Goal: Communication & Community: Share content

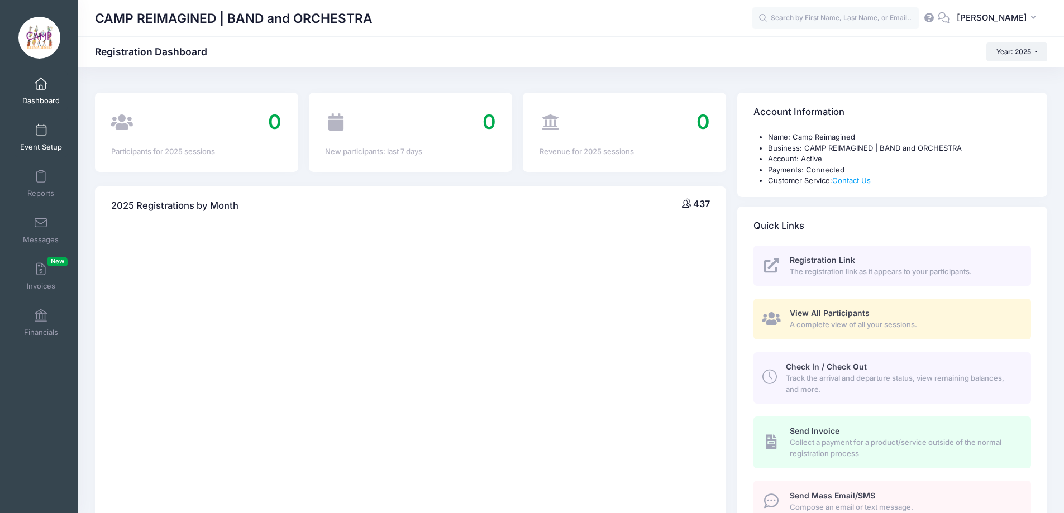
click at [41, 132] on span at bounding box center [41, 131] width 0 height 12
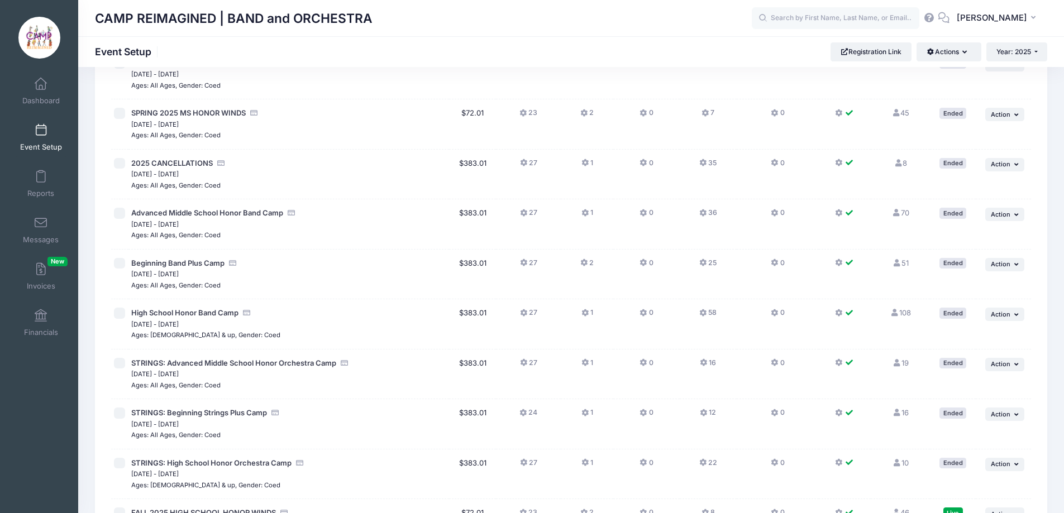
scroll to position [223, 0]
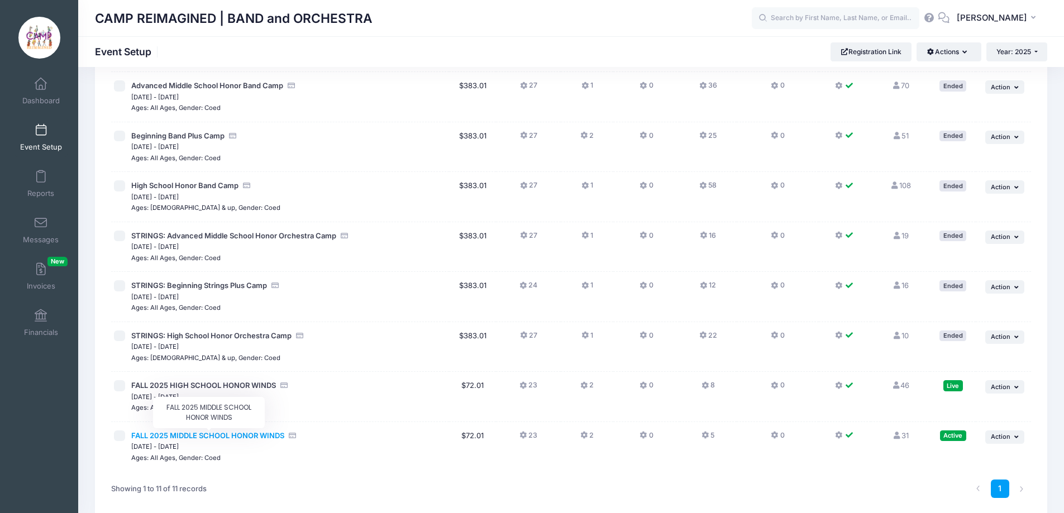
click at [250, 437] on span "FALL 2025 MIDDLE SCHOOL HONOR WINDS" at bounding box center [207, 435] width 153 height 9
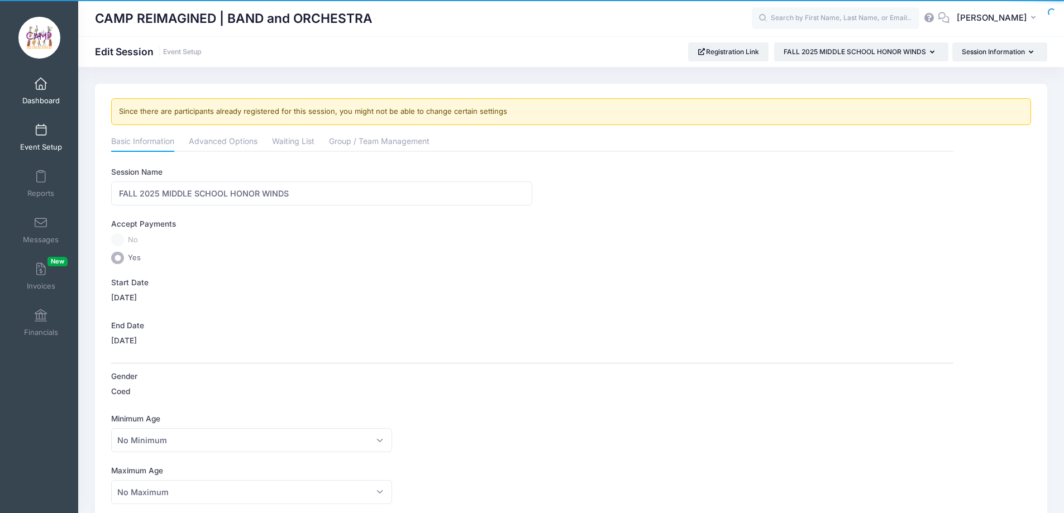
click at [41, 84] on span at bounding box center [41, 84] width 0 height 12
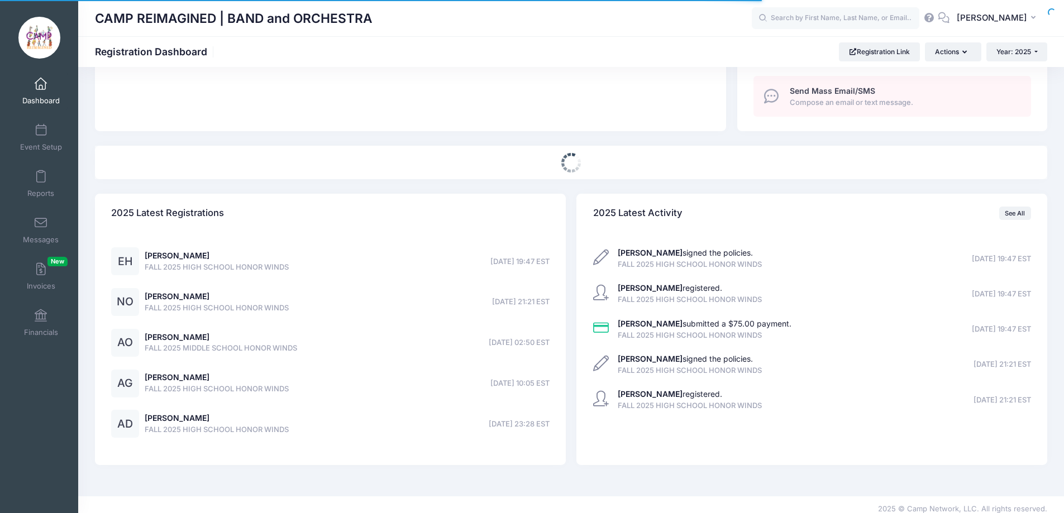
scroll to position [414, 0]
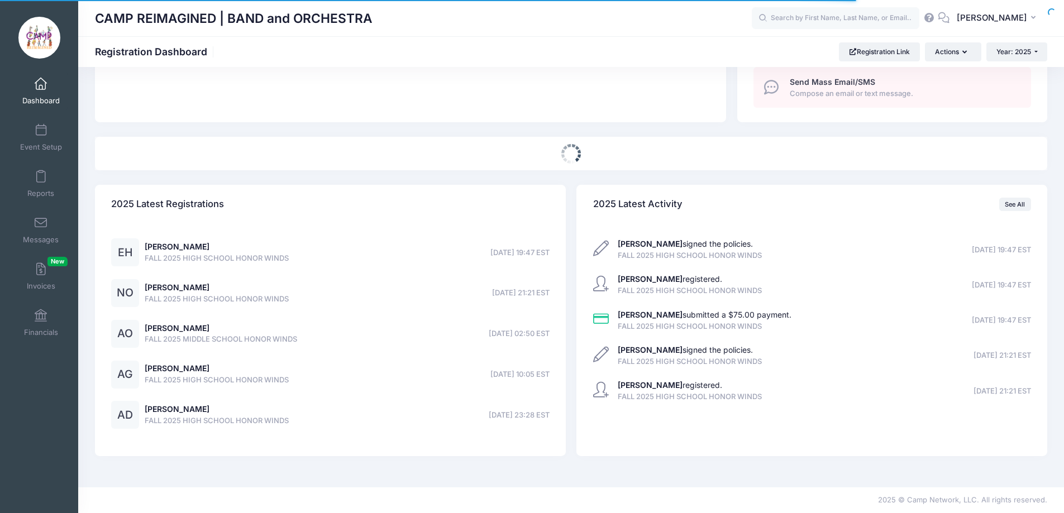
select select
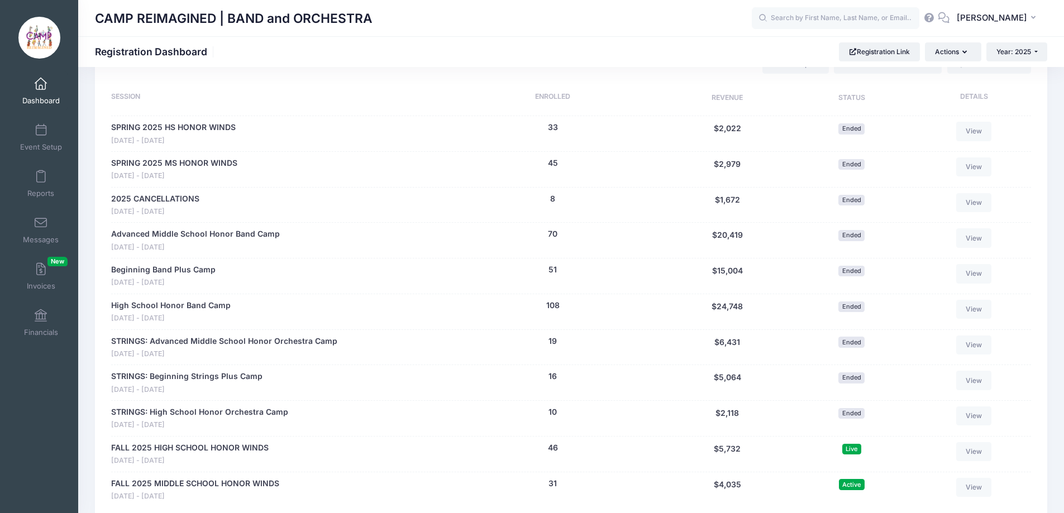
scroll to position [581, 0]
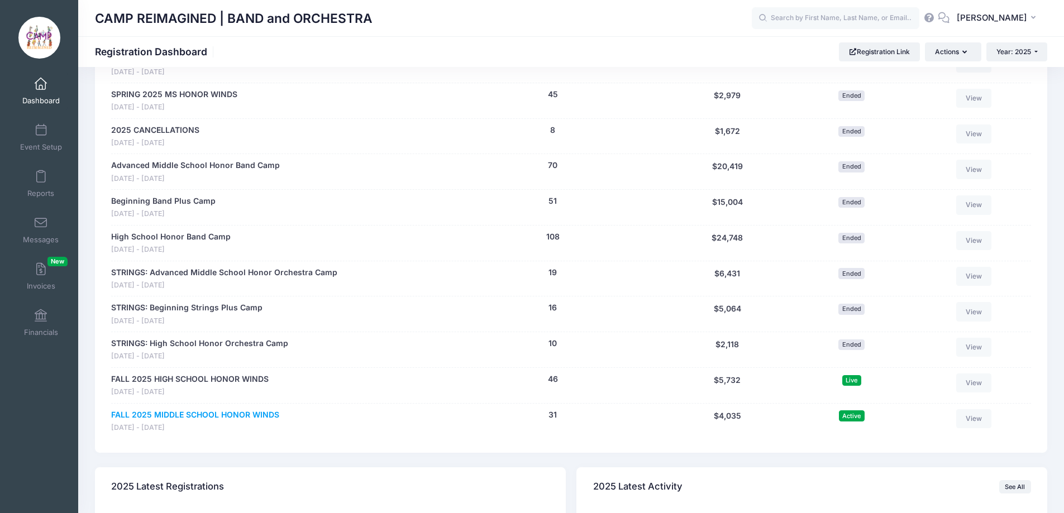
click at [256, 418] on link "FALL 2025 MIDDLE SCHOOL HONOR WINDS" at bounding box center [195, 415] width 168 height 12
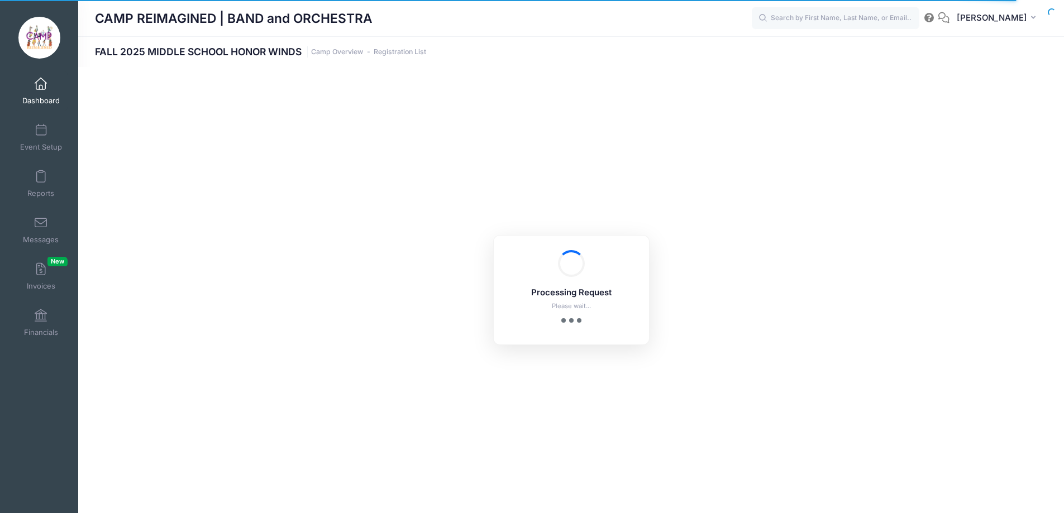
select select "10"
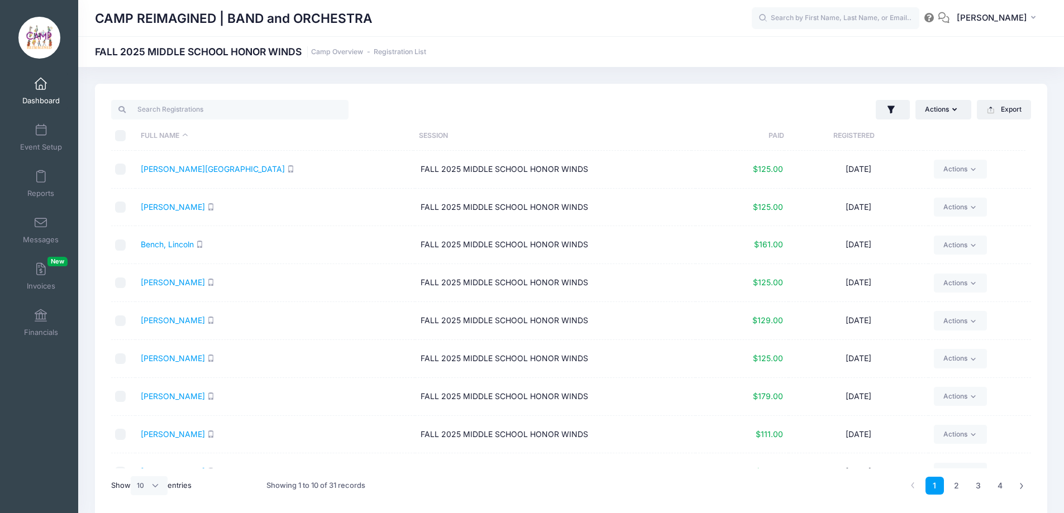
click at [168, 174] on td "[PERSON_NAME][GEOGRAPHIC_DATA]" at bounding box center [275, 170] width 280 height 38
click at [168, 169] on link "Addis, Lyle" at bounding box center [213, 168] width 144 height 9
click at [954, 170] on link "Actions" at bounding box center [960, 169] width 53 height 19
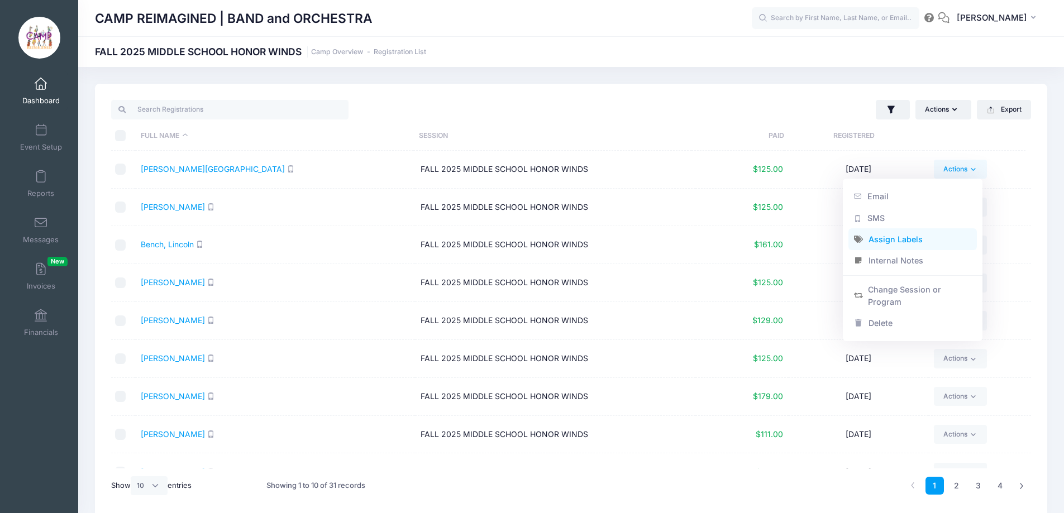
click at [893, 243] on link "Assign Labels" at bounding box center [912, 239] width 129 height 21
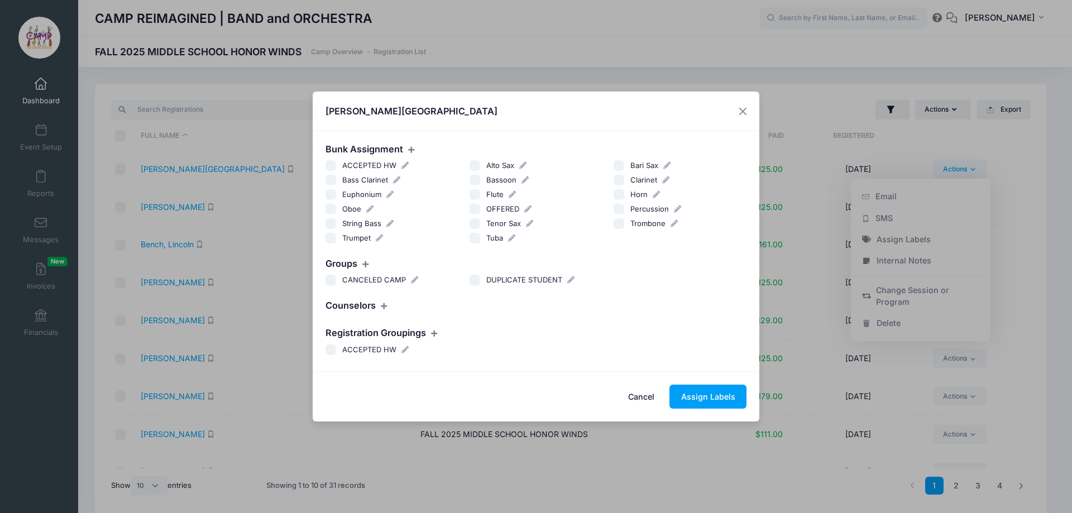
click at [478, 224] on input "Tenor Sax" at bounding box center [475, 223] width 11 height 11
checkbox input "true"
click at [699, 402] on button "Assign Labels" at bounding box center [707, 397] width 77 height 24
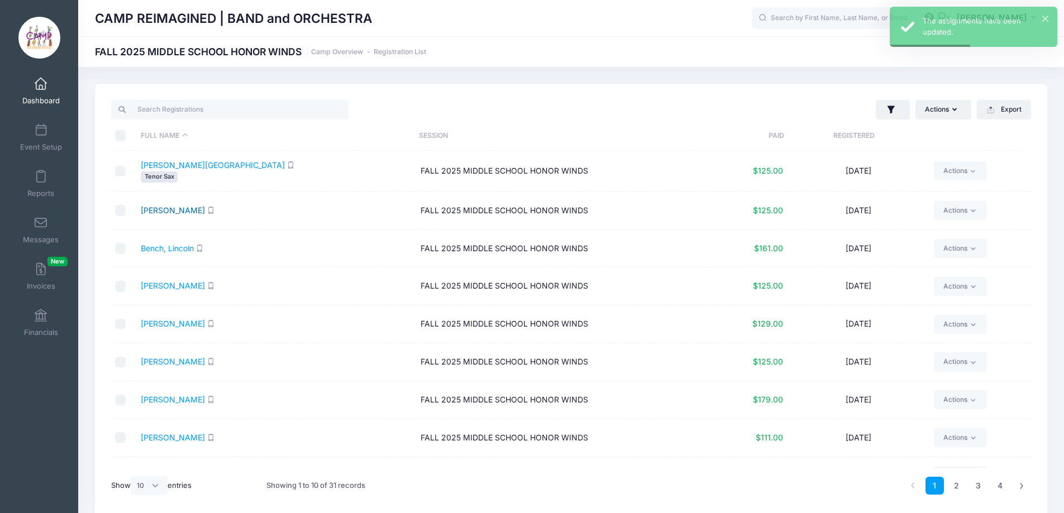
click at [191, 207] on link "Bartholow, Thomas" at bounding box center [173, 209] width 64 height 9
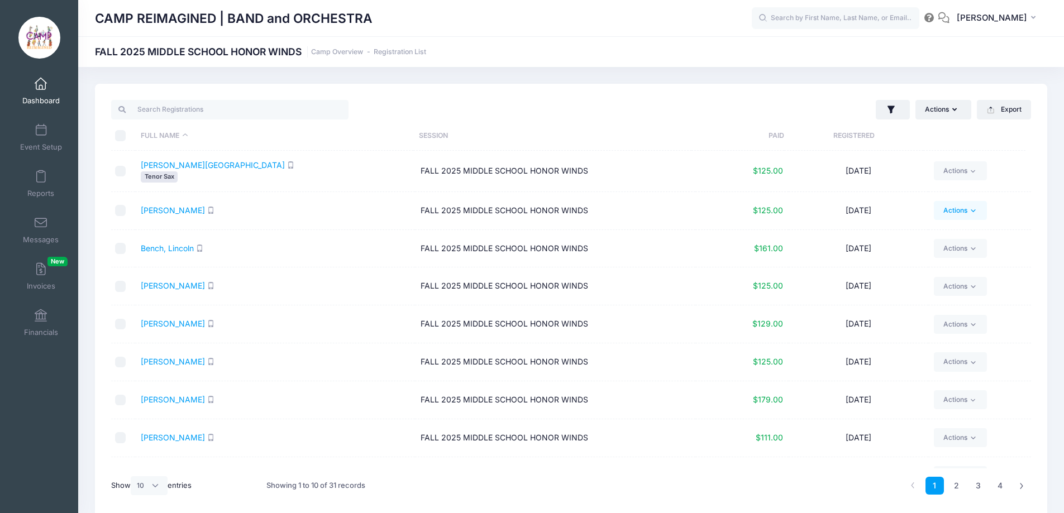
click at [954, 208] on link "Actions" at bounding box center [960, 210] width 53 height 19
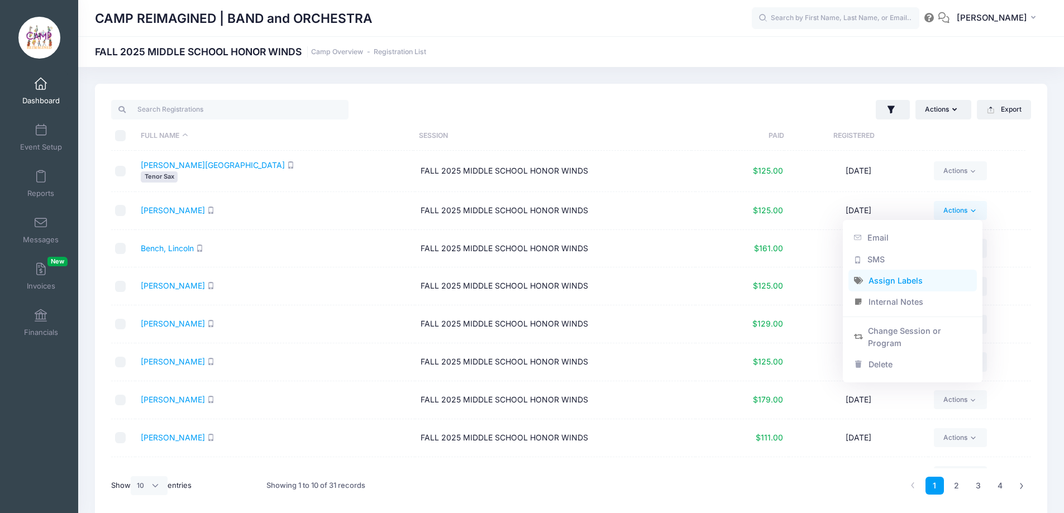
click at [910, 278] on link "Assign Labels" at bounding box center [912, 280] width 129 height 21
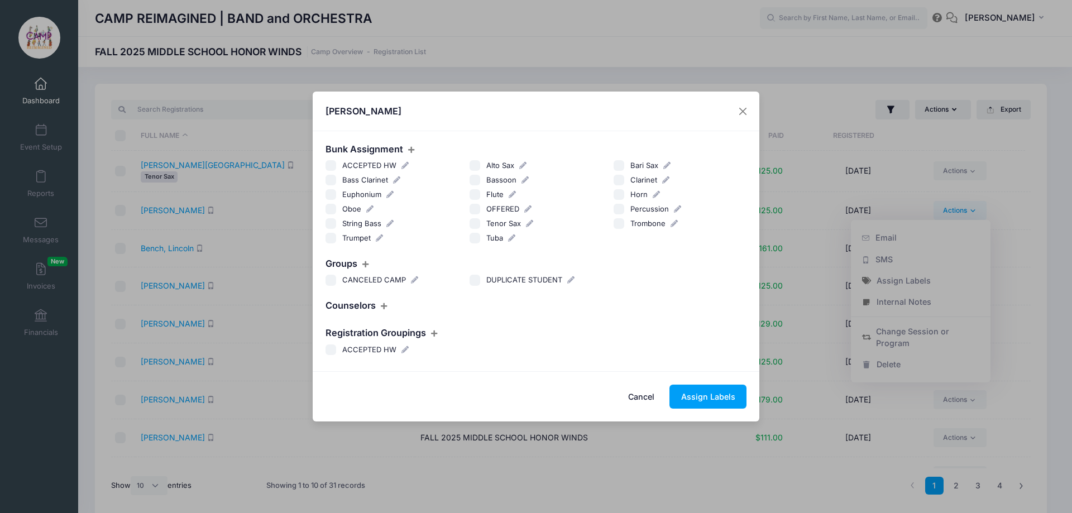
click at [623, 195] on input "Horn" at bounding box center [619, 194] width 11 height 11
checkbox input "true"
click at [703, 396] on button "Assign Labels" at bounding box center [707, 397] width 77 height 24
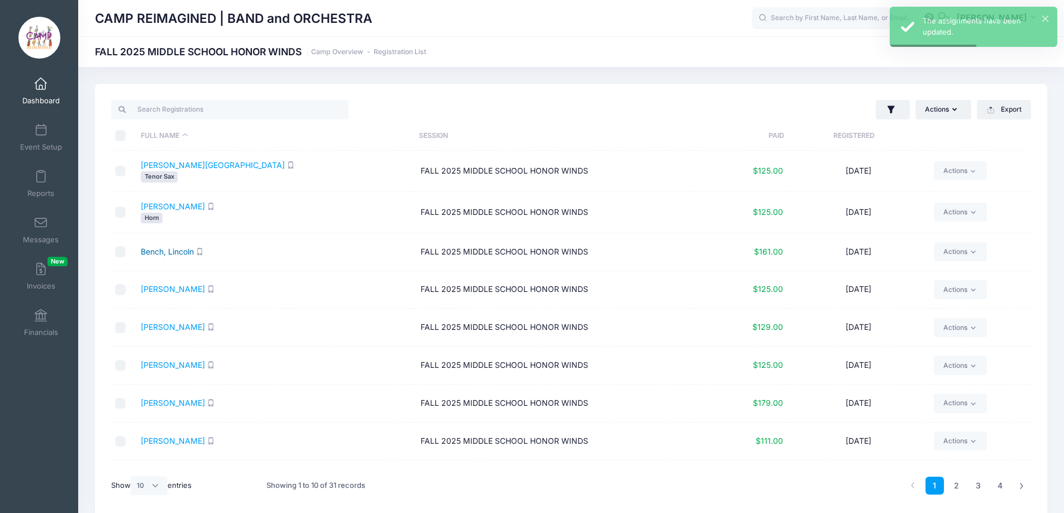
click at [174, 252] on link "Bench, Lincoln" at bounding box center [167, 251] width 53 height 9
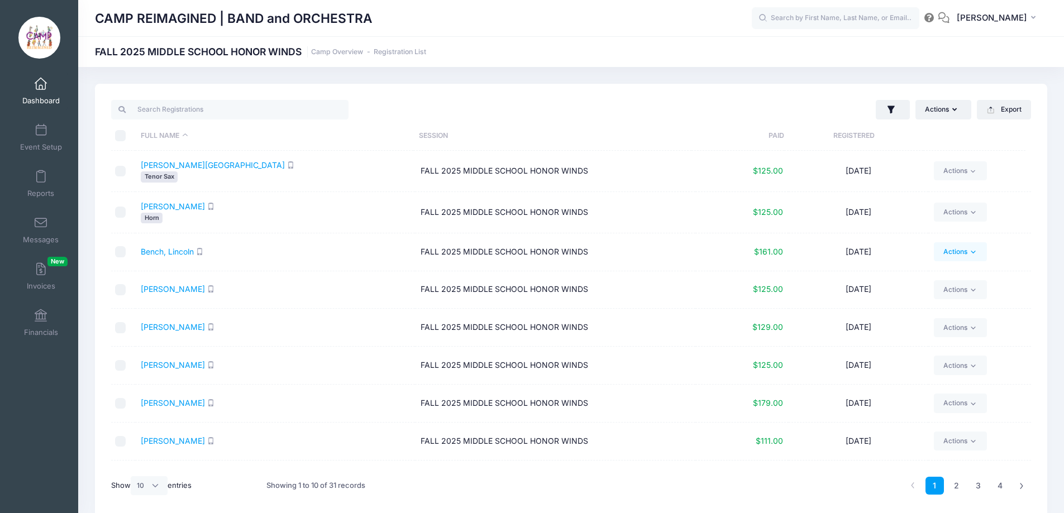
click at [962, 251] on link "Actions" at bounding box center [960, 251] width 53 height 19
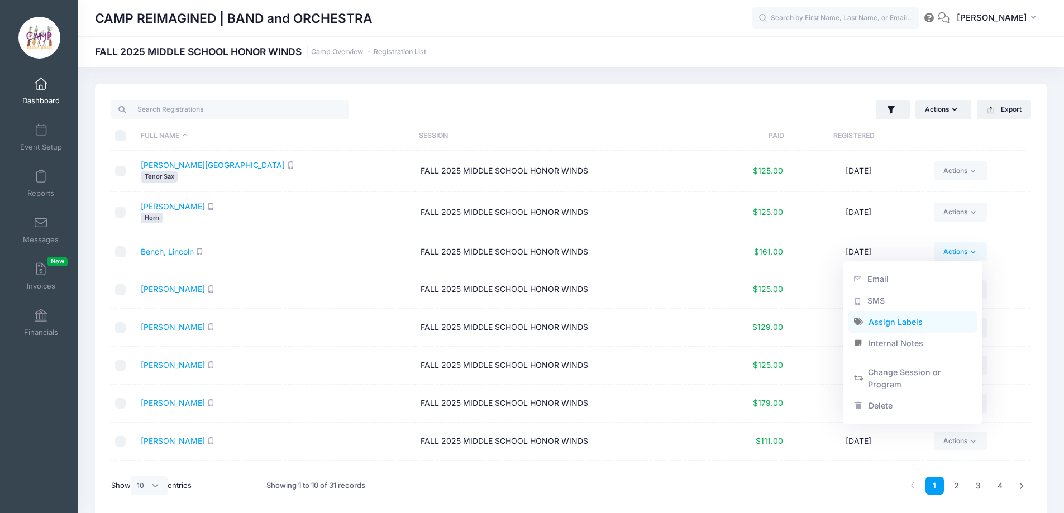
click at [922, 319] on link "Assign Labels" at bounding box center [912, 322] width 129 height 21
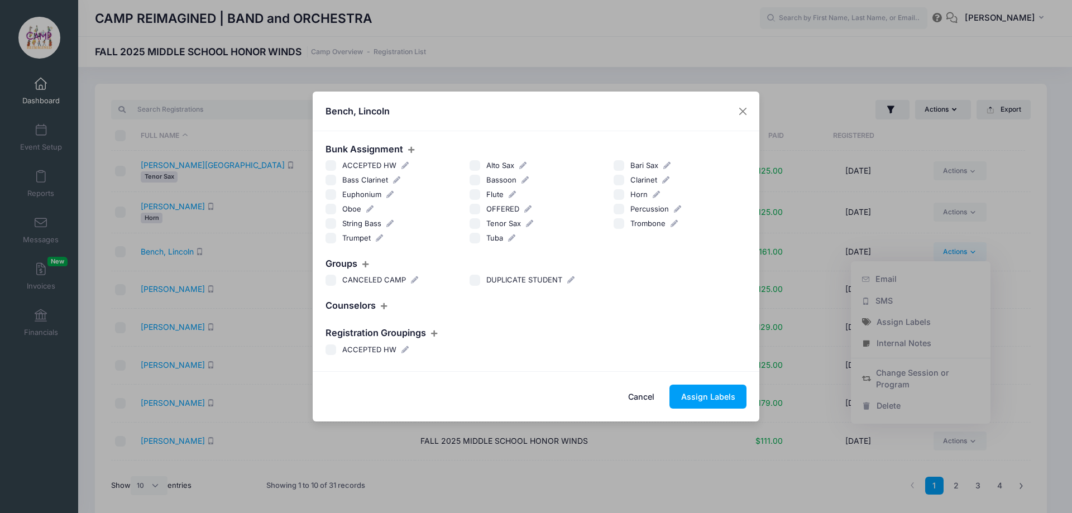
click at [621, 224] on input "Trombone" at bounding box center [619, 223] width 11 height 11
checkbox input "true"
click at [731, 392] on button "Assign Labels" at bounding box center [707, 397] width 77 height 24
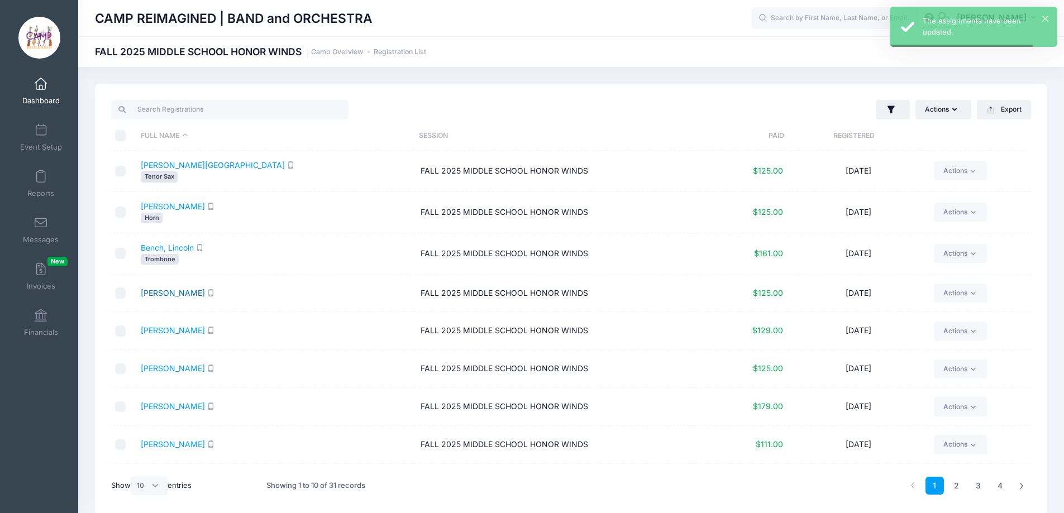
click at [174, 291] on link "Bodmer, Lilah" at bounding box center [173, 292] width 64 height 9
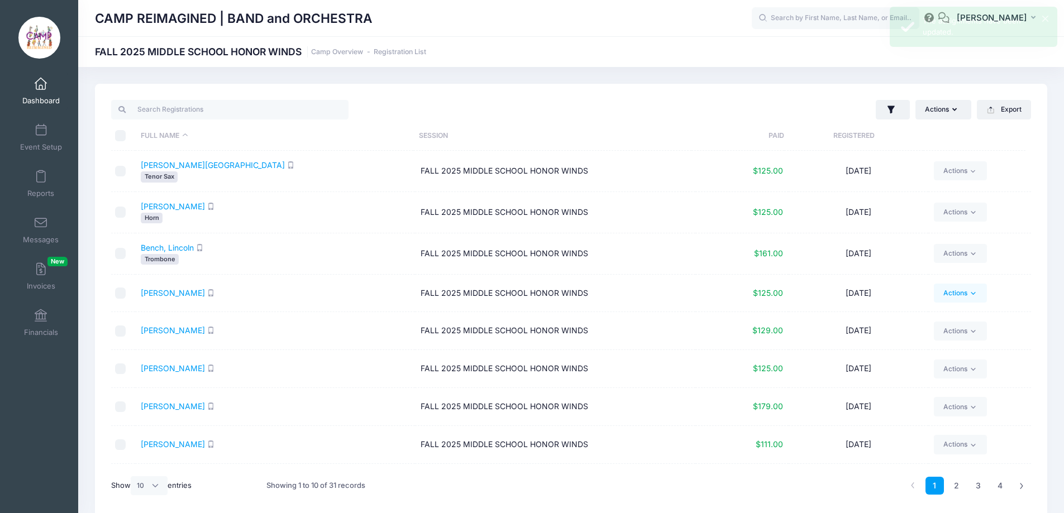
click at [953, 294] on link "Actions" at bounding box center [960, 293] width 53 height 19
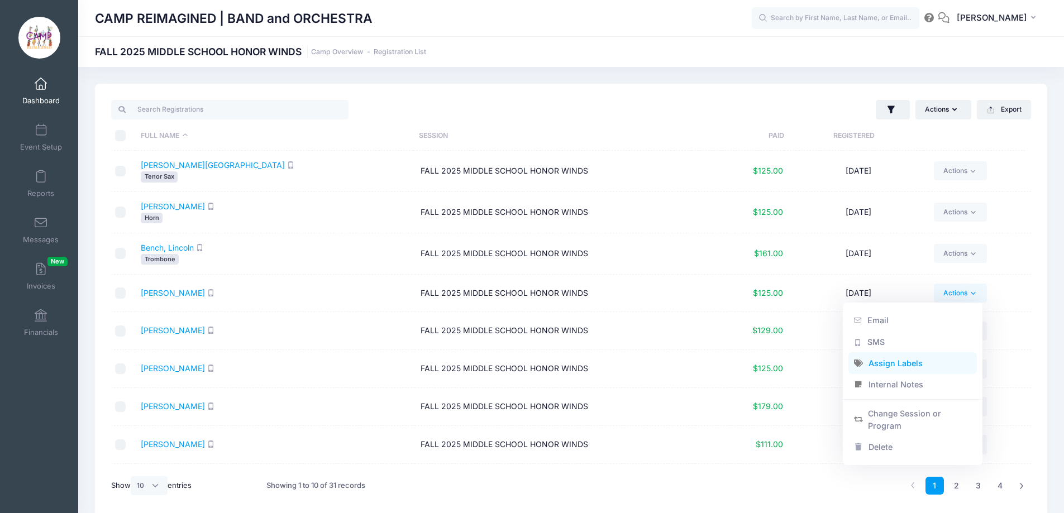
click at [901, 363] on link "Assign Labels" at bounding box center [912, 363] width 129 height 21
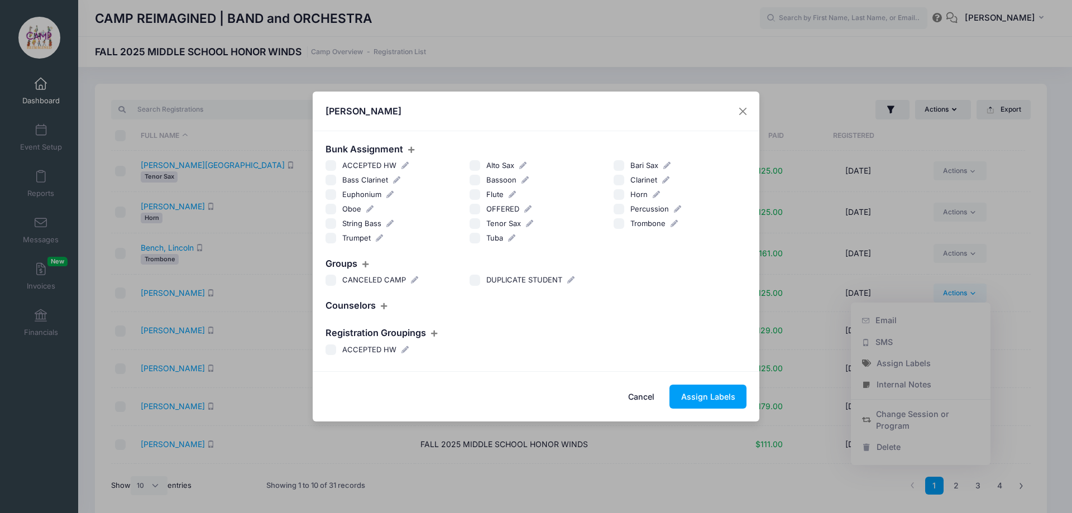
click at [331, 237] on input "Trumpet" at bounding box center [331, 238] width 11 height 11
checkbox input "true"
click at [705, 400] on button "Assign Labels" at bounding box center [707, 397] width 77 height 24
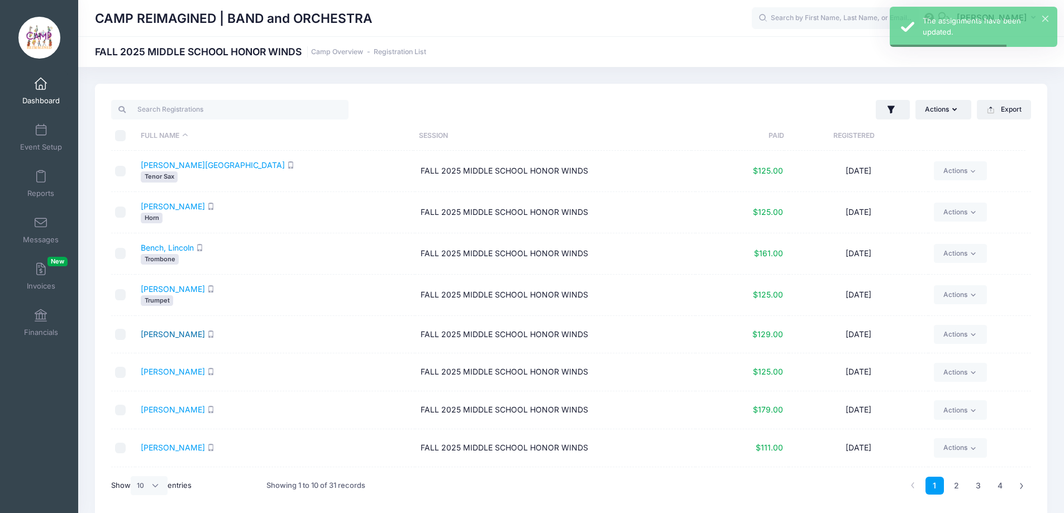
click at [190, 335] on link "Browning, Jaeden" at bounding box center [173, 333] width 64 height 9
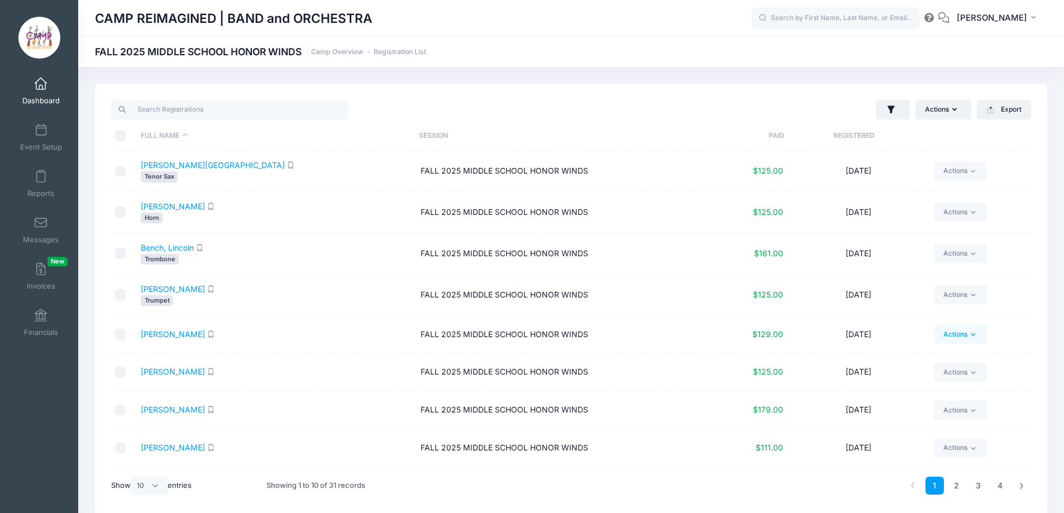
click at [963, 334] on link "Actions" at bounding box center [960, 334] width 53 height 19
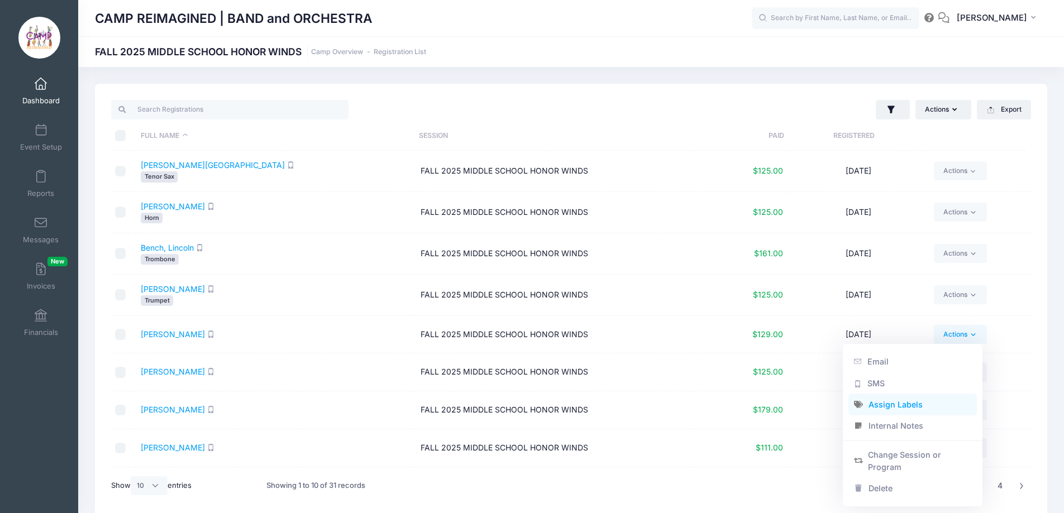
click at [898, 405] on link "Assign Labels" at bounding box center [912, 404] width 129 height 21
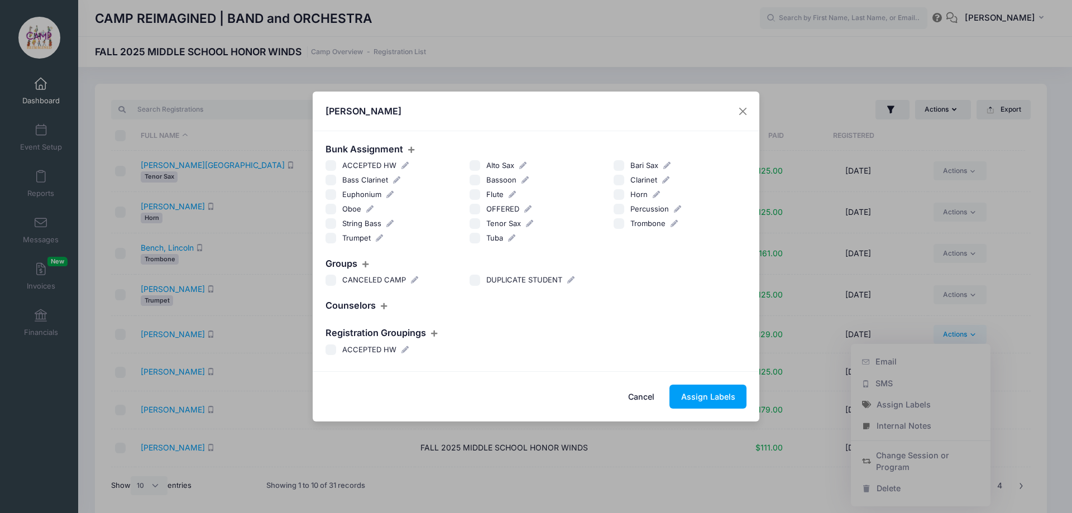
click at [472, 164] on input "Alto Sax" at bounding box center [475, 165] width 11 height 11
checkbox input "true"
click at [700, 400] on button "Assign Labels" at bounding box center [707, 397] width 77 height 24
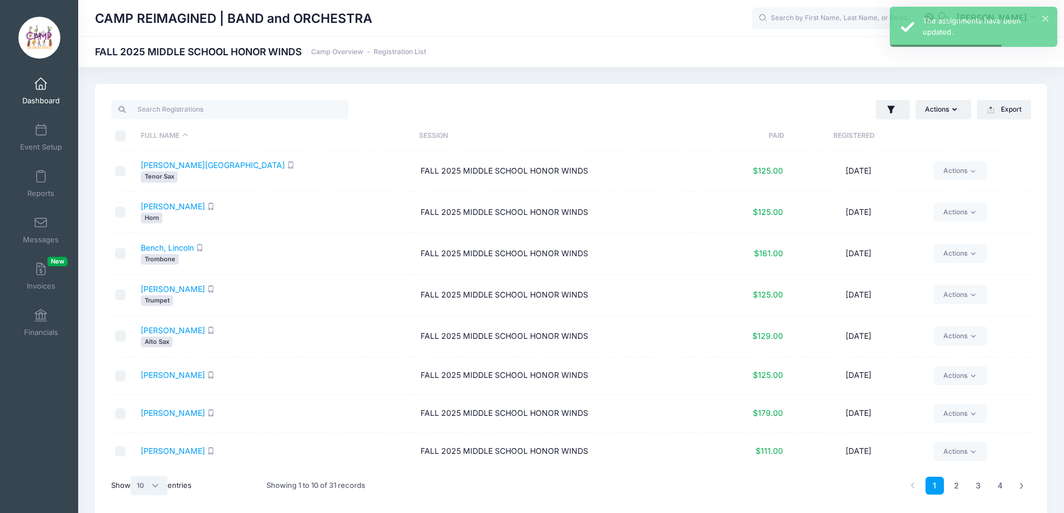
click at [146, 486] on select "All 10 25 50" at bounding box center [149, 485] width 37 height 19
select select "50"
click at [132, 476] on select "All 10 25 50" at bounding box center [149, 485] width 37 height 19
click at [173, 374] on link "Carchia, Jake" at bounding box center [173, 374] width 64 height 9
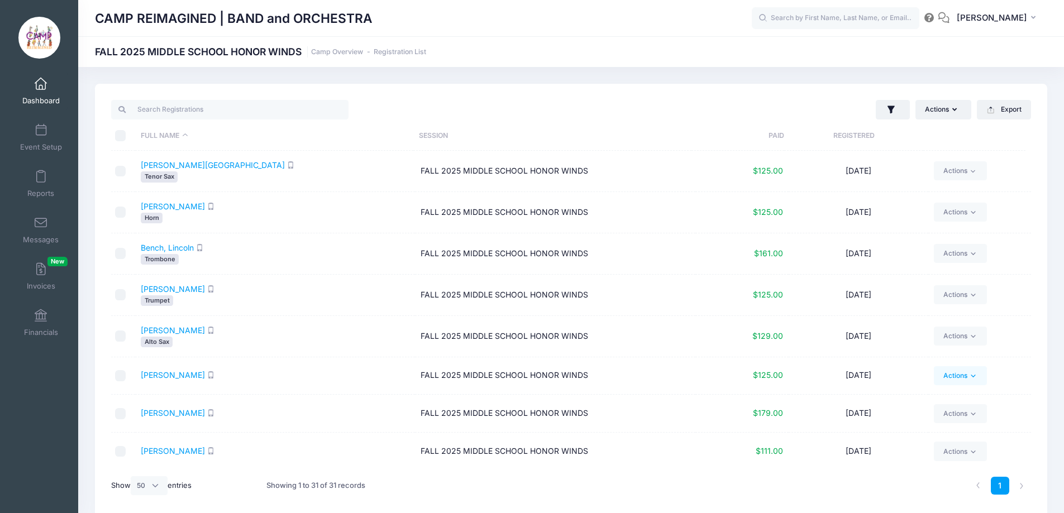
click at [958, 376] on link "Actions" at bounding box center [960, 375] width 53 height 19
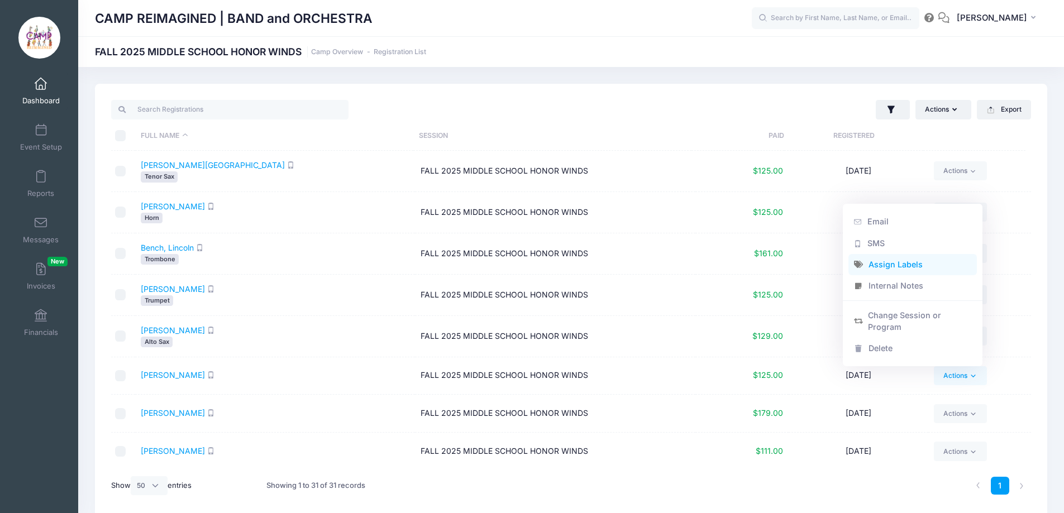
click at [893, 265] on link "Assign Labels" at bounding box center [912, 264] width 129 height 21
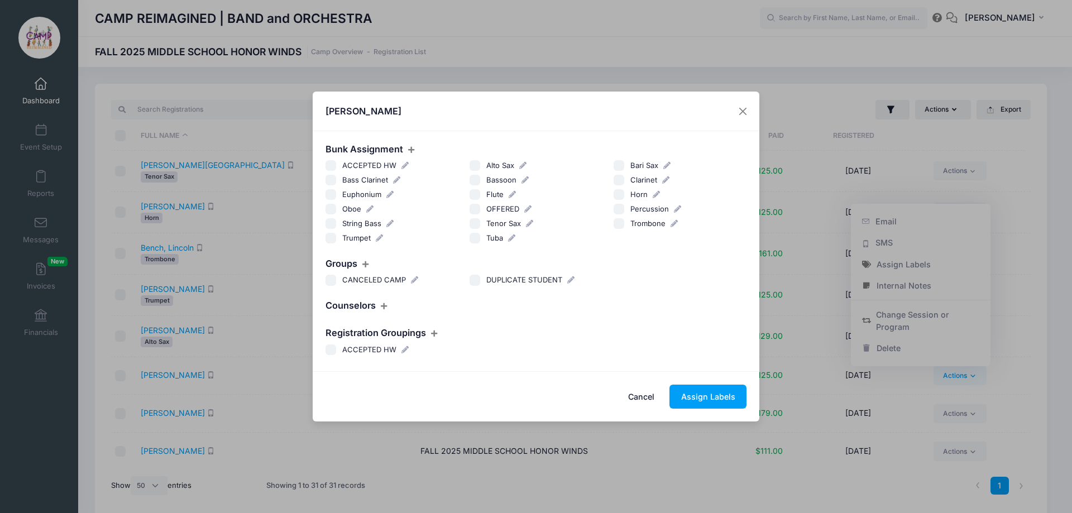
click at [619, 224] on input "Trombone" at bounding box center [619, 223] width 11 height 11
checkbox input "true"
click at [696, 395] on button "Assign Labels" at bounding box center [707, 397] width 77 height 24
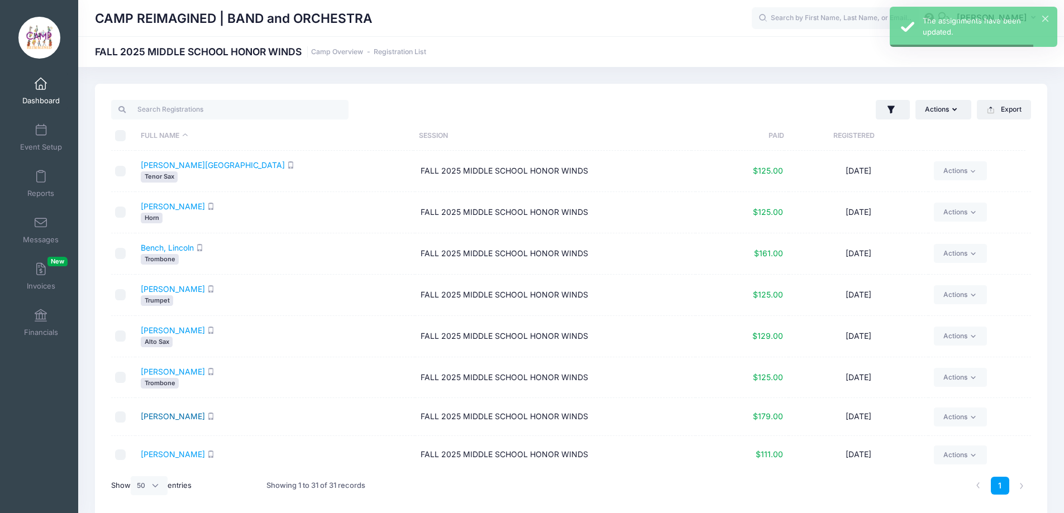
click at [170, 417] on link "Cooper, Gavin" at bounding box center [173, 416] width 64 height 9
click at [957, 417] on link "Actions" at bounding box center [960, 417] width 53 height 19
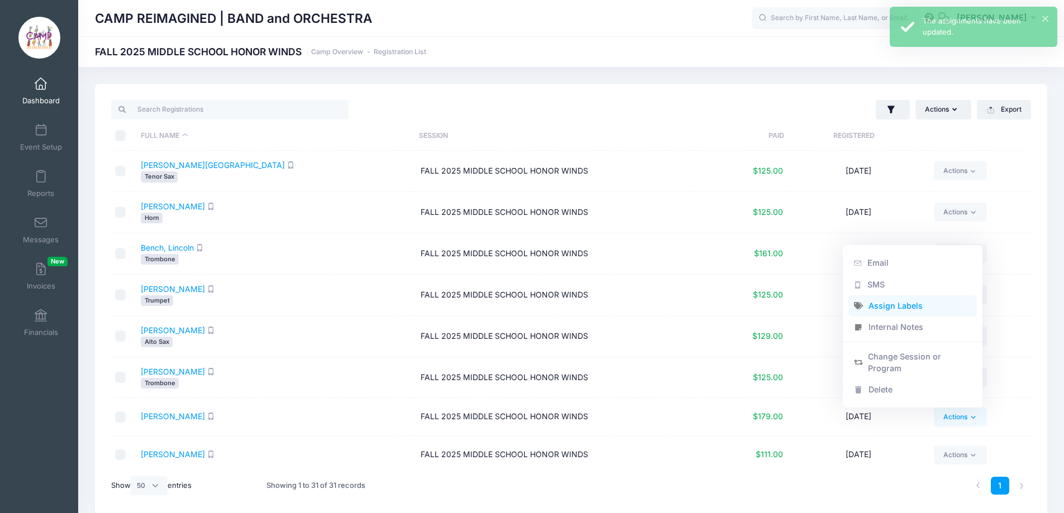
click at [898, 303] on link "Assign Labels" at bounding box center [912, 305] width 129 height 21
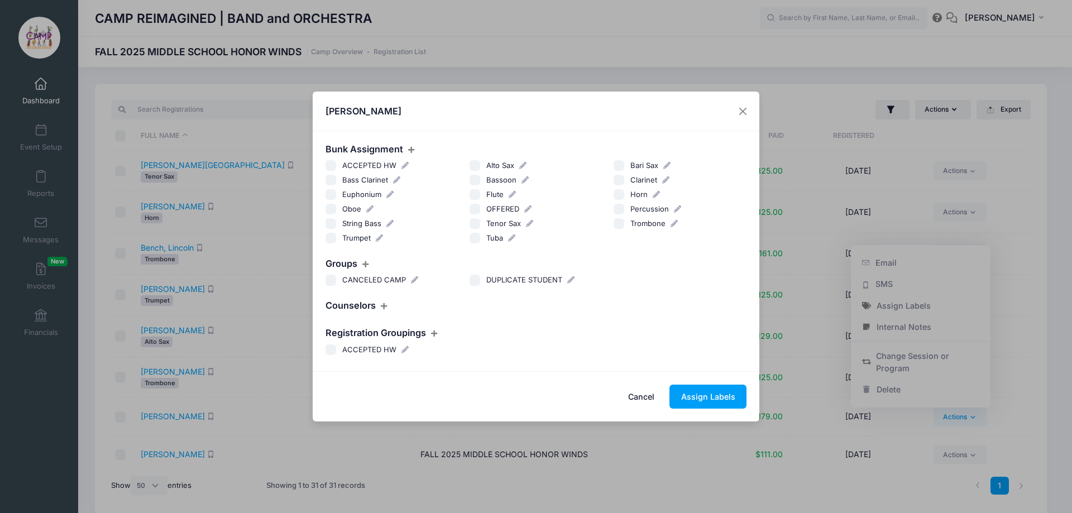
drag, startPoint x: 330, startPoint y: 236, endPoint x: 338, endPoint y: 243, distance: 11.1
click at [331, 237] on input "Trumpet" at bounding box center [331, 238] width 11 height 11
checkbox input "true"
click at [703, 391] on button "Assign Labels" at bounding box center [707, 397] width 77 height 24
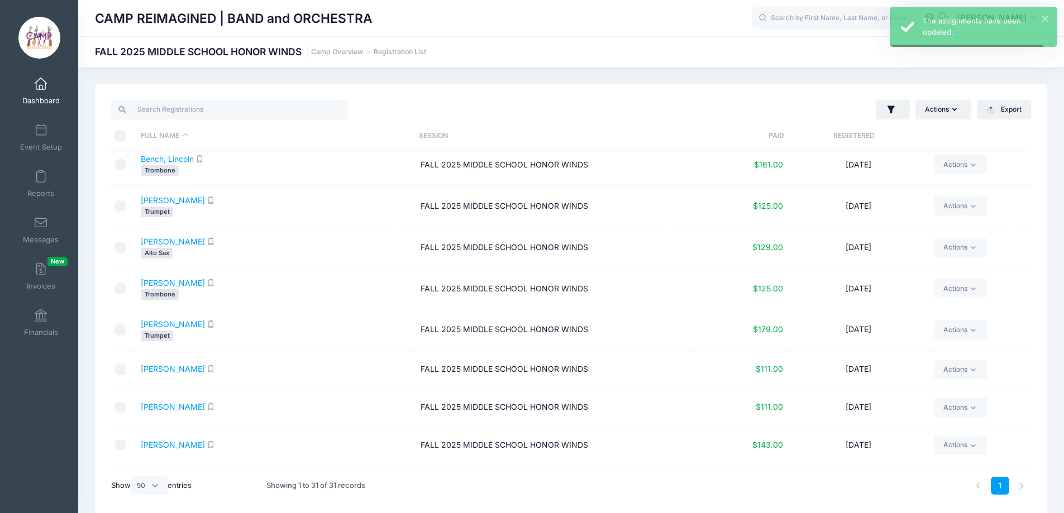
scroll to position [223, 0]
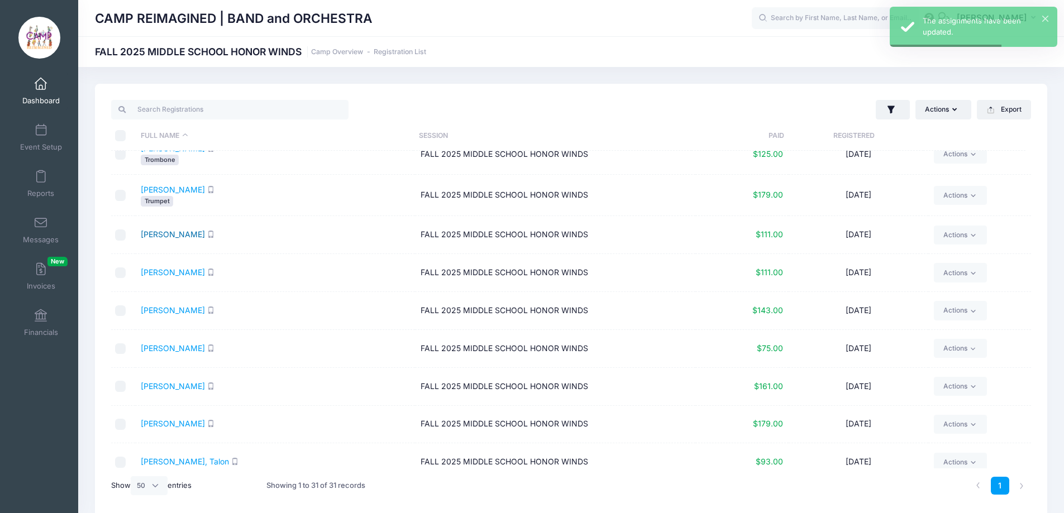
click at [184, 236] on link "[PERSON_NAME]" at bounding box center [173, 233] width 64 height 9
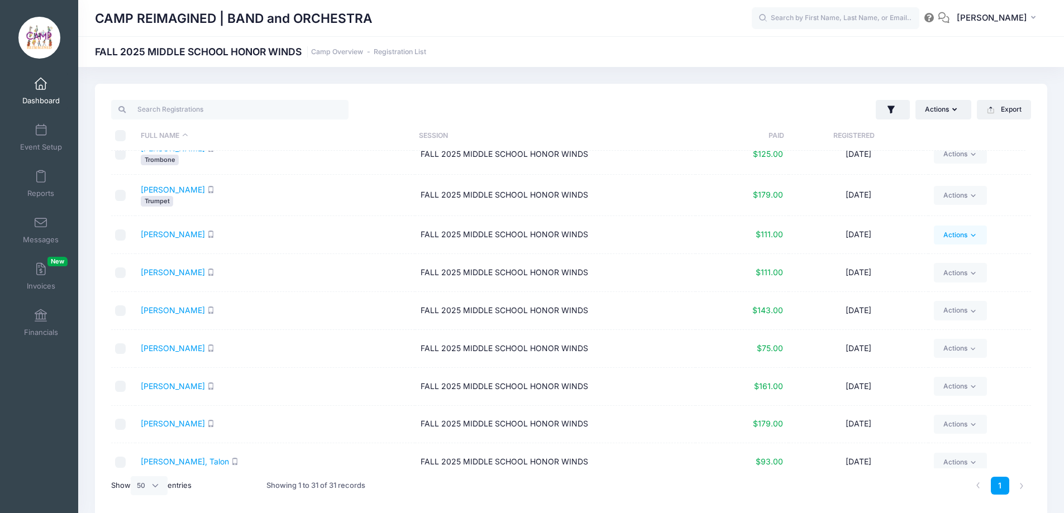
click at [956, 235] on link "Actions" at bounding box center [960, 235] width 53 height 19
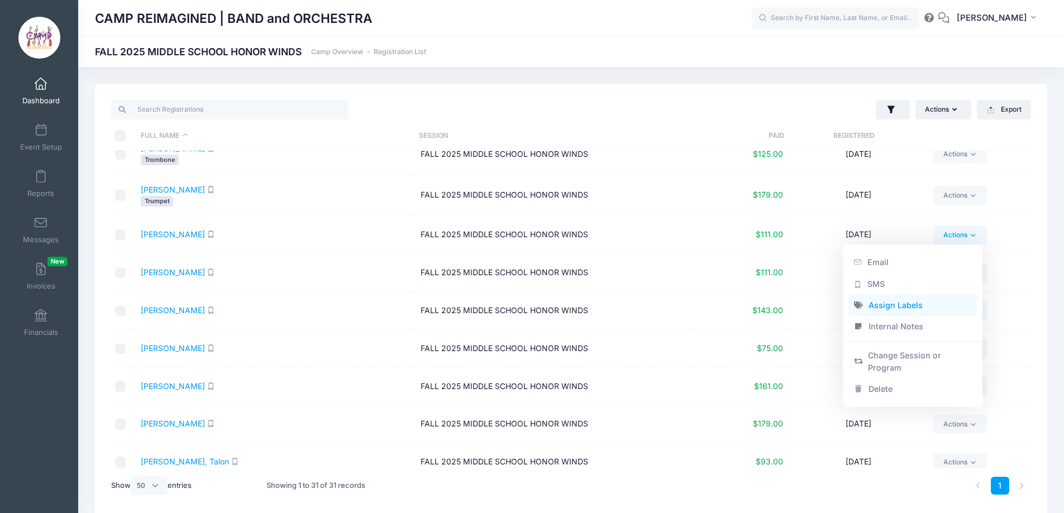
click at [914, 304] on link "Assign Labels" at bounding box center [912, 305] width 129 height 21
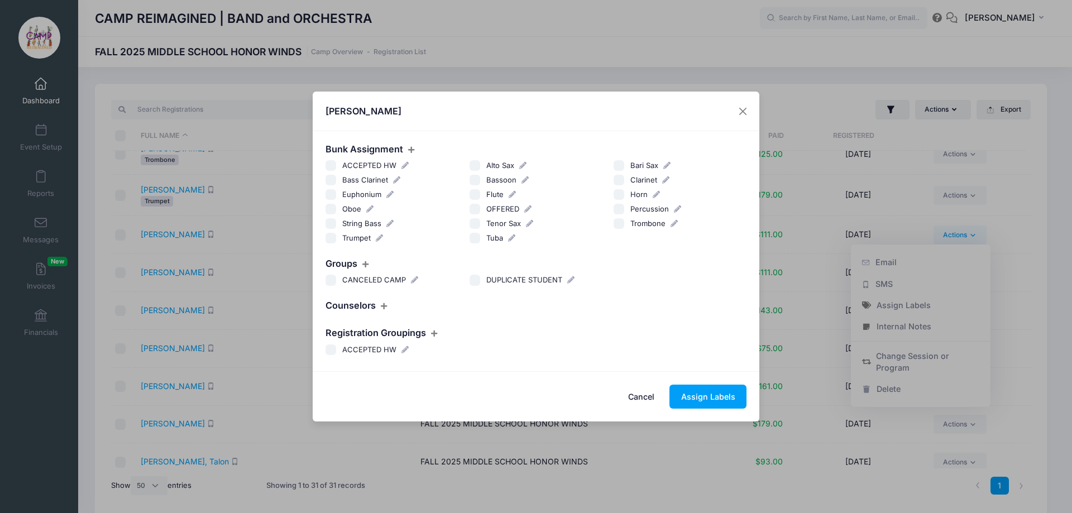
click at [621, 180] on input "Clarinet" at bounding box center [619, 180] width 11 height 11
checkbox input "true"
click at [719, 395] on button "Assign Labels" at bounding box center [707, 397] width 77 height 24
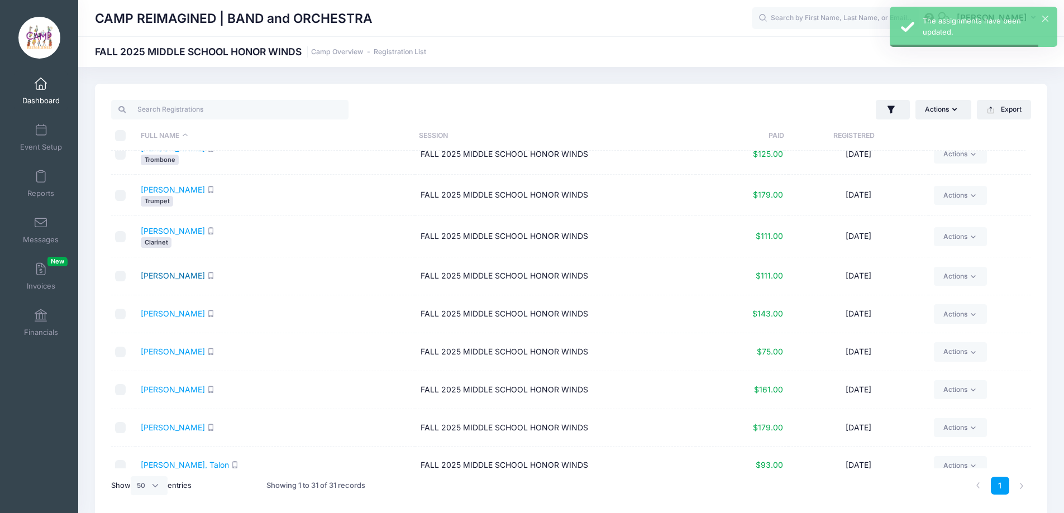
click at [175, 276] on link "Dinkins, Amaya" at bounding box center [173, 275] width 64 height 9
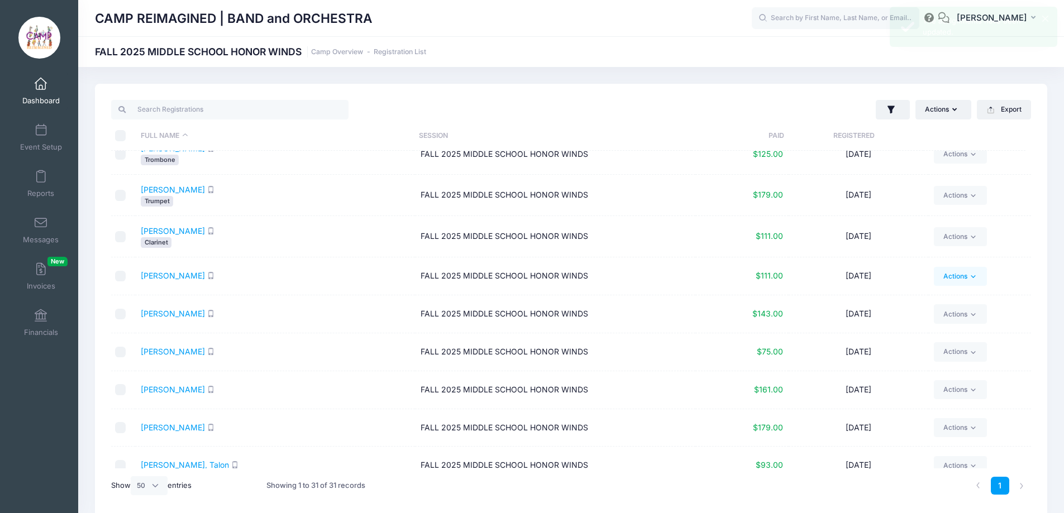
click at [950, 279] on link "Actions" at bounding box center [960, 276] width 53 height 19
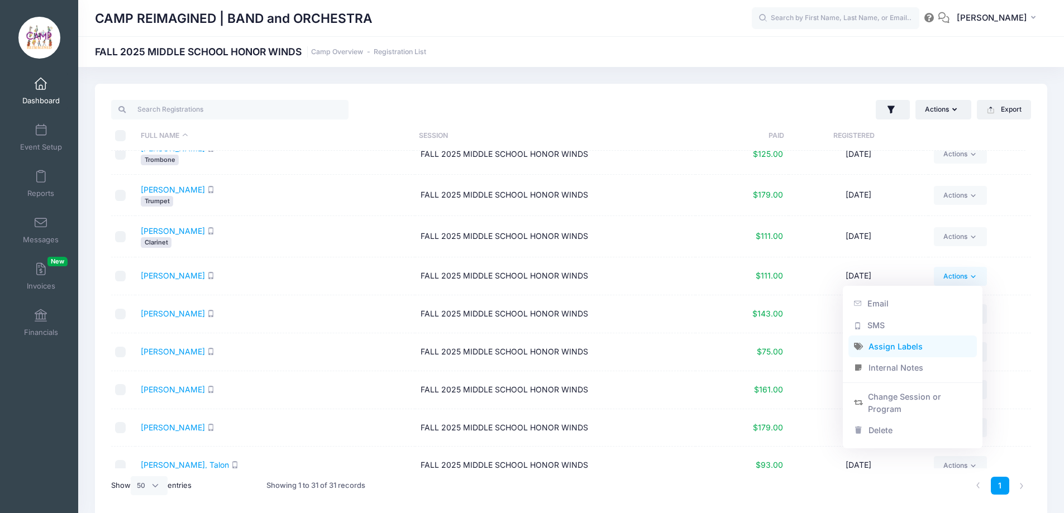
click at [912, 342] on link "Assign Labels" at bounding box center [912, 346] width 129 height 21
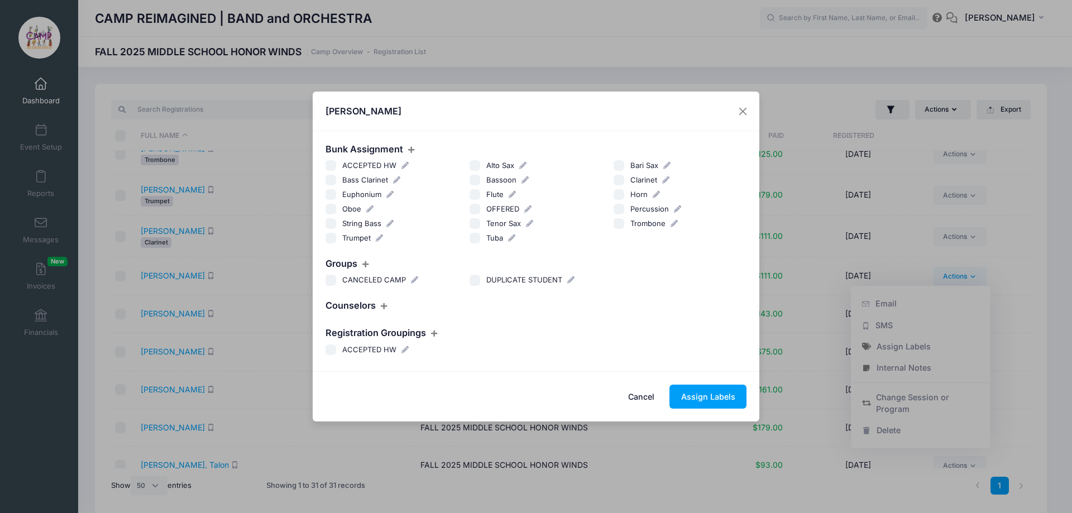
click at [472, 196] on input "Flute" at bounding box center [475, 194] width 11 height 11
checkbox input "true"
click at [705, 393] on button "Assign Labels" at bounding box center [707, 397] width 77 height 24
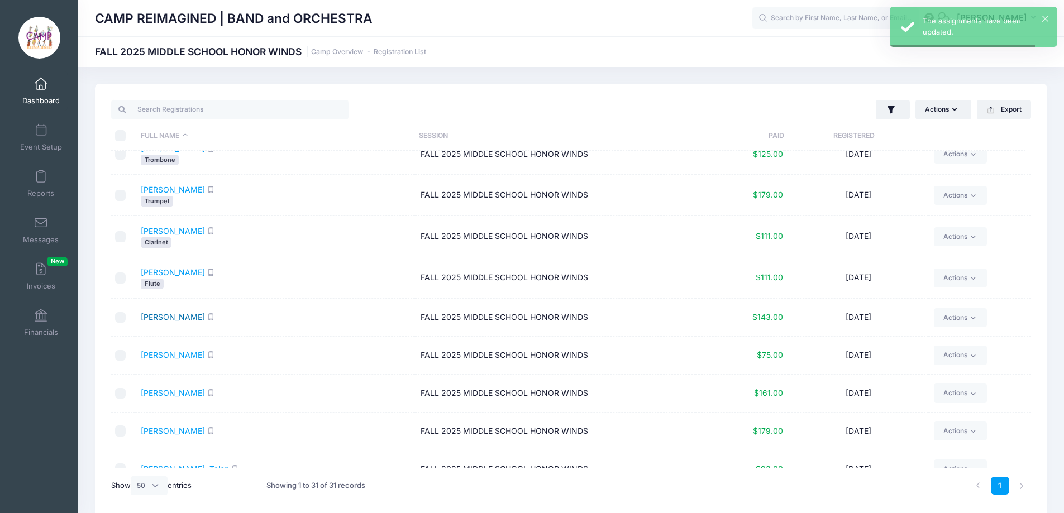
click at [172, 320] on link "Fleming, Colton" at bounding box center [173, 316] width 64 height 9
click at [954, 316] on link "Actions" at bounding box center [960, 317] width 53 height 19
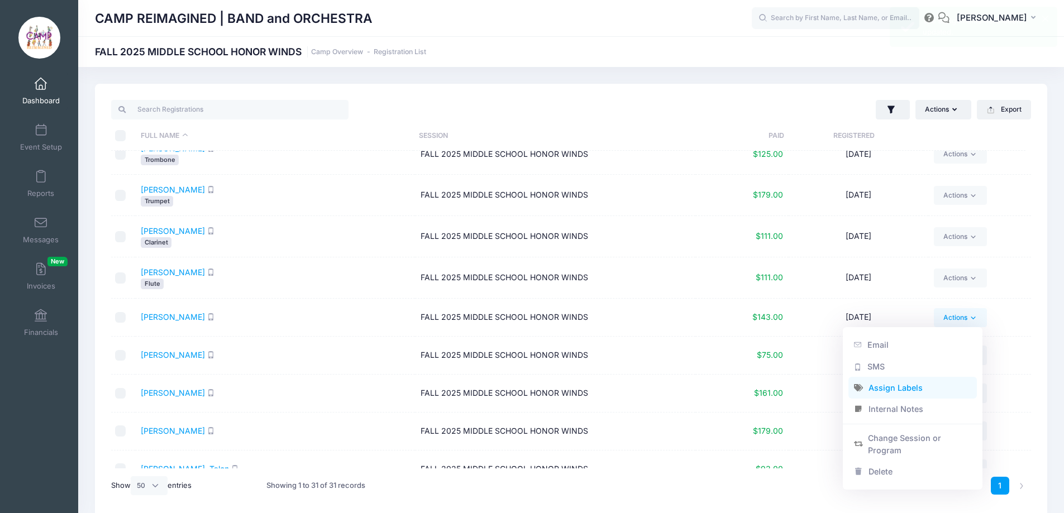
click at [895, 382] on link "Assign Labels" at bounding box center [912, 387] width 129 height 21
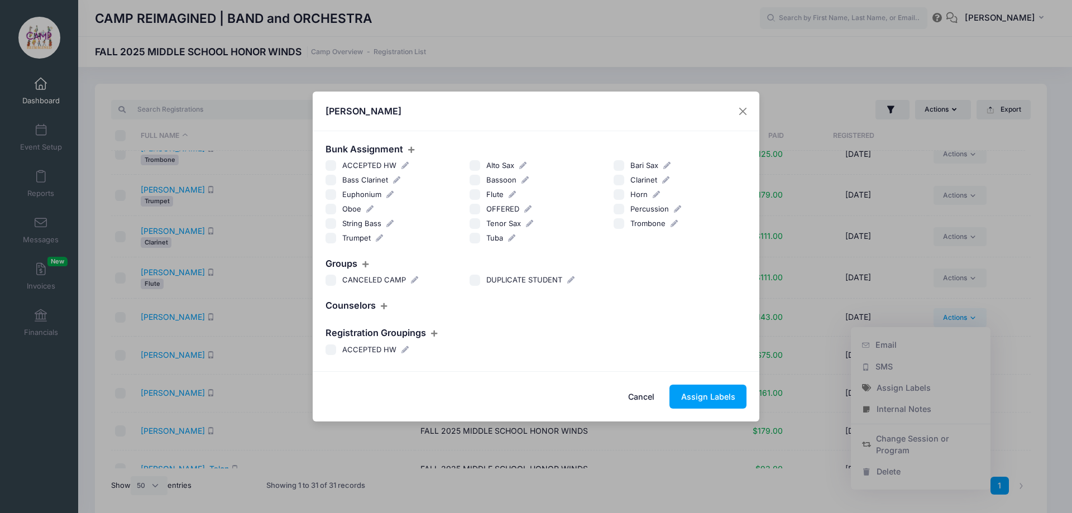
click at [324, 237] on div "Trumpet 1" at bounding box center [392, 238] width 144 height 11
click at [331, 238] on input "Trumpet" at bounding box center [331, 238] width 11 height 11
checkbox input "true"
click at [686, 394] on button "Assign Labels" at bounding box center [707, 397] width 77 height 24
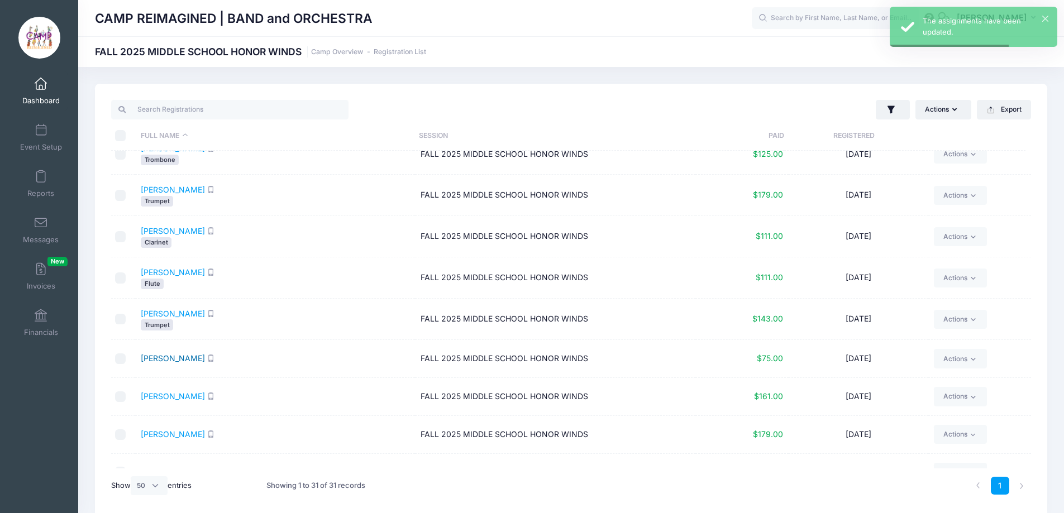
click at [184, 362] on link "Henderson, Lance" at bounding box center [173, 357] width 64 height 9
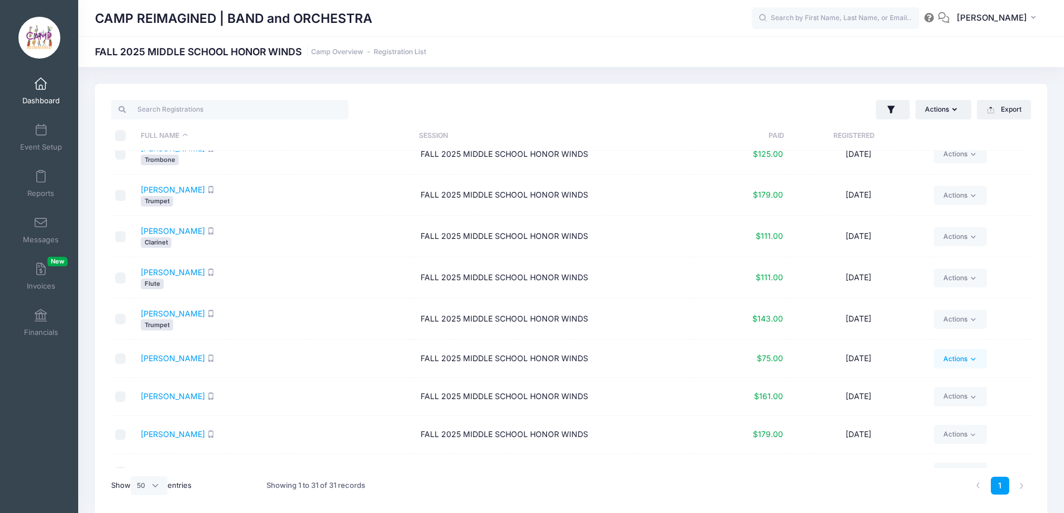
click at [956, 361] on link "Actions" at bounding box center [960, 358] width 53 height 19
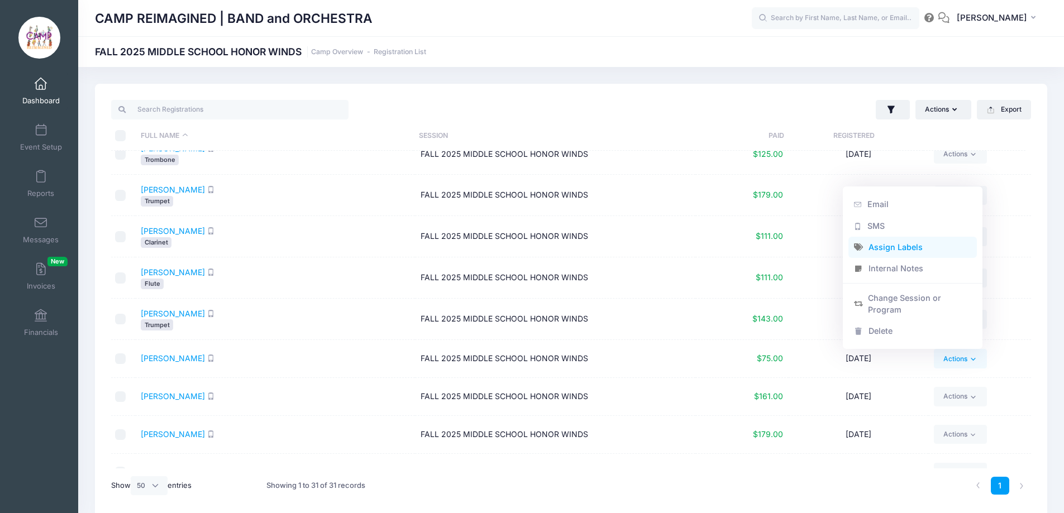
click at [892, 250] on link "Assign Labels" at bounding box center [912, 246] width 129 height 21
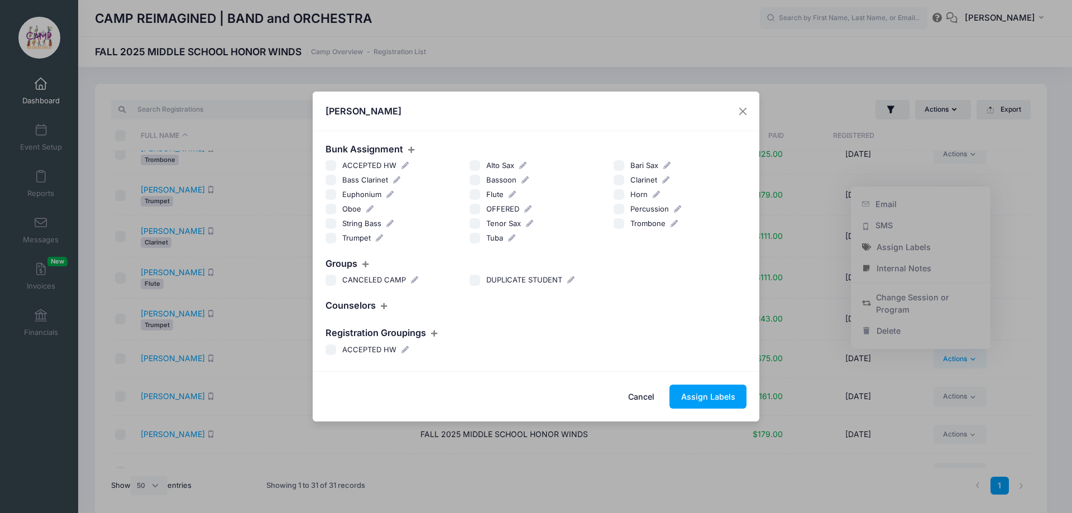
click at [617, 207] on input "Percussion" at bounding box center [619, 209] width 11 height 11
checkbox input "true"
click at [696, 392] on button "Assign Labels" at bounding box center [707, 397] width 77 height 24
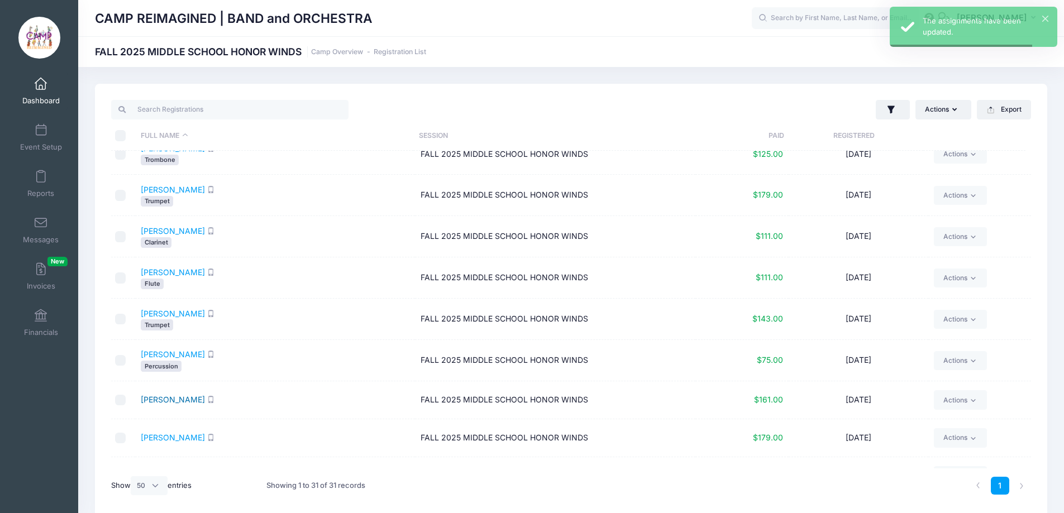
click at [171, 398] on link "Hinsen, Payton" at bounding box center [173, 399] width 64 height 9
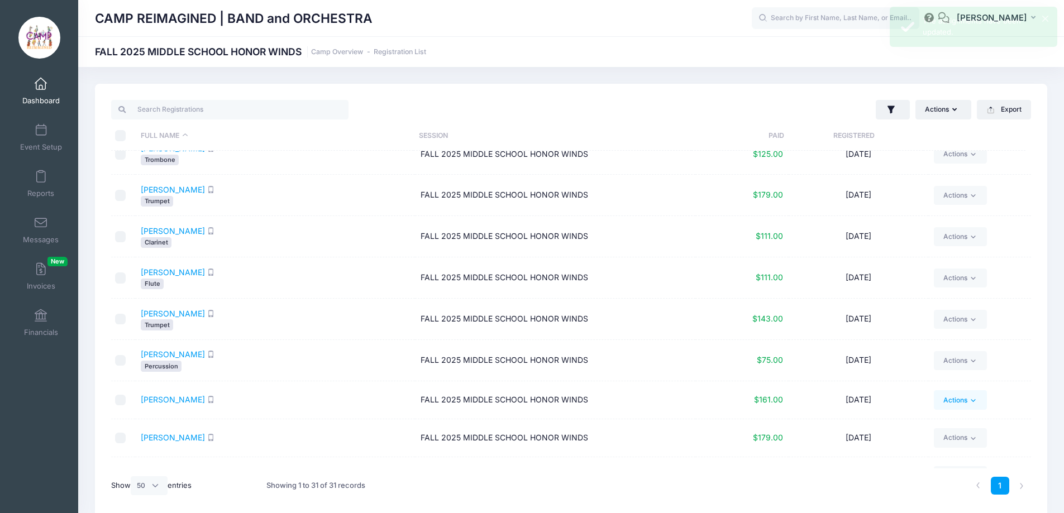
click at [962, 397] on link "Actions" at bounding box center [960, 399] width 53 height 19
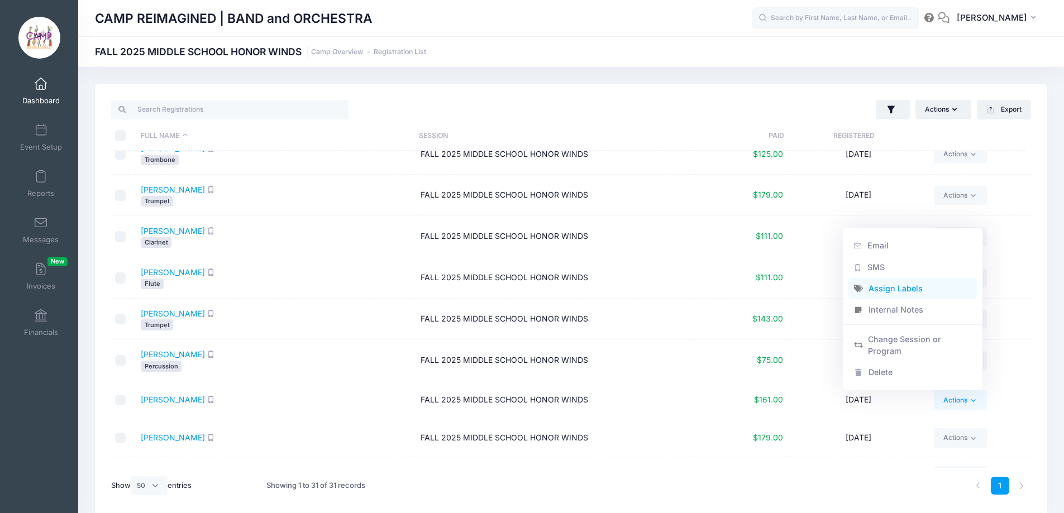
click at [908, 290] on link "Assign Labels" at bounding box center [912, 288] width 129 height 21
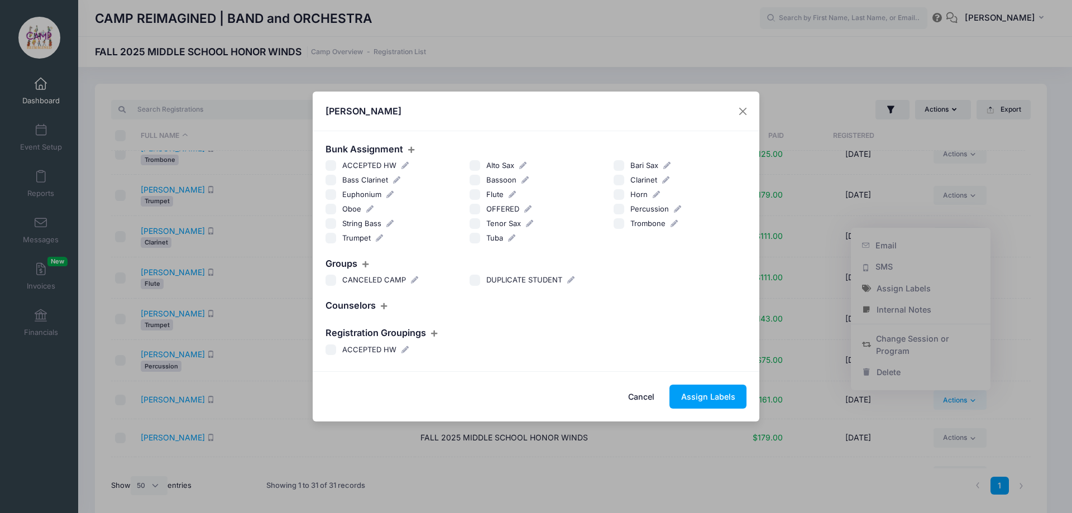
click at [477, 184] on input "Bassoon" at bounding box center [475, 180] width 11 height 11
click at [699, 396] on button "Assign Labels" at bounding box center [707, 397] width 77 height 24
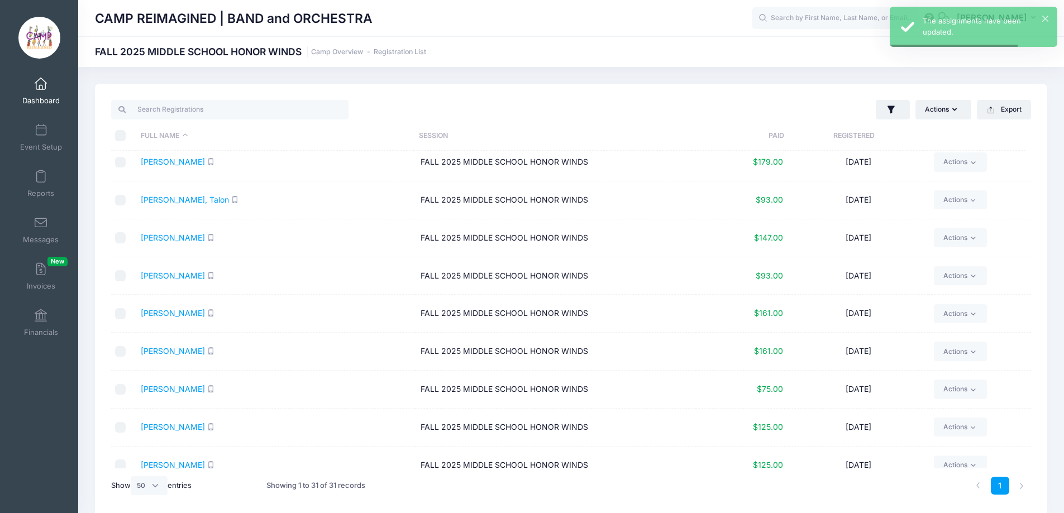
scroll to position [447, 0]
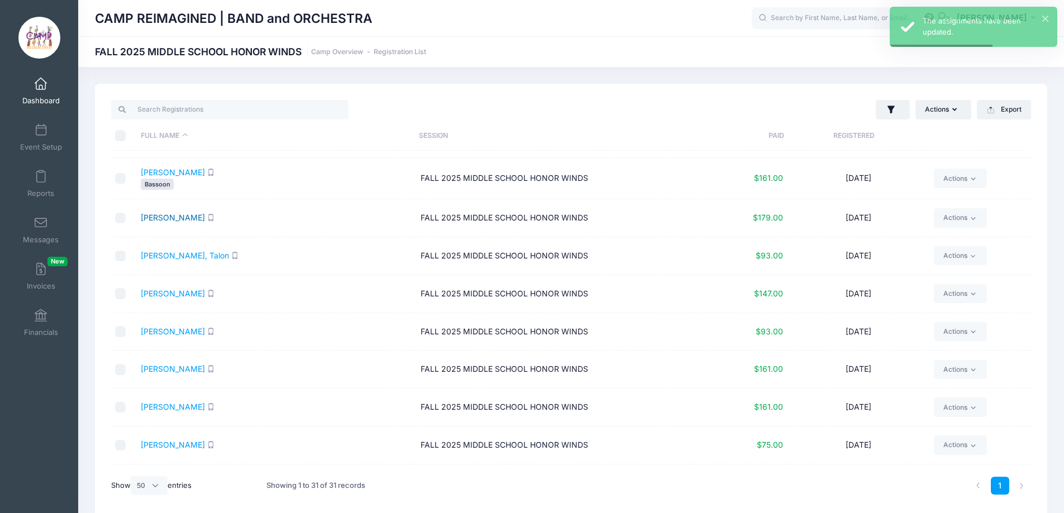
click at [160, 217] on link "Isaac, Zoe" at bounding box center [173, 217] width 64 height 9
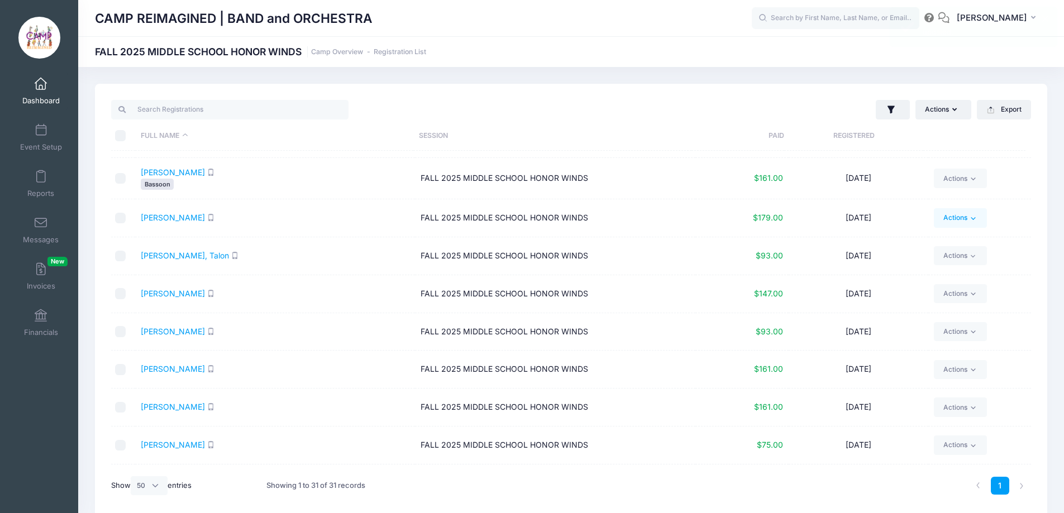
click at [955, 214] on link "Actions" at bounding box center [960, 217] width 53 height 19
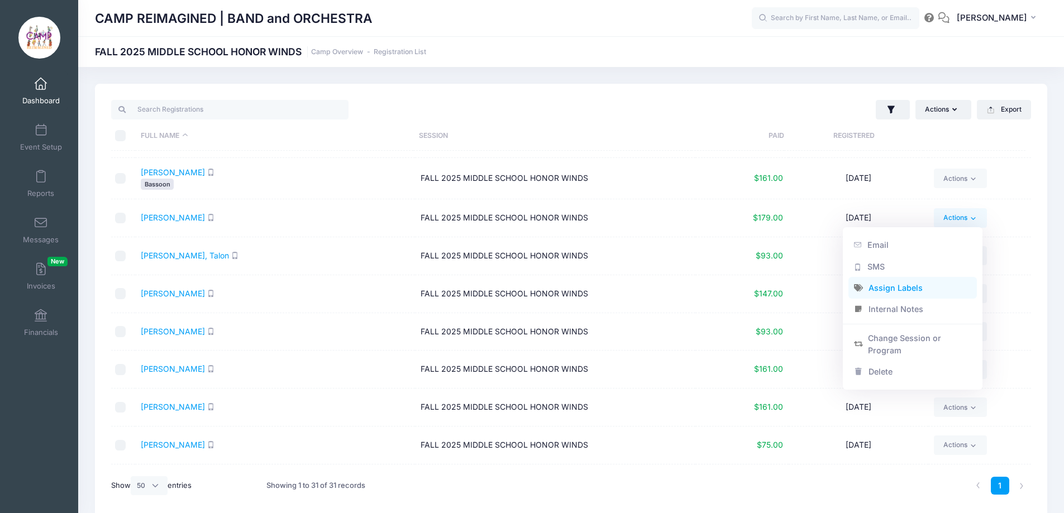
click at [935, 283] on link "Assign Labels" at bounding box center [912, 288] width 129 height 21
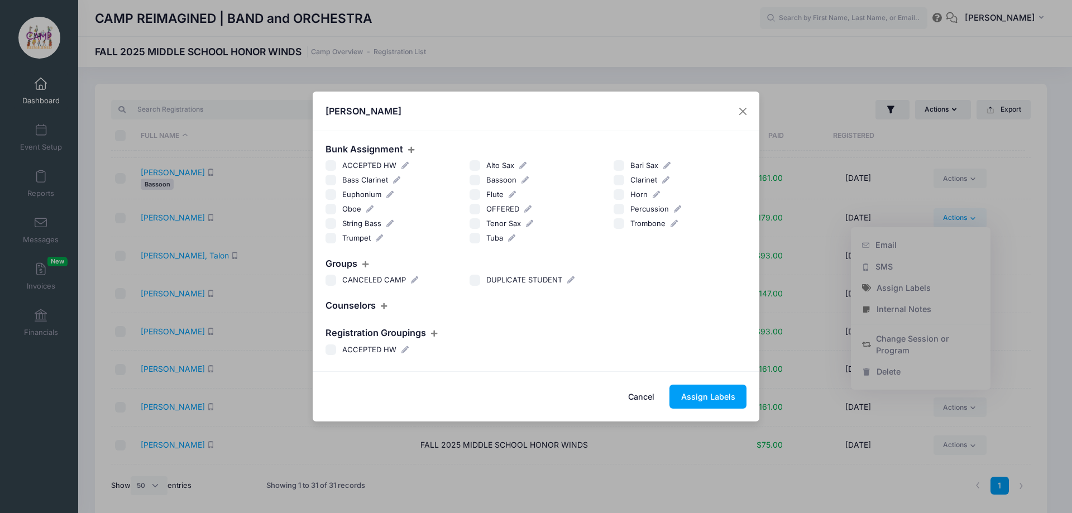
click at [476, 176] on input "Bassoon" at bounding box center [475, 180] width 11 height 11
checkbox input "true"
click at [710, 404] on button "Assign Labels" at bounding box center [707, 397] width 77 height 24
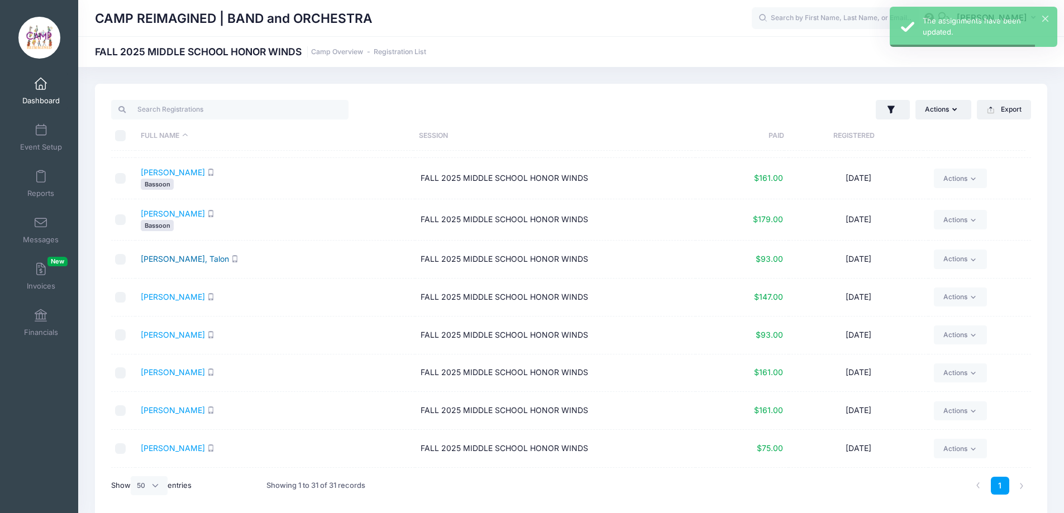
click at [174, 257] on link "Josay, Talon" at bounding box center [185, 258] width 88 height 9
click at [954, 260] on link "Actions" at bounding box center [960, 259] width 53 height 19
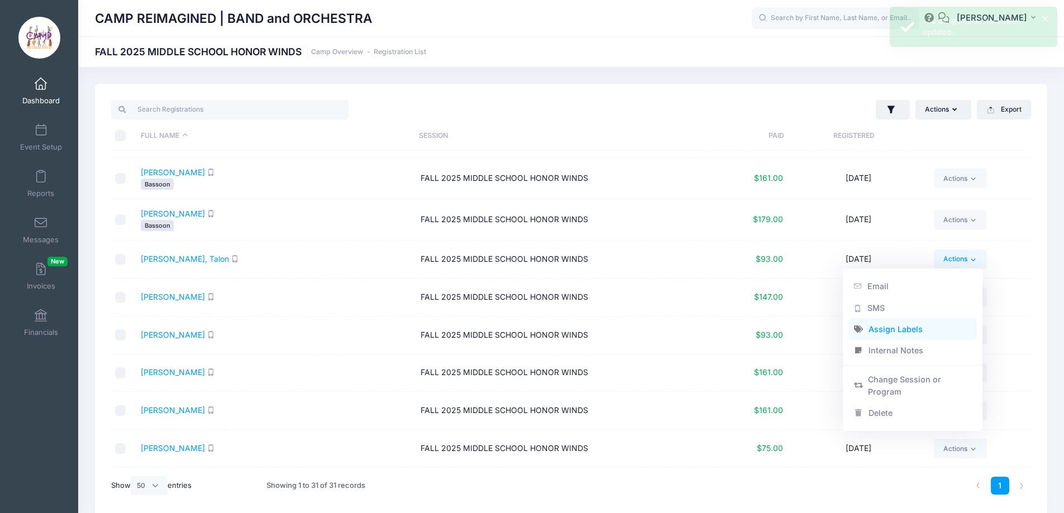
click at [900, 332] on link "Assign Labels" at bounding box center [912, 329] width 129 height 21
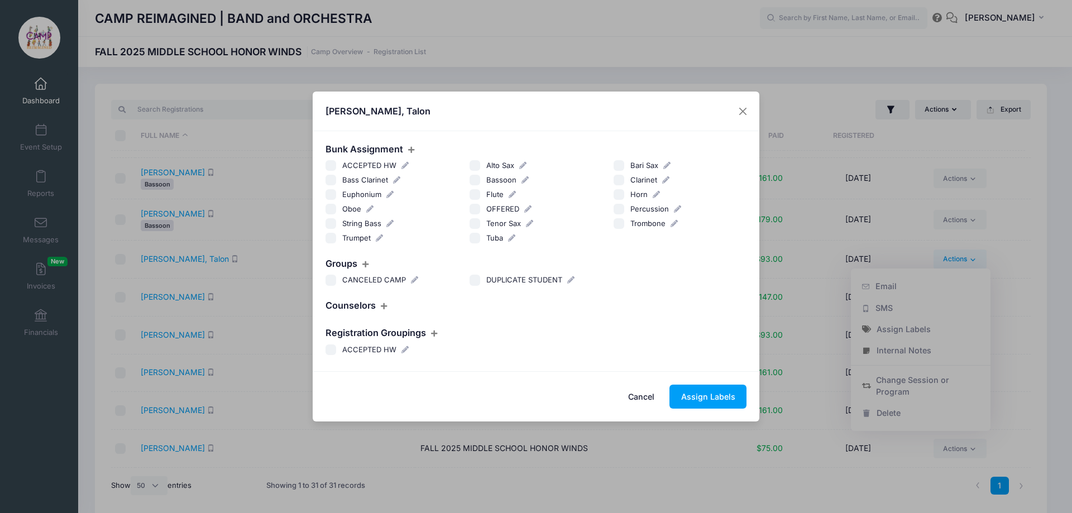
click at [480, 190] on label "Flute" at bounding box center [487, 194] width 35 height 11
click at [480, 190] on input "Flute" at bounding box center [475, 194] width 11 height 11
checkbox input "true"
click at [719, 399] on button "Assign Labels" at bounding box center [707, 397] width 77 height 24
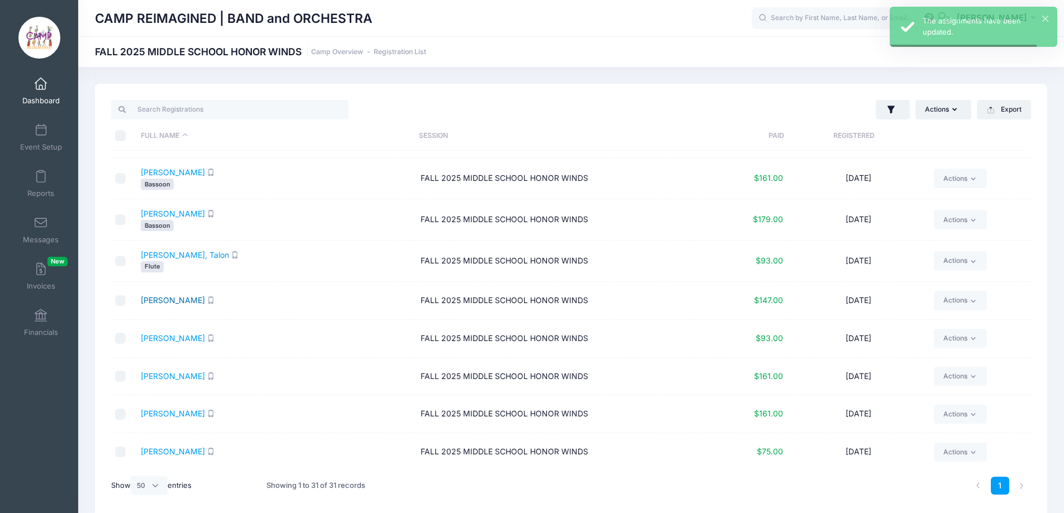
click at [176, 303] on link "Kang, Charles" at bounding box center [173, 299] width 64 height 9
click at [955, 303] on link "Actions" at bounding box center [960, 300] width 53 height 19
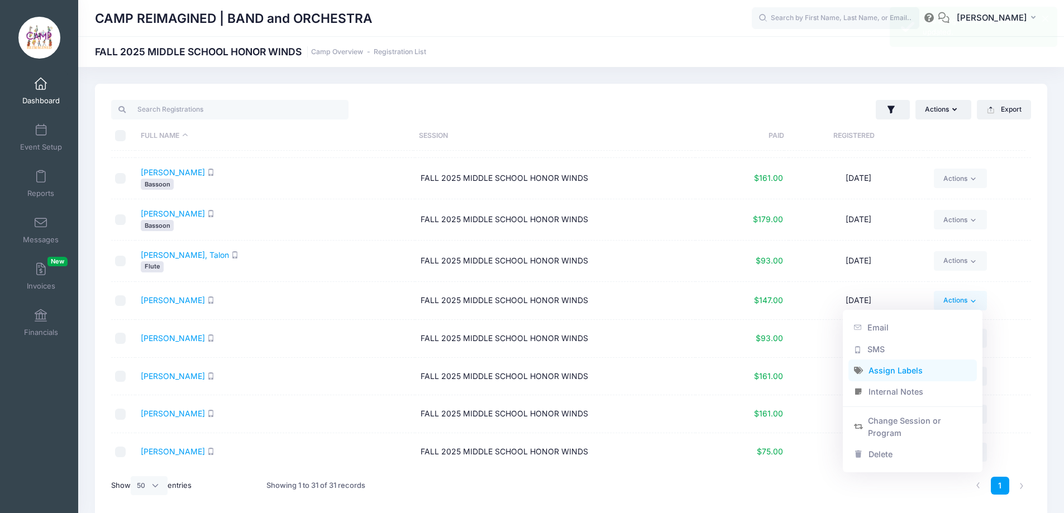
click at [908, 371] on link "Assign Labels" at bounding box center [912, 370] width 129 height 21
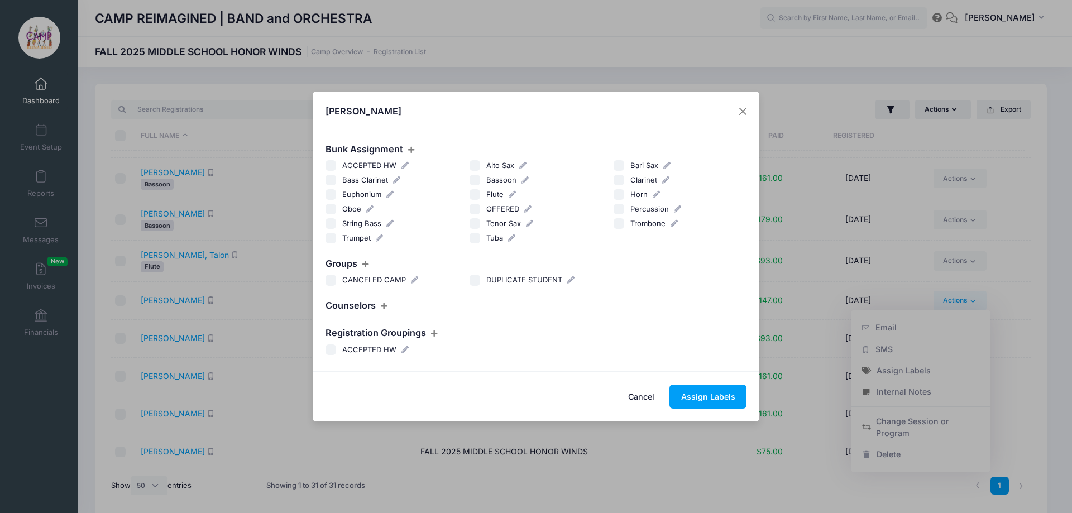
click at [617, 179] on input "Clarinet" at bounding box center [619, 180] width 11 height 11
checkbox input "true"
click at [722, 394] on button "Assign Labels" at bounding box center [707, 397] width 77 height 24
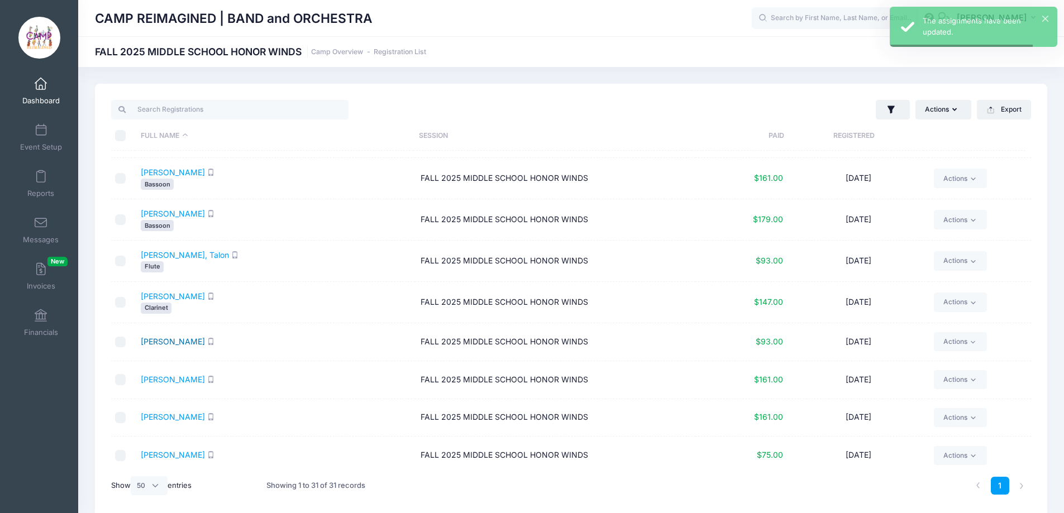
click at [163, 343] on link "Kim, David" at bounding box center [173, 341] width 64 height 9
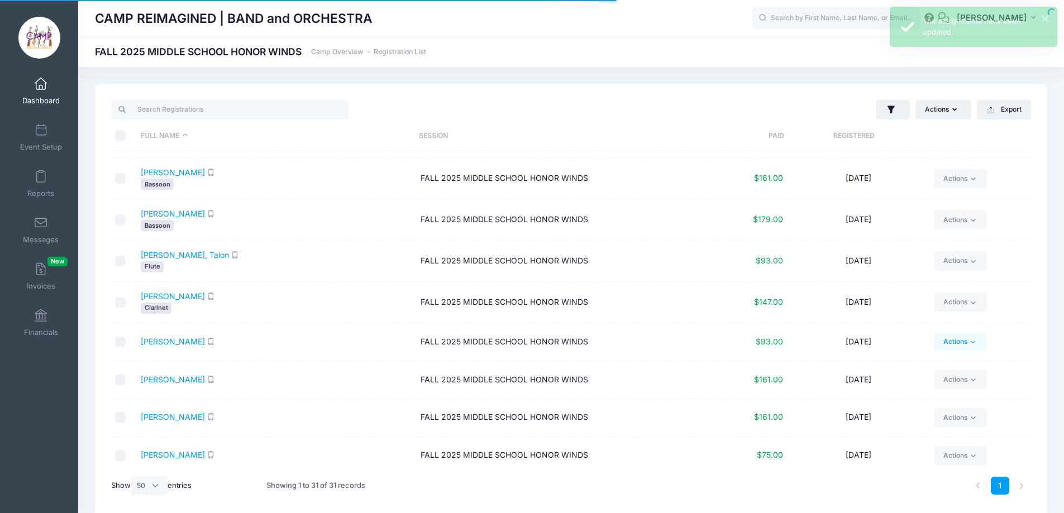
click at [950, 339] on link "Actions" at bounding box center [960, 341] width 53 height 19
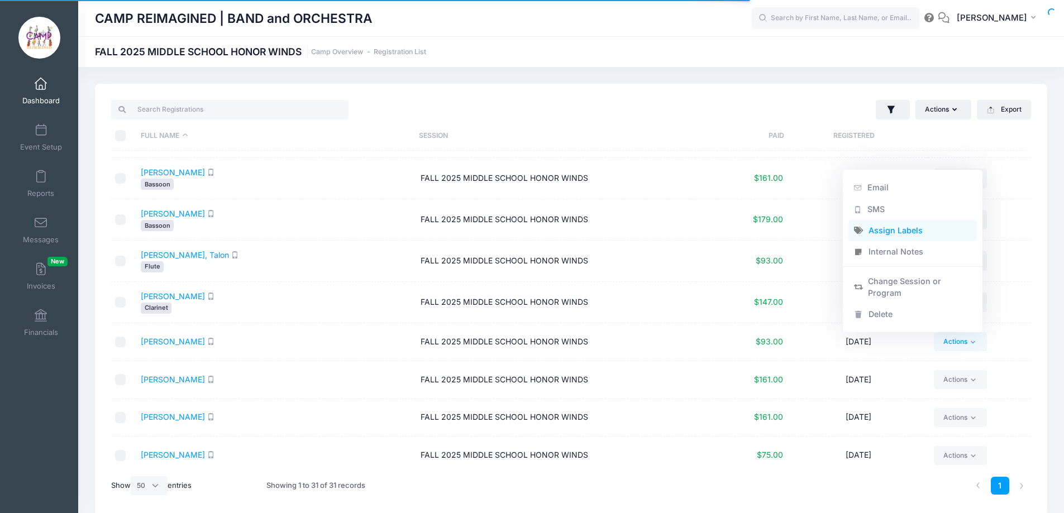
click at [893, 233] on link "Assign Labels" at bounding box center [912, 229] width 129 height 21
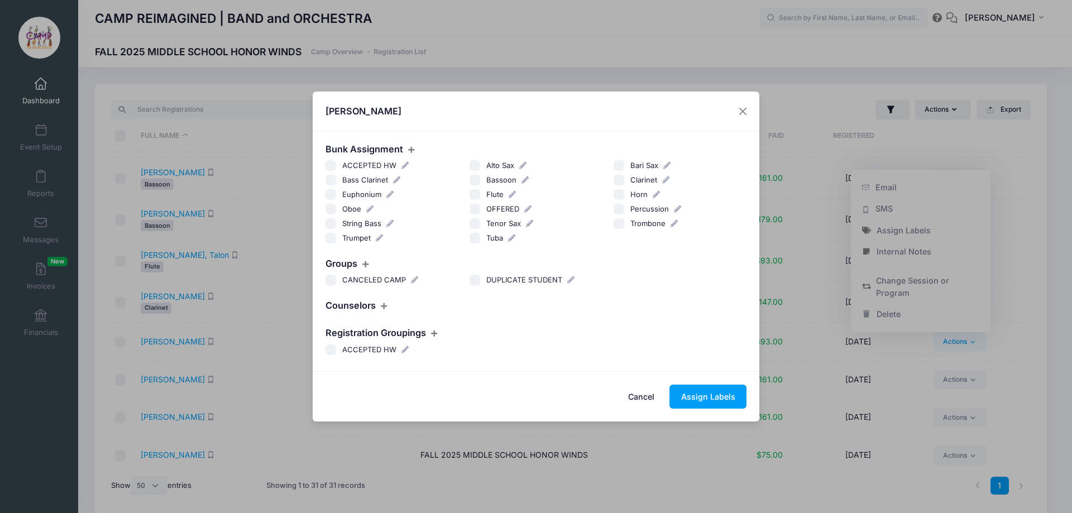
click at [470, 197] on label "Flute" at bounding box center [487, 194] width 35 height 11
click at [470, 197] on input "Flute" at bounding box center [475, 194] width 11 height 11
checkbox input "true"
click at [699, 397] on button "Assign Labels" at bounding box center [707, 397] width 77 height 24
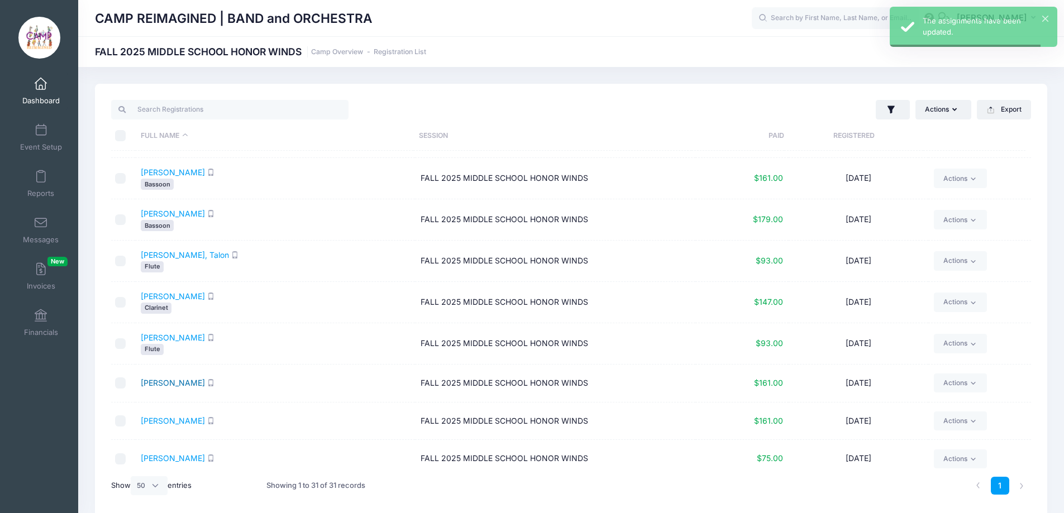
click at [166, 383] on link "Lee, Marcus" at bounding box center [173, 382] width 64 height 9
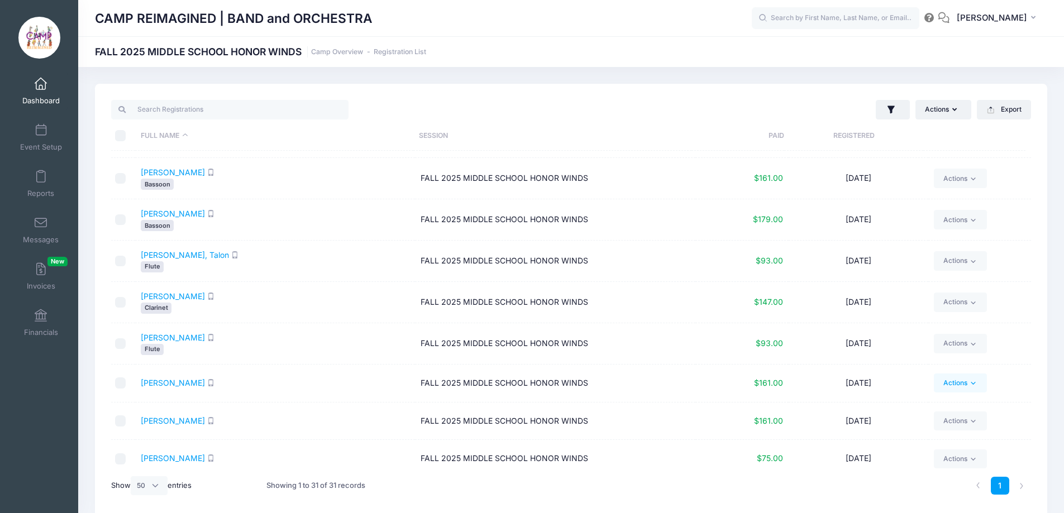
click at [950, 389] on link "Actions" at bounding box center [960, 383] width 53 height 19
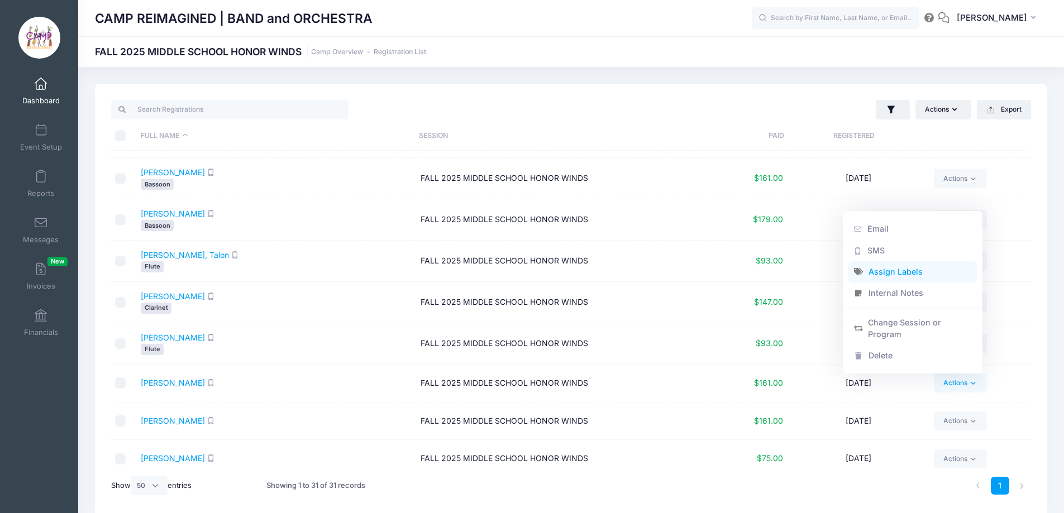
click at [904, 274] on link "Assign Labels" at bounding box center [912, 271] width 129 height 21
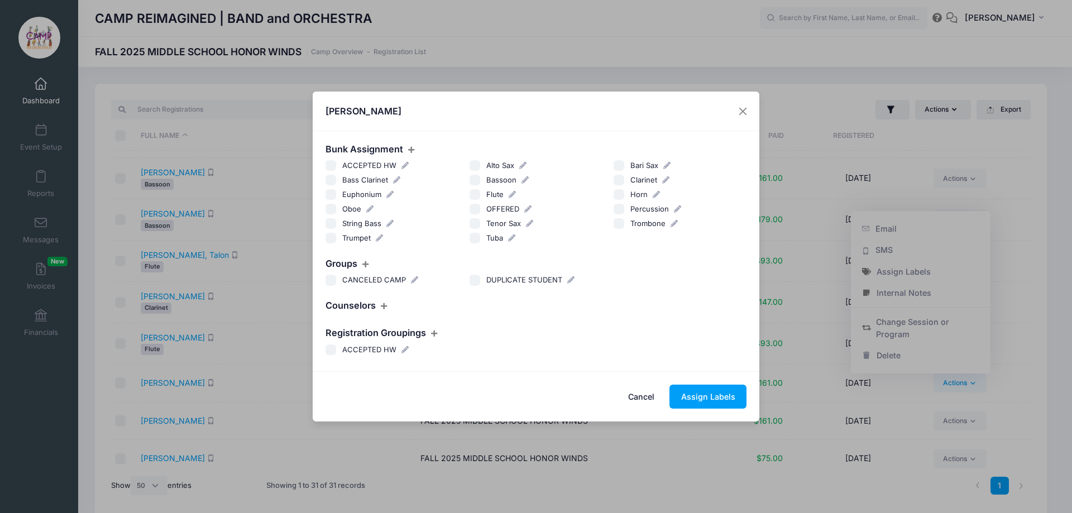
click at [332, 177] on input "Bass Clarinet" at bounding box center [331, 180] width 11 height 11
checkbox input "true"
click at [689, 391] on button "Assign Labels" at bounding box center [707, 397] width 77 height 24
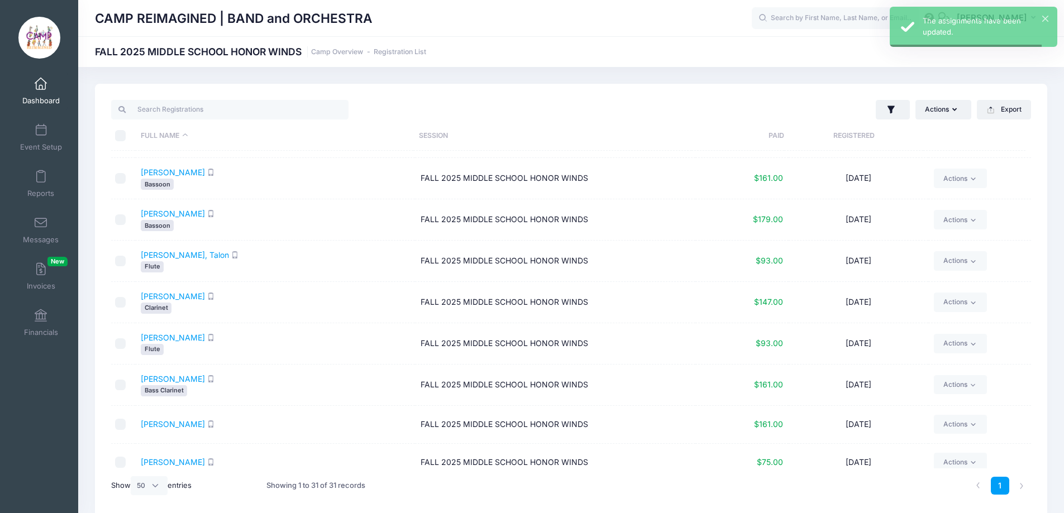
scroll to position [670, 0]
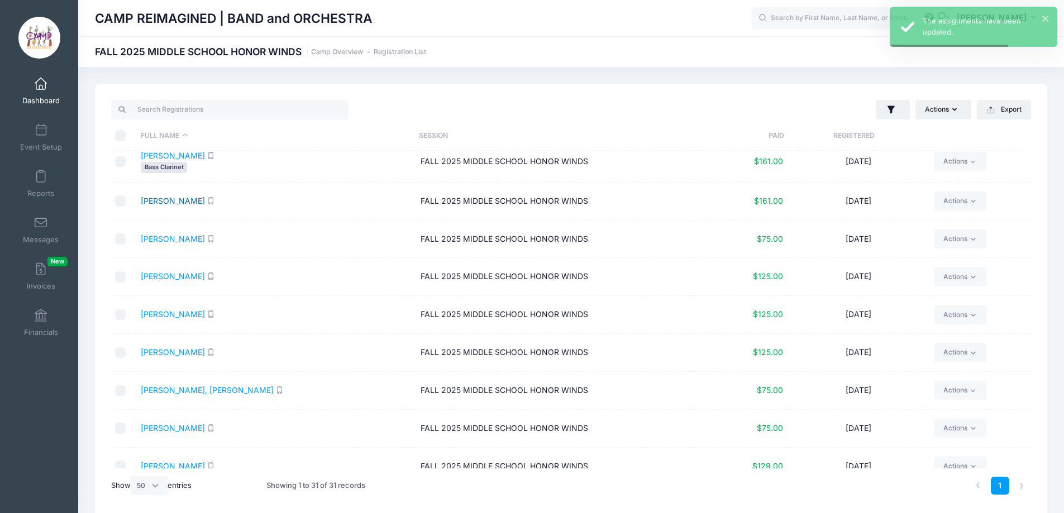
click at [179, 199] on link "Leugers, Chase" at bounding box center [173, 200] width 64 height 9
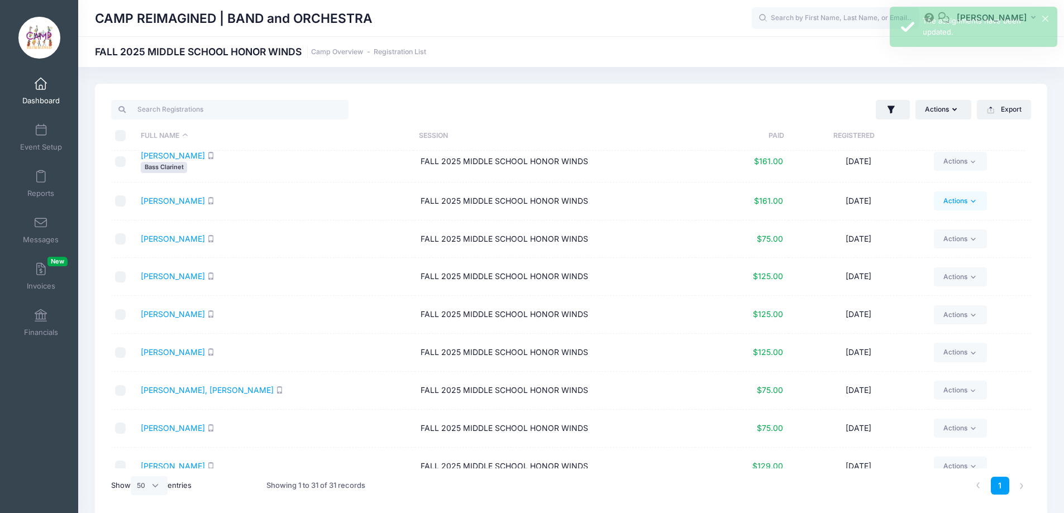
click at [963, 198] on link "Actions" at bounding box center [960, 201] width 53 height 19
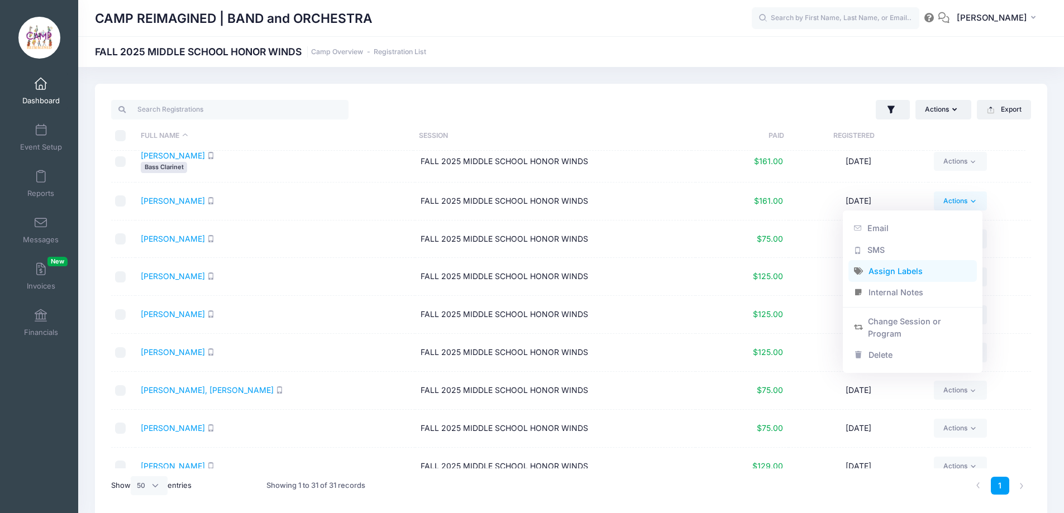
click at [926, 268] on link "Assign Labels" at bounding box center [912, 271] width 129 height 21
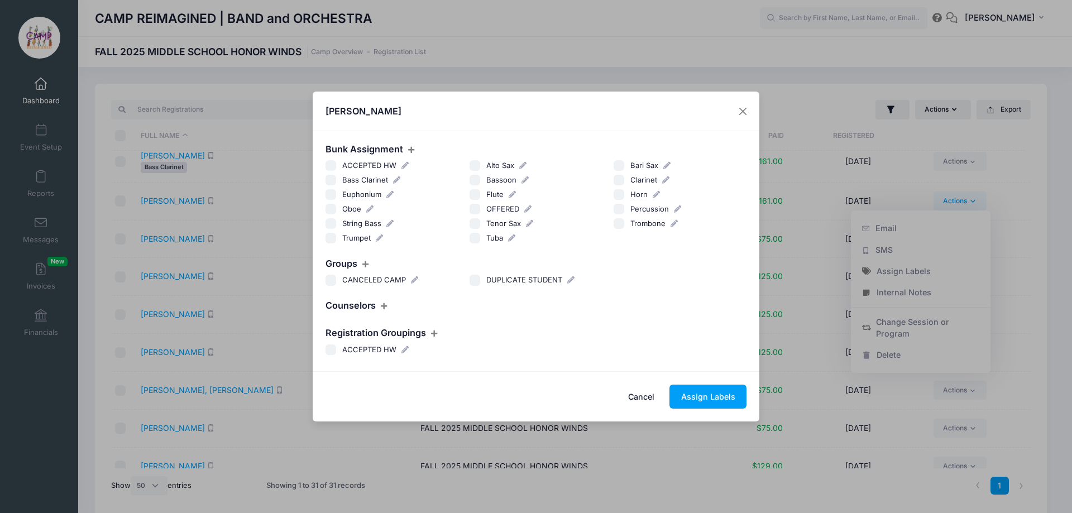
click at [327, 237] on input "Trumpet" at bounding box center [331, 238] width 11 height 11
checkbox input "true"
click at [696, 397] on button "Assign Labels" at bounding box center [707, 397] width 77 height 24
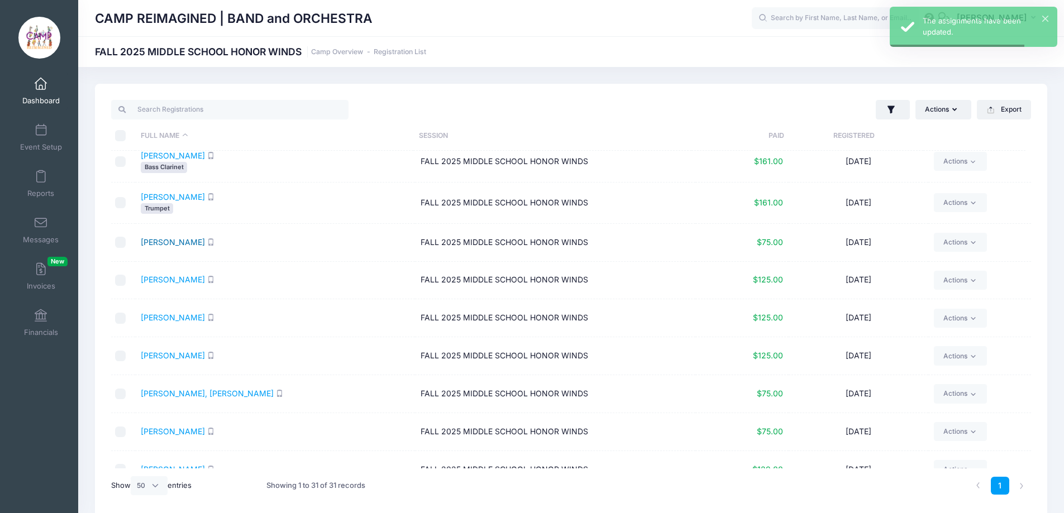
click at [160, 242] on link "Liu, Ashley" at bounding box center [173, 241] width 64 height 9
click at [951, 240] on link "Actions" at bounding box center [960, 242] width 53 height 19
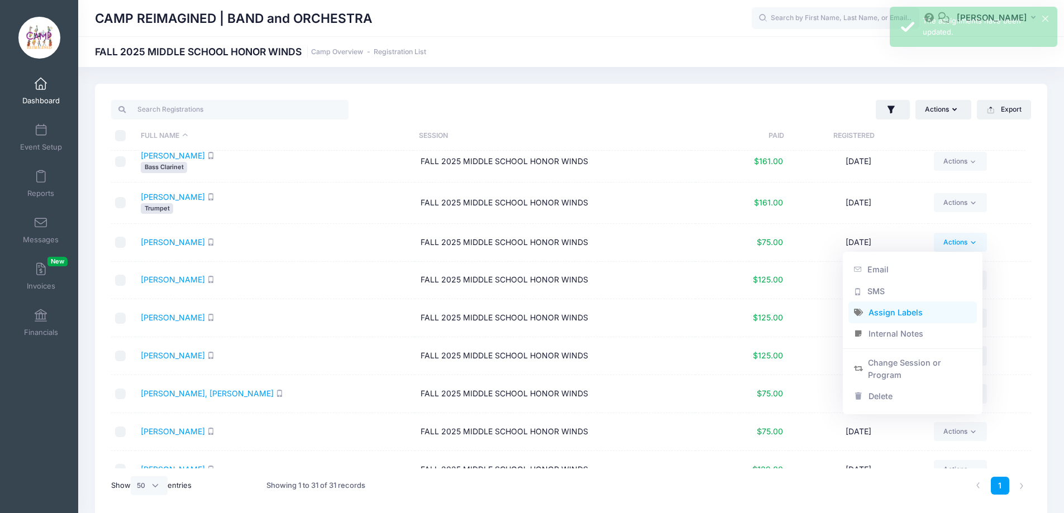
click at [927, 314] on link "Assign Labels" at bounding box center [912, 312] width 129 height 21
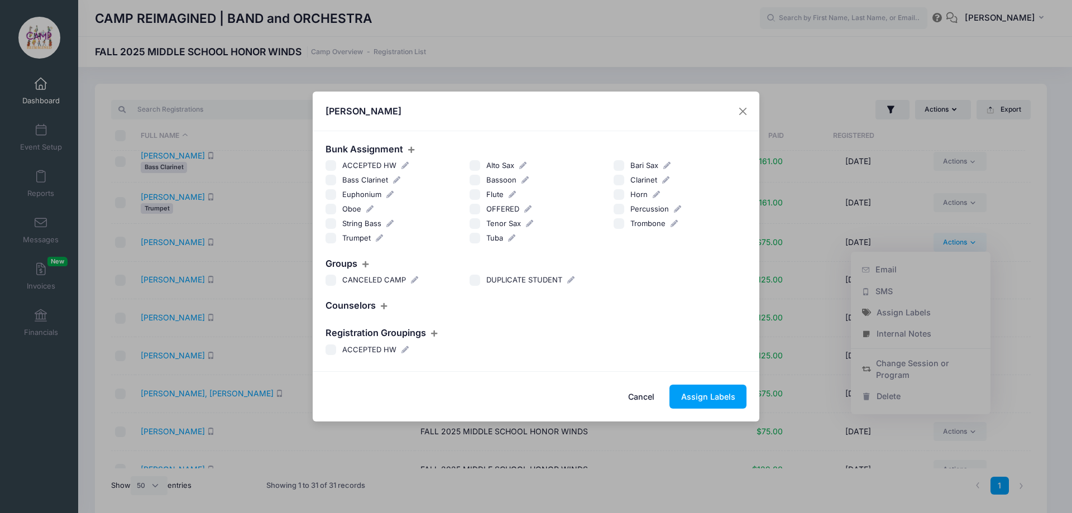
click at [326, 208] on input "Oboe" at bounding box center [331, 209] width 11 height 11
checkbox input "true"
click at [720, 407] on button "Assign Labels" at bounding box center [707, 397] width 77 height 24
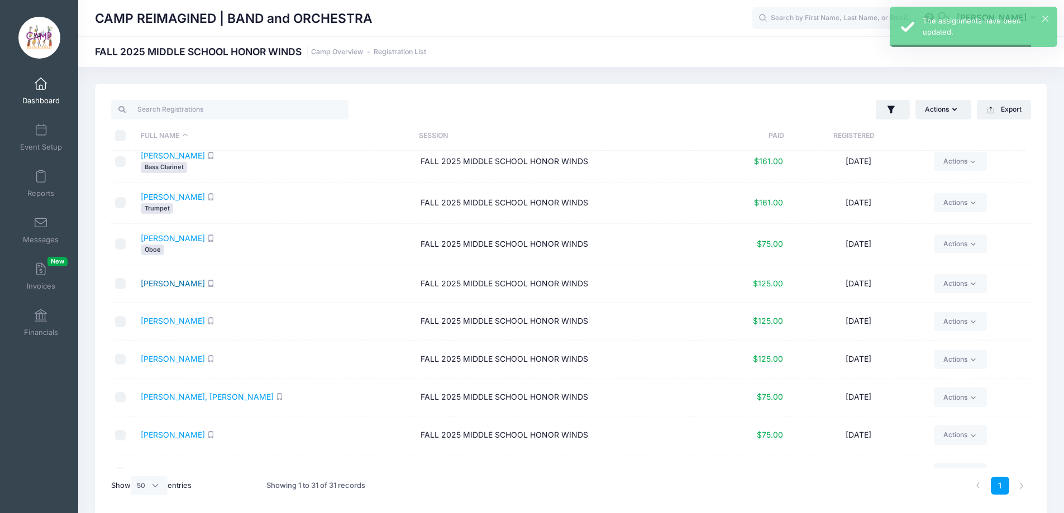
click at [166, 284] on link "Lowe, Riley" at bounding box center [173, 283] width 64 height 9
click at [951, 290] on link "Actions" at bounding box center [960, 283] width 53 height 19
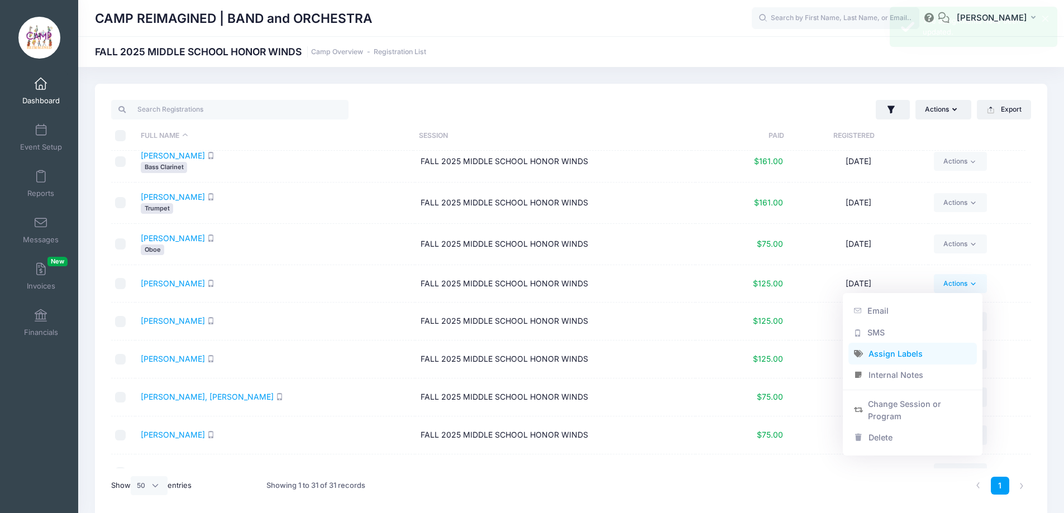
click at [915, 357] on link "Assign Labels" at bounding box center [912, 353] width 129 height 21
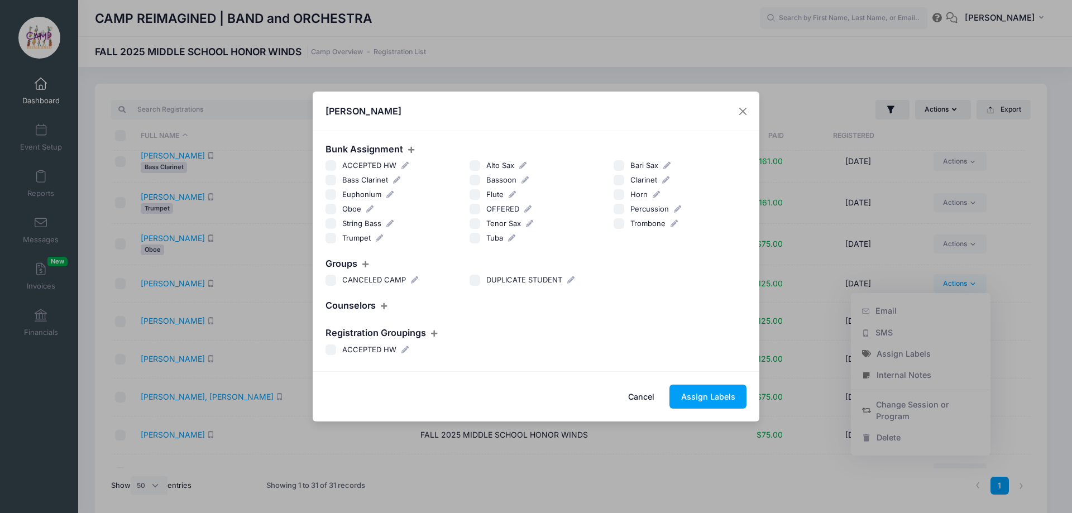
click at [619, 198] on input "Horn" at bounding box center [619, 194] width 11 height 11
click at [709, 391] on button "Assign Labels" at bounding box center [707, 397] width 77 height 24
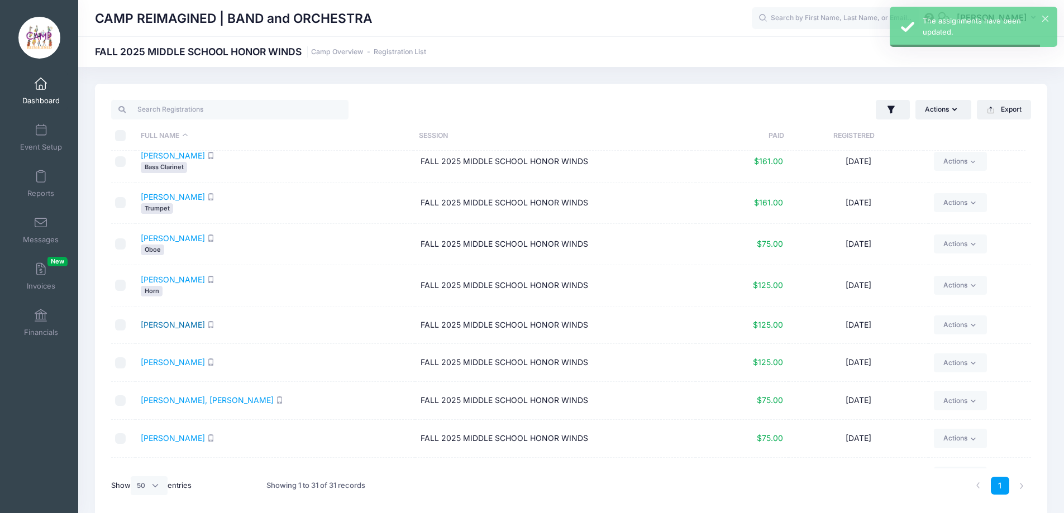
click at [170, 323] on link "Mendoza, Mary" at bounding box center [173, 324] width 64 height 9
click at [960, 325] on link "Actions" at bounding box center [960, 324] width 53 height 19
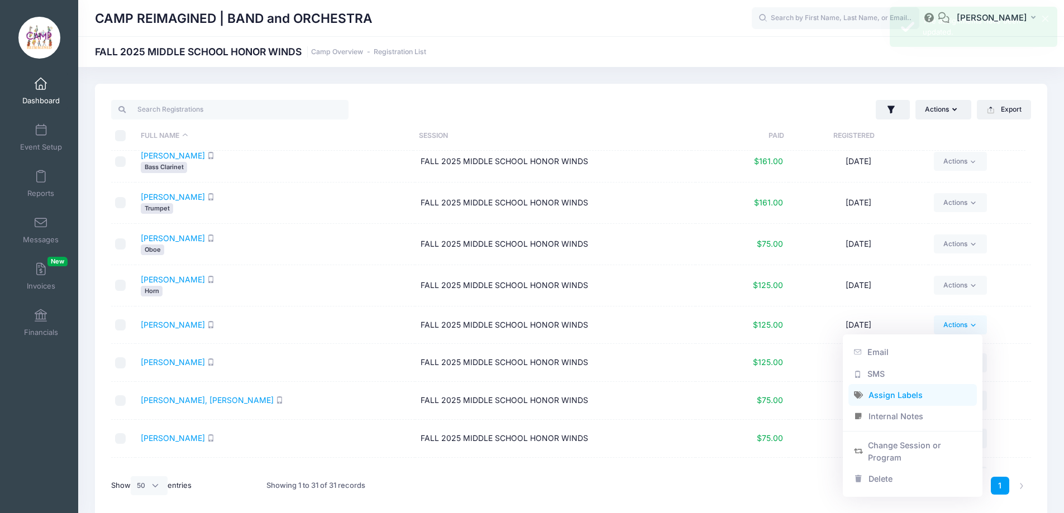
click at [904, 391] on link "Assign Labels" at bounding box center [912, 395] width 129 height 21
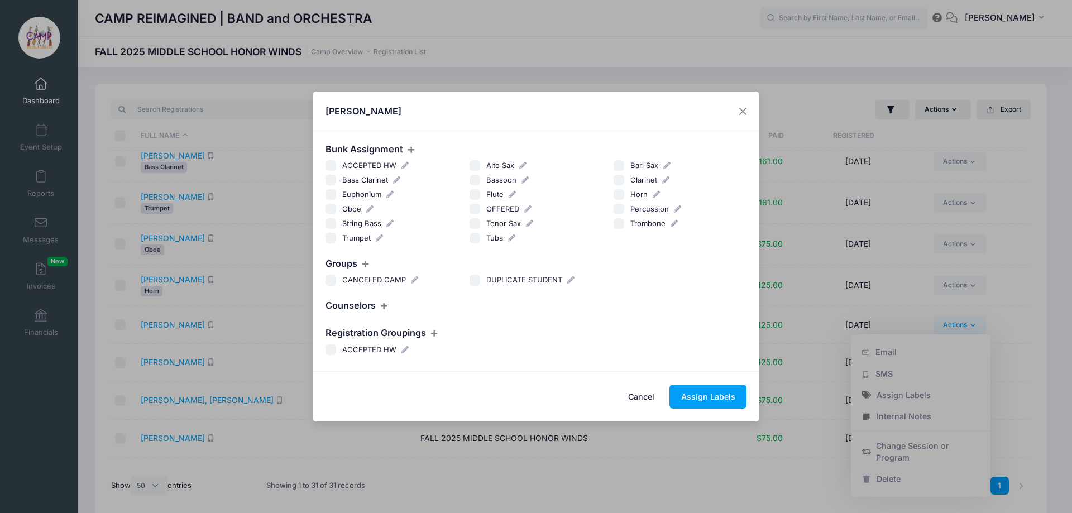
click at [620, 195] on input "Horn" at bounding box center [619, 194] width 11 height 11
checkbox input "true"
click at [725, 391] on button "Assign Labels" at bounding box center [707, 397] width 77 height 24
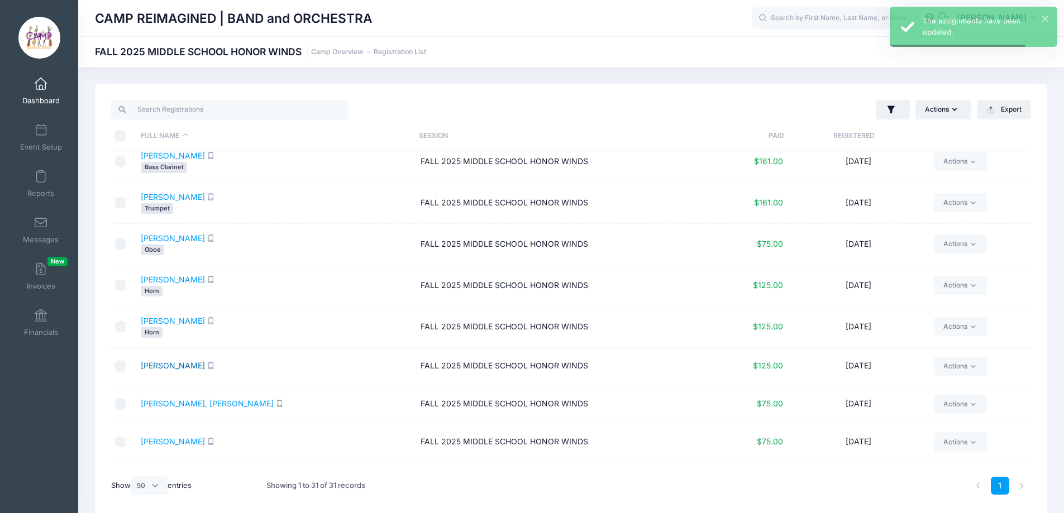
click at [170, 366] on link "Mullin, Dax" at bounding box center [173, 365] width 64 height 9
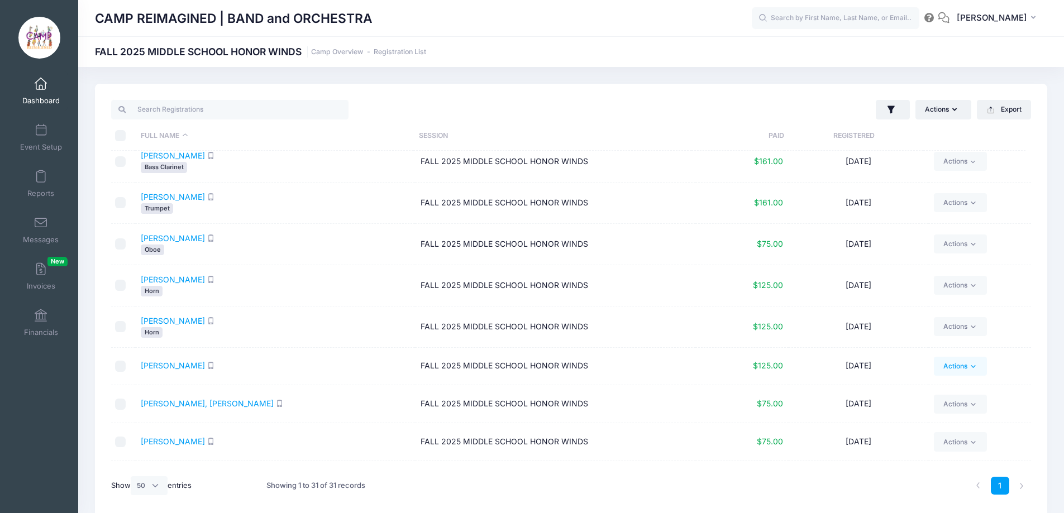
click at [959, 364] on link "Actions" at bounding box center [960, 366] width 53 height 19
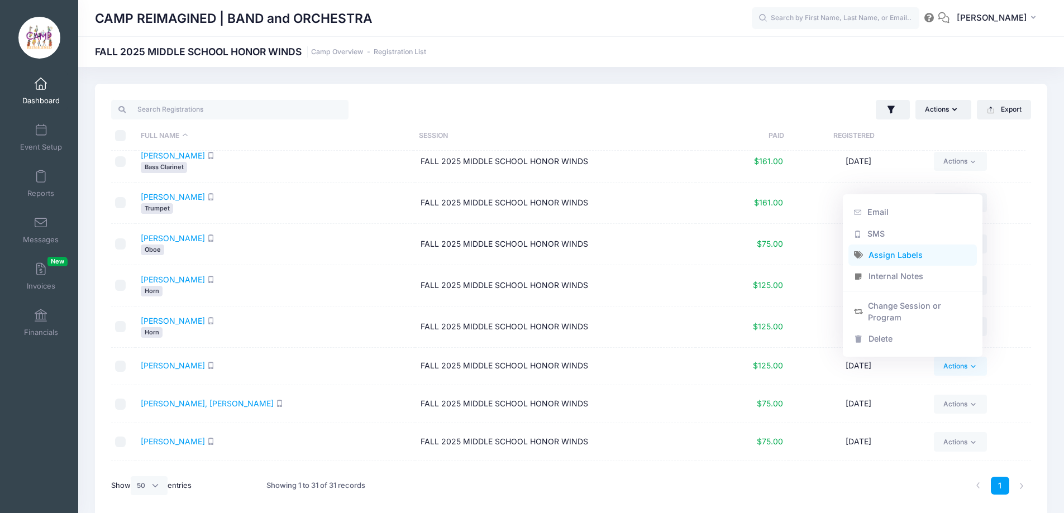
click at [903, 257] on link "Assign Labels" at bounding box center [912, 254] width 129 height 21
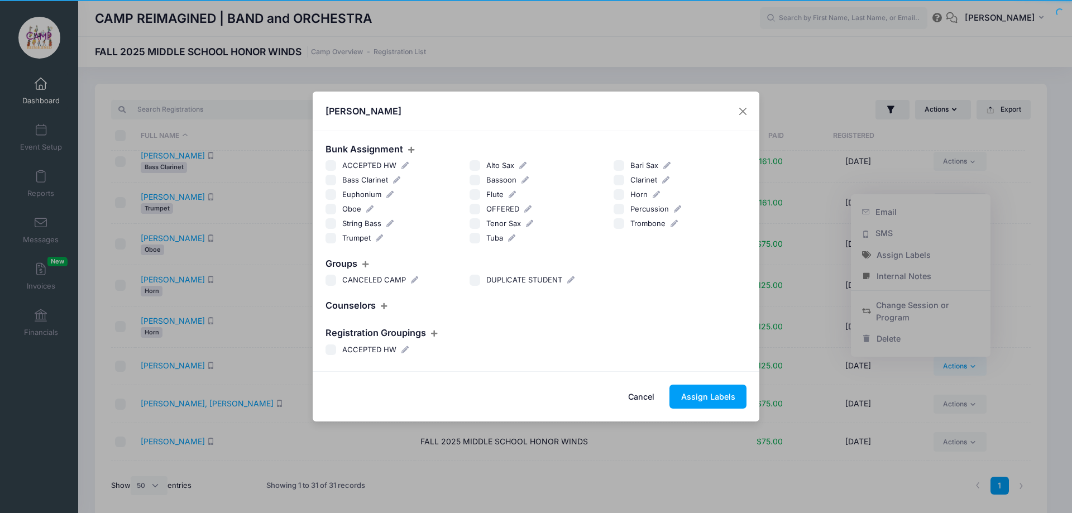
click at [330, 193] on input "Euphonium" at bounding box center [331, 194] width 11 height 11
checkbox input "true"
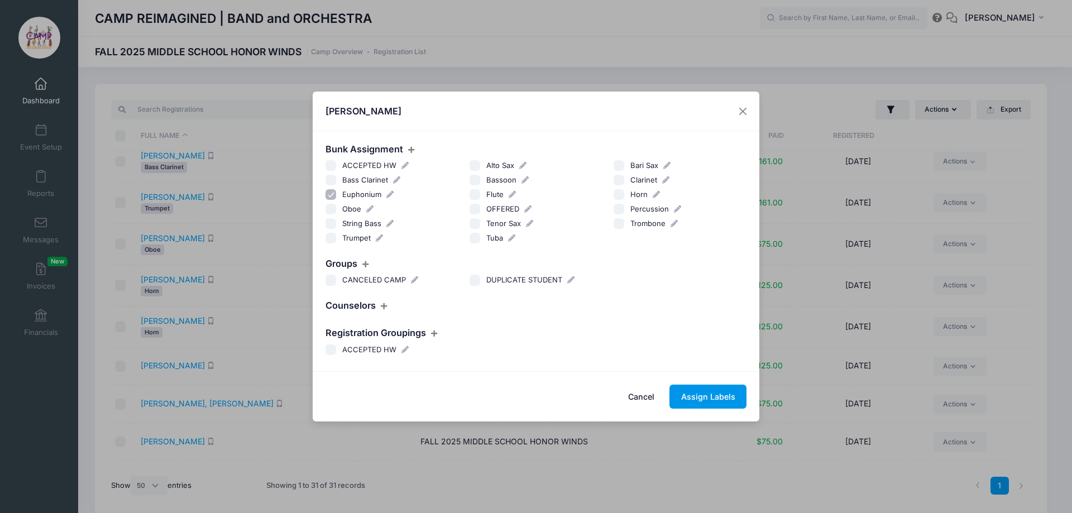
click at [694, 392] on button "Assign Labels" at bounding box center [707, 397] width 77 height 24
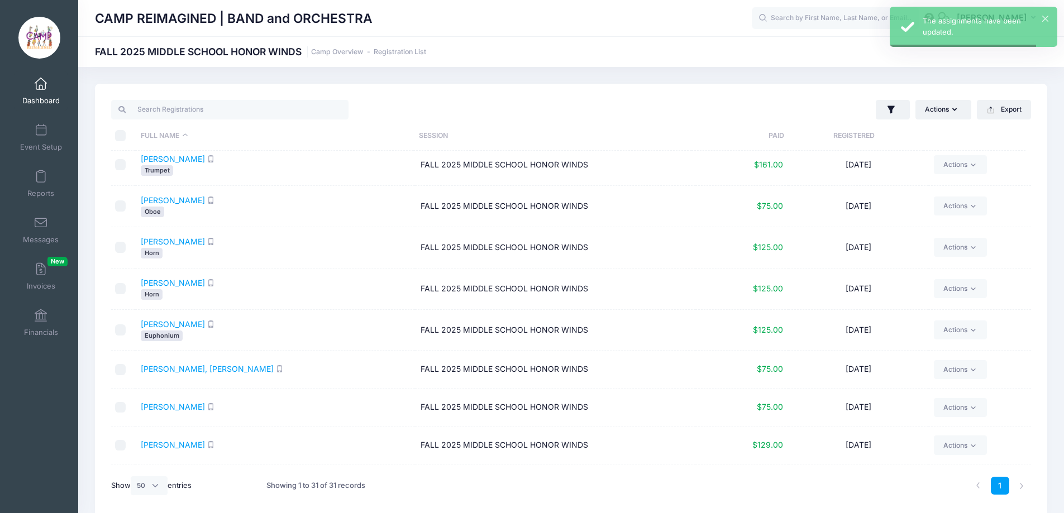
scroll to position [782, 0]
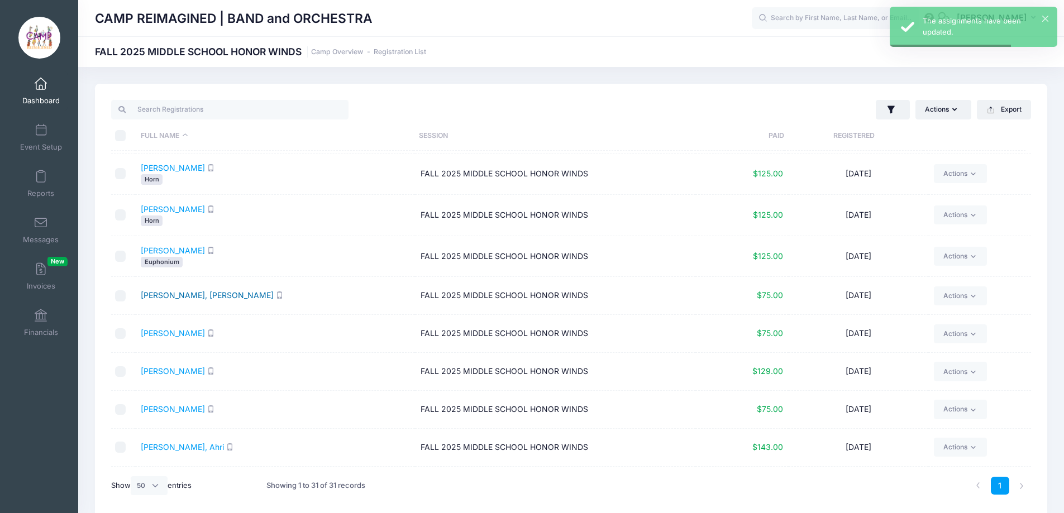
click at [173, 292] on link "Myung, Mason" at bounding box center [207, 294] width 133 height 9
click at [942, 290] on link "Actions" at bounding box center [960, 295] width 53 height 19
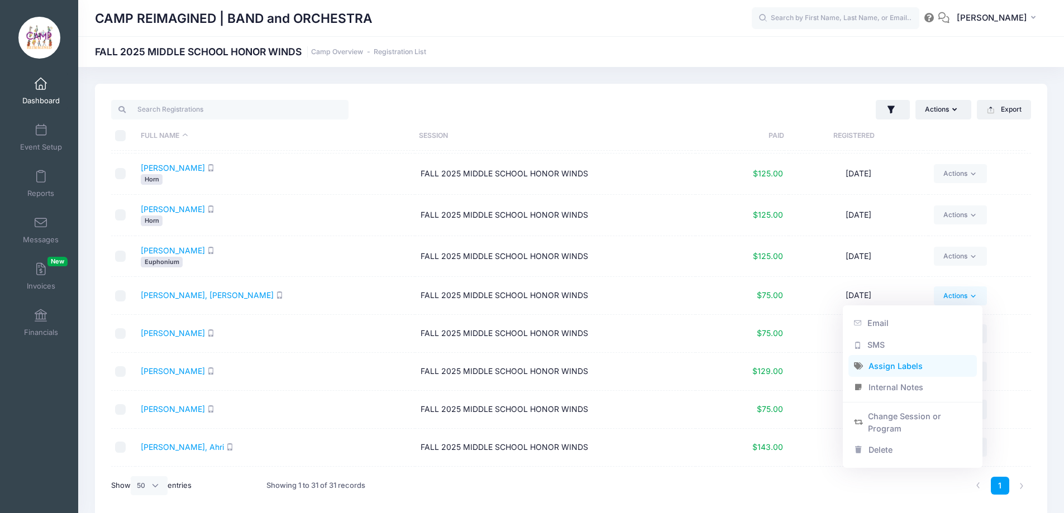
click at [915, 370] on link "Assign Labels" at bounding box center [912, 366] width 129 height 21
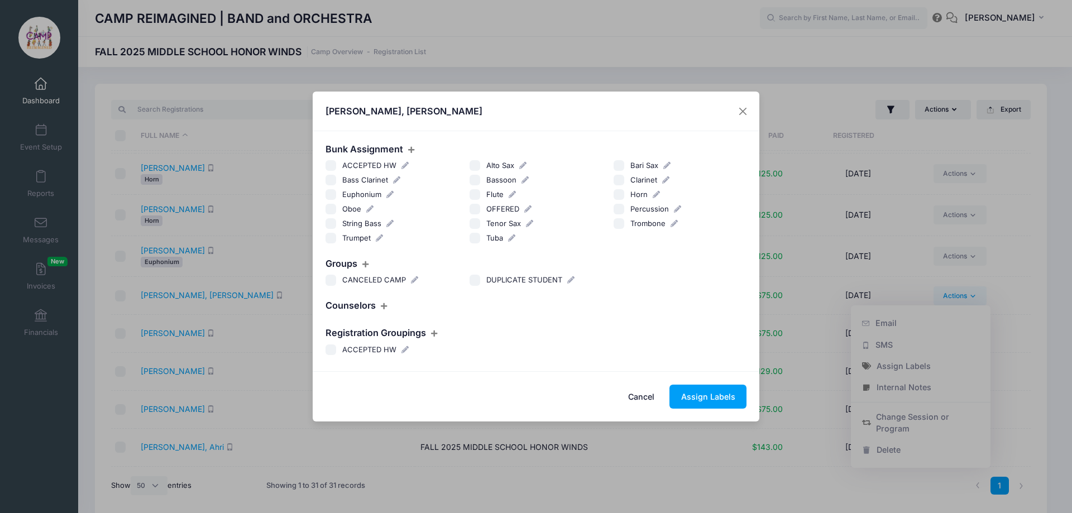
click at [614, 224] on input "Trombone" at bounding box center [619, 223] width 11 height 11
checkbox input "true"
click at [707, 393] on button "Assign Labels" at bounding box center [707, 397] width 77 height 24
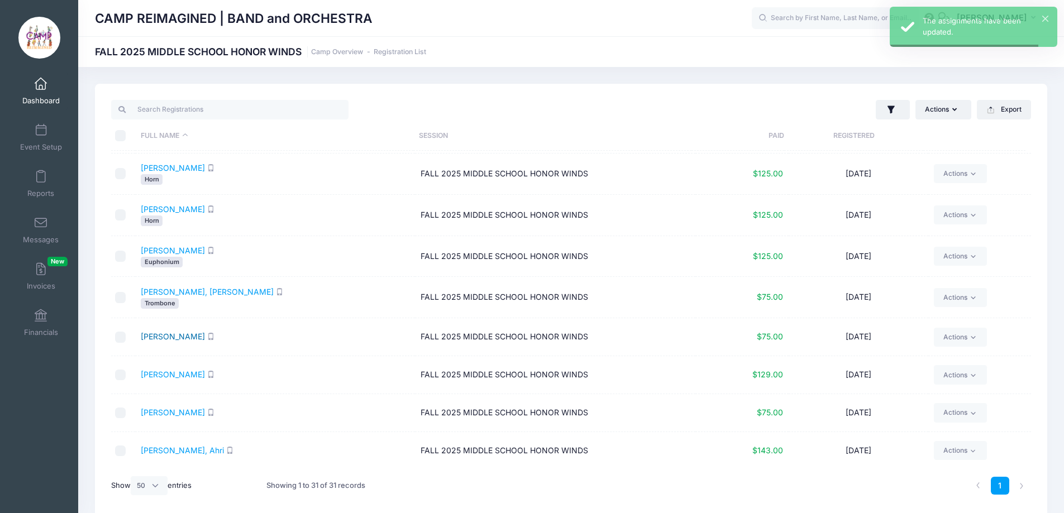
click at [181, 339] on link "Obioha, Amarachi" at bounding box center [173, 336] width 64 height 9
click at [963, 336] on link "Actions" at bounding box center [960, 337] width 53 height 19
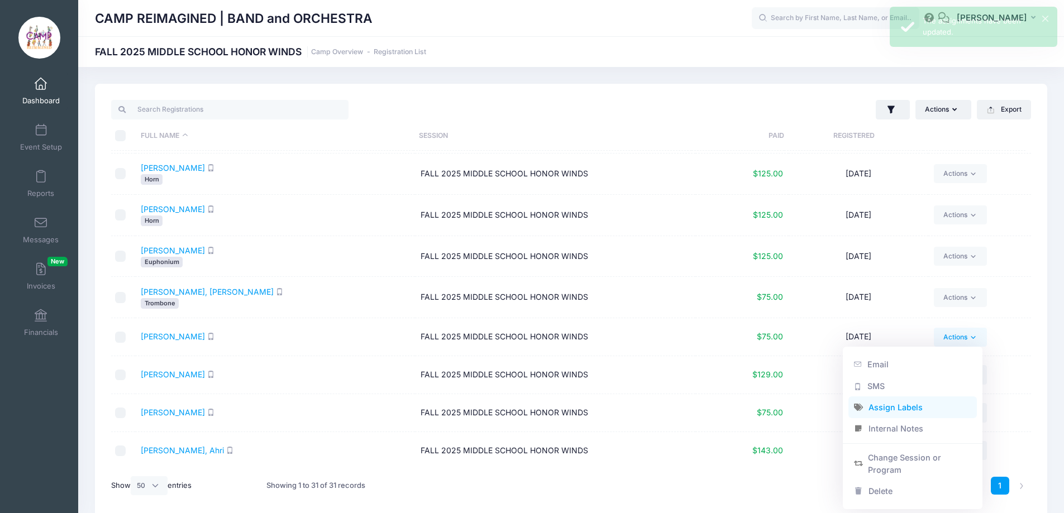
click at [916, 408] on link "Assign Labels" at bounding box center [912, 407] width 129 height 21
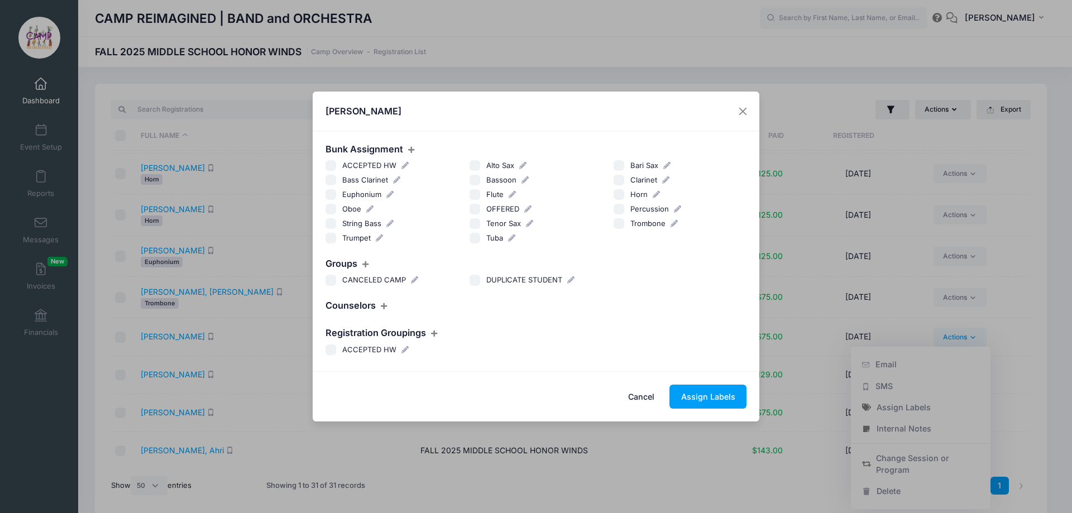
click at [617, 178] on input "Clarinet" at bounding box center [619, 180] width 11 height 11
checkbox input "true"
click at [694, 400] on button "Assign Labels" at bounding box center [707, 397] width 77 height 24
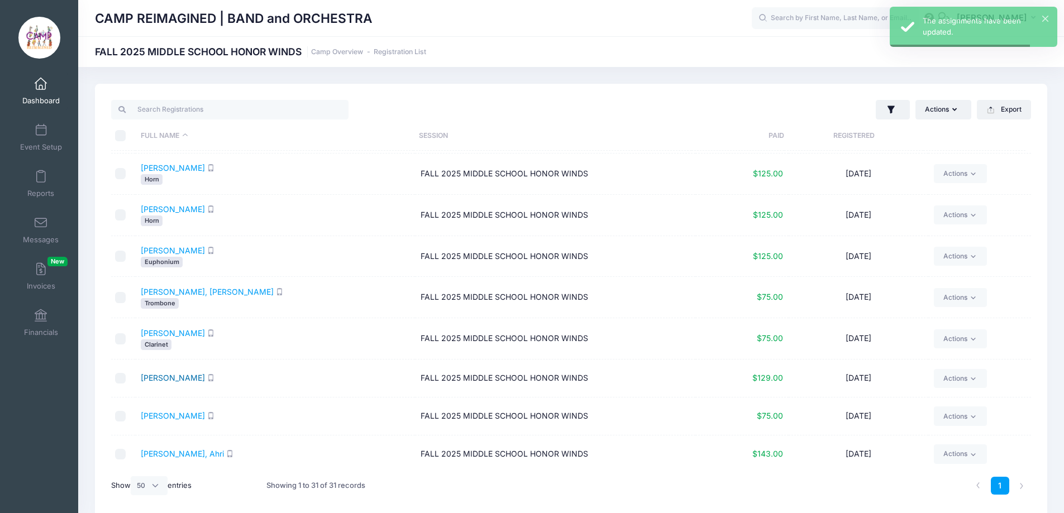
click at [165, 378] on link "Palomo, Xavier" at bounding box center [173, 377] width 64 height 9
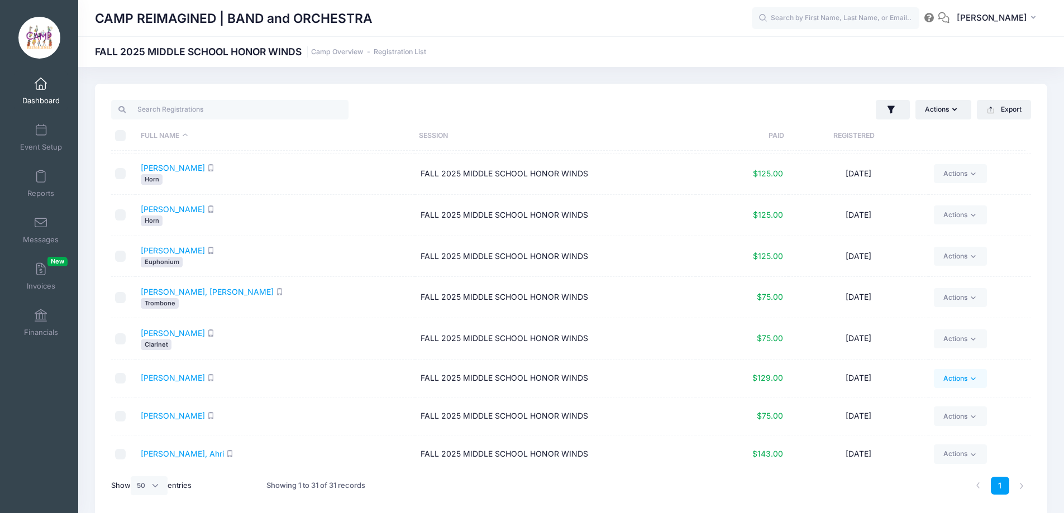
click at [949, 376] on link "Actions" at bounding box center [960, 378] width 53 height 19
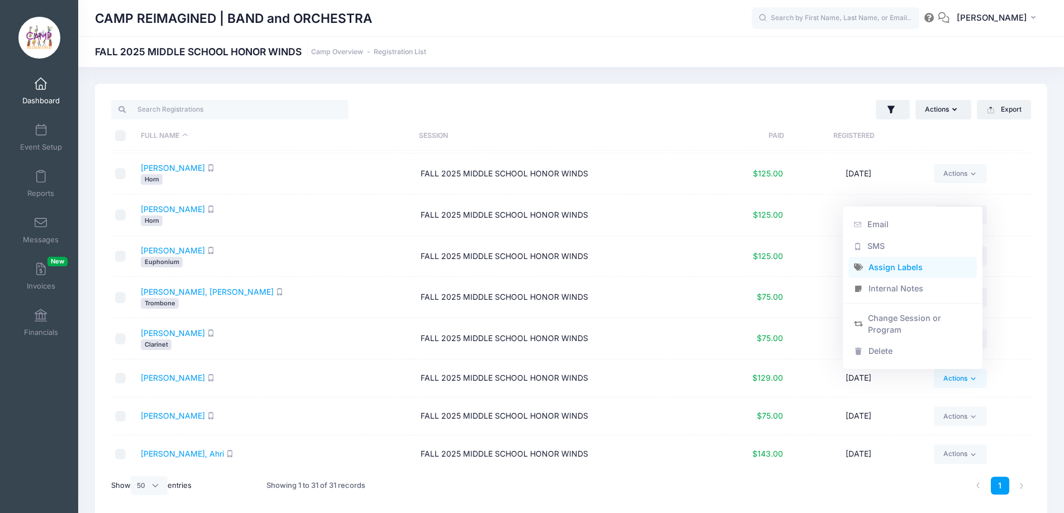
click at [905, 266] on link "Assign Labels" at bounding box center [912, 266] width 129 height 21
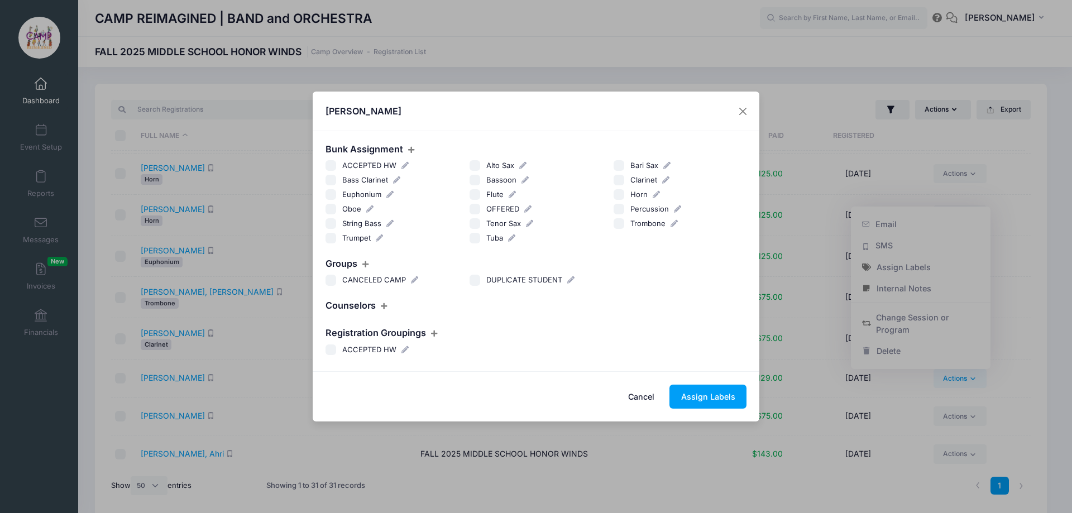
click at [615, 211] on input "Percussion" at bounding box center [619, 209] width 11 height 11
checkbox input "true"
click at [696, 399] on button "Assign Labels" at bounding box center [707, 397] width 77 height 24
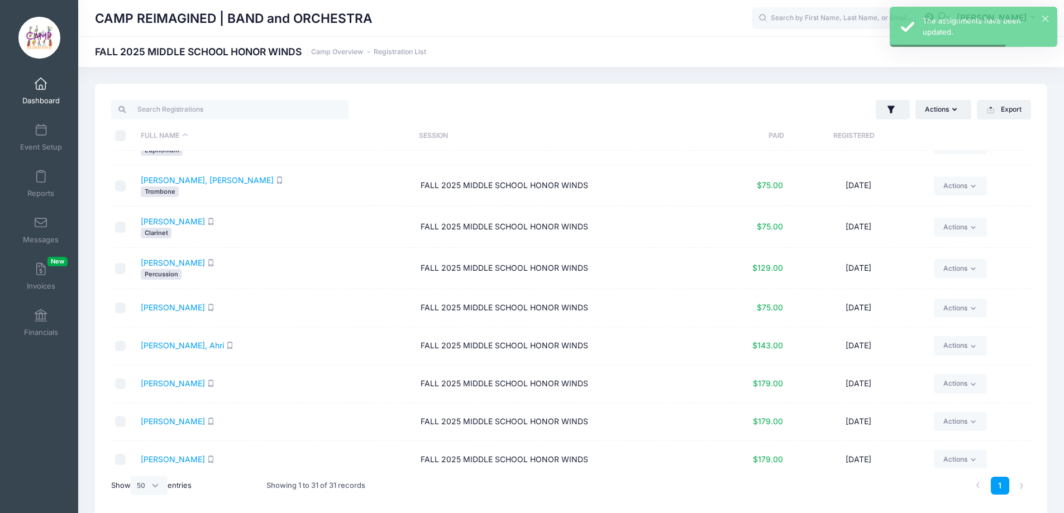
scroll to position [941, 0]
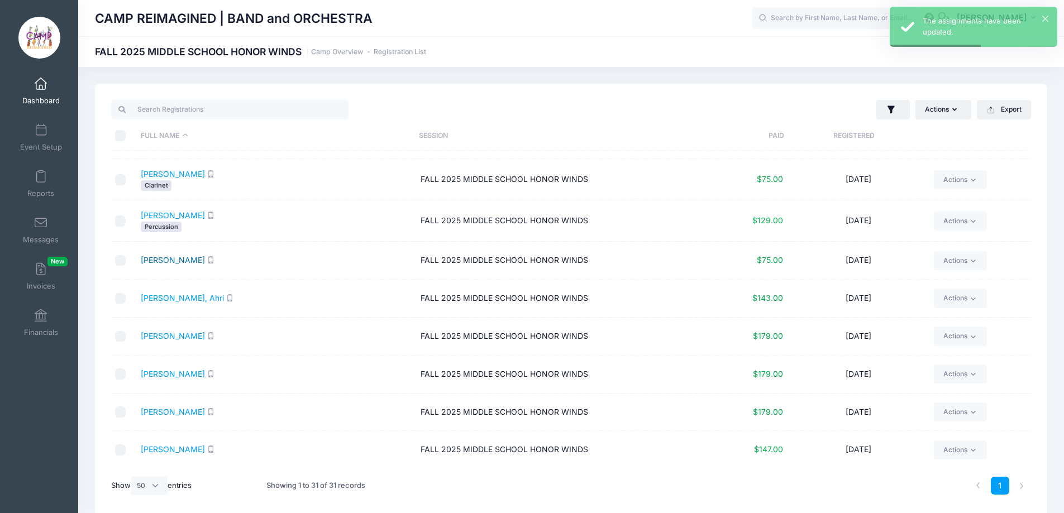
click at [205, 258] on link "Priest-Martinez, Joachim" at bounding box center [173, 259] width 64 height 9
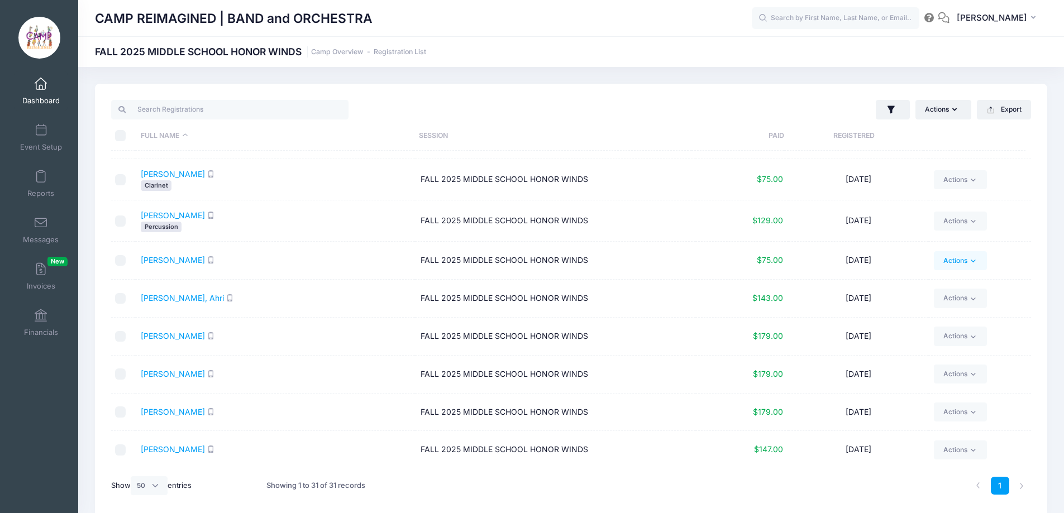
click at [963, 262] on link "Actions" at bounding box center [960, 260] width 53 height 19
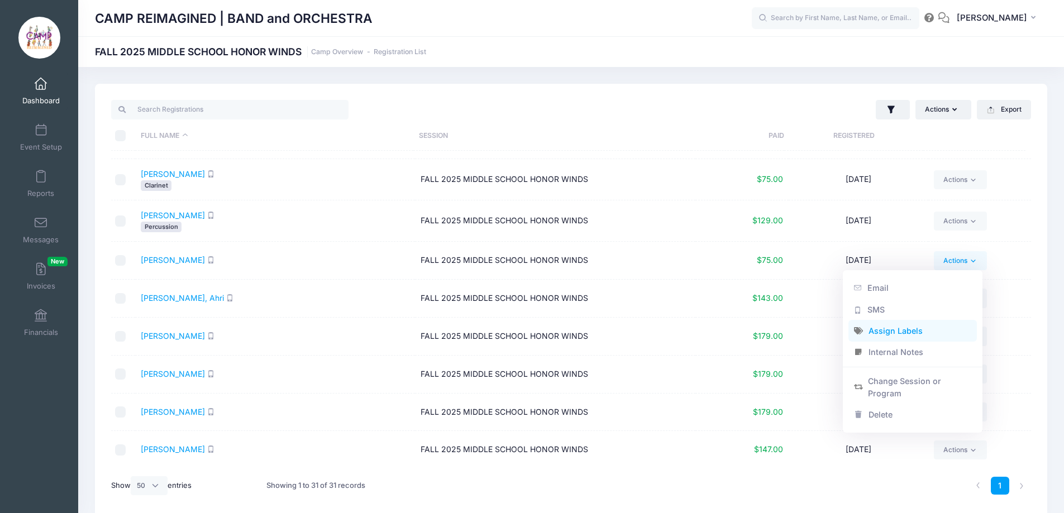
click at [905, 329] on link "Assign Labels" at bounding box center [912, 331] width 129 height 21
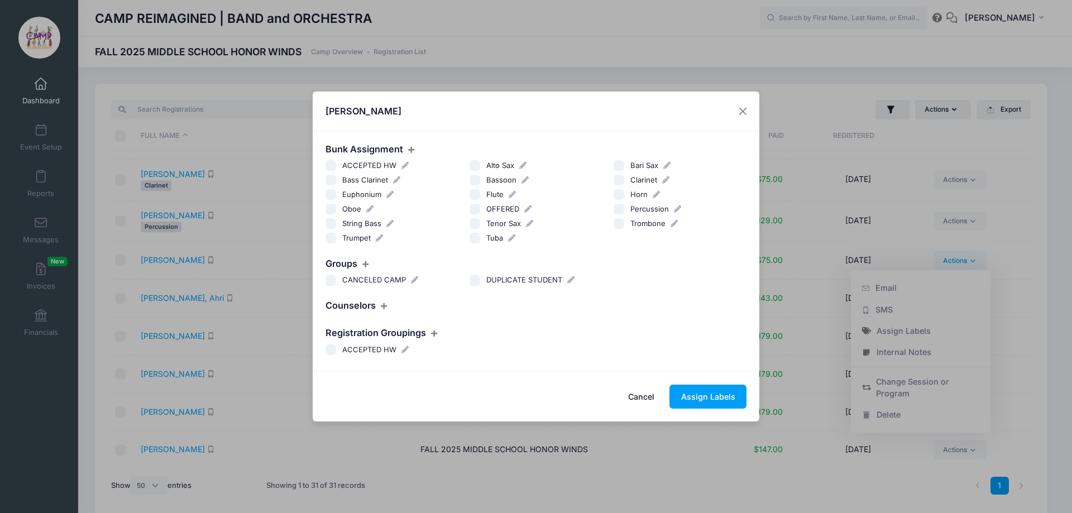
click at [328, 239] on input "Trumpet" at bounding box center [331, 238] width 11 height 11
checkbox input "true"
click at [687, 395] on button "Assign Labels" at bounding box center [707, 397] width 77 height 24
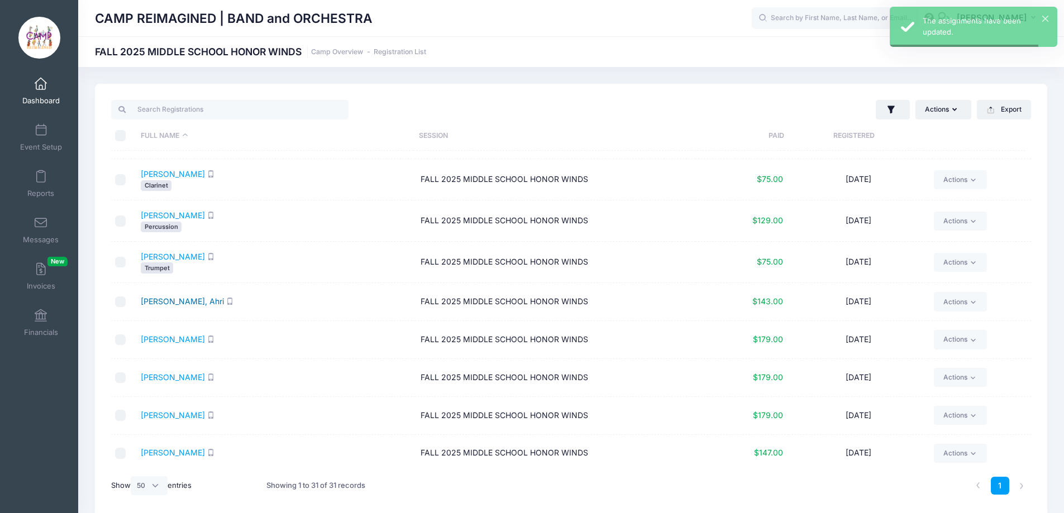
click at [164, 303] on link "Reynosa, Ahri" at bounding box center [182, 300] width 83 height 9
click at [950, 302] on link "Actions" at bounding box center [960, 301] width 53 height 19
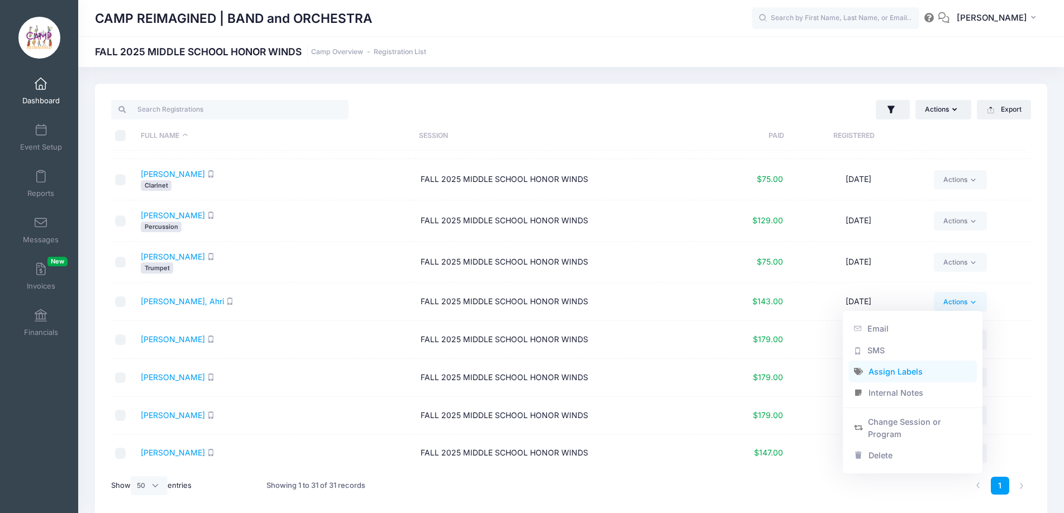
click at [922, 367] on link "Assign Labels" at bounding box center [912, 371] width 129 height 21
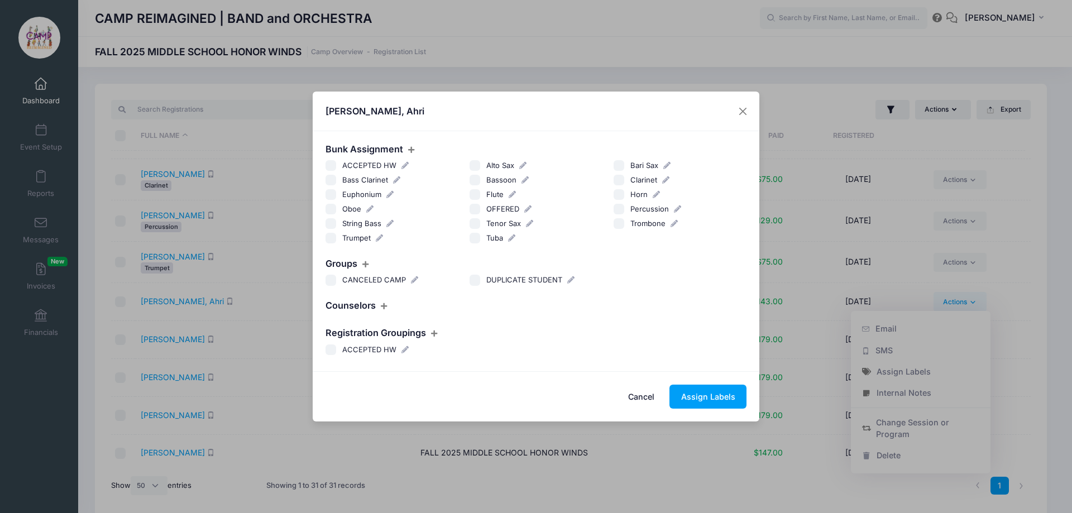
click at [618, 181] on input "Clarinet" at bounding box center [619, 180] width 11 height 11
checkbox input "true"
click at [702, 399] on button "Assign Labels" at bounding box center [707, 397] width 77 height 24
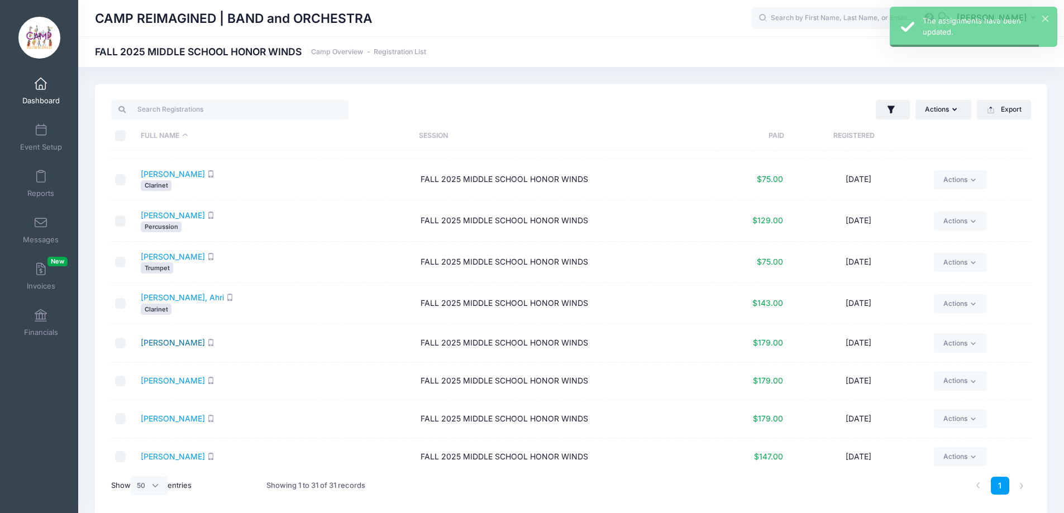
click at [161, 342] on link "Steff, Kassidy" at bounding box center [173, 342] width 64 height 9
click at [954, 345] on link "Actions" at bounding box center [960, 342] width 53 height 19
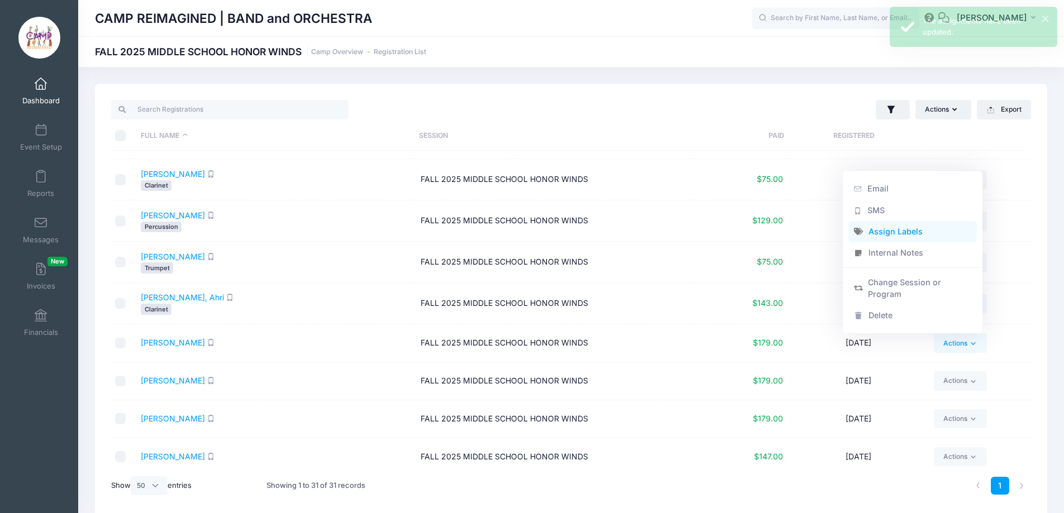
click at [909, 228] on link "Assign Labels" at bounding box center [912, 231] width 129 height 21
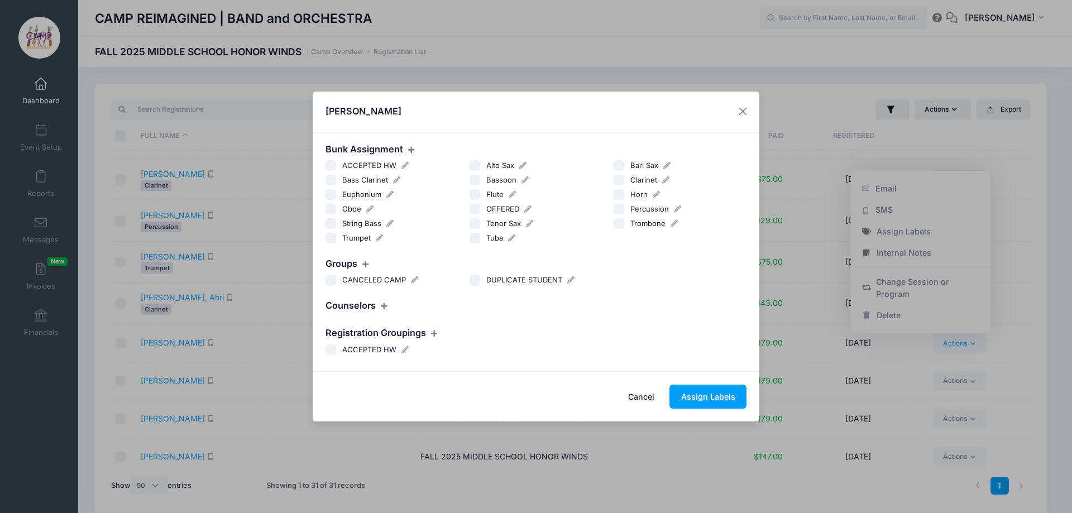
click at [478, 178] on input "Bassoon" at bounding box center [475, 180] width 11 height 11
checkbox input "true"
click at [692, 390] on button "Assign Labels" at bounding box center [707, 397] width 77 height 24
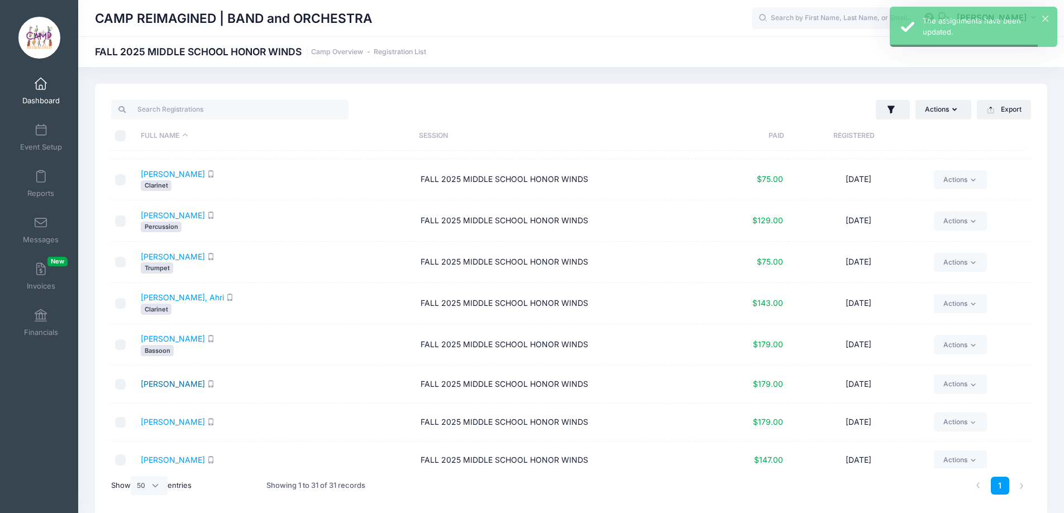
click at [179, 386] on link "Trujillo, André" at bounding box center [173, 383] width 64 height 9
click at [961, 381] on link "Actions" at bounding box center [960, 384] width 53 height 19
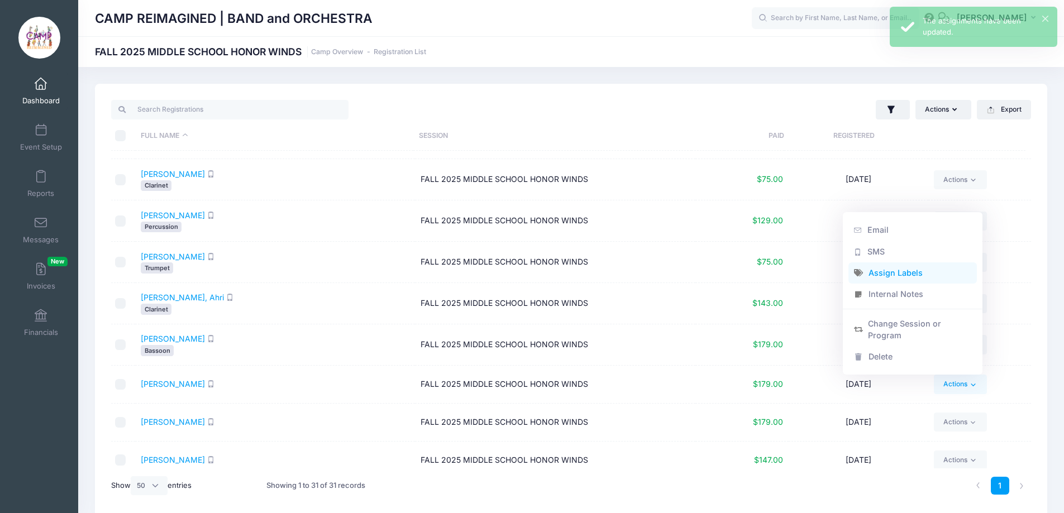
click at [925, 276] on link "Assign Labels" at bounding box center [912, 272] width 129 height 21
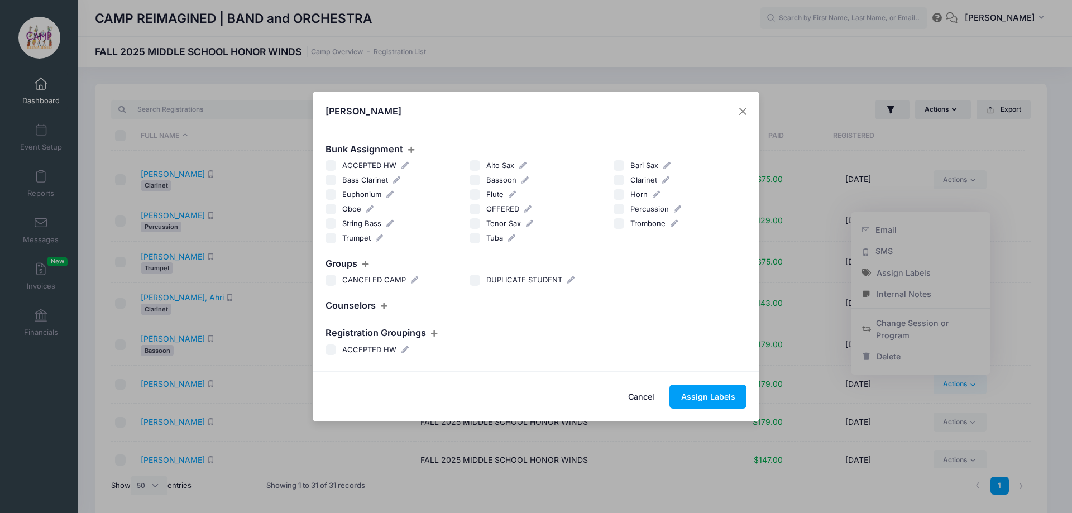
click at [478, 166] on input "Alto Sax" at bounding box center [475, 165] width 11 height 11
checkbox input "true"
click at [702, 398] on button "Assign Labels" at bounding box center [707, 397] width 77 height 24
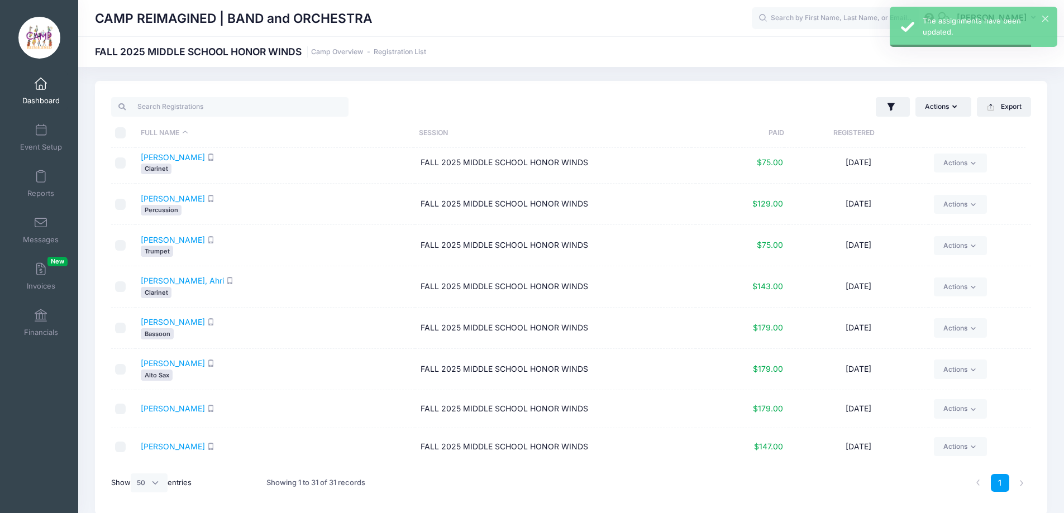
scroll to position [47, 0]
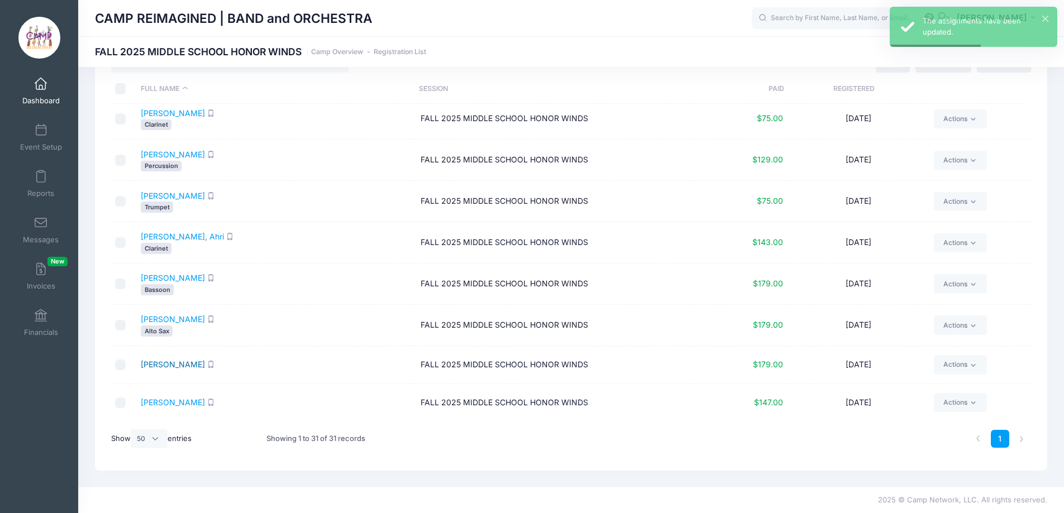
click at [173, 365] on link "Whetman, Julianne" at bounding box center [173, 364] width 64 height 9
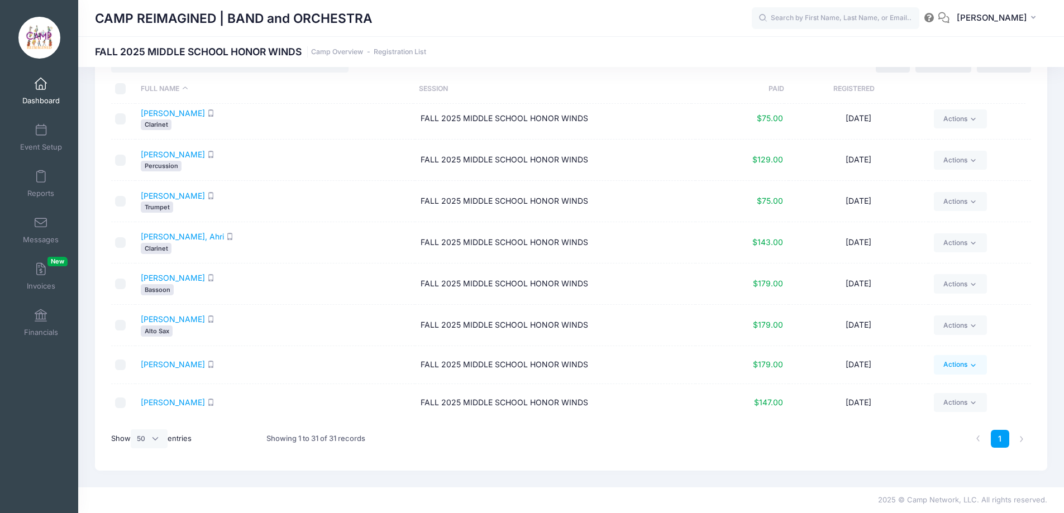
click at [960, 364] on link "Actions" at bounding box center [960, 364] width 53 height 19
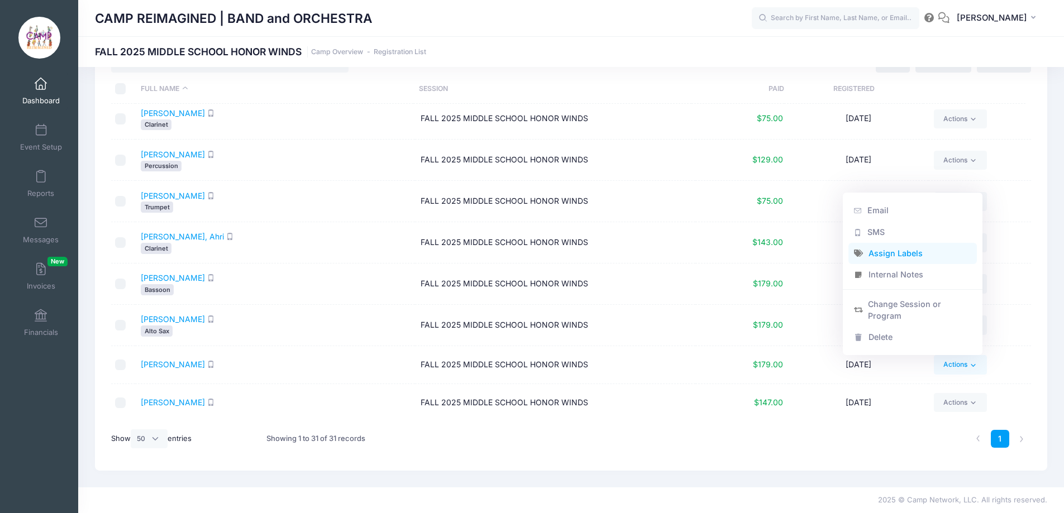
click at [913, 249] on link "Assign Labels" at bounding box center [912, 252] width 129 height 21
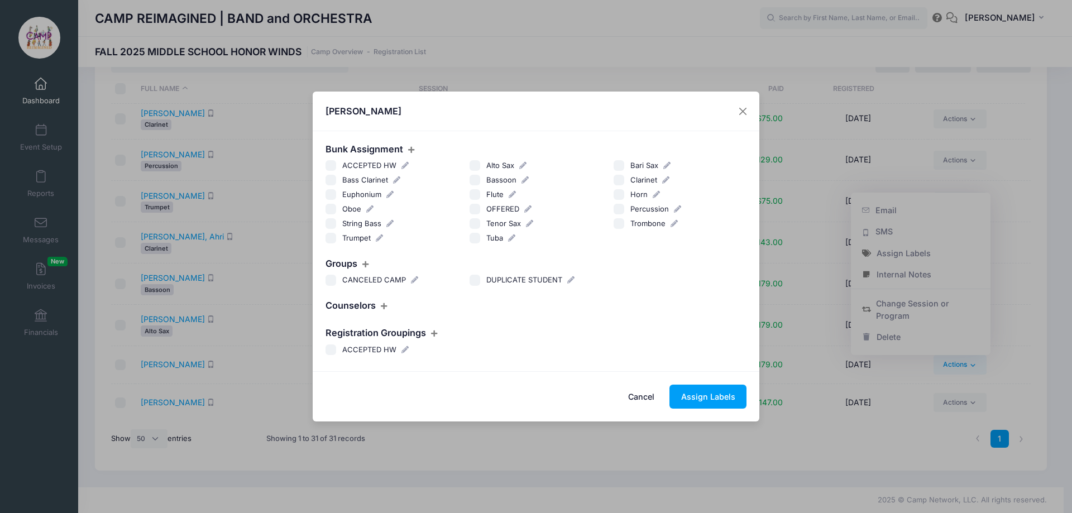
click at [620, 180] on input "Clarinet" at bounding box center [619, 180] width 11 height 11
checkbox input "true"
click at [718, 400] on button "Assign Labels" at bounding box center [707, 397] width 77 height 24
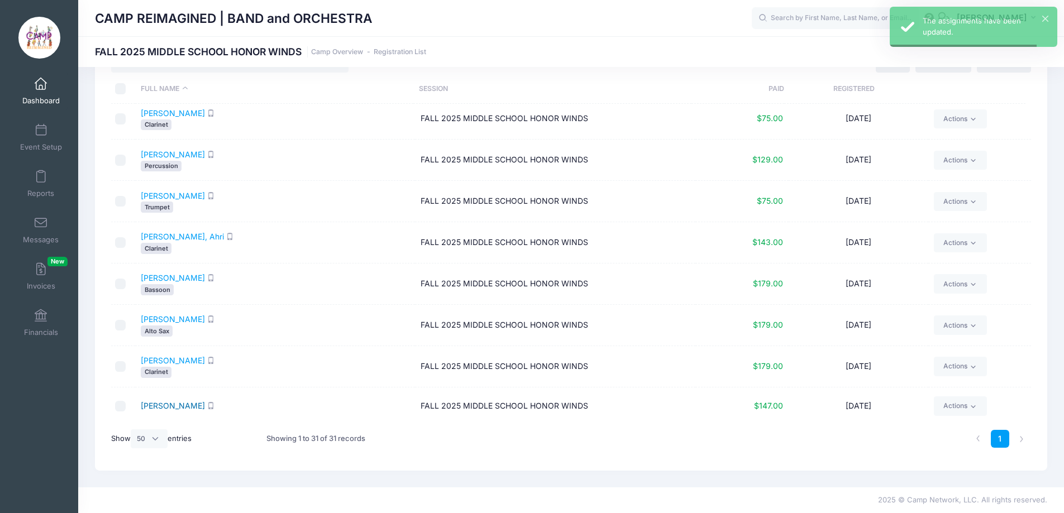
click at [159, 405] on link "Willman, Ty" at bounding box center [173, 405] width 64 height 9
click at [952, 409] on link "Actions" at bounding box center [960, 405] width 53 height 19
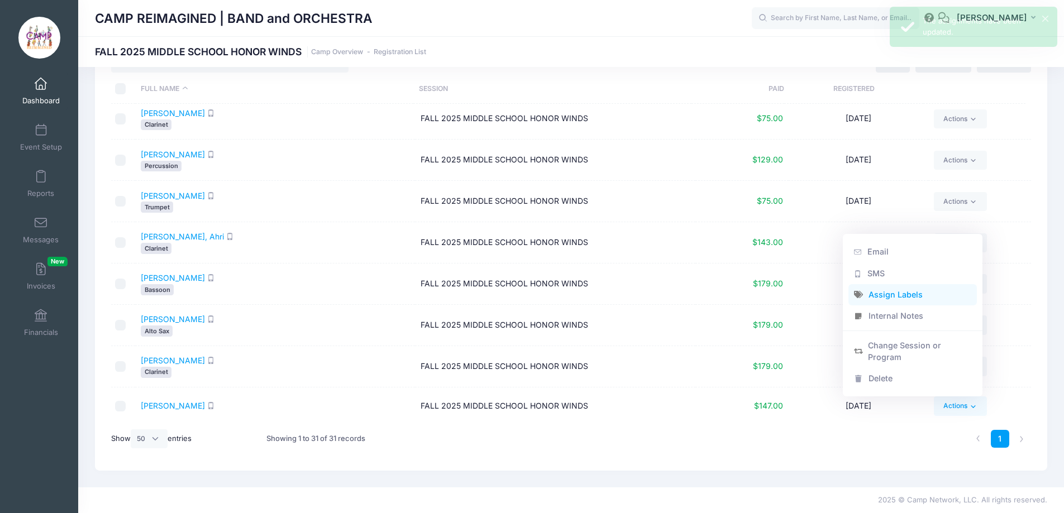
click at [906, 299] on link "Assign Labels" at bounding box center [912, 294] width 129 height 21
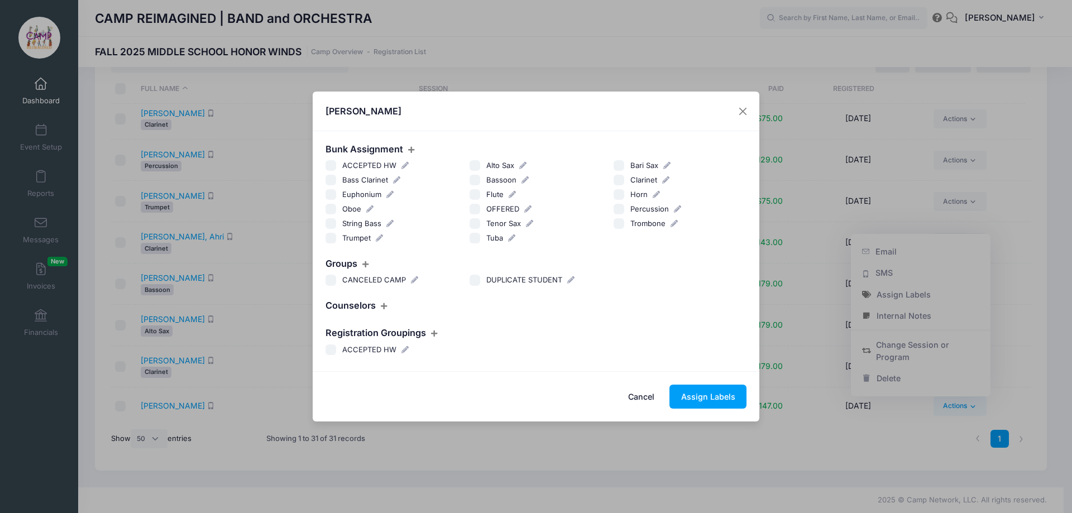
click at [479, 197] on input "Flute" at bounding box center [475, 194] width 11 height 11
checkbox input "true"
click at [696, 395] on button "Assign Labels" at bounding box center [707, 397] width 77 height 24
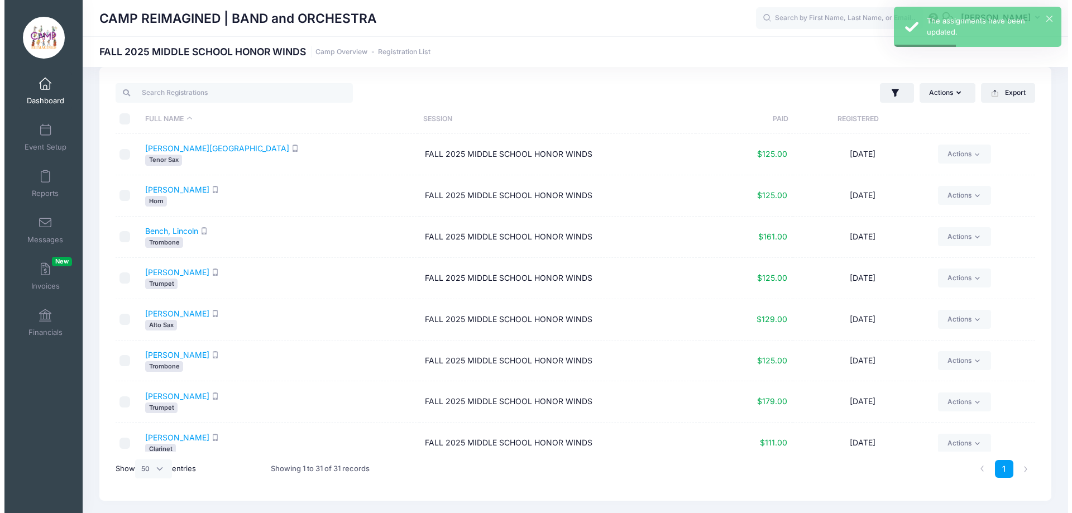
scroll to position [0, 0]
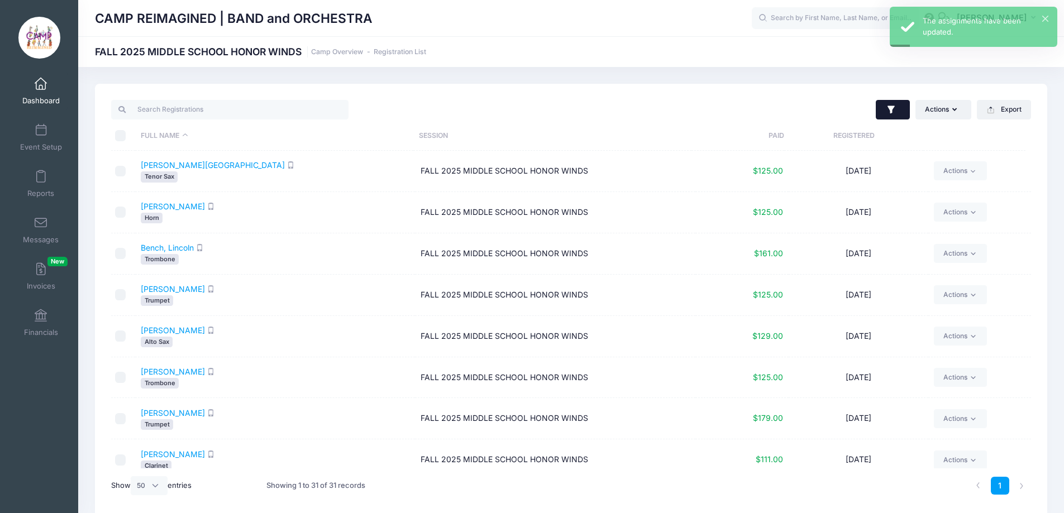
click at [892, 111] on icon "button" at bounding box center [891, 109] width 11 height 11
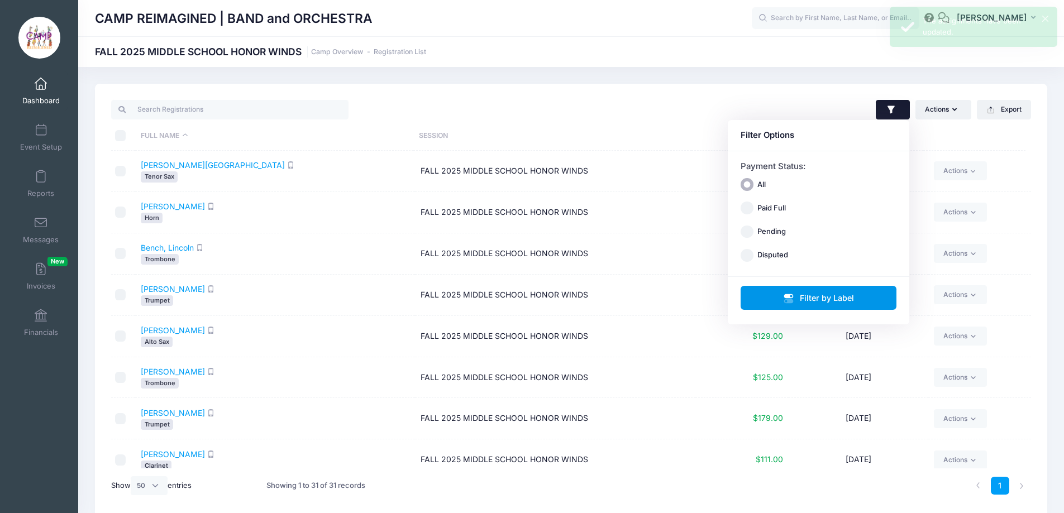
click at [820, 296] on button "Filter by Label" at bounding box center [818, 298] width 156 height 24
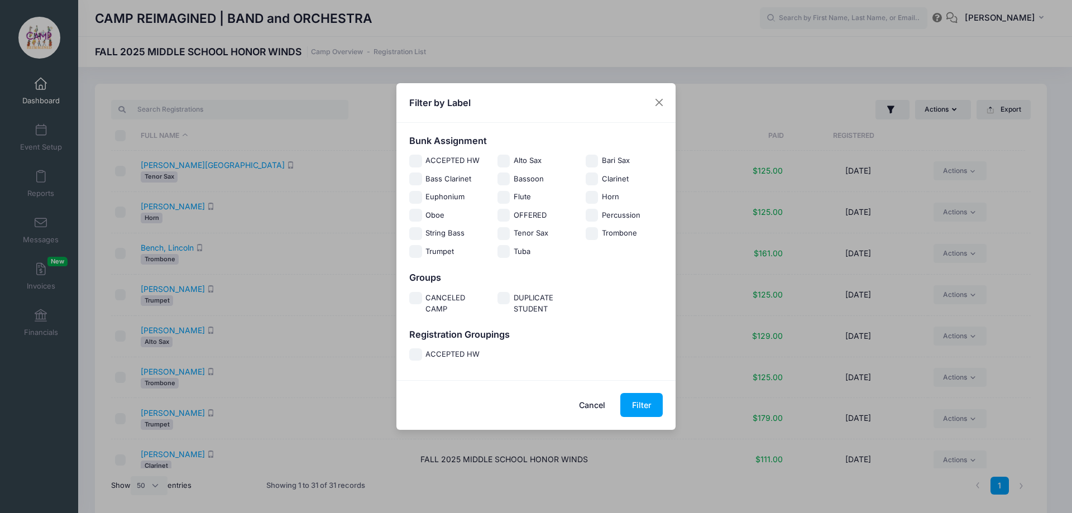
drag, startPoint x: 504, startPoint y: 199, endPoint x: 513, endPoint y: 216, distance: 18.5
click at [504, 199] on input "Flute" at bounding box center [504, 197] width 13 height 13
checkbox input "true"
click at [639, 408] on button "Filter" at bounding box center [641, 405] width 42 height 24
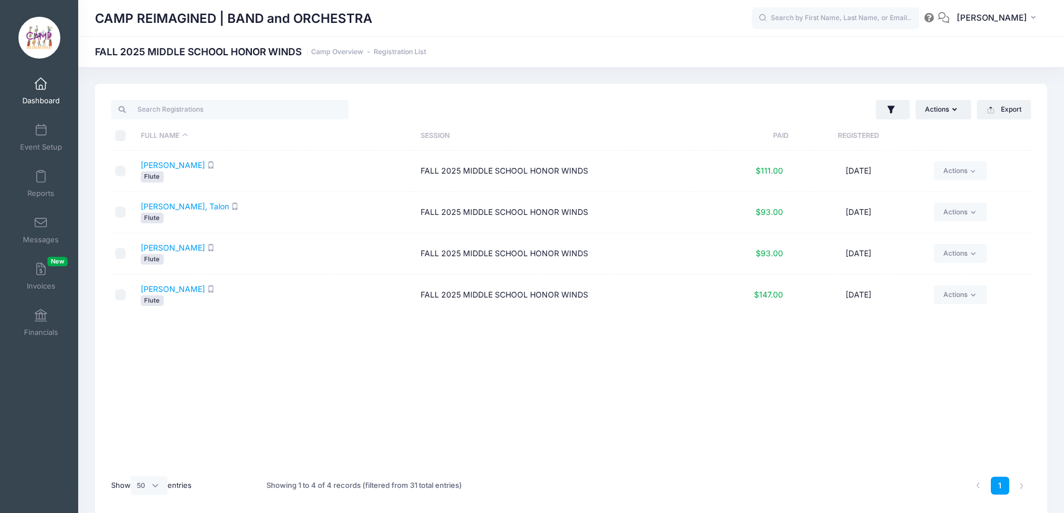
click at [122, 136] on input "\a \a \a \a" at bounding box center [120, 135] width 11 height 11
checkbox input "true"
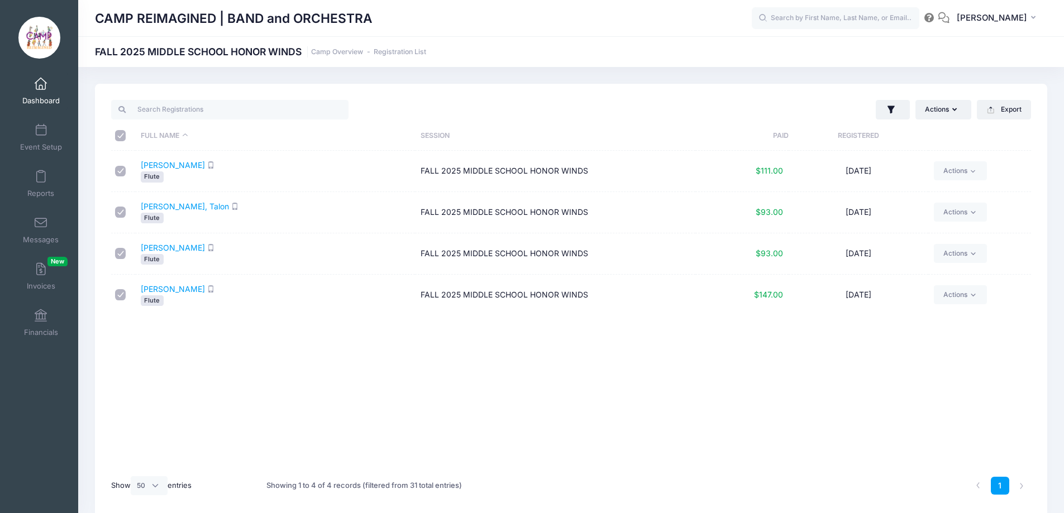
checkbox input "true"
click at [936, 108] on button "Actions" at bounding box center [943, 109] width 56 height 19
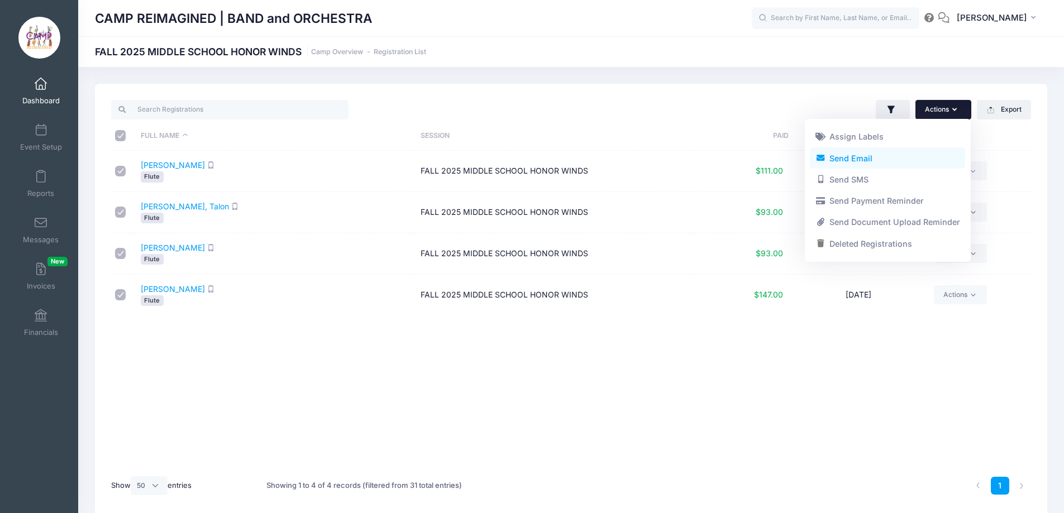
click at [866, 159] on link "Send Email" at bounding box center [887, 157] width 155 height 21
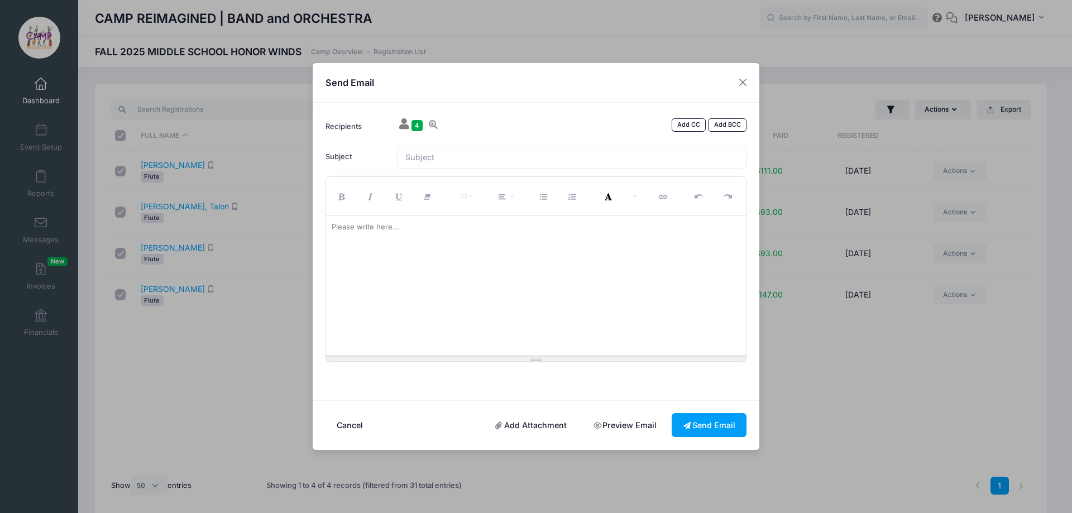
click at [537, 236] on div at bounding box center [536, 286] width 420 height 140
paste div
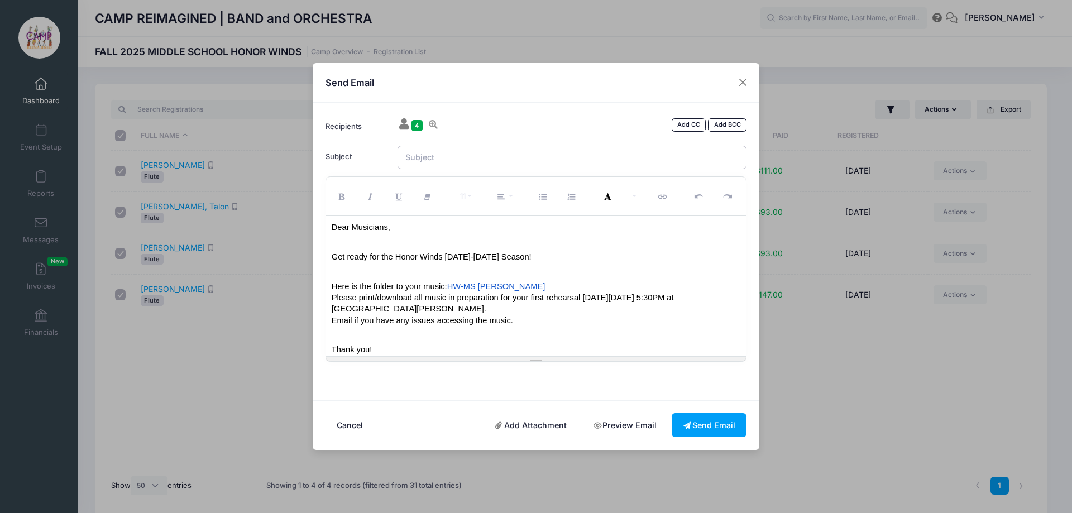
click at [510, 158] on input "Subject" at bounding box center [573, 158] width 350 height 24
type input "Honor Winds Middle School Flute Music"
click at [682, 421] on button "Send Email" at bounding box center [709, 425] width 75 height 24
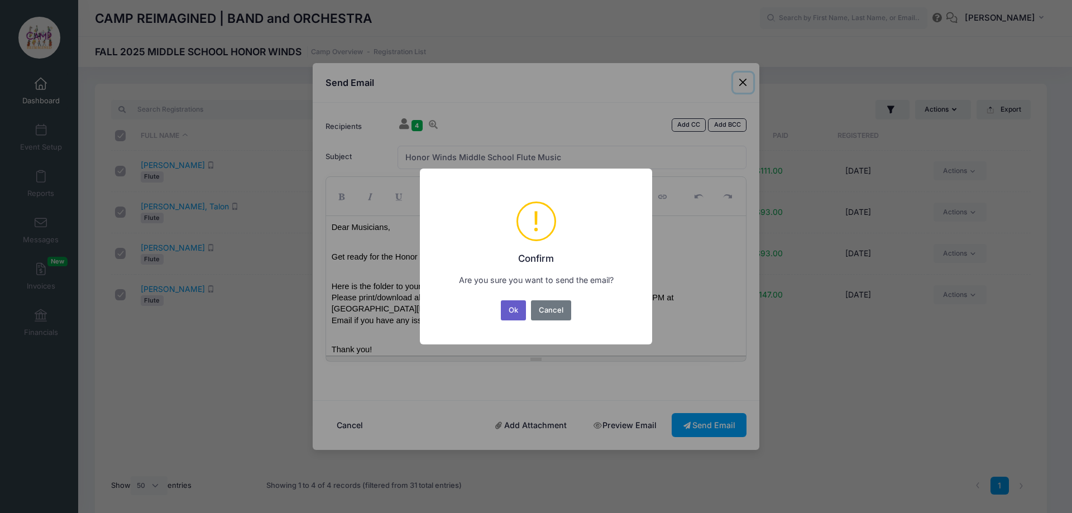
click at [514, 315] on button "Ok" at bounding box center [514, 310] width 26 height 20
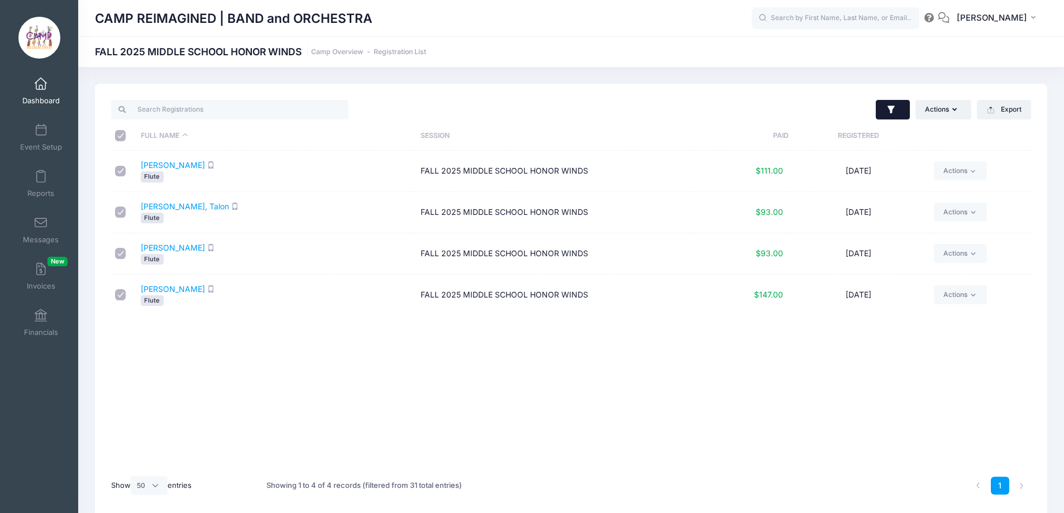
click at [887, 107] on icon "button" at bounding box center [890, 110] width 7 height 8
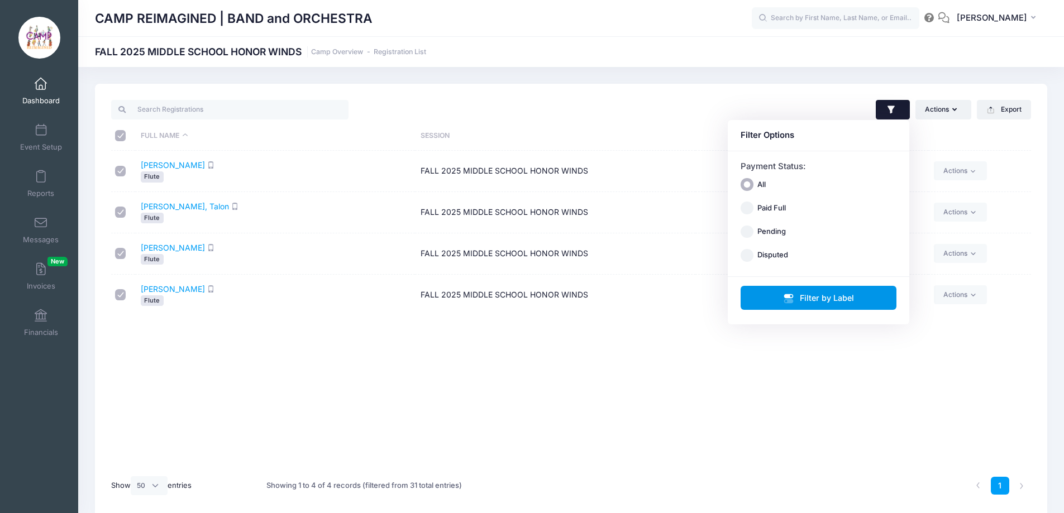
click at [821, 293] on button "Filter by Label" at bounding box center [818, 298] width 156 height 24
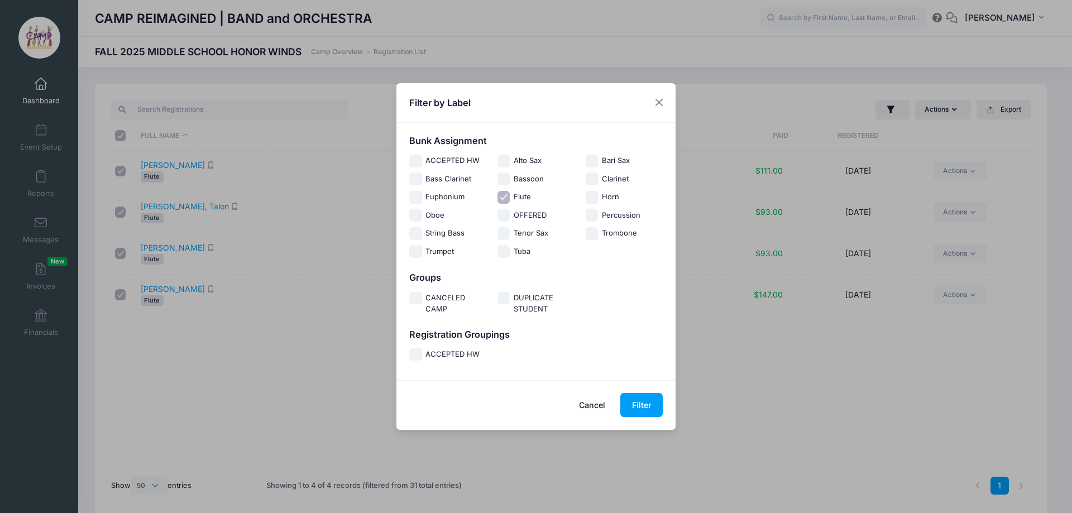
click at [506, 197] on input "Flute" at bounding box center [504, 197] width 13 height 13
checkbox input "false"
click at [418, 217] on input "Oboe" at bounding box center [415, 215] width 13 height 13
checkbox input "true"
click at [642, 403] on button "Filter" at bounding box center [641, 405] width 42 height 24
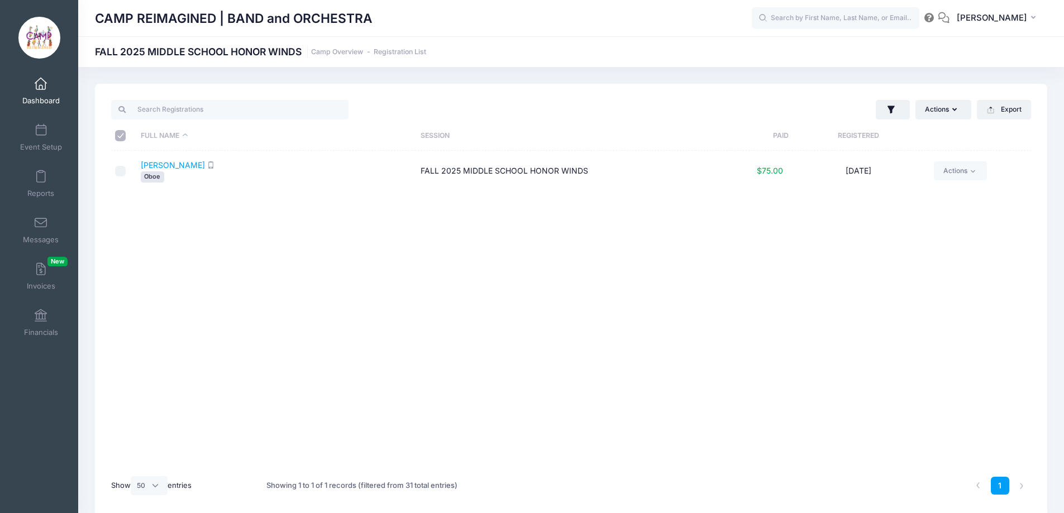
click at [119, 134] on input "\a \a \a \a" at bounding box center [120, 135] width 11 height 11
checkbox input "true"
click at [946, 108] on button "Actions" at bounding box center [943, 109] width 56 height 19
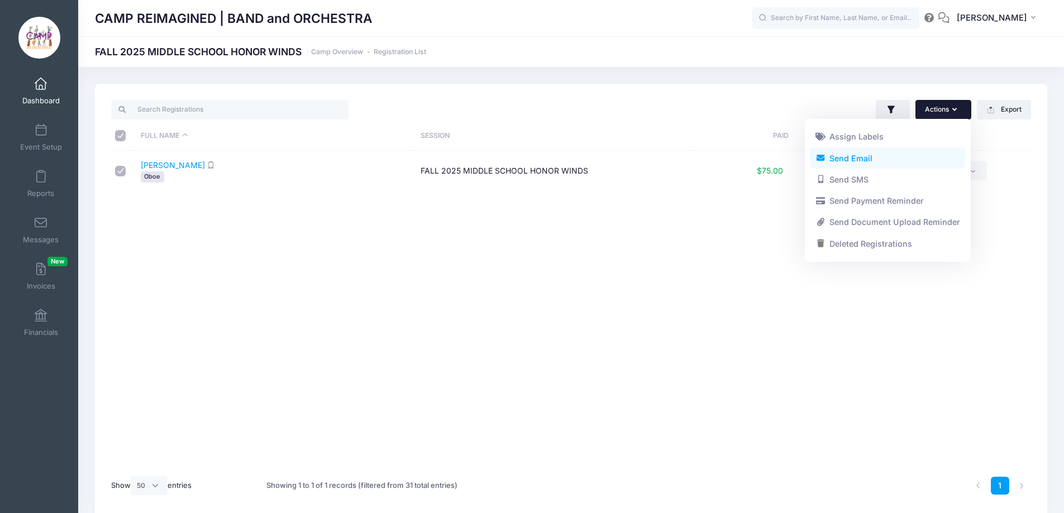
click at [895, 153] on link "Send Email" at bounding box center [887, 157] width 155 height 21
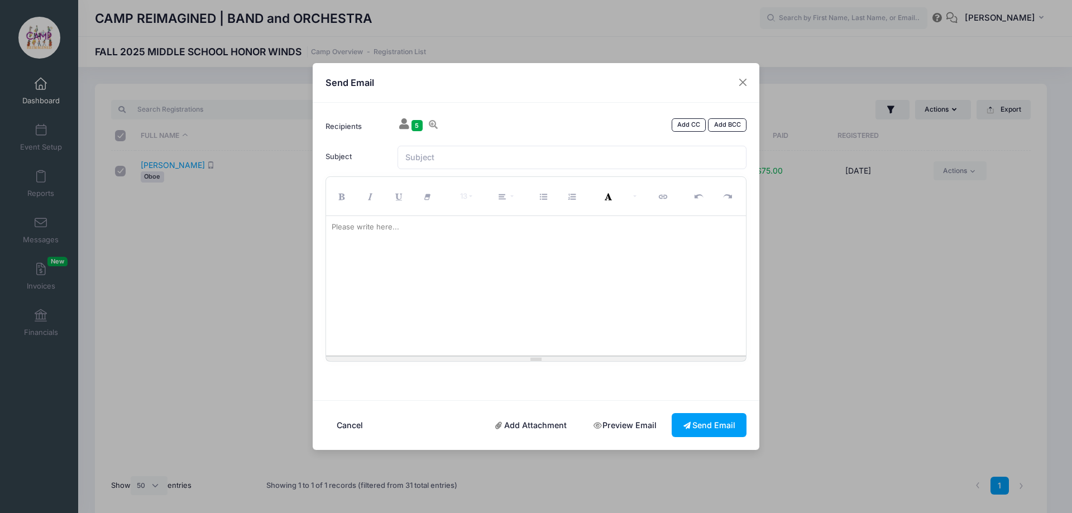
click at [587, 255] on div at bounding box center [536, 286] width 420 height 140
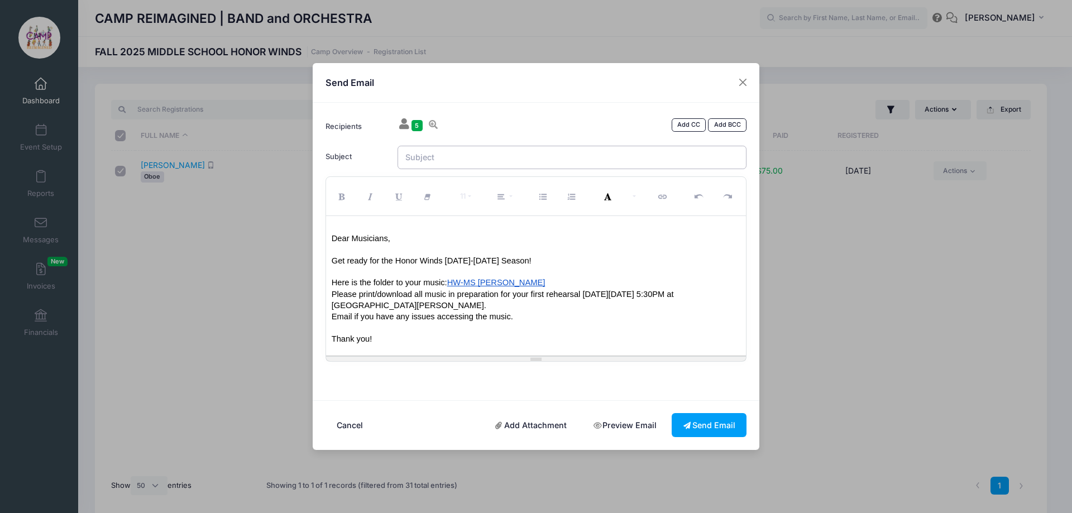
click at [532, 156] on input "Subject" at bounding box center [573, 158] width 350 height 24
type input "Honor Winds Middle School Oboe Music"
click at [715, 420] on button "Send Email" at bounding box center [709, 425] width 75 height 24
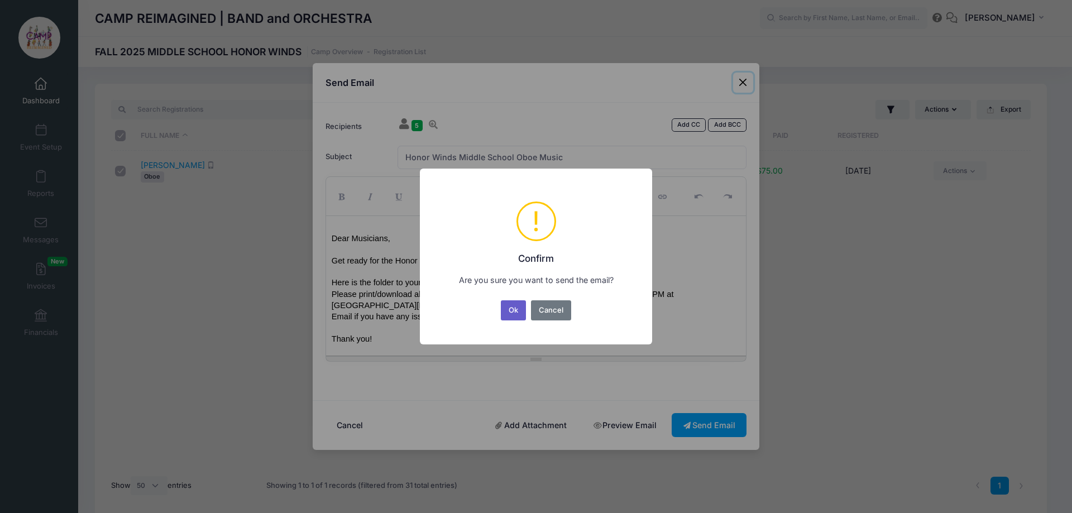
click at [514, 312] on button "Ok" at bounding box center [514, 310] width 26 height 20
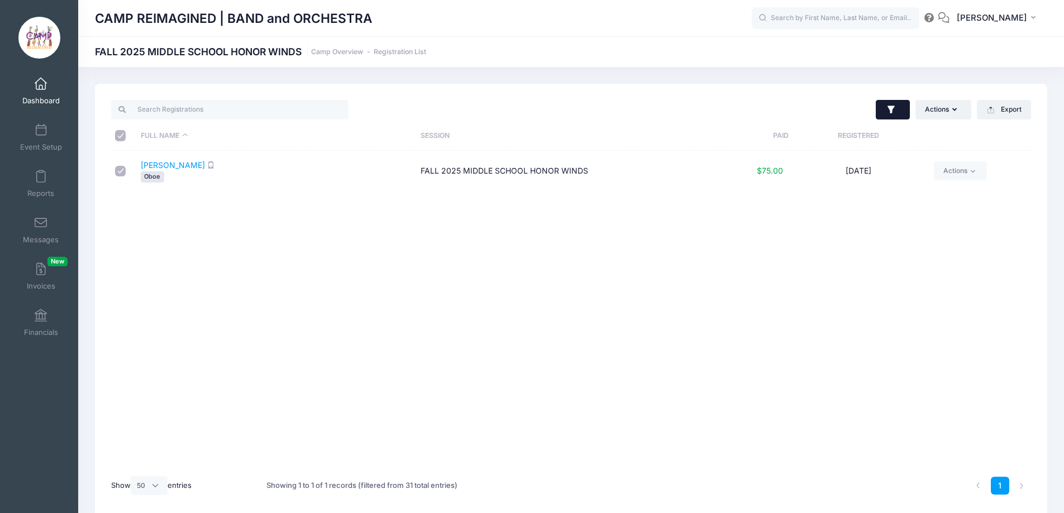
click at [876, 107] on button "button" at bounding box center [893, 110] width 34 height 20
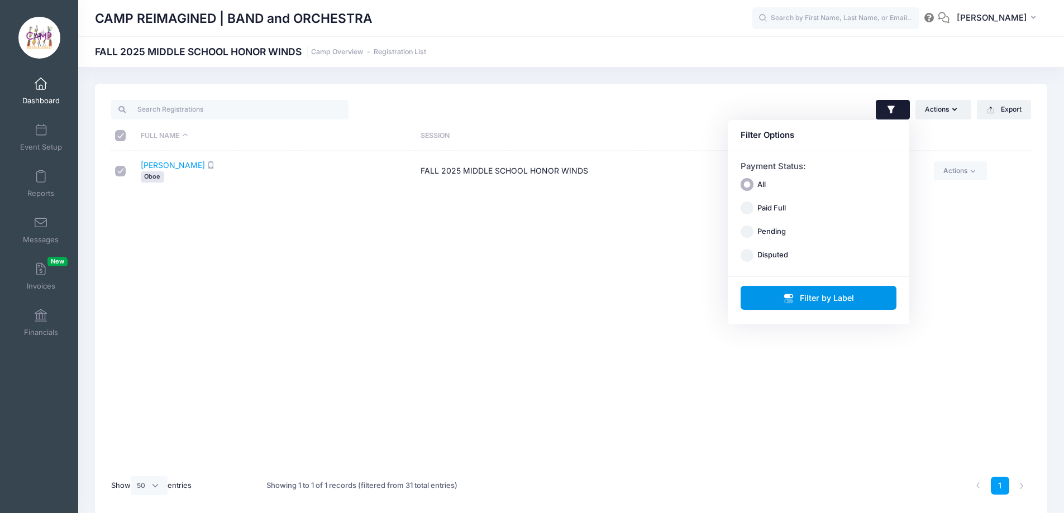
click at [792, 291] on button "Filter by Label" at bounding box center [818, 298] width 156 height 24
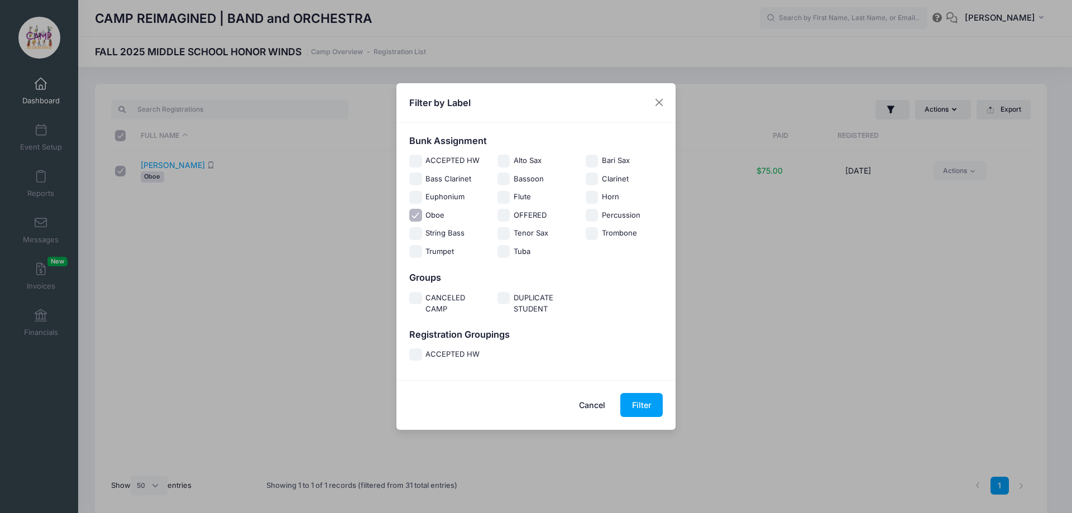
click at [420, 216] on input "Oboe" at bounding box center [415, 215] width 13 height 13
checkbox input "false"
click at [505, 177] on input "Bassoon" at bounding box center [504, 179] width 13 height 13
checkbox input "true"
click at [638, 400] on button "Filter" at bounding box center [641, 405] width 42 height 24
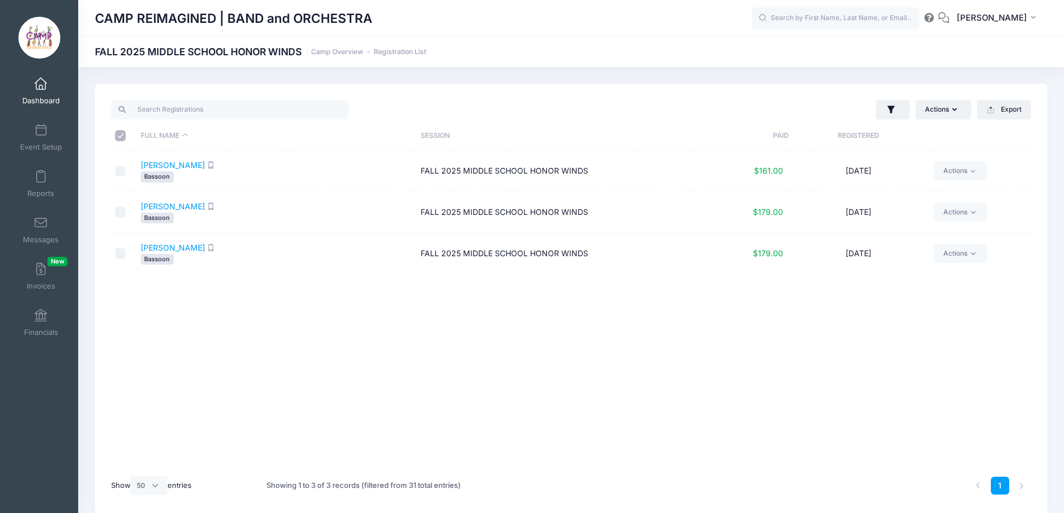
click at [121, 133] on input "\a \a \a \a" at bounding box center [120, 135] width 11 height 11
checkbox input "true"
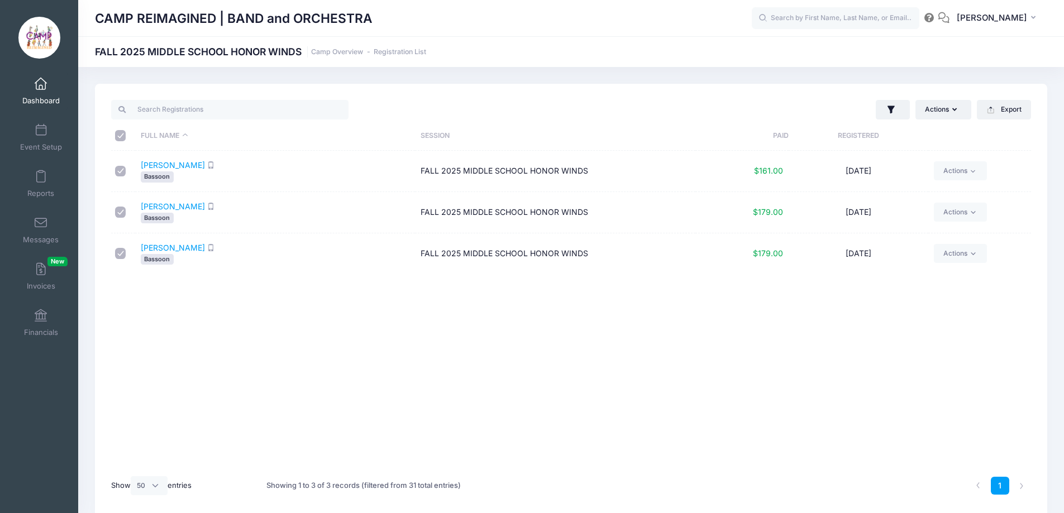
checkbox input "true"
click at [926, 109] on button "Actions" at bounding box center [943, 109] width 56 height 19
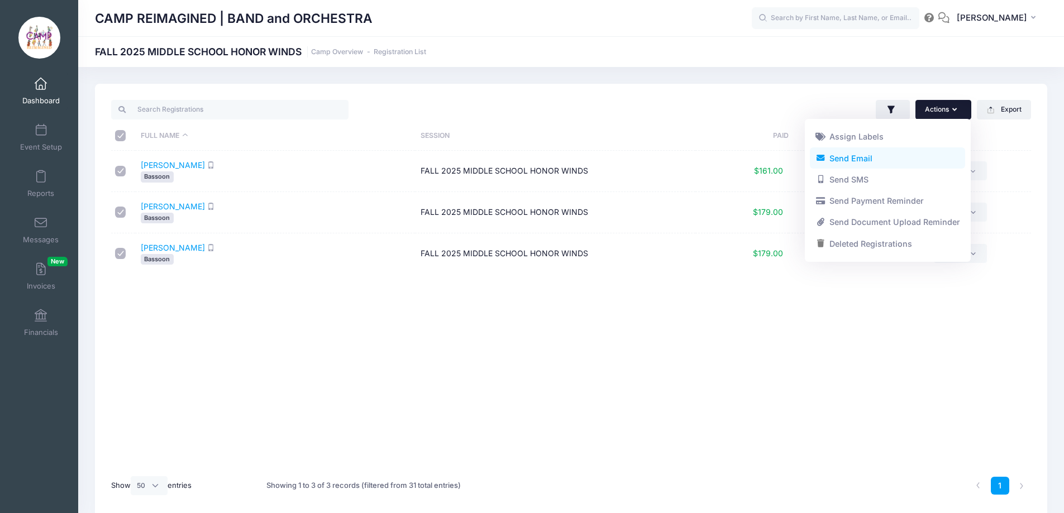
click at [916, 160] on link "Send Email" at bounding box center [887, 157] width 155 height 21
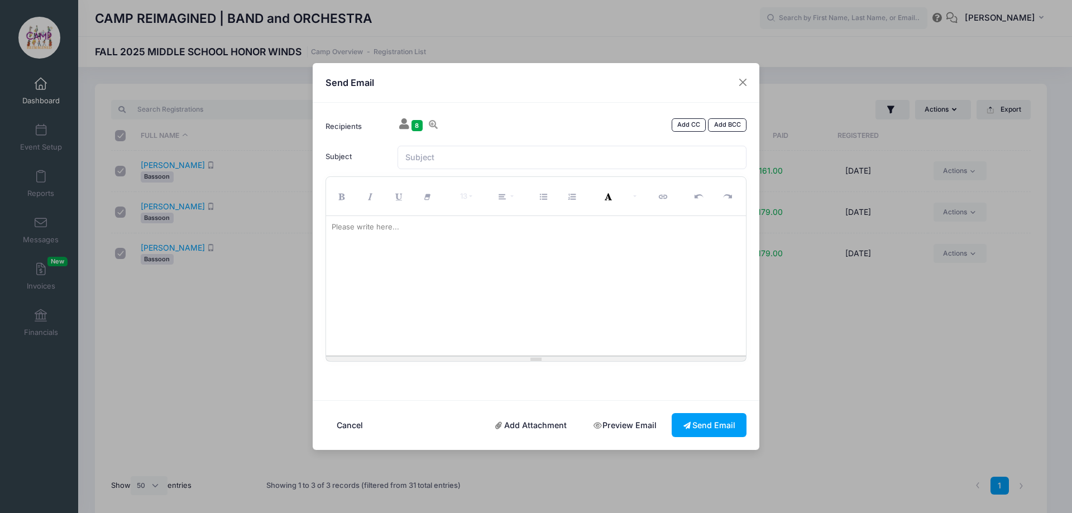
click at [570, 238] on div at bounding box center [536, 286] width 420 height 140
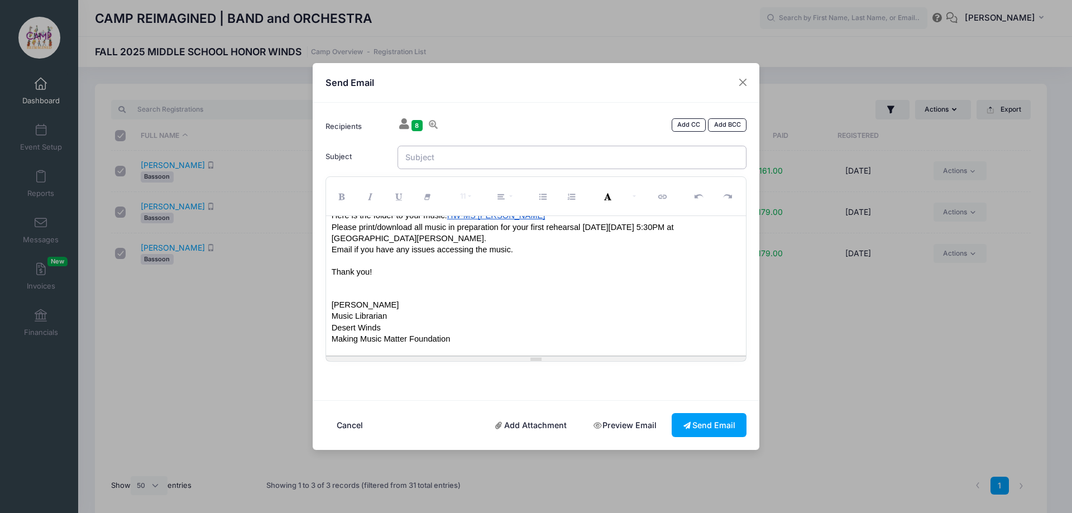
click at [519, 154] on input "Subject" at bounding box center [573, 158] width 350 height 24
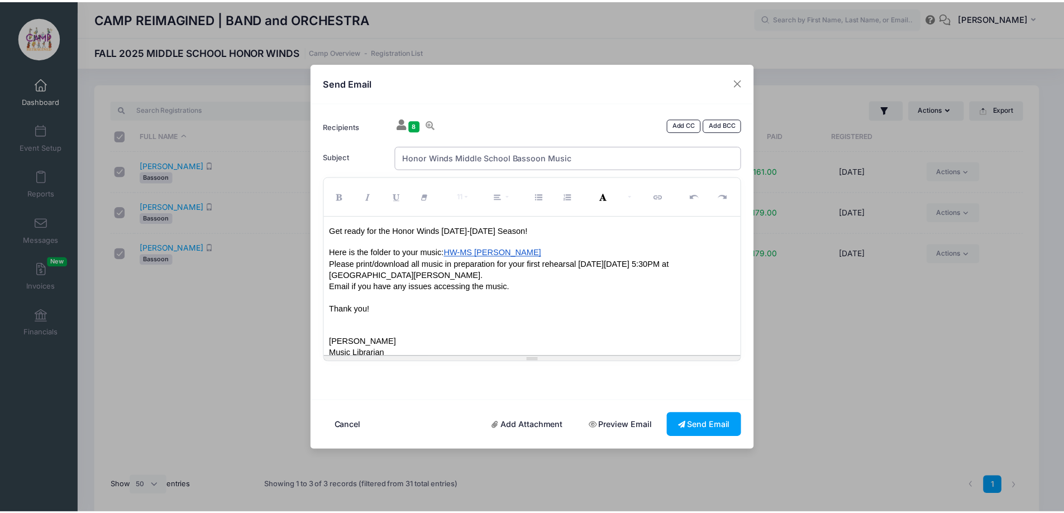
scroll to position [0, 0]
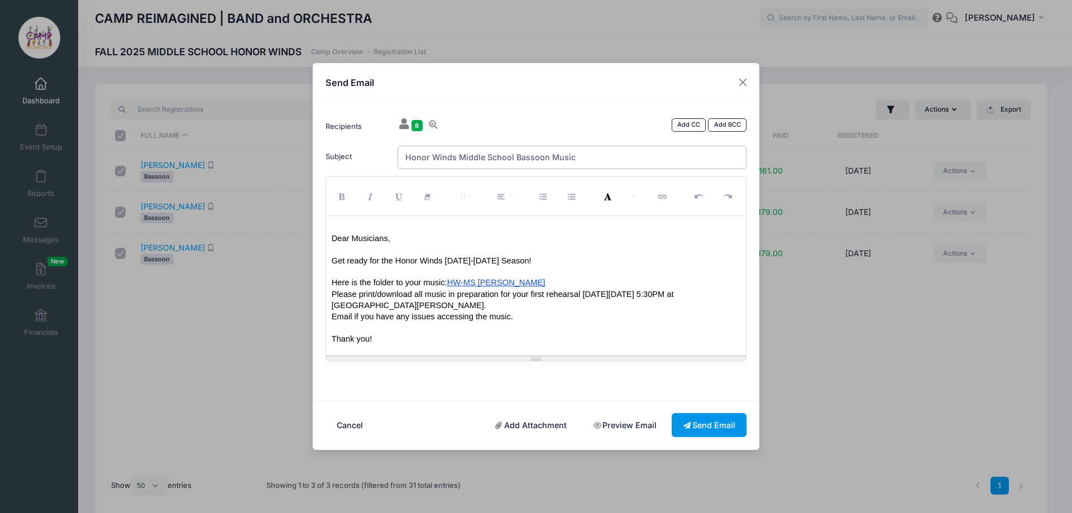
type input "Honor Winds Middle School Bassoon Music"
click at [706, 425] on button "Send Email" at bounding box center [709, 425] width 75 height 24
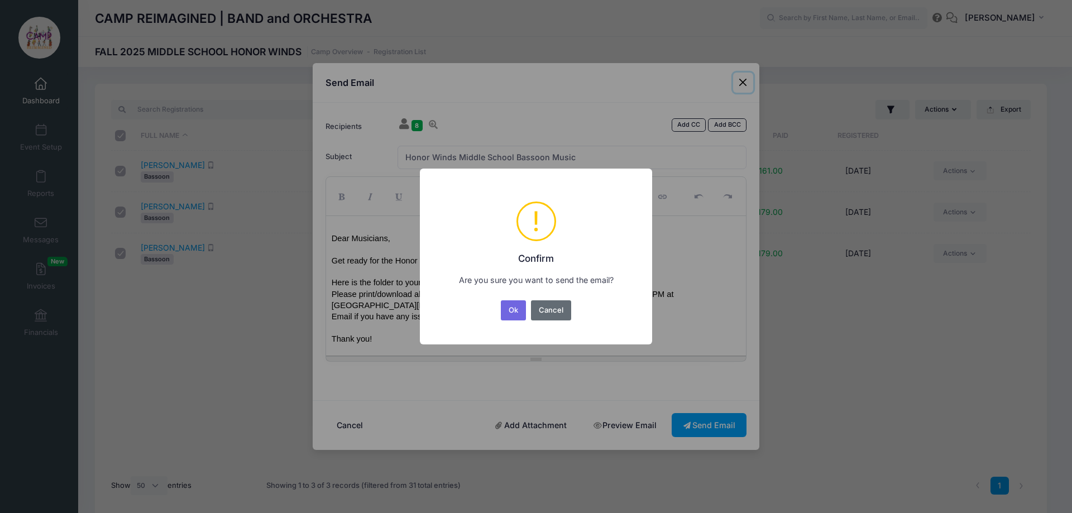
click at [553, 307] on button "Cancel" at bounding box center [551, 310] width 41 height 20
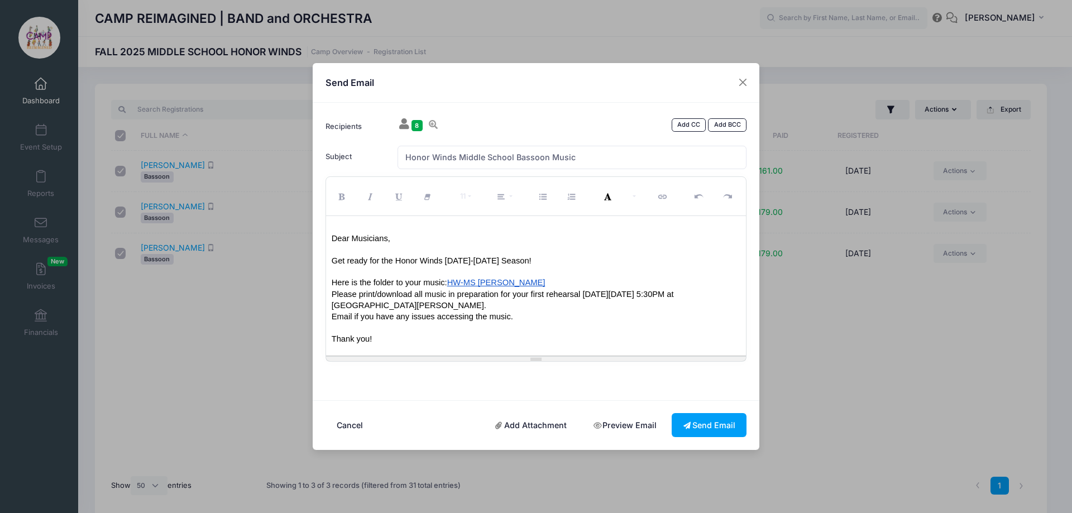
click at [417, 126] on span "8" at bounding box center [417, 125] width 11 height 11
click at [433, 123] on icon at bounding box center [433, 124] width 11 height 9
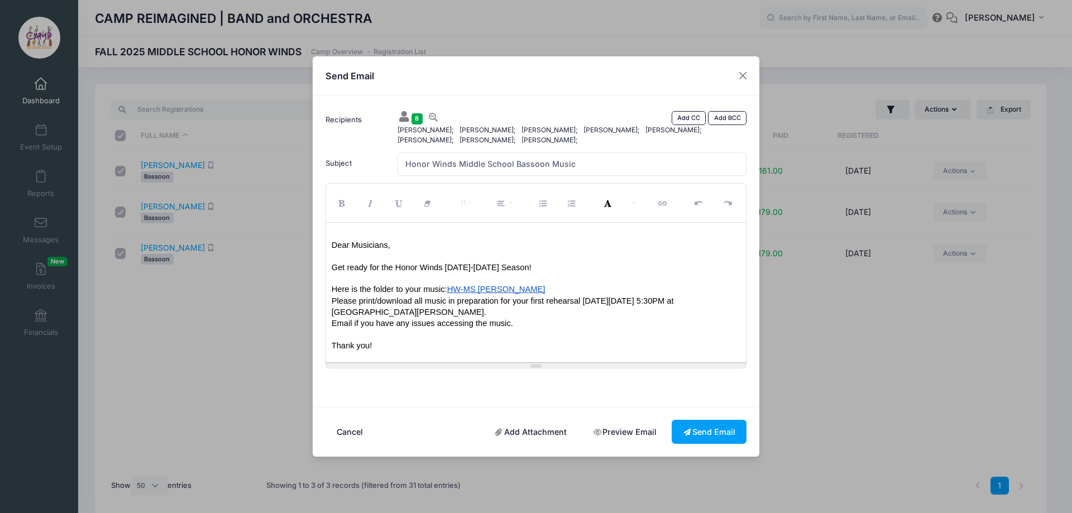
click at [522, 140] on span "Willman, Ty;" at bounding box center [553, 140] width 62 height 10
click at [353, 432] on button "Cancel" at bounding box center [350, 432] width 49 height 24
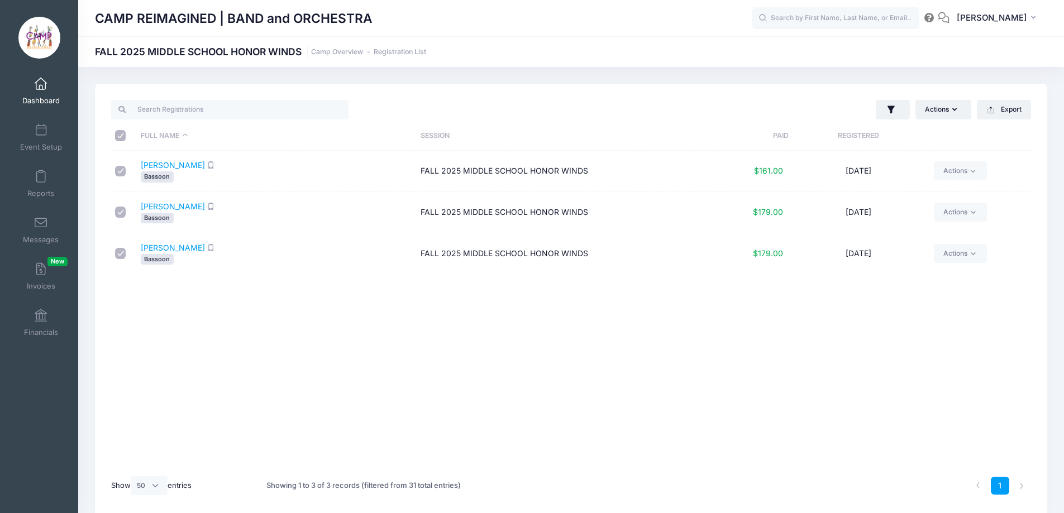
click at [123, 139] on input "\a \a \a \a" at bounding box center [120, 135] width 11 height 11
checkbox input "false"
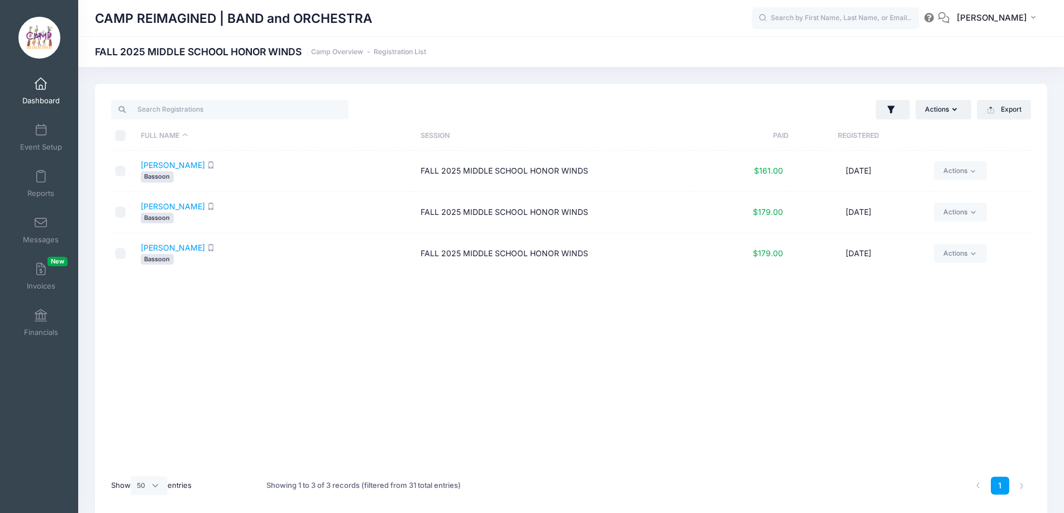
click at [123, 136] on input "\a \a \a \a" at bounding box center [120, 135] width 11 height 11
checkbox input "true"
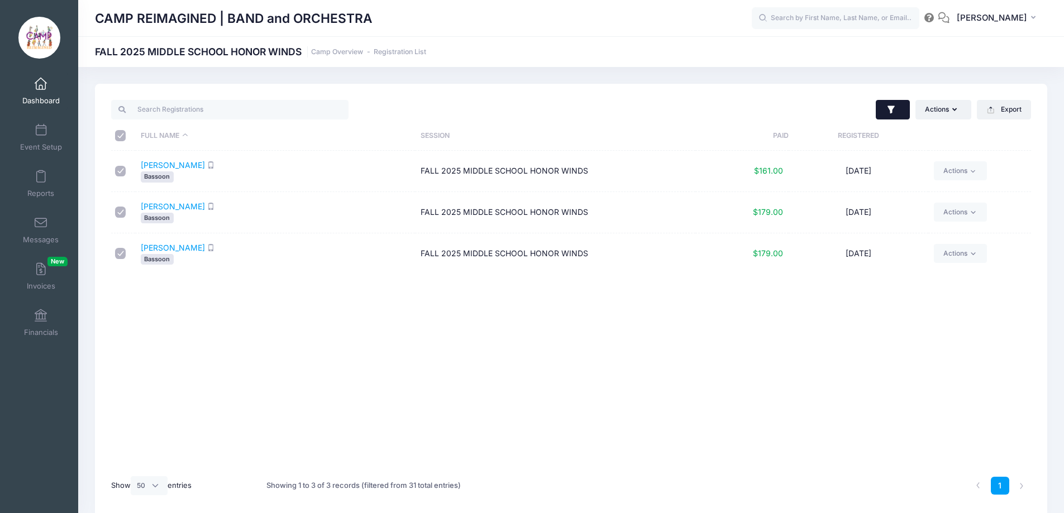
click at [897, 108] on button "button" at bounding box center [893, 110] width 34 height 20
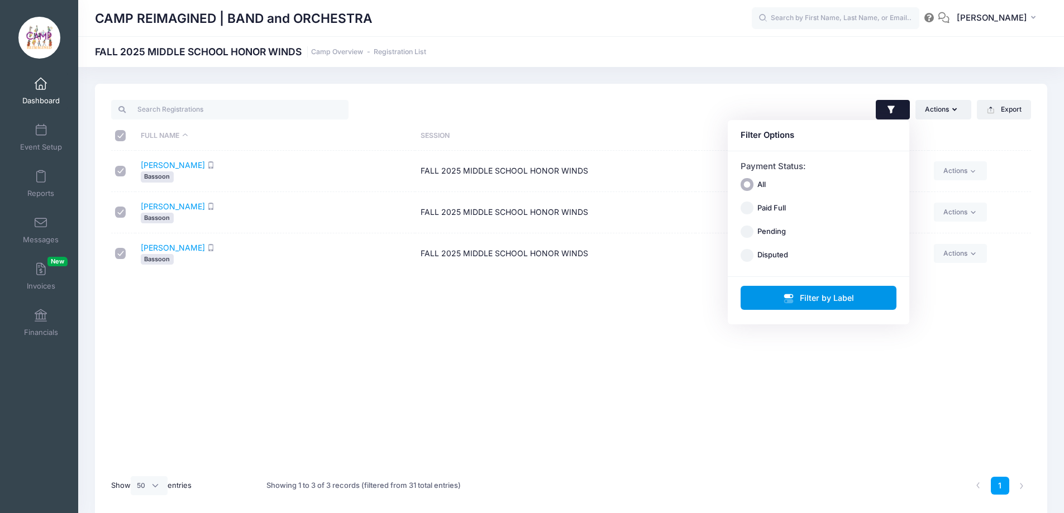
click at [784, 292] on button "Filter by Label" at bounding box center [818, 298] width 156 height 24
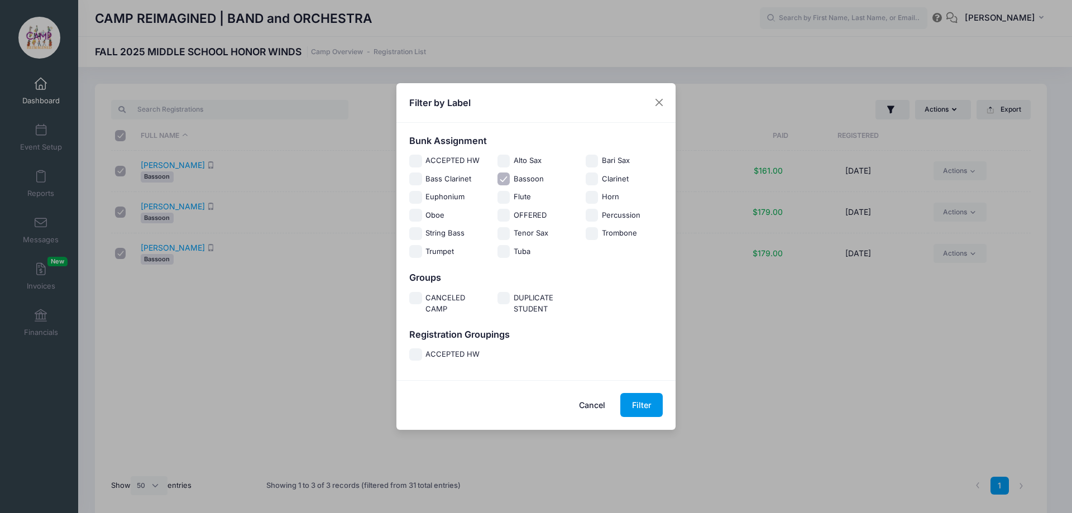
click at [635, 406] on button "Filter" at bounding box center [641, 405] width 42 height 24
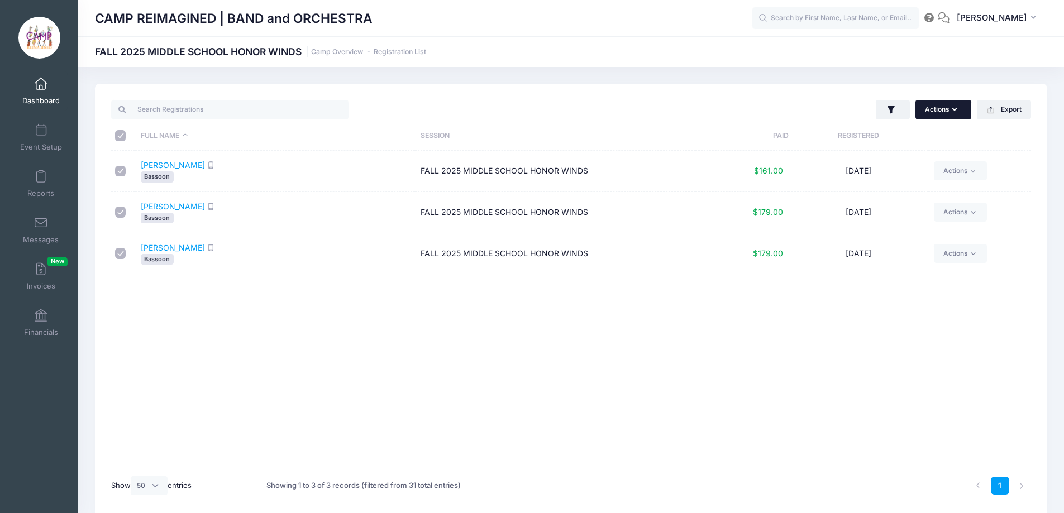
click at [941, 109] on button "Actions" at bounding box center [943, 109] width 56 height 19
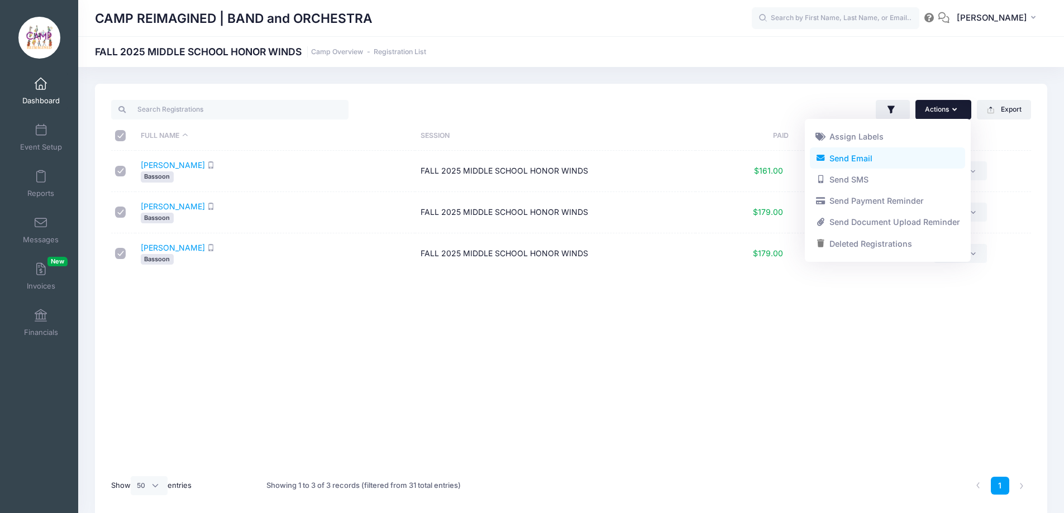
click at [922, 157] on link "Send Email" at bounding box center [887, 157] width 155 height 21
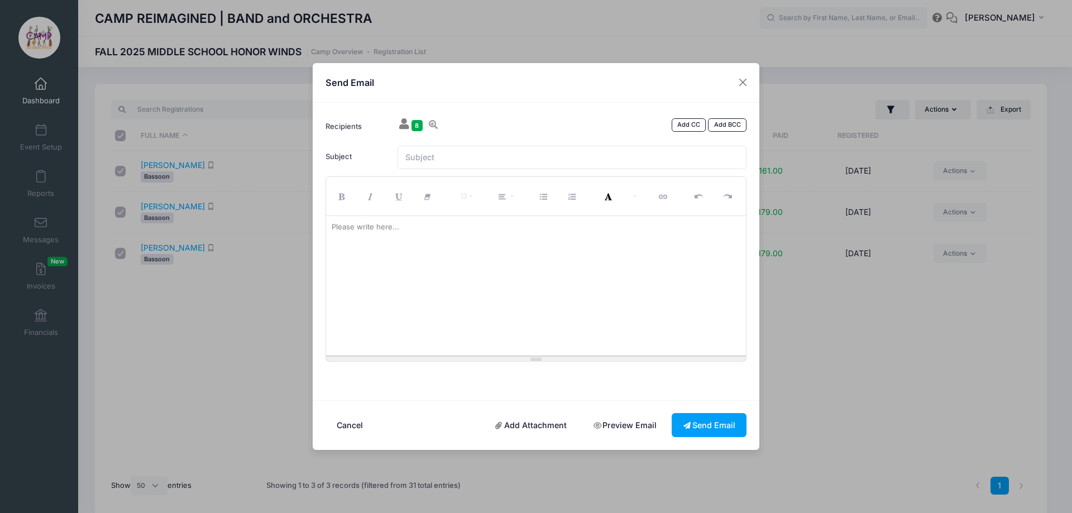
click at [342, 423] on button "Cancel" at bounding box center [350, 425] width 49 height 24
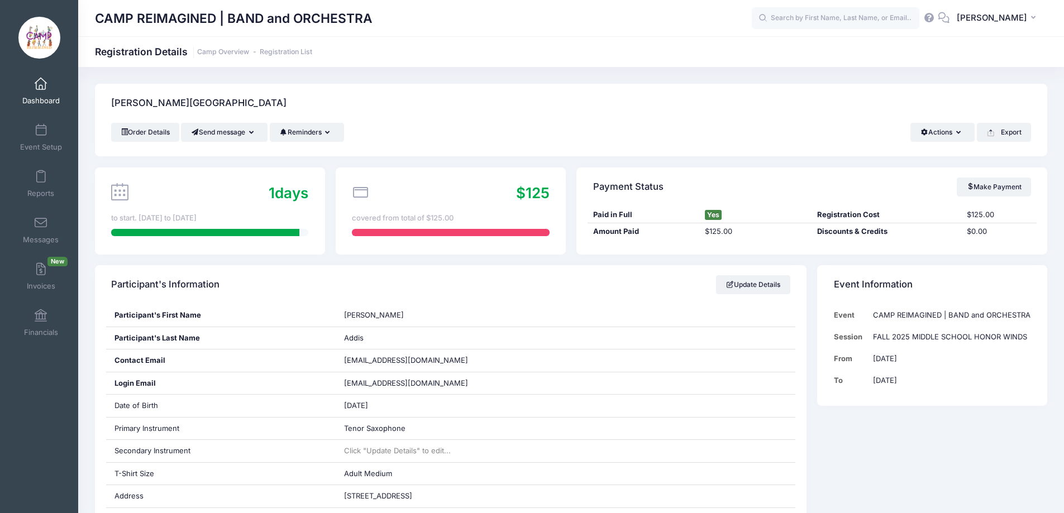
click at [818, 128] on div "Order Details Send message Send Email Send SMS Reminders Send Payment Reminder …" at bounding box center [571, 132] width 920 height 19
click at [955, 130] on button "Actions" at bounding box center [942, 132] width 64 height 19
click at [805, 93] on div "Addis, Lyle" at bounding box center [571, 103] width 952 height 39
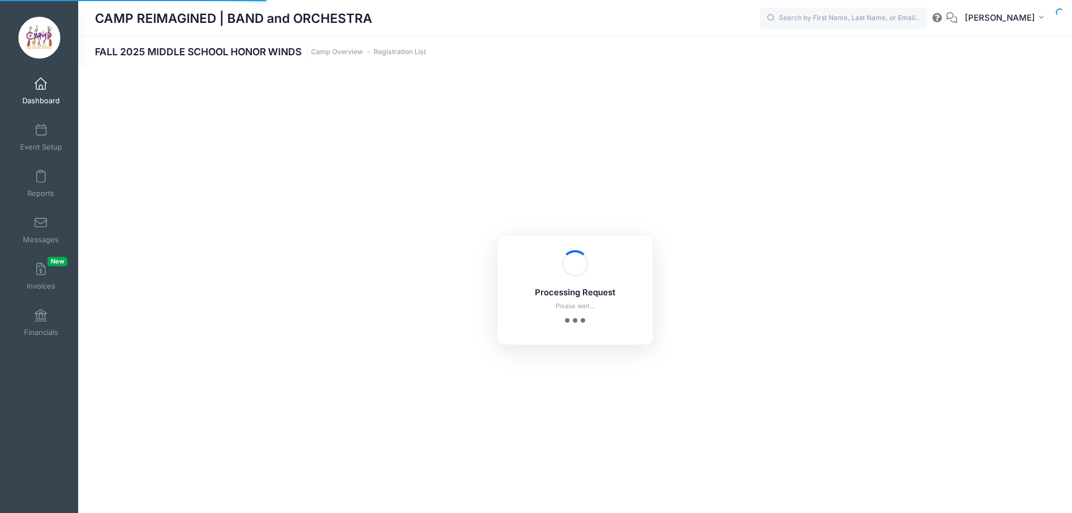
select select "10"
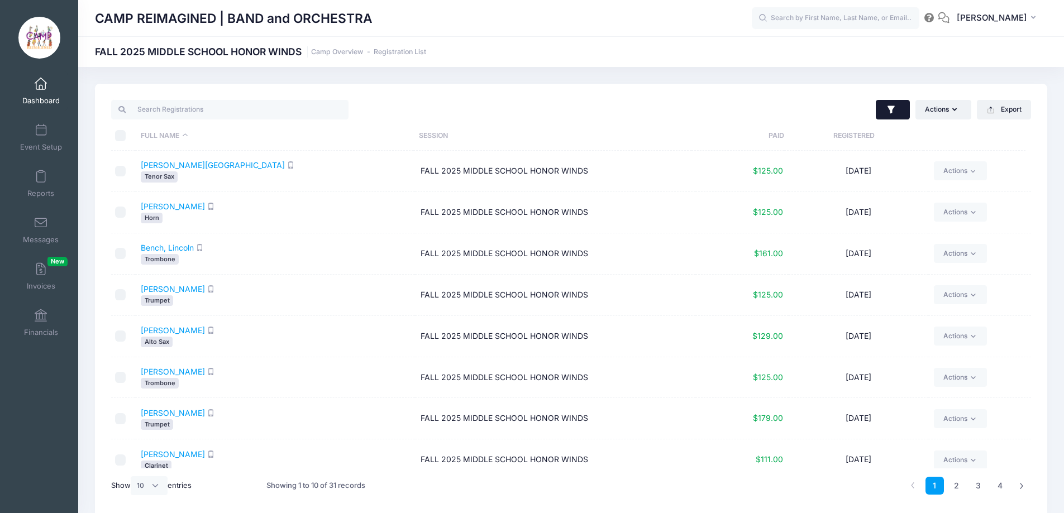
click at [891, 106] on icon "button" at bounding box center [890, 110] width 7 height 8
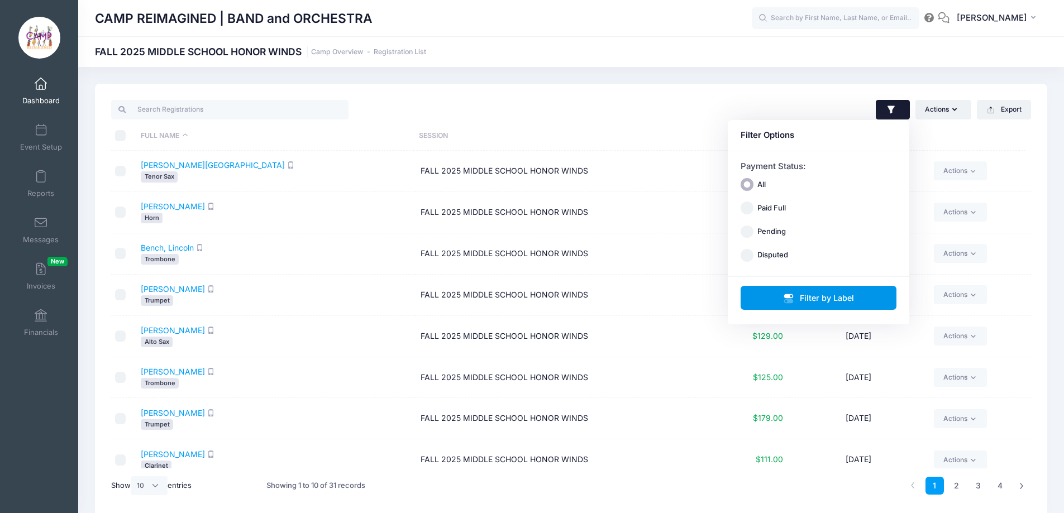
click at [802, 299] on button "Filter by Label" at bounding box center [818, 298] width 156 height 24
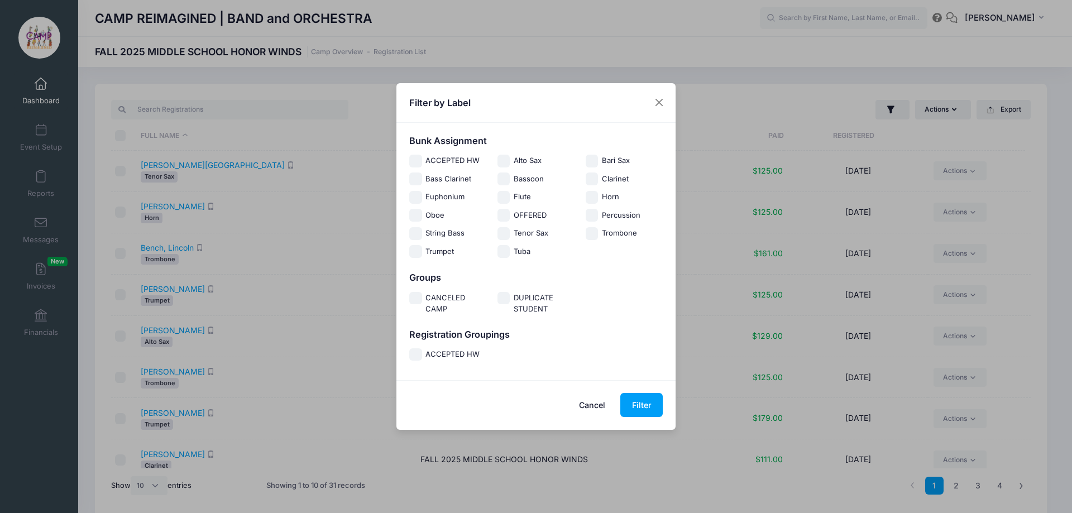
click at [510, 179] on input "Bassoon" at bounding box center [504, 179] width 13 height 13
checkbox input "true"
click at [661, 409] on button "Filter" at bounding box center [641, 405] width 42 height 24
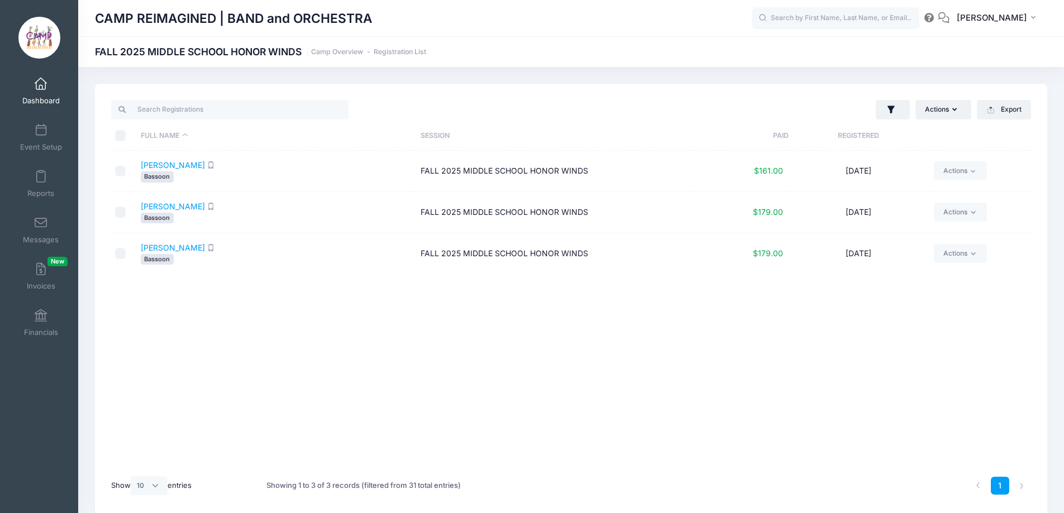
click at [122, 137] on input "\a \a \a \a" at bounding box center [120, 135] width 11 height 11
checkbox input "true"
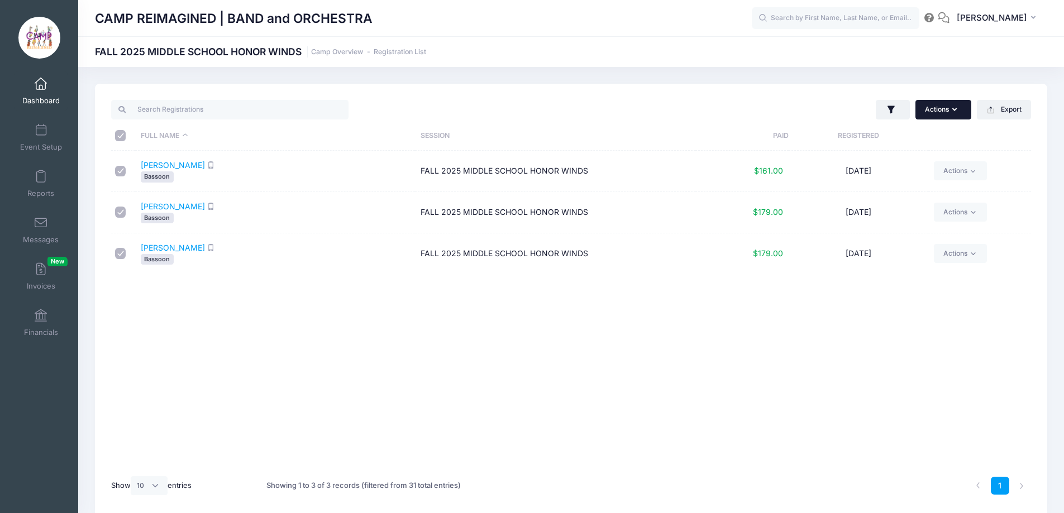
click at [929, 110] on button "Actions" at bounding box center [943, 109] width 56 height 19
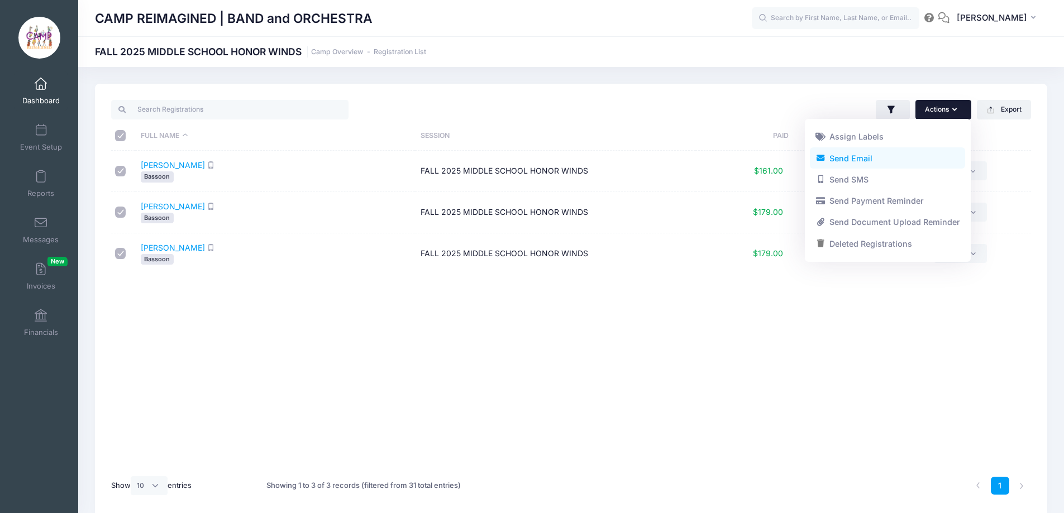
click at [907, 159] on link "Send Email" at bounding box center [887, 157] width 155 height 21
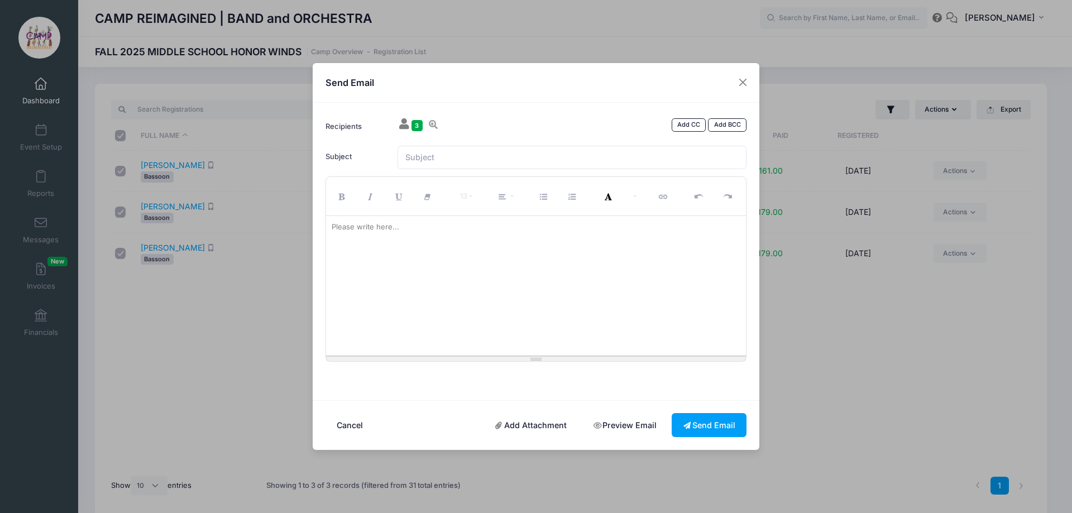
click at [466, 242] on div at bounding box center [536, 286] width 420 height 140
paste div
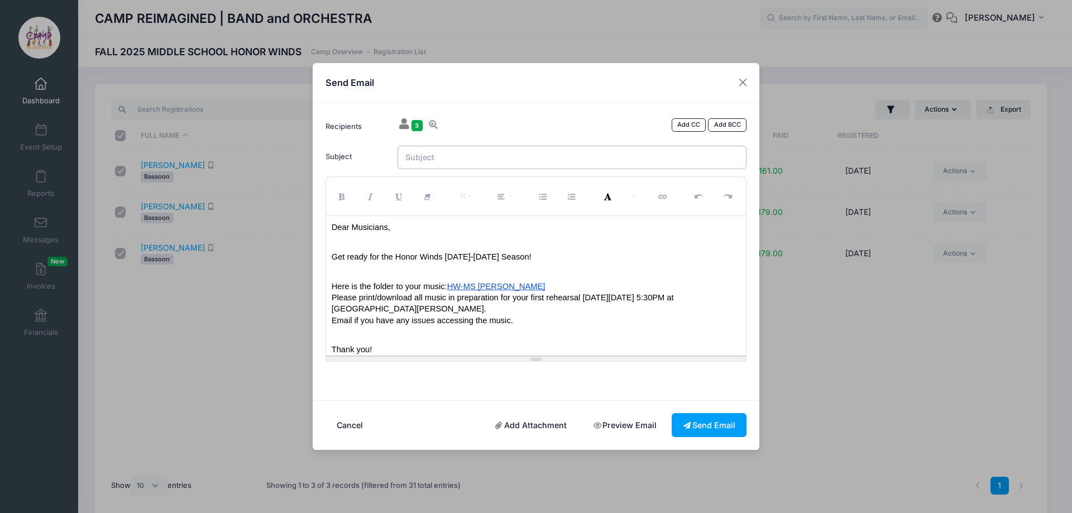
click at [518, 157] on input "Subject" at bounding box center [573, 158] width 350 height 24
type input "Honor Winds Middle School Bassoon Music"
click at [707, 424] on button "Send Email" at bounding box center [709, 425] width 75 height 24
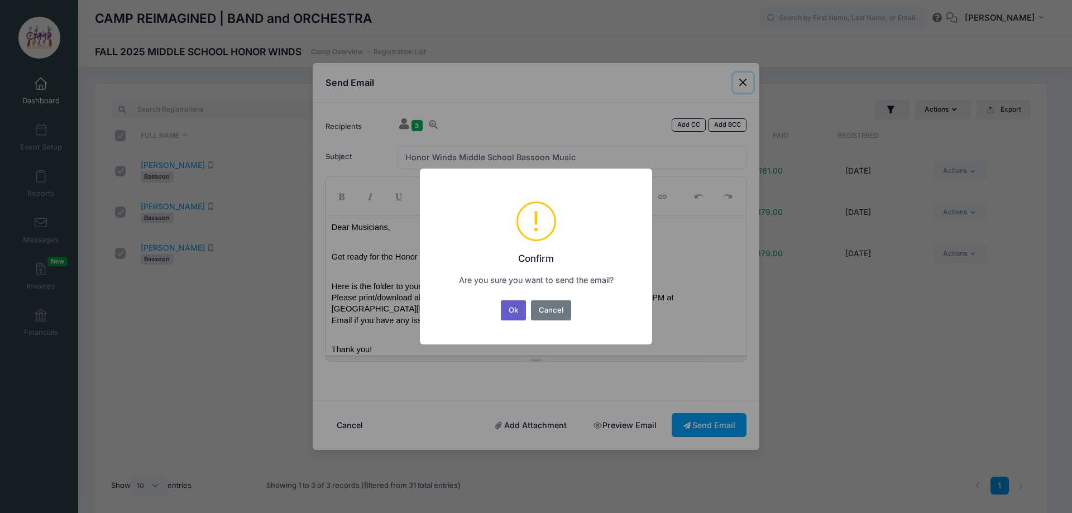
click at [516, 309] on button "Ok" at bounding box center [514, 310] width 26 height 20
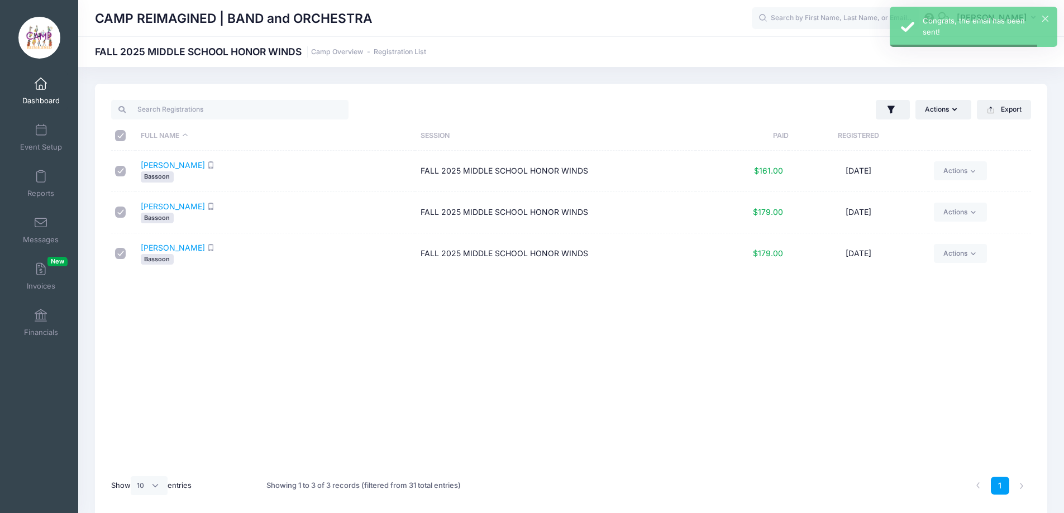
click at [119, 135] on input "\a \a \a \a" at bounding box center [120, 135] width 11 height 11
checkbox input "false"
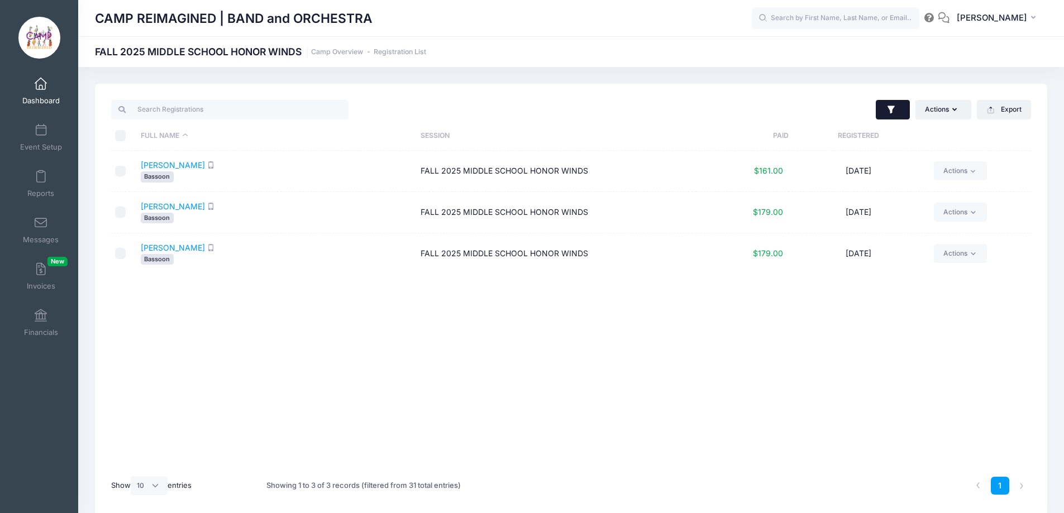
click at [898, 108] on button "button" at bounding box center [893, 110] width 34 height 20
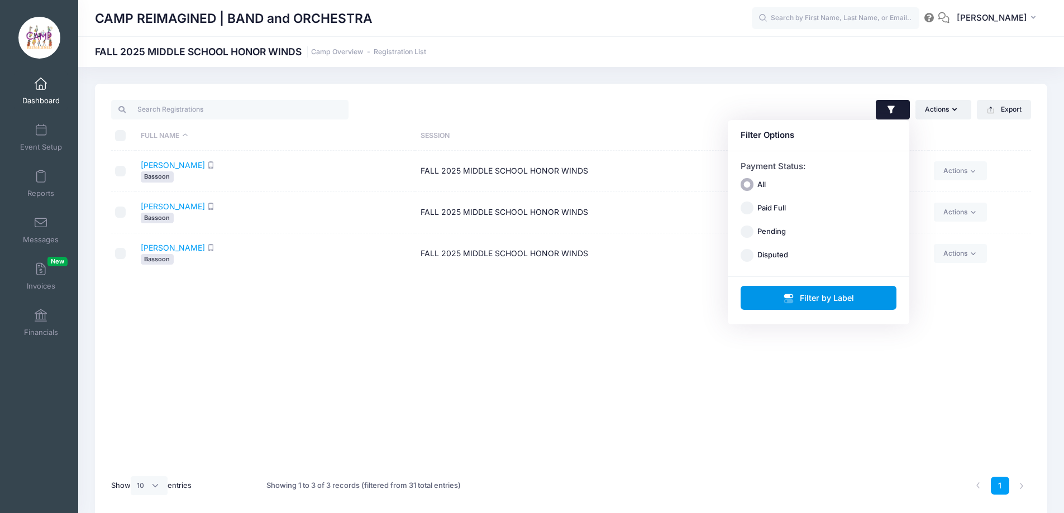
click at [813, 298] on button "Filter by Label" at bounding box center [818, 298] width 156 height 24
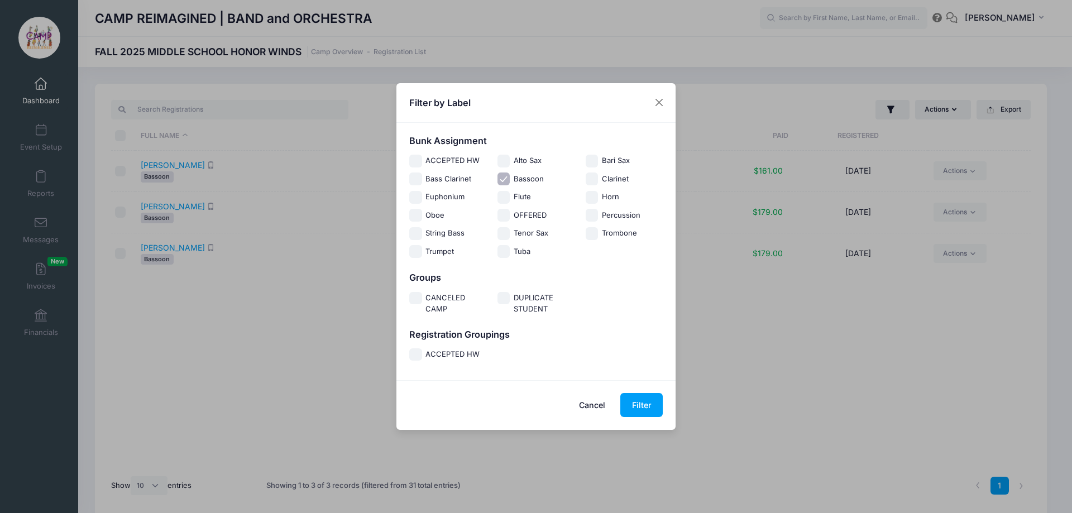
click at [504, 181] on input "Bassoon" at bounding box center [504, 179] width 13 height 13
checkbox input "false"
click at [592, 178] on input "Clarinet" at bounding box center [592, 179] width 13 height 13
checkbox input "true"
click at [642, 401] on button "Filter" at bounding box center [641, 405] width 42 height 24
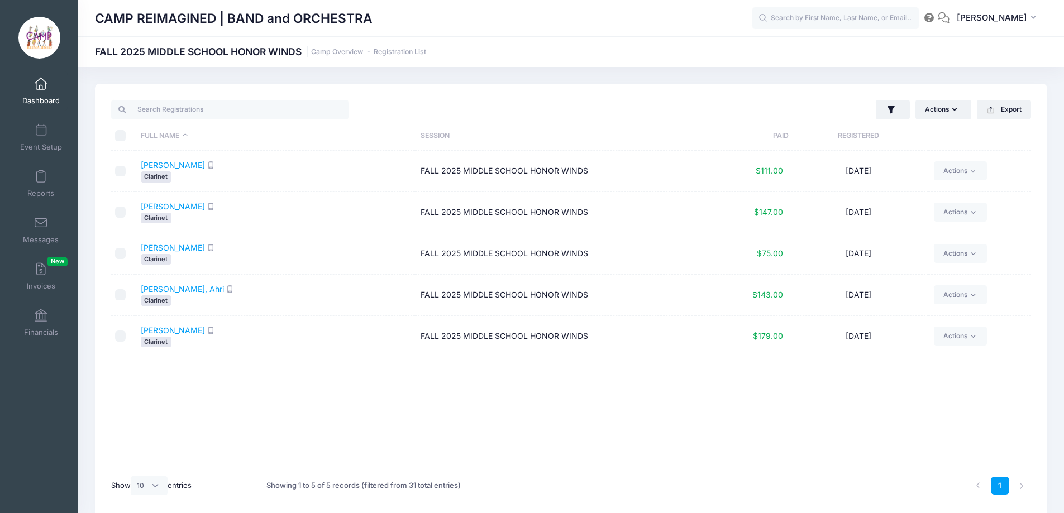
click at [121, 136] on input "\a \a \a \a" at bounding box center [120, 135] width 11 height 11
checkbox input "true"
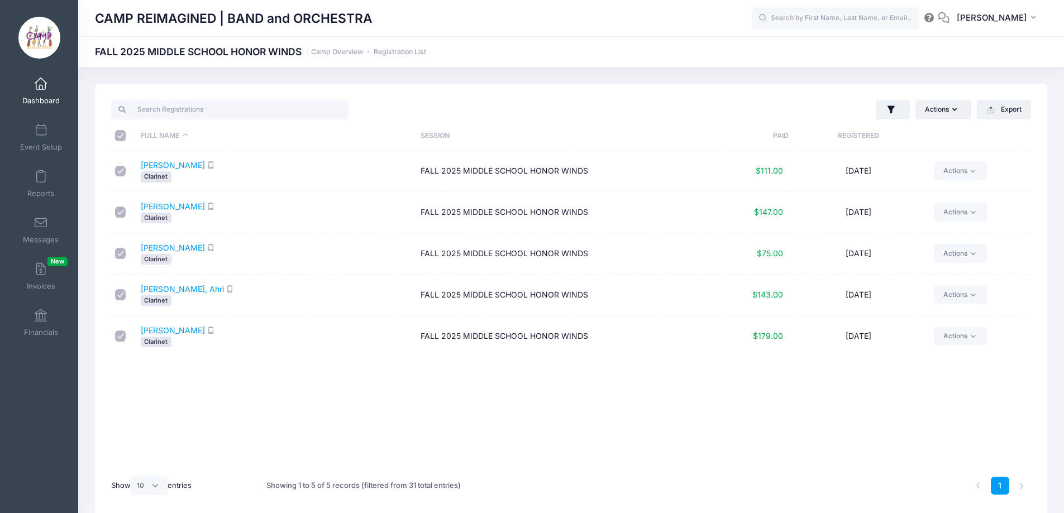
checkbox input "true"
click at [938, 111] on button "Actions" at bounding box center [943, 109] width 56 height 19
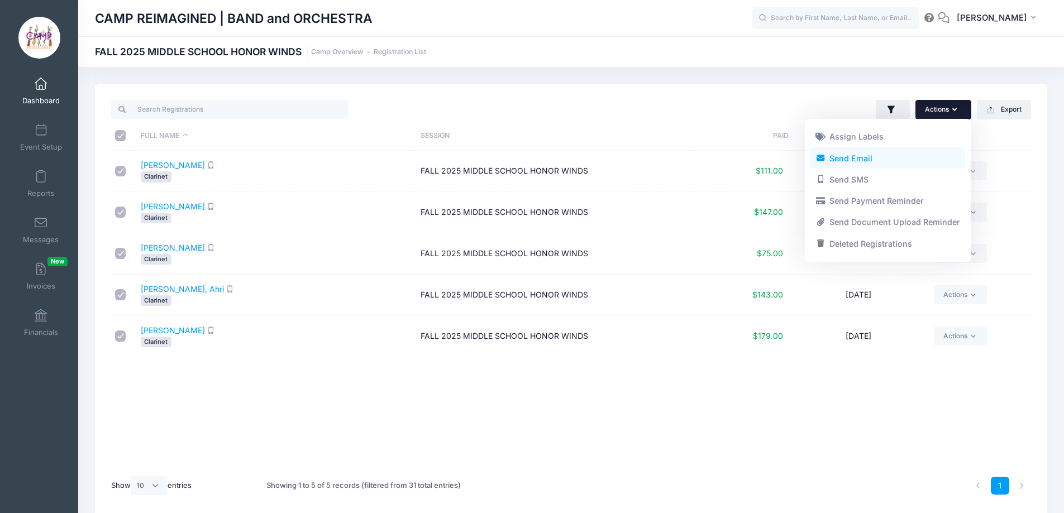
click at [897, 162] on link "Send Email" at bounding box center [887, 157] width 155 height 21
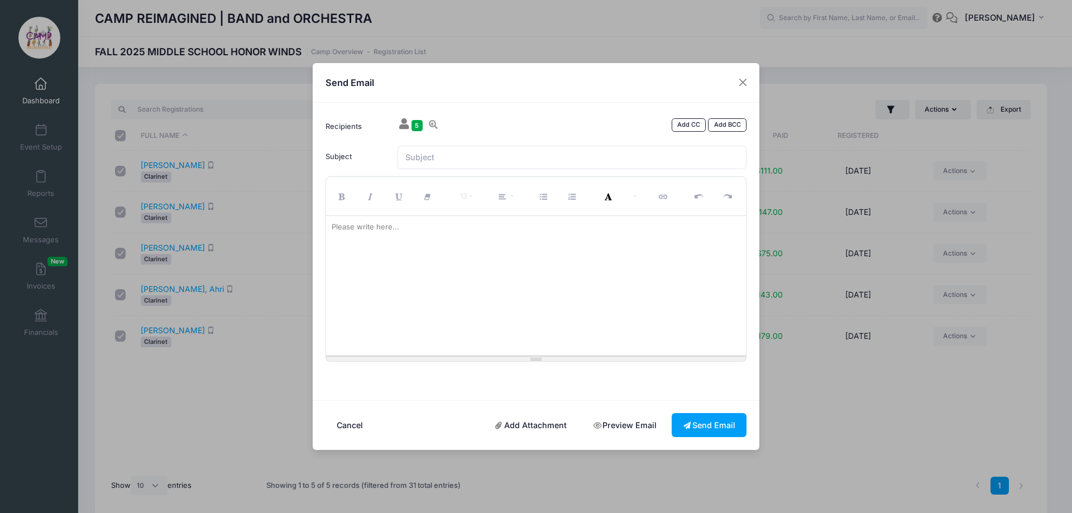
click at [466, 252] on div at bounding box center [536, 286] width 420 height 140
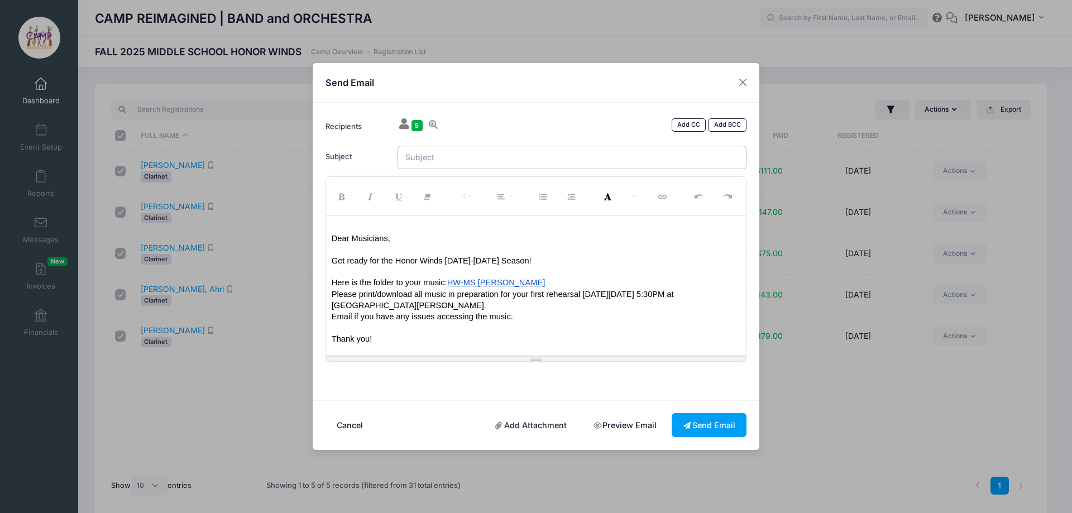
click at [503, 155] on input "Subject" at bounding box center [573, 158] width 350 height 24
type input "Honor Winds Middle School Clarinet Music"
click at [700, 433] on button "Send Email" at bounding box center [709, 425] width 75 height 24
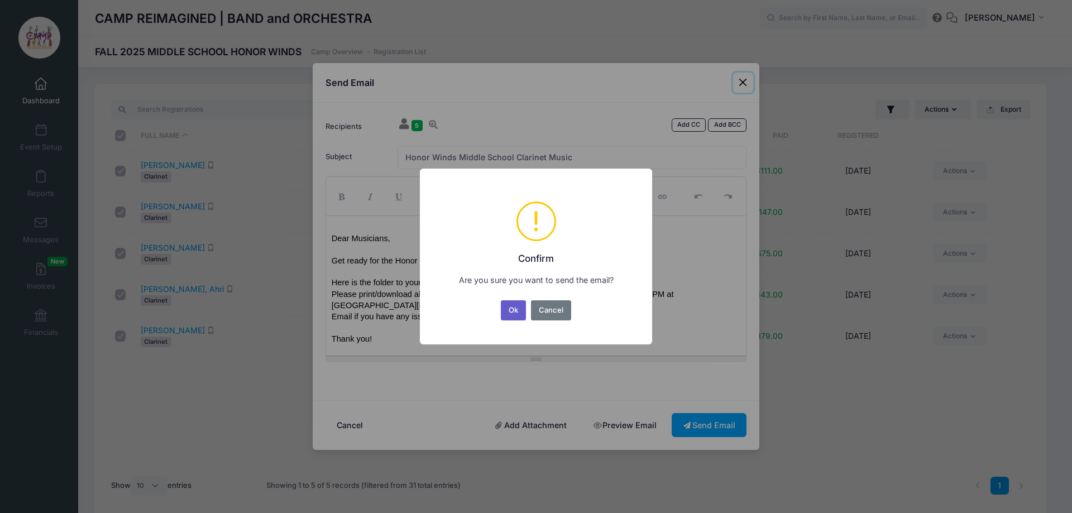
click at [520, 308] on button "Ok" at bounding box center [514, 310] width 26 height 20
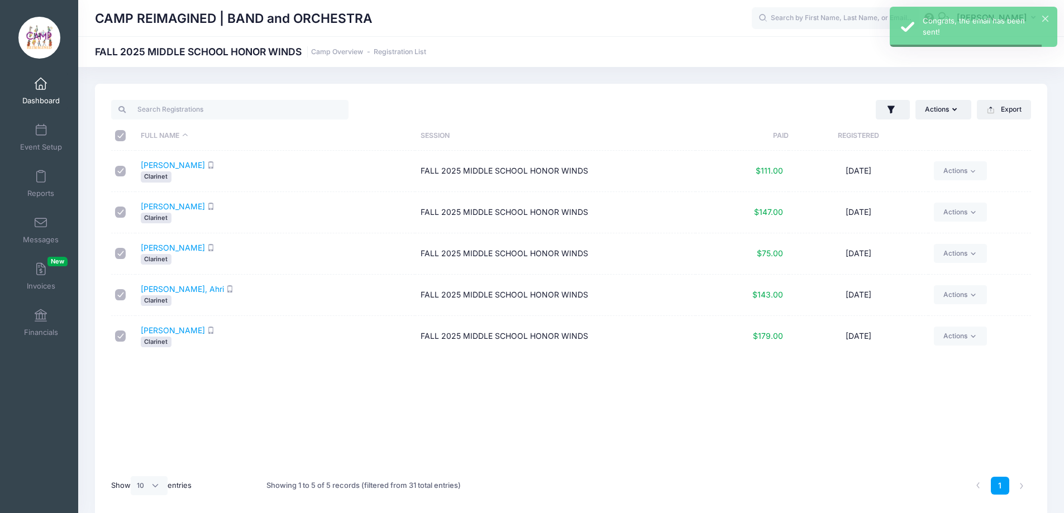
click at [119, 136] on input "\a \a \a \a" at bounding box center [120, 135] width 11 height 11
checkbox input "false"
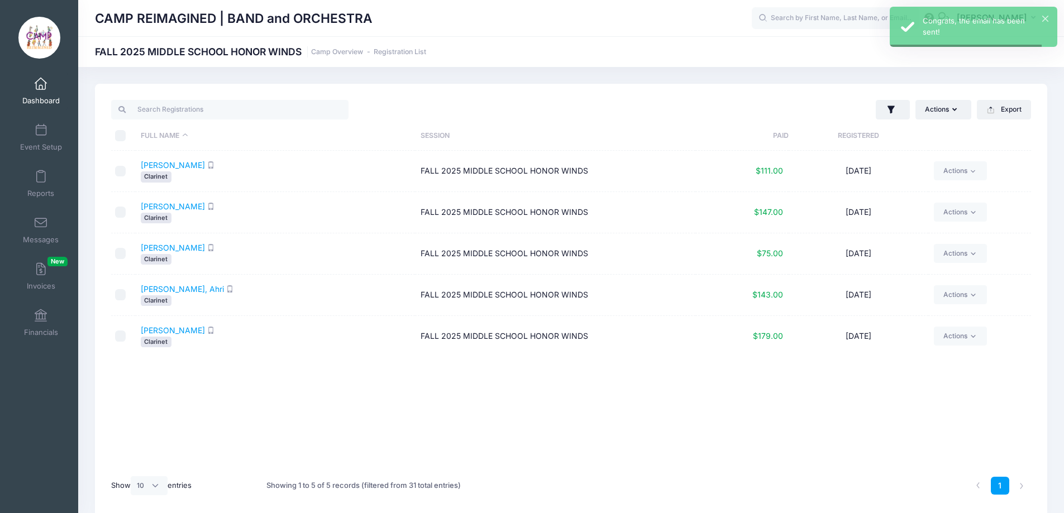
checkbox input "false"
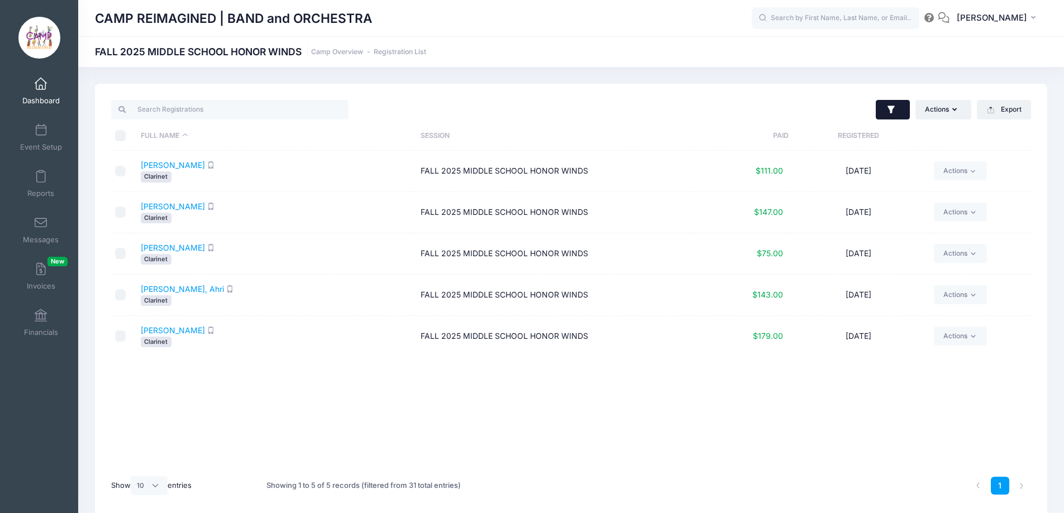
click at [892, 107] on icon "button" at bounding box center [890, 110] width 7 height 8
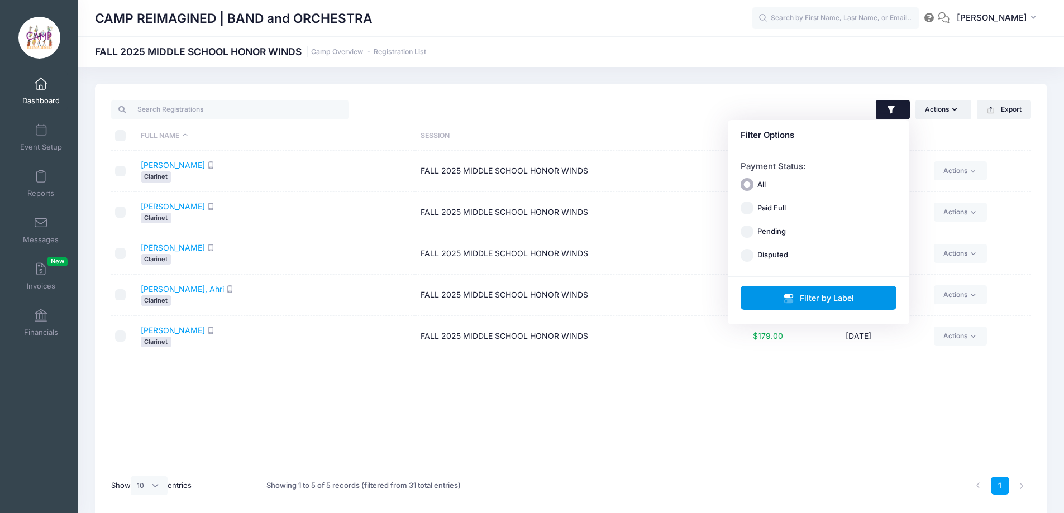
click at [845, 299] on button "Filter by Label" at bounding box center [818, 298] width 156 height 24
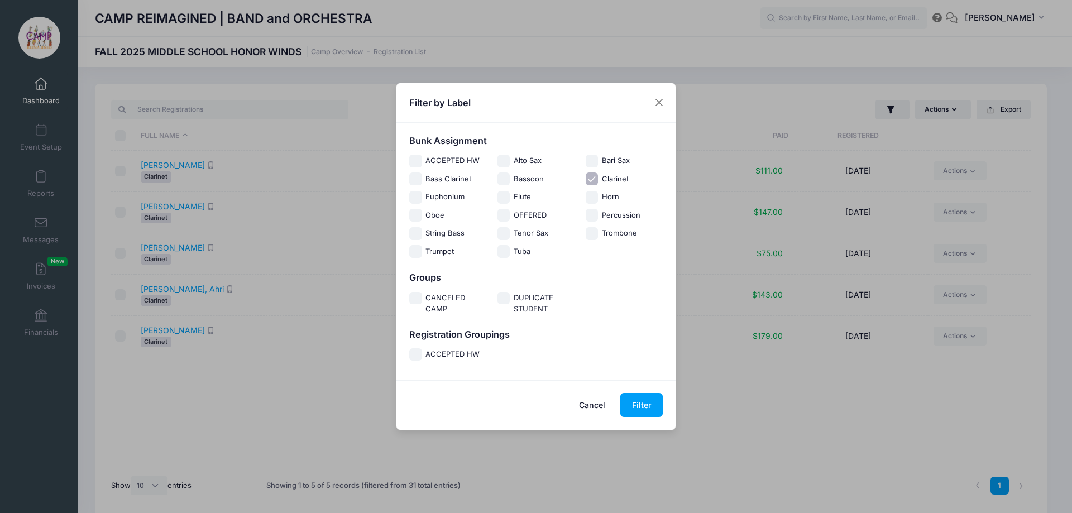
click at [595, 179] on input "Clarinet" at bounding box center [592, 179] width 13 height 13
checkbox input "false"
click at [414, 178] on input "Bass Clarinet" at bounding box center [415, 179] width 13 height 13
checkbox input "true"
click at [637, 407] on button "Filter" at bounding box center [641, 405] width 42 height 24
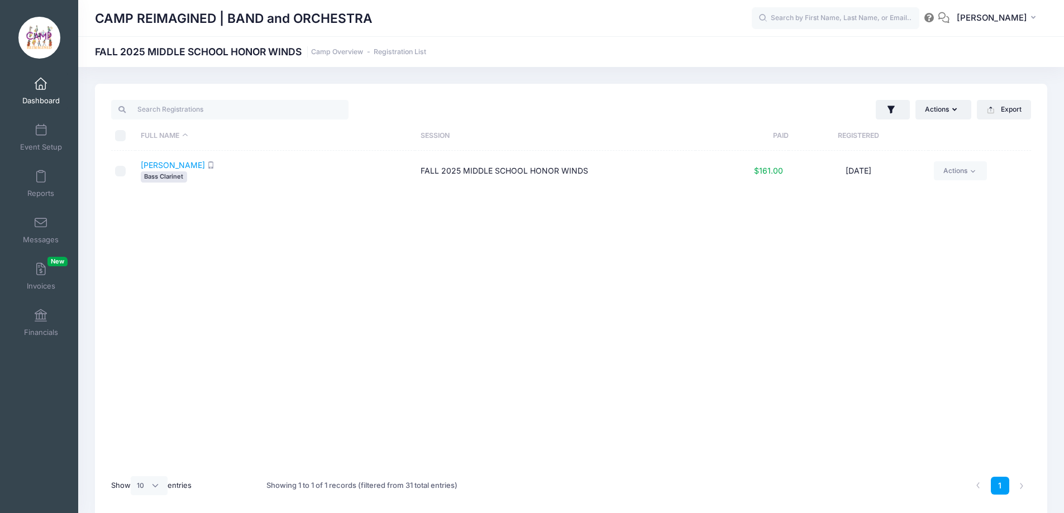
click at [121, 172] on input "checkbox" at bounding box center [120, 171] width 11 height 11
checkbox input "true"
click at [931, 114] on button "Actions" at bounding box center [943, 109] width 56 height 19
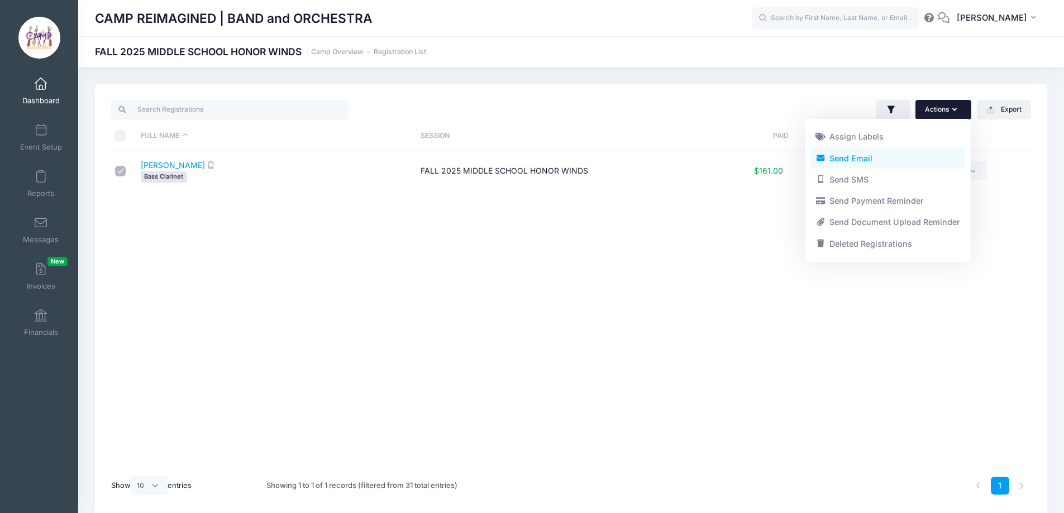
click at [903, 160] on link "Send Email" at bounding box center [887, 157] width 155 height 21
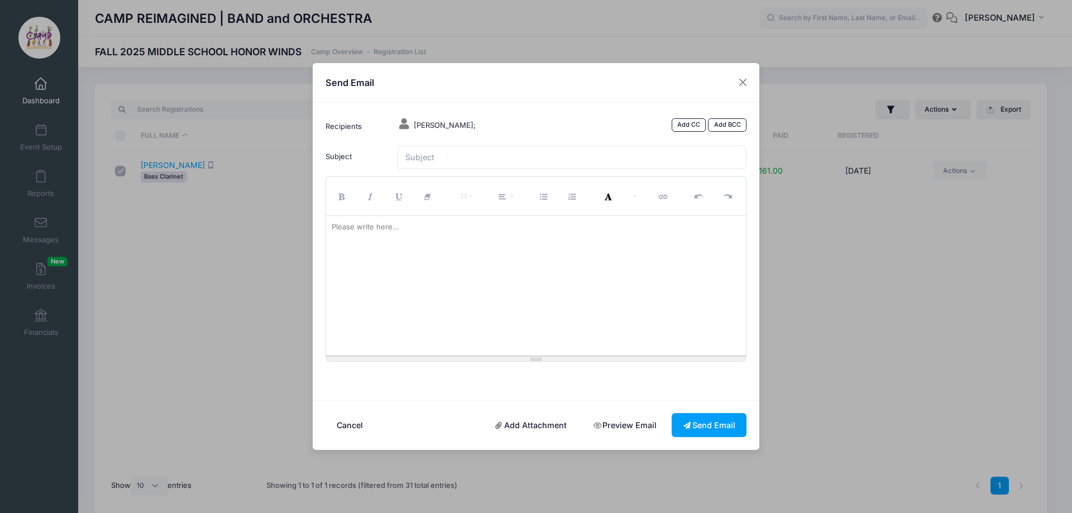
click at [558, 266] on div at bounding box center [536, 286] width 420 height 140
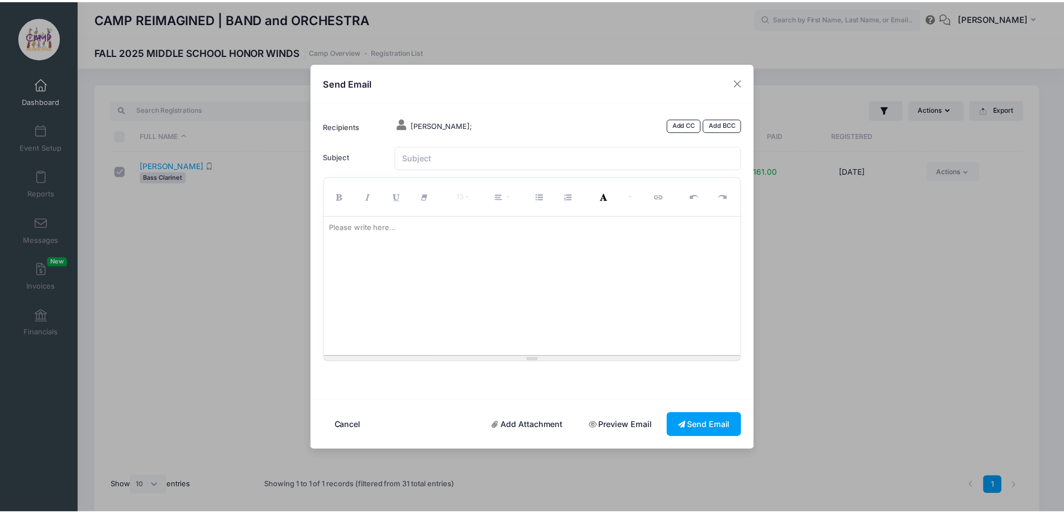
scroll to position [67, 0]
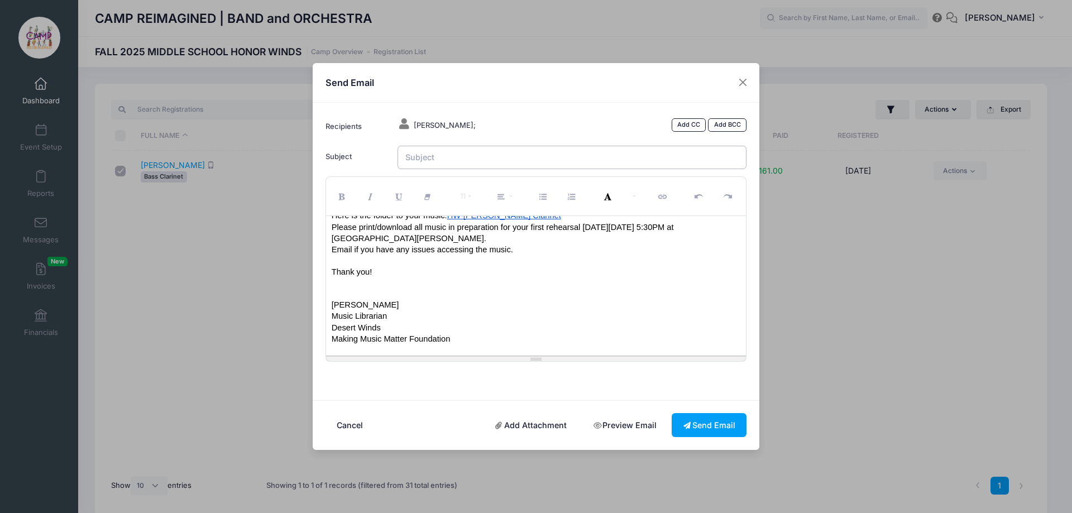
click at [516, 152] on input "Subject" at bounding box center [573, 158] width 350 height 24
type input "Honor Winds Middle School Bass Clarinet Music"
click at [710, 425] on button "Send Email" at bounding box center [709, 425] width 75 height 24
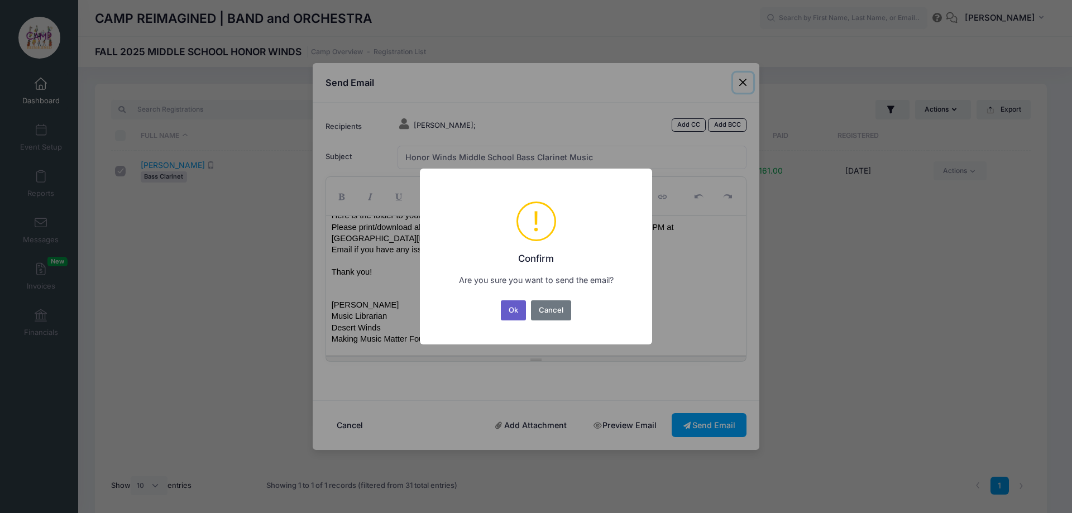
click at [522, 313] on button "Ok" at bounding box center [514, 310] width 26 height 20
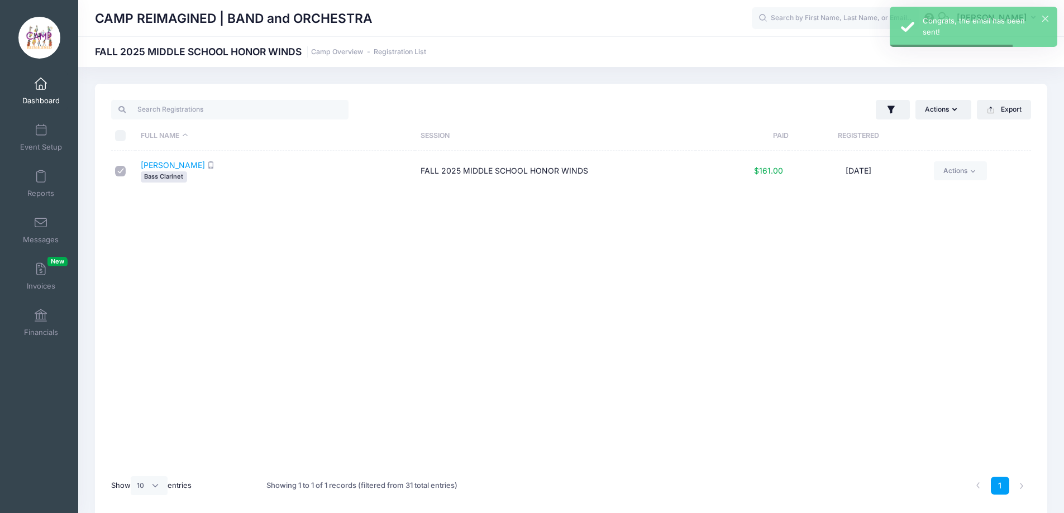
click at [121, 138] on input "\a \a \a \a" at bounding box center [120, 135] width 11 height 11
checkbox input "false"
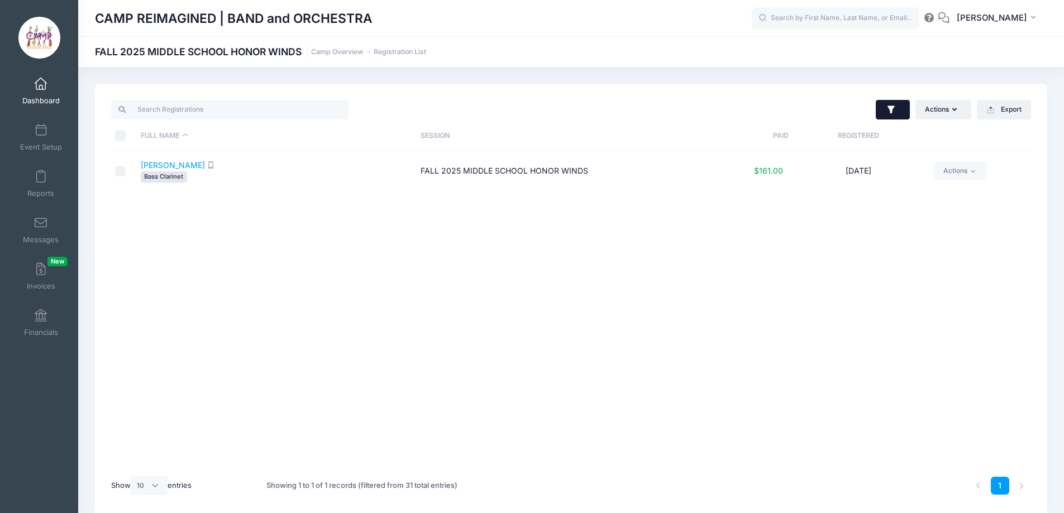
click at [898, 108] on button "button" at bounding box center [893, 110] width 34 height 20
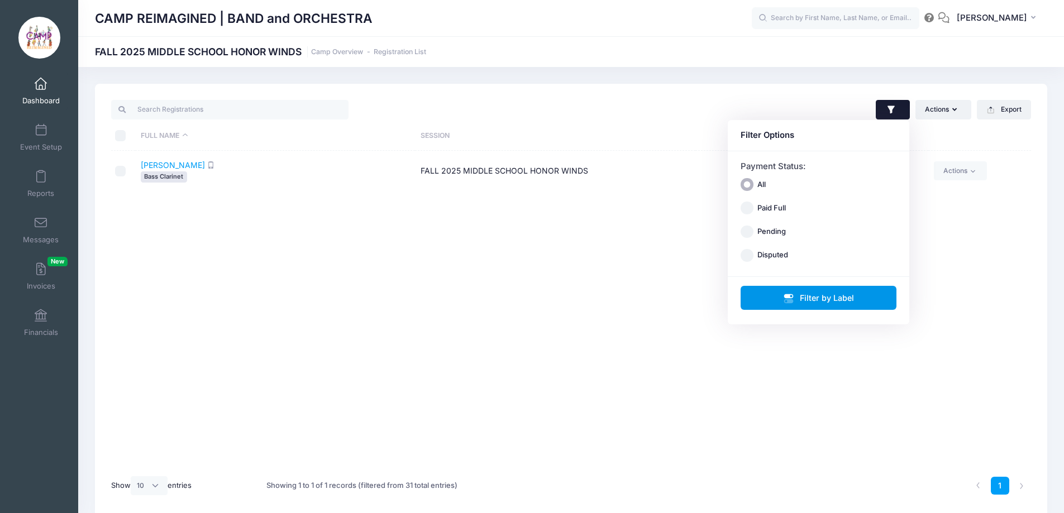
click at [825, 295] on button "Filter by Label" at bounding box center [818, 298] width 156 height 24
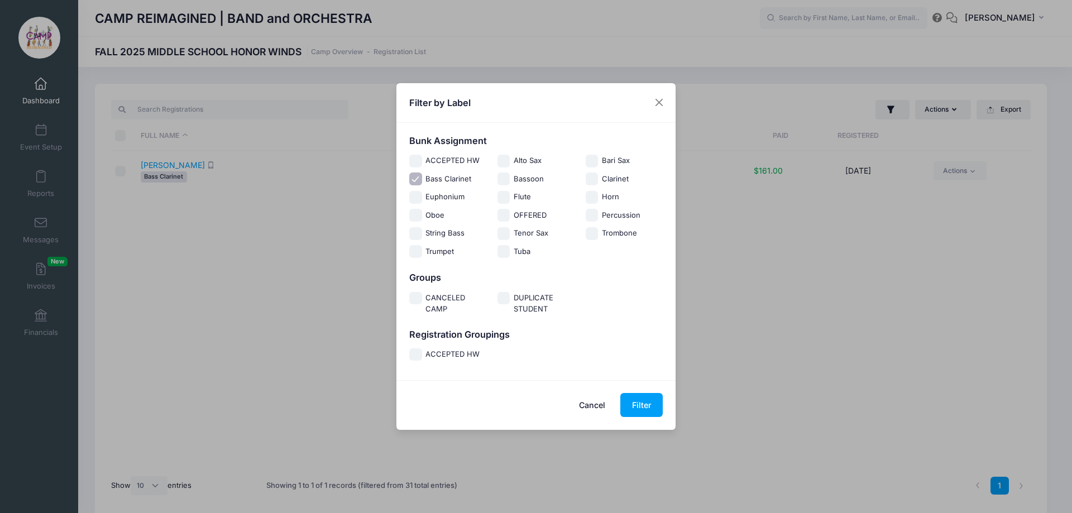
click at [422, 178] on div "Bass Clarinet" at bounding box center [447, 180] width 77 height 12
click at [421, 176] on input "Bass Clarinet" at bounding box center [415, 179] width 13 height 13
checkbox input "false"
click at [505, 164] on input "Alto Sax" at bounding box center [504, 161] width 13 height 13
checkbox input "true"
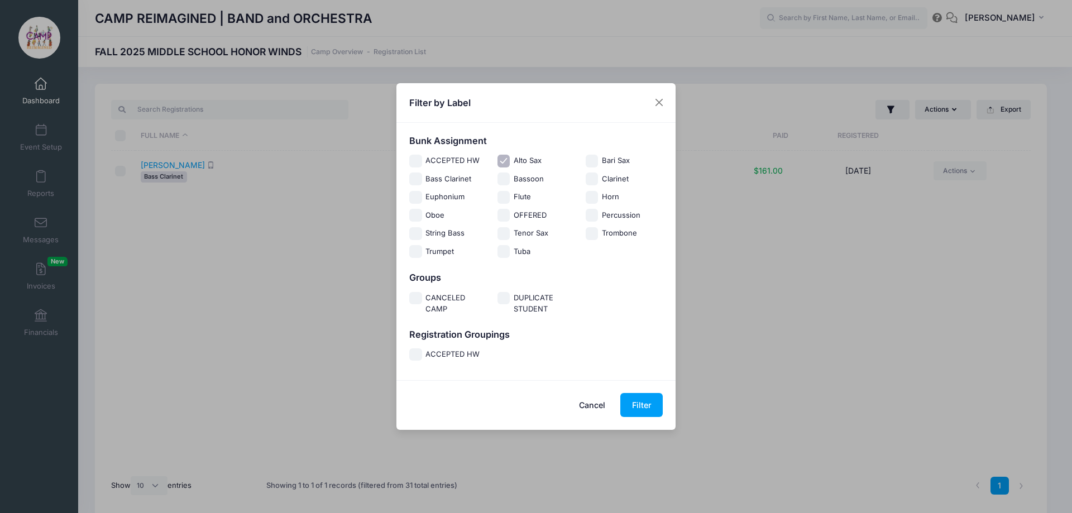
click at [597, 161] on input "Bari Sax" at bounding box center [592, 161] width 13 height 13
checkbox input "true"
click at [505, 233] on input "Tenor Sax" at bounding box center [504, 233] width 13 height 13
checkbox input "true"
click at [639, 408] on button "Filter" at bounding box center [641, 405] width 42 height 24
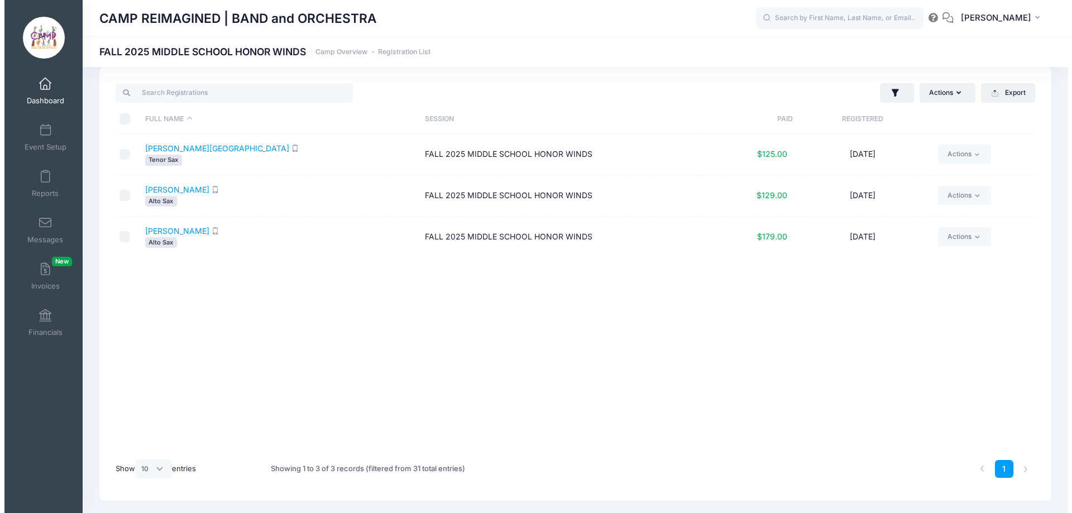
scroll to position [0, 0]
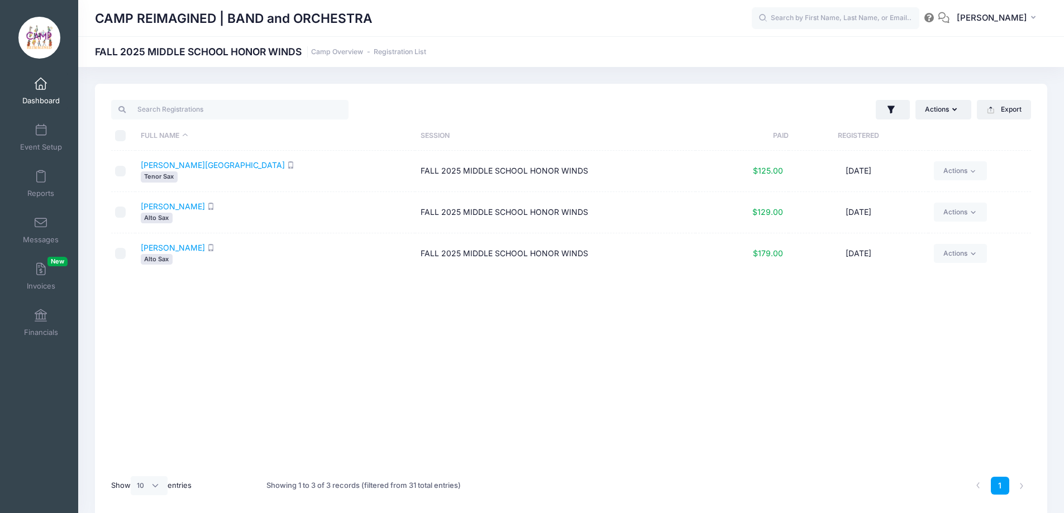
click at [123, 137] on input "\a \a \a \a" at bounding box center [120, 135] width 11 height 11
checkbox input "true"
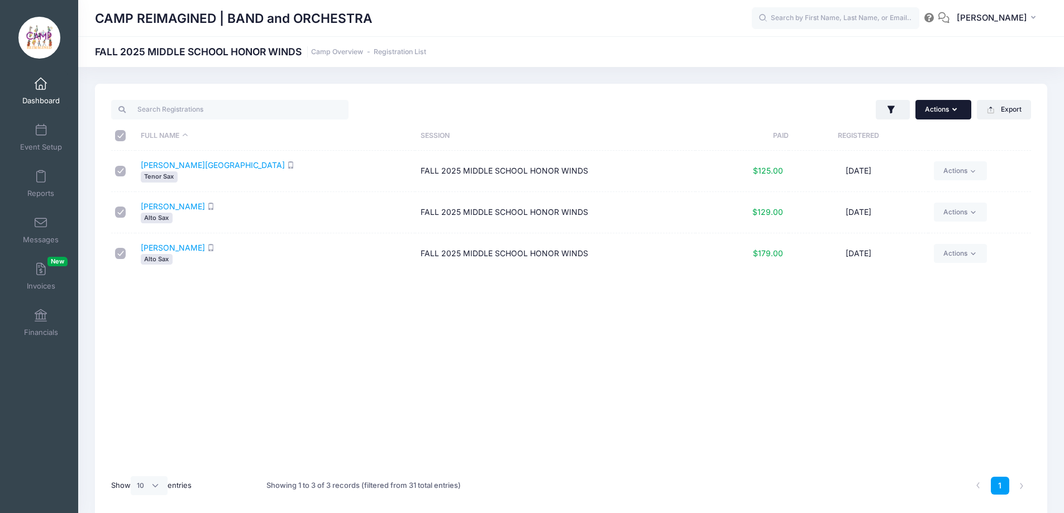
click at [934, 112] on button "Actions" at bounding box center [943, 109] width 56 height 19
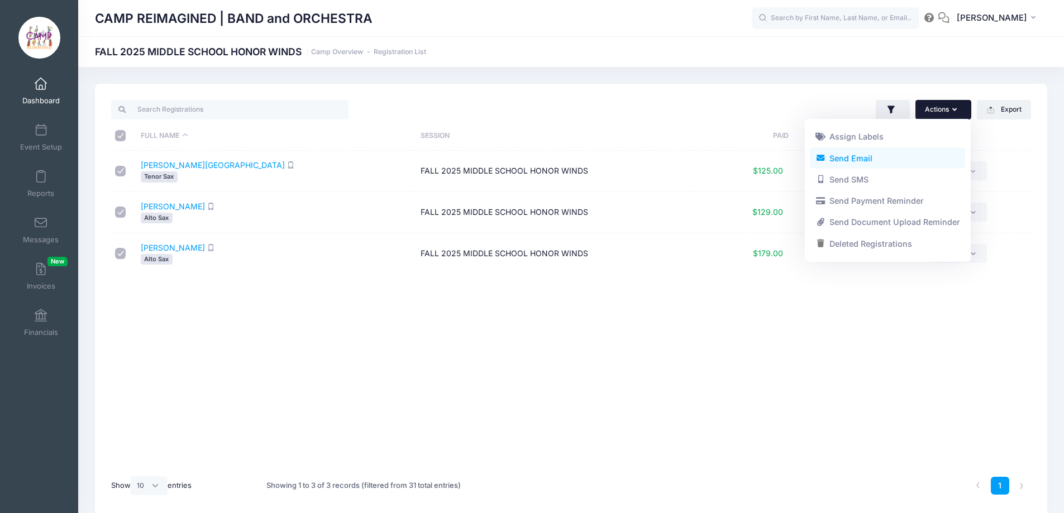
click at [891, 155] on link "Send Email" at bounding box center [887, 157] width 155 height 21
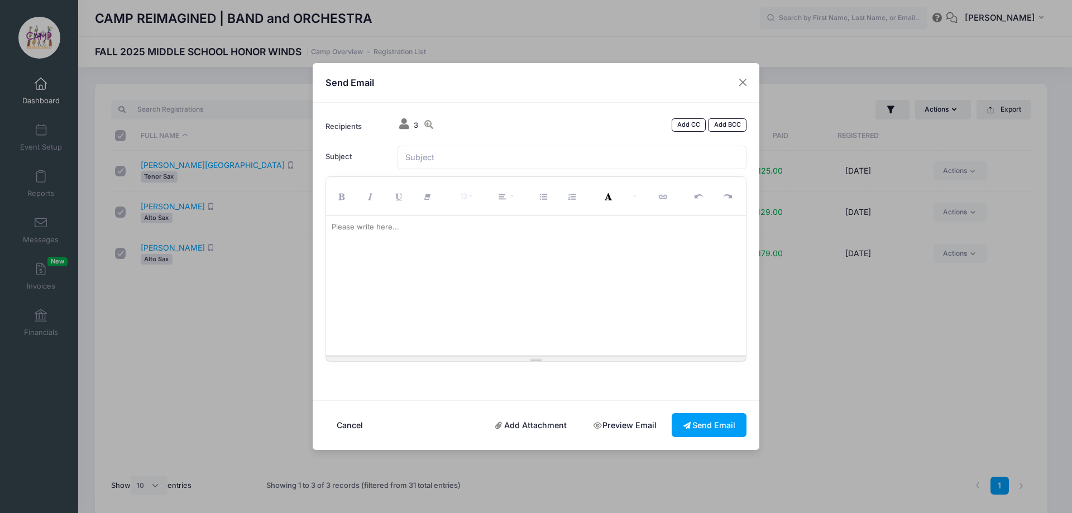
click at [590, 233] on div at bounding box center [536, 286] width 420 height 140
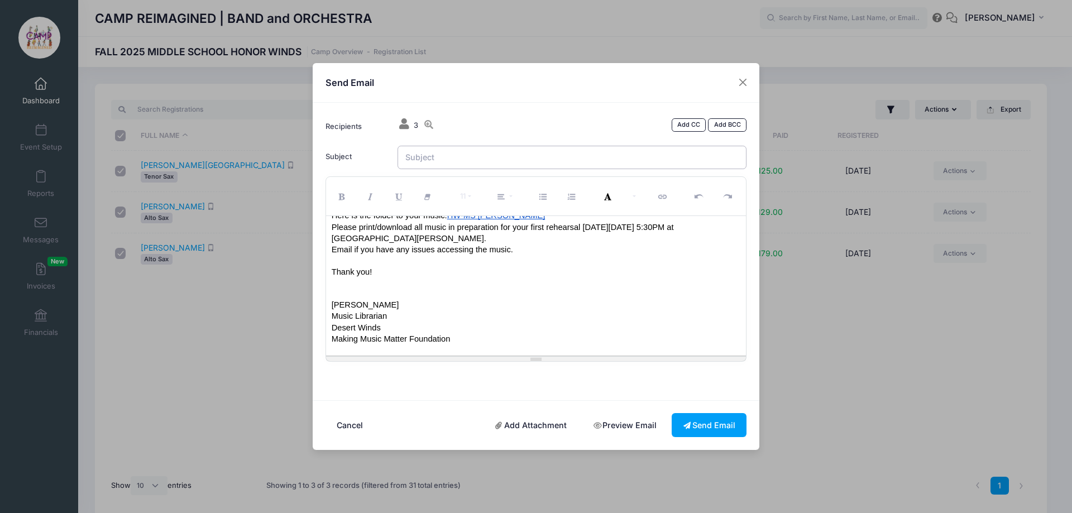
click at [552, 158] on input "Subject" at bounding box center [573, 158] width 350 height 24
type input "Honor Winds Middle School Saxophone Music"
click at [697, 423] on button "Send Email" at bounding box center [709, 425] width 75 height 24
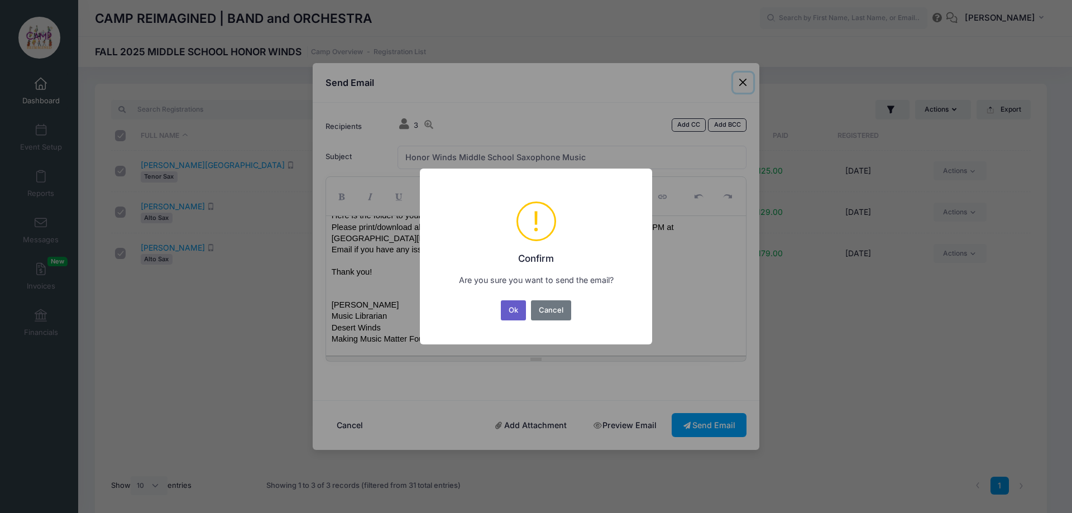
click at [504, 310] on button "Ok" at bounding box center [514, 310] width 26 height 20
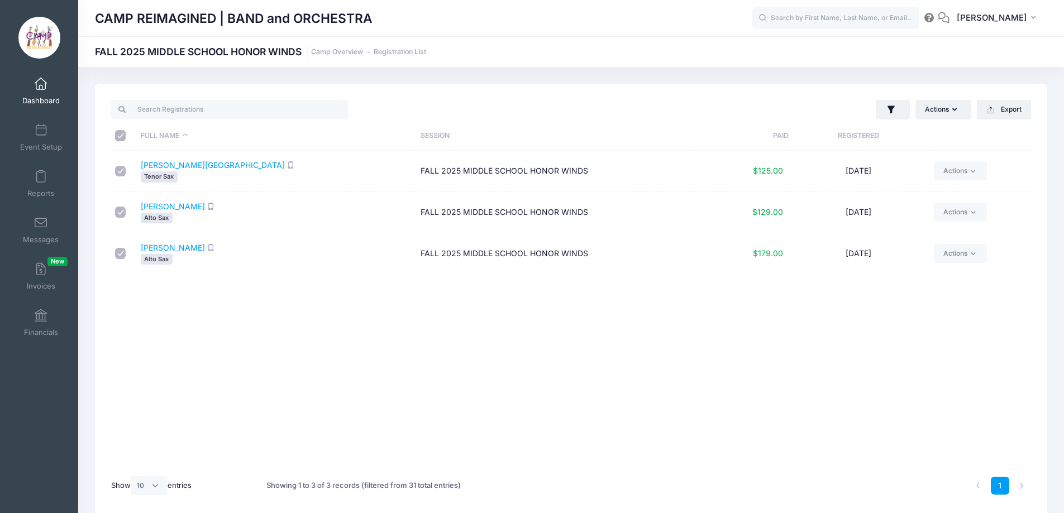
click at [117, 136] on input "\a \a \a \a" at bounding box center [120, 135] width 11 height 11
checkbox input "false"
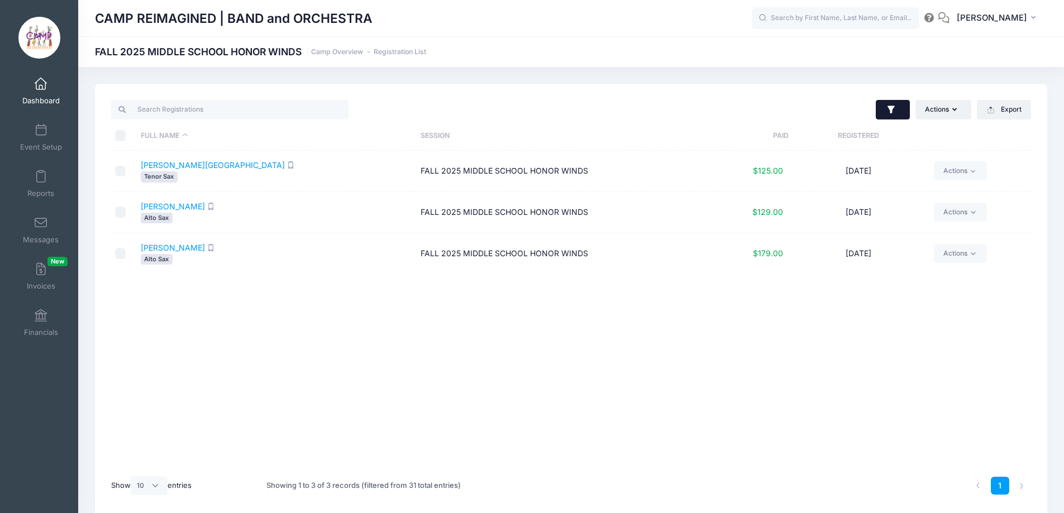
click at [888, 107] on icon "button" at bounding box center [890, 110] width 7 height 8
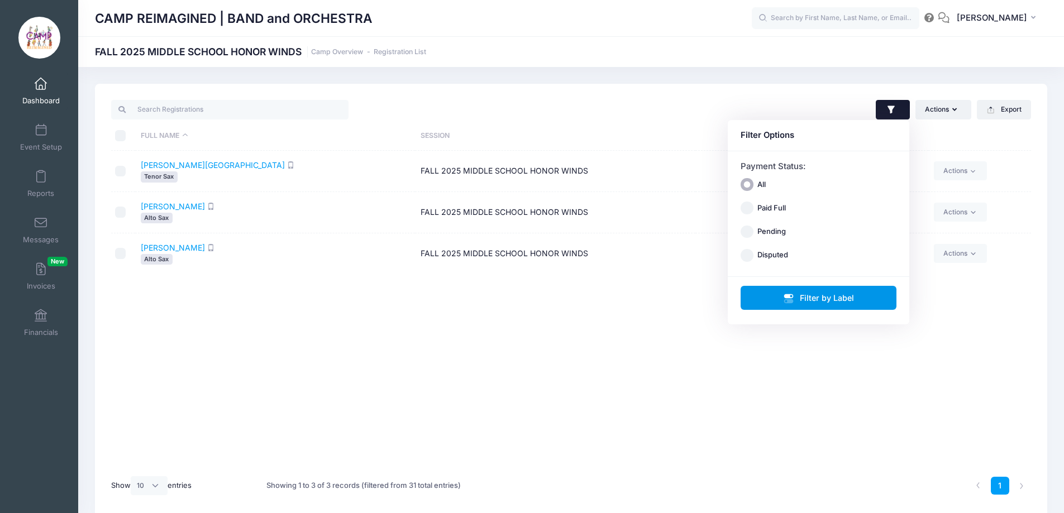
click at [780, 296] on button "Filter by Label" at bounding box center [818, 298] width 156 height 24
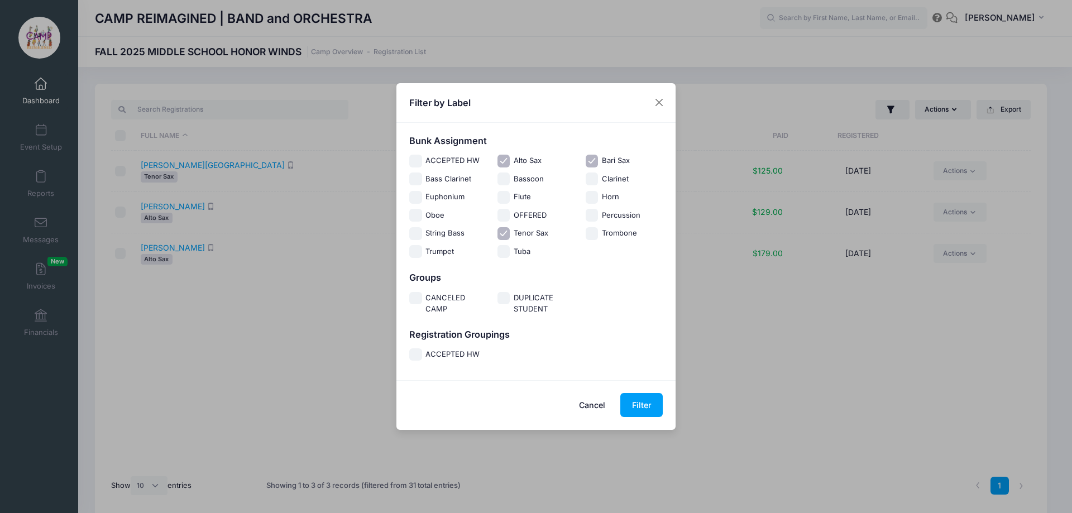
click at [500, 160] on input "Alto Sax" at bounding box center [504, 161] width 13 height 13
checkbox input "false"
click at [595, 161] on input "Bari Sax" at bounding box center [592, 161] width 13 height 13
checkbox input "false"
click at [594, 193] on input "Horn" at bounding box center [592, 197] width 13 height 13
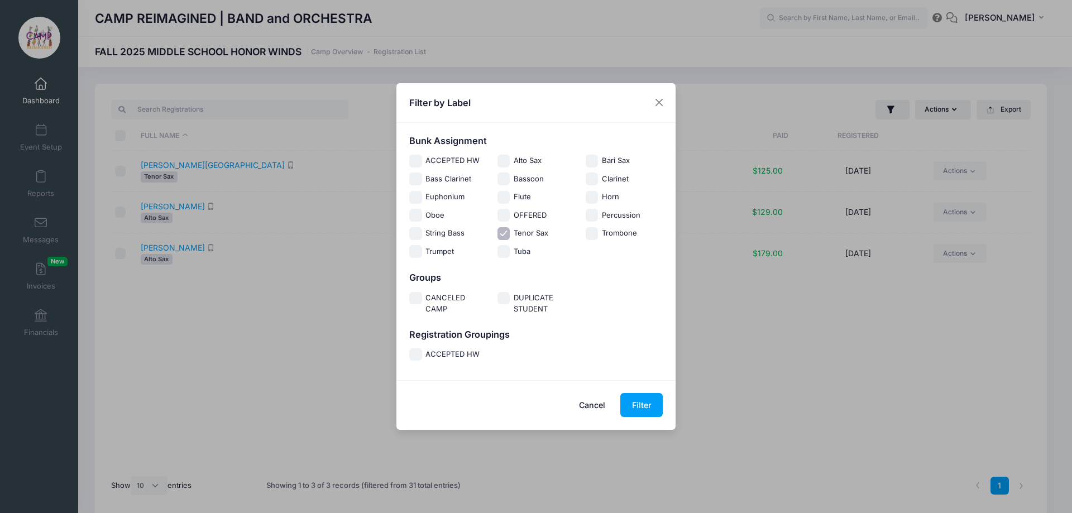
checkbox input "true"
click at [504, 232] on input "Tenor Sax" at bounding box center [504, 233] width 13 height 13
checkbox input "false"
click at [649, 412] on button "Filter" at bounding box center [641, 405] width 42 height 24
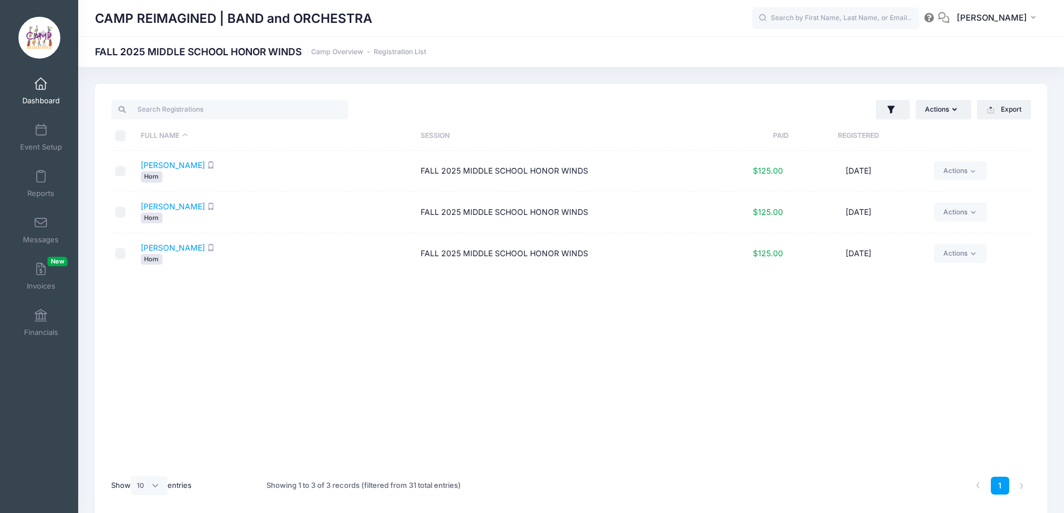
click at [121, 135] on input "\a \a \a \a" at bounding box center [120, 135] width 11 height 11
checkbox input "true"
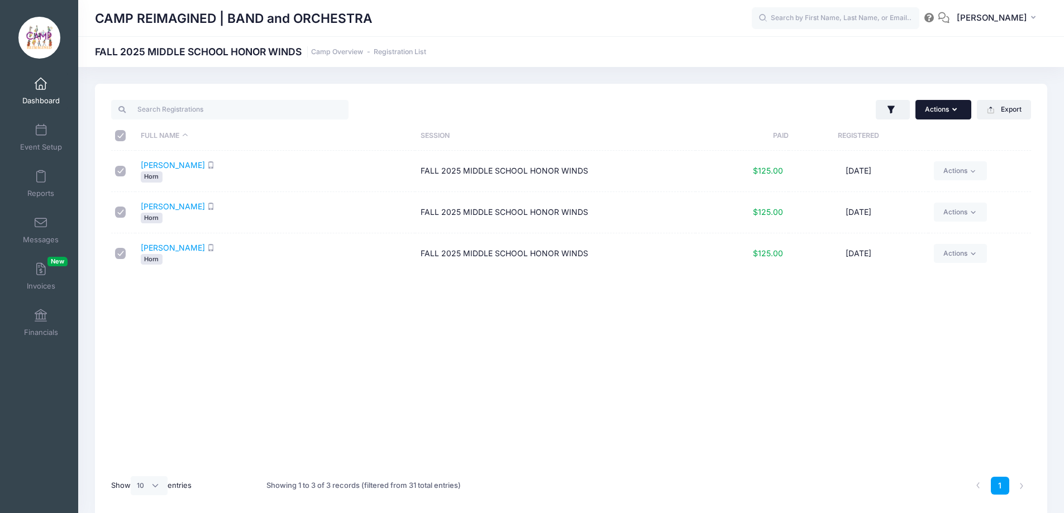
click at [939, 106] on button "Actions" at bounding box center [943, 109] width 56 height 19
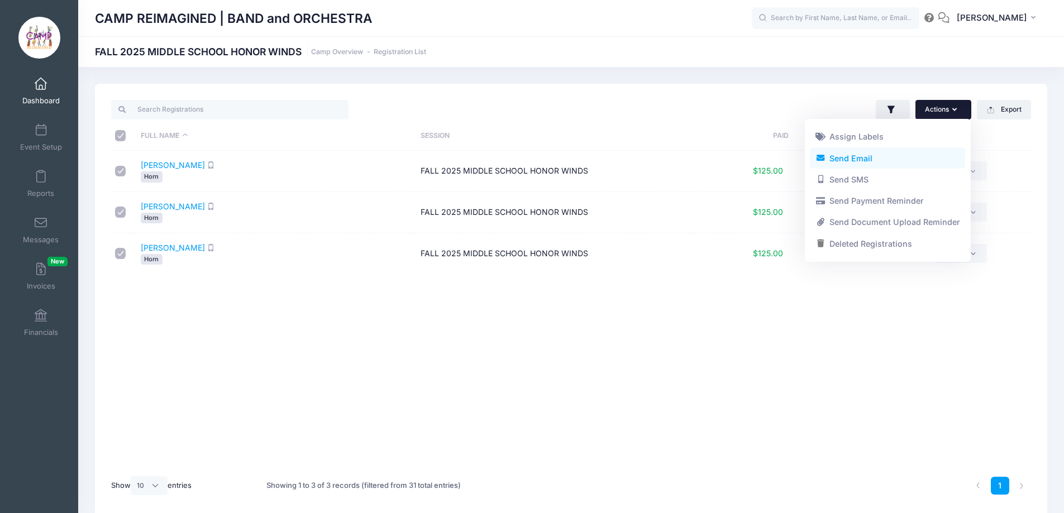
click at [891, 156] on link "Send Email" at bounding box center [887, 157] width 155 height 21
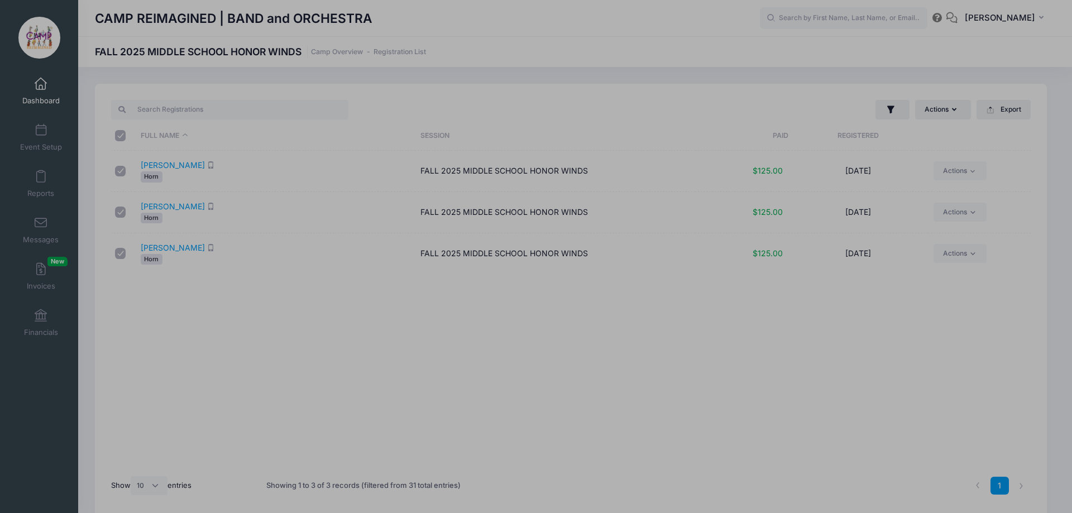
scroll to position [0, 0]
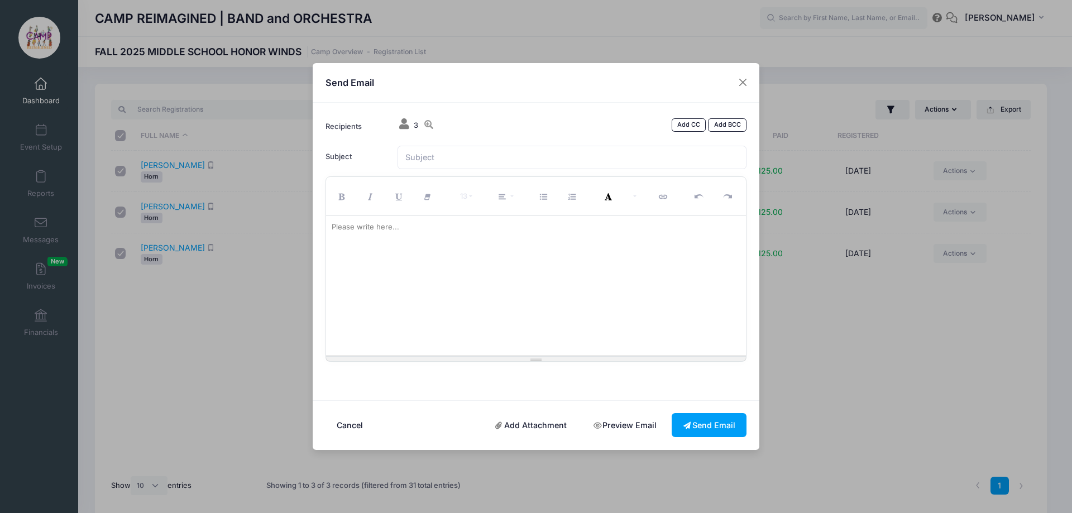
click at [504, 239] on div at bounding box center [536, 286] width 420 height 140
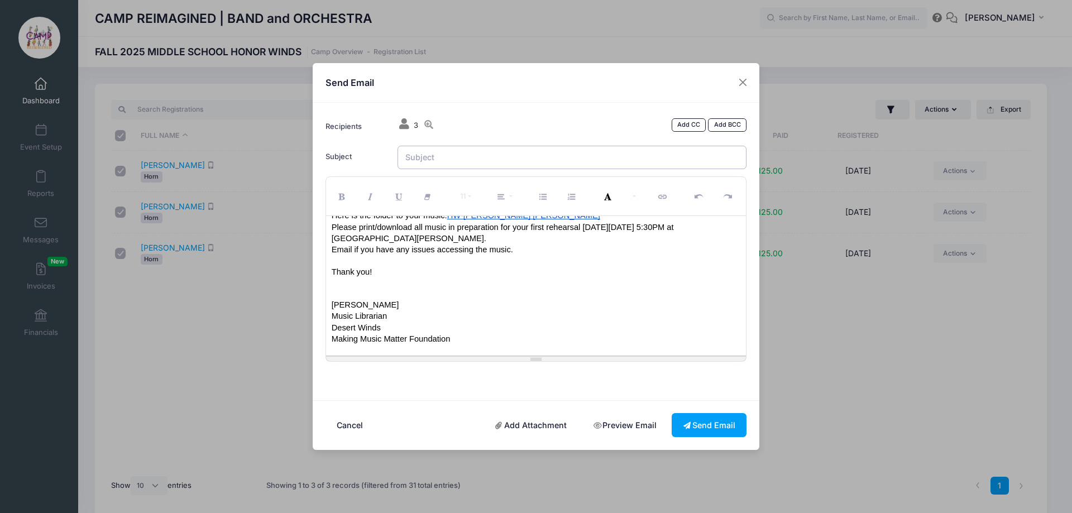
click at [534, 151] on input "Subject" at bounding box center [573, 158] width 350 height 24
type input "Honor Winds Middle School French Horn Music"
click at [711, 424] on button "Send Email" at bounding box center [709, 425] width 75 height 24
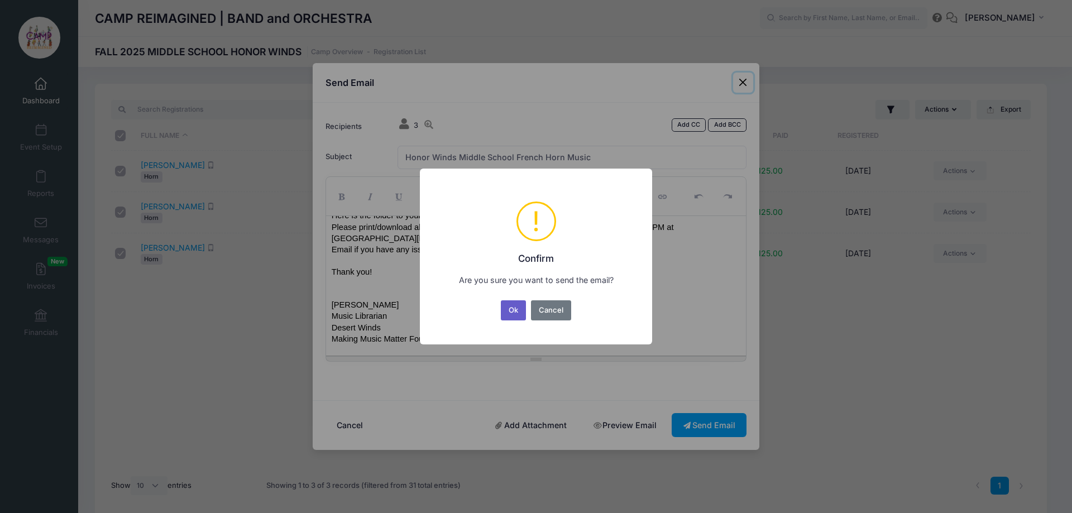
click at [519, 315] on button "Ok" at bounding box center [514, 310] width 26 height 20
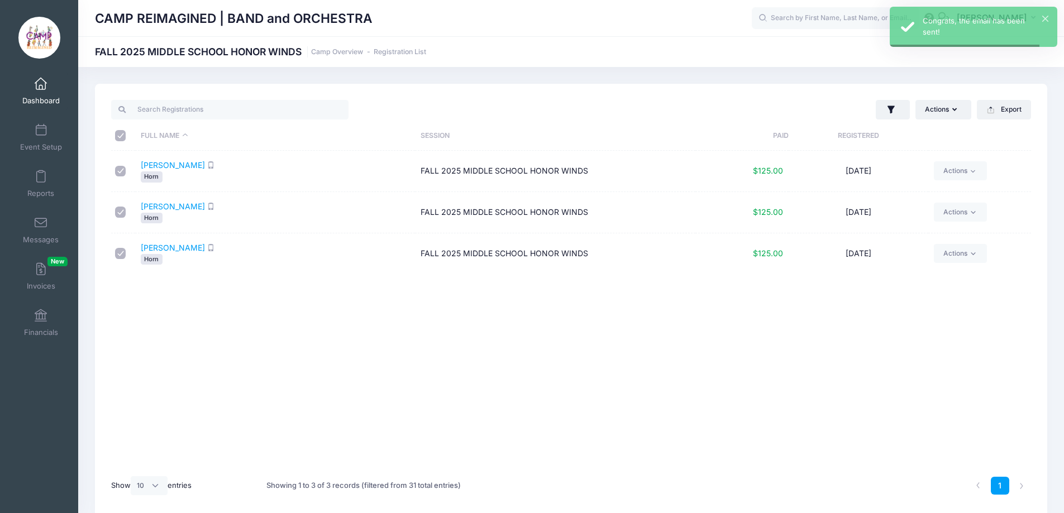
click at [118, 137] on input "\a \a \a \a" at bounding box center [120, 135] width 11 height 11
checkbox input "false"
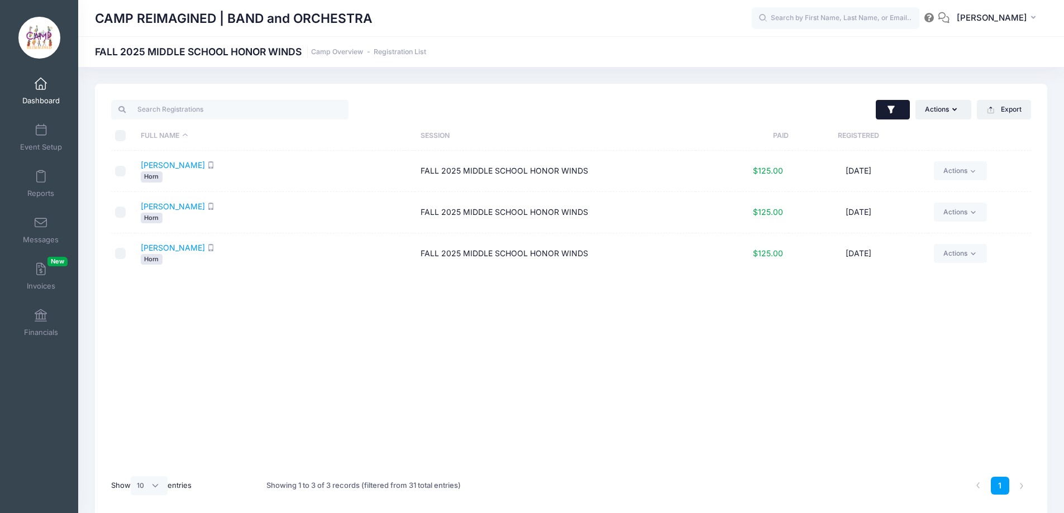
click at [896, 112] on button "button" at bounding box center [893, 110] width 34 height 20
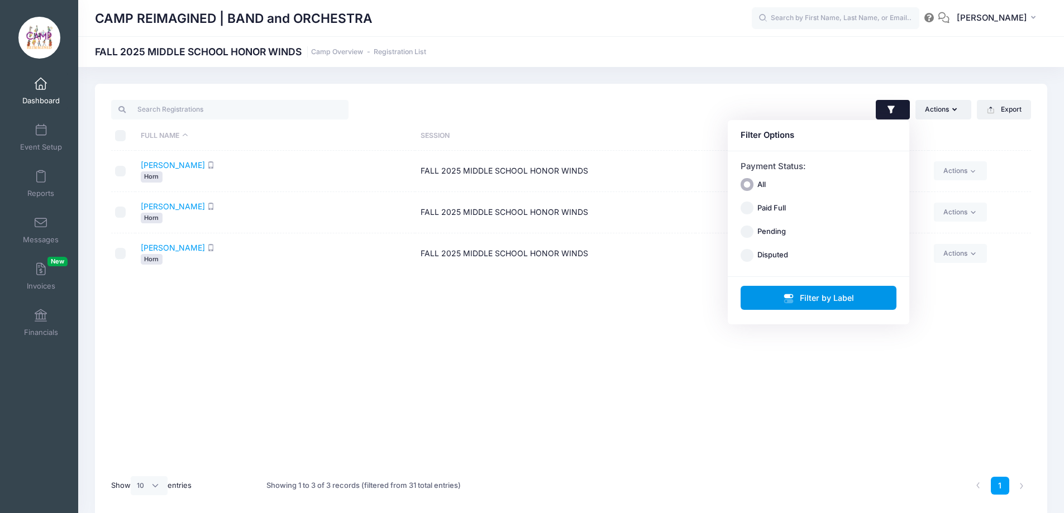
click at [780, 294] on button "Filter by Label" at bounding box center [818, 298] width 156 height 24
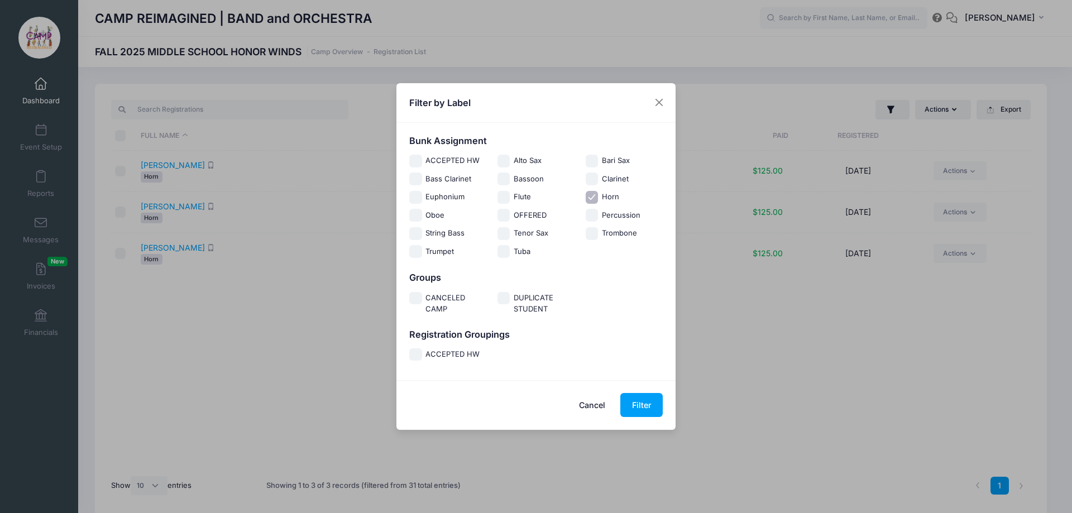
click at [598, 197] on input "Horn" at bounding box center [592, 197] width 13 height 13
checkbox input "false"
click at [418, 252] on input "Trumpet" at bounding box center [415, 251] width 13 height 13
checkbox input "true"
click at [640, 405] on button "Filter" at bounding box center [641, 405] width 42 height 24
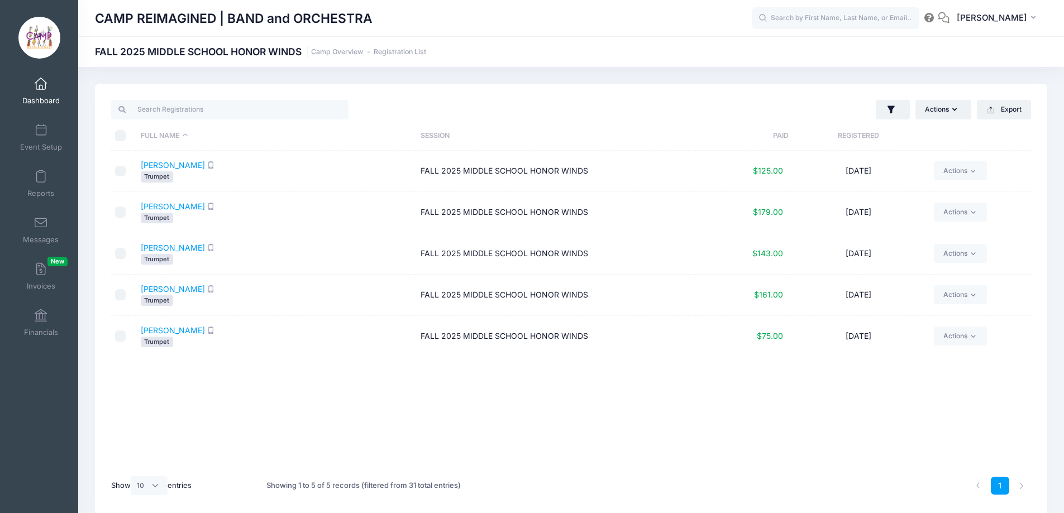
click at [121, 136] on input "\a \a \a \a" at bounding box center [120, 135] width 11 height 11
checkbox input "true"
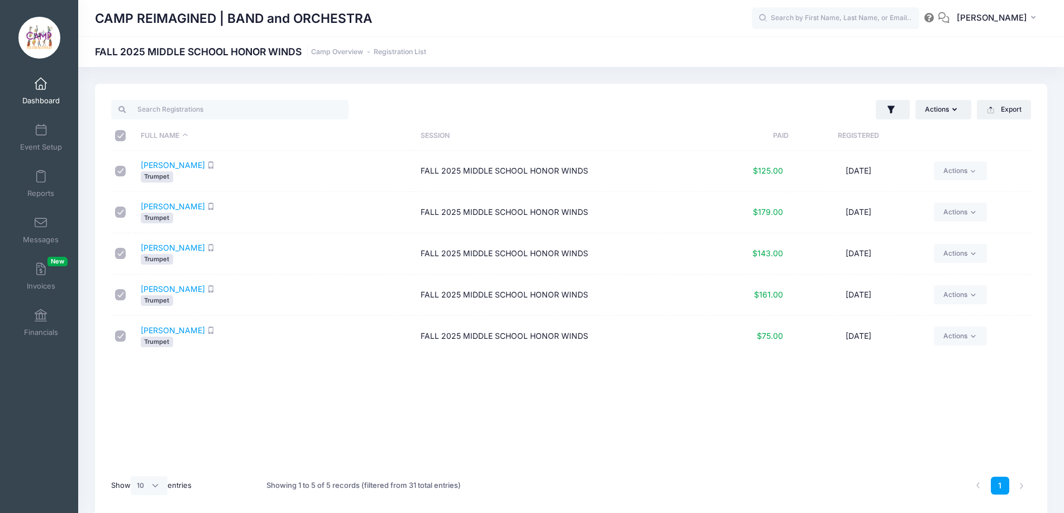
checkbox input "true"
click at [948, 108] on button "Actions" at bounding box center [943, 109] width 56 height 19
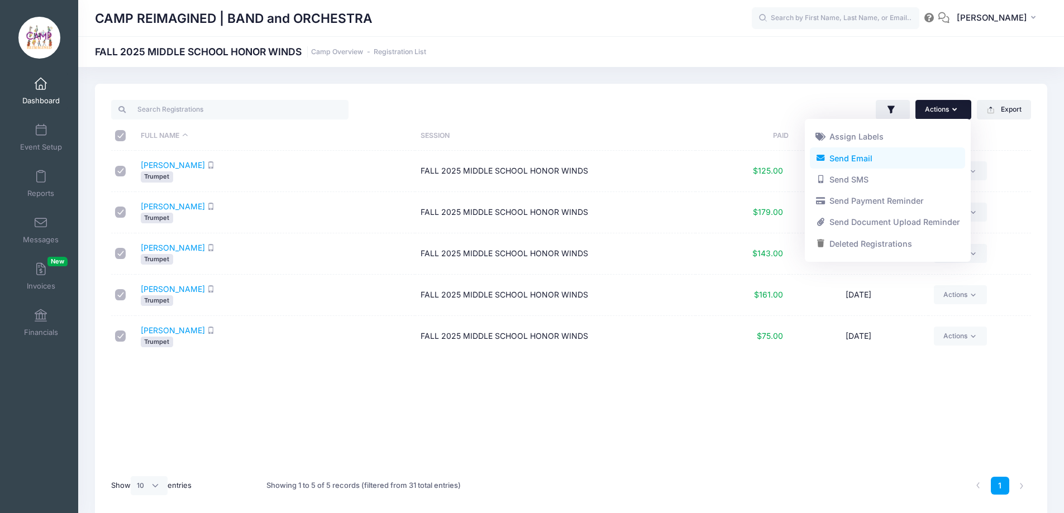
click at [896, 156] on link "Send Email" at bounding box center [887, 157] width 155 height 21
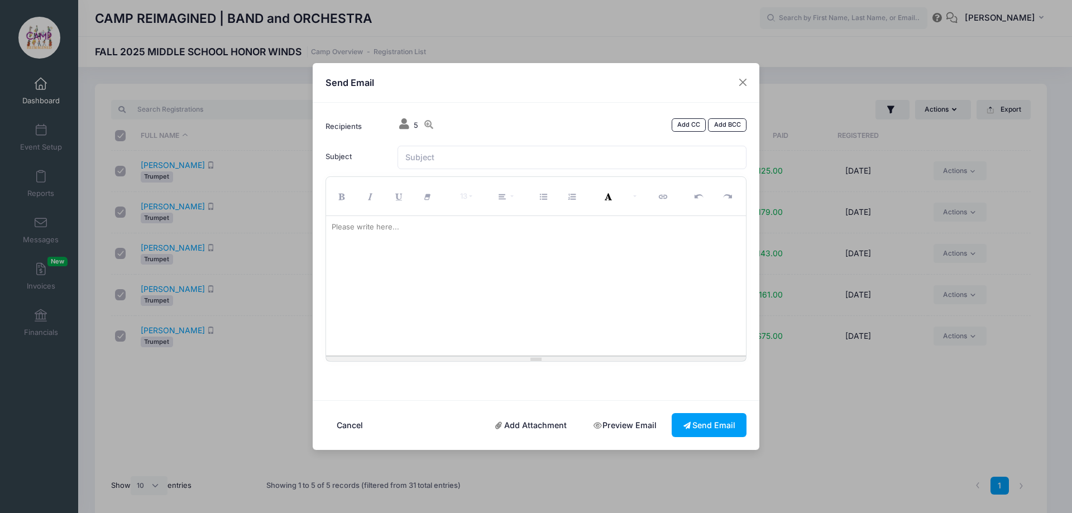
scroll to position [0, 0]
click at [610, 231] on div at bounding box center [536, 286] width 420 height 140
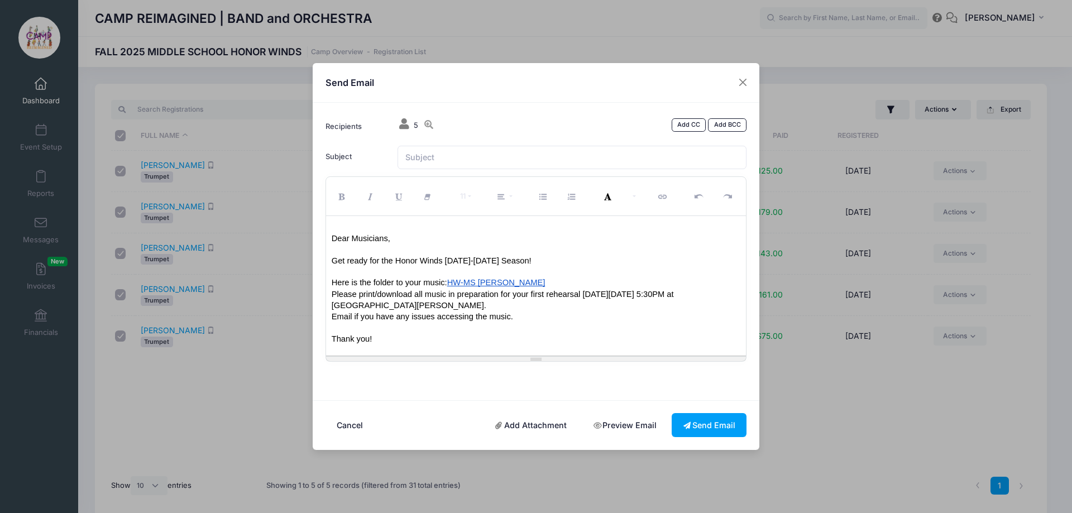
scroll to position [67, 0]
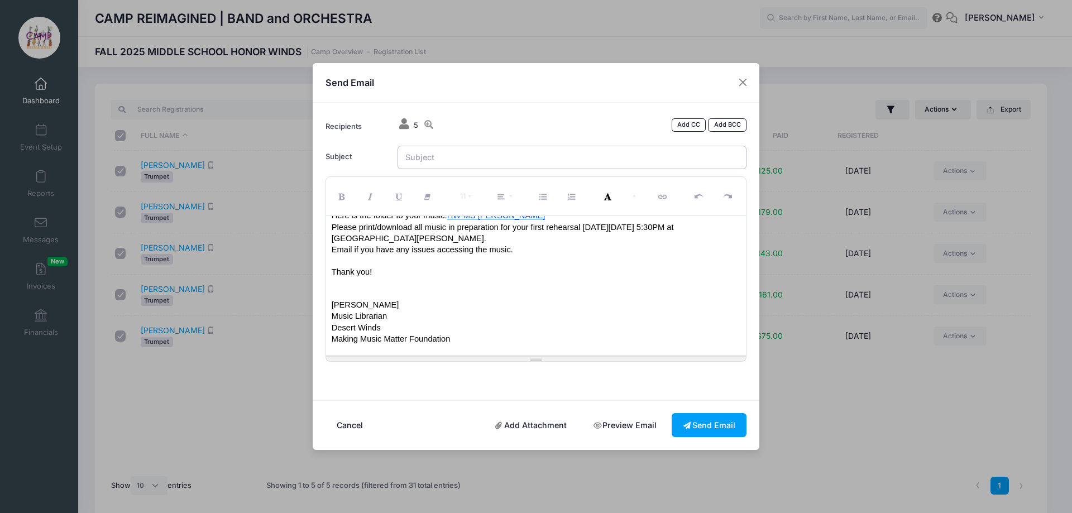
click at [520, 159] on input "Subject" at bounding box center [573, 158] width 350 height 24
type input "Honor Winds Middle School Trumpet Music"
click at [710, 423] on button "Send Email" at bounding box center [709, 425] width 75 height 24
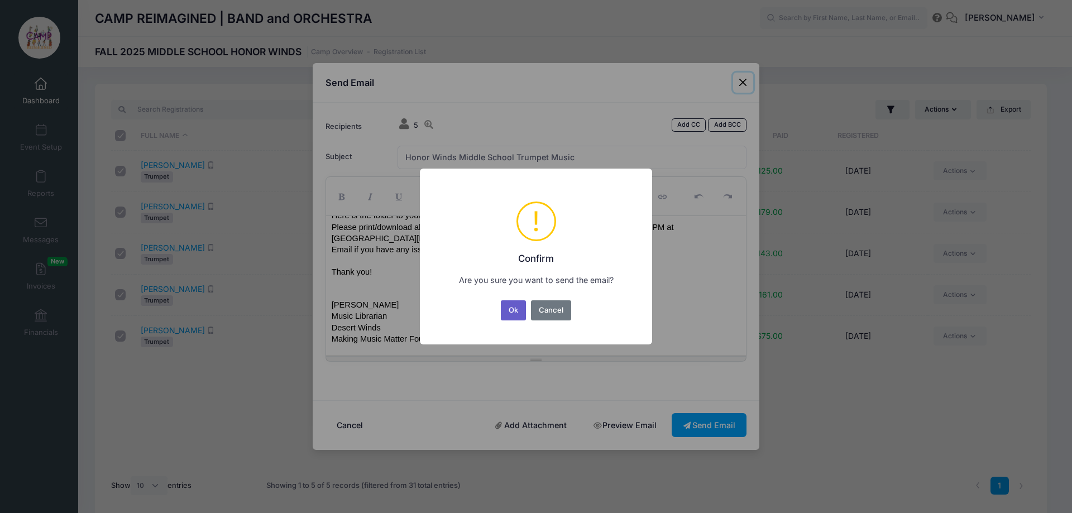
click at [518, 305] on button "Ok" at bounding box center [514, 310] width 26 height 20
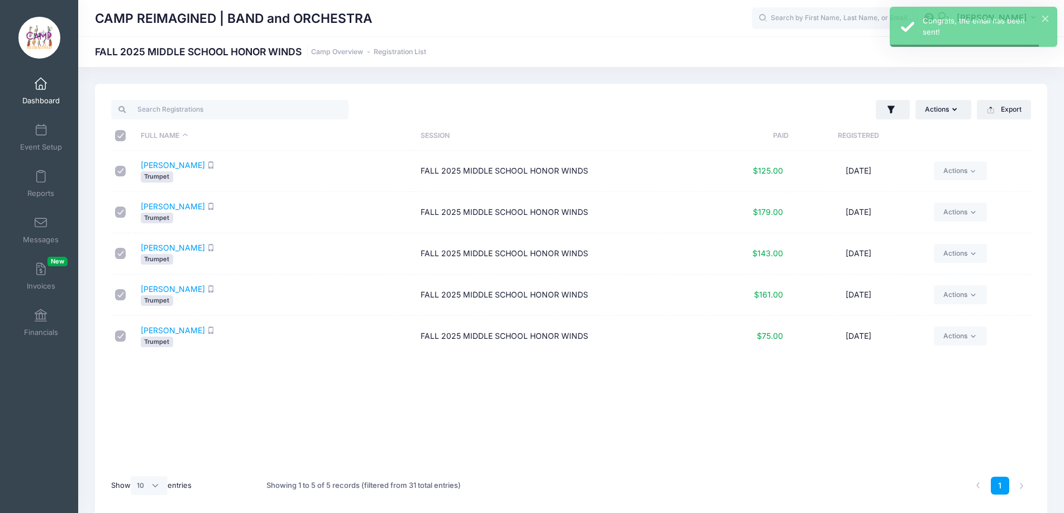
click at [120, 133] on input "\a \a \a \a" at bounding box center [120, 135] width 11 height 11
checkbox input "false"
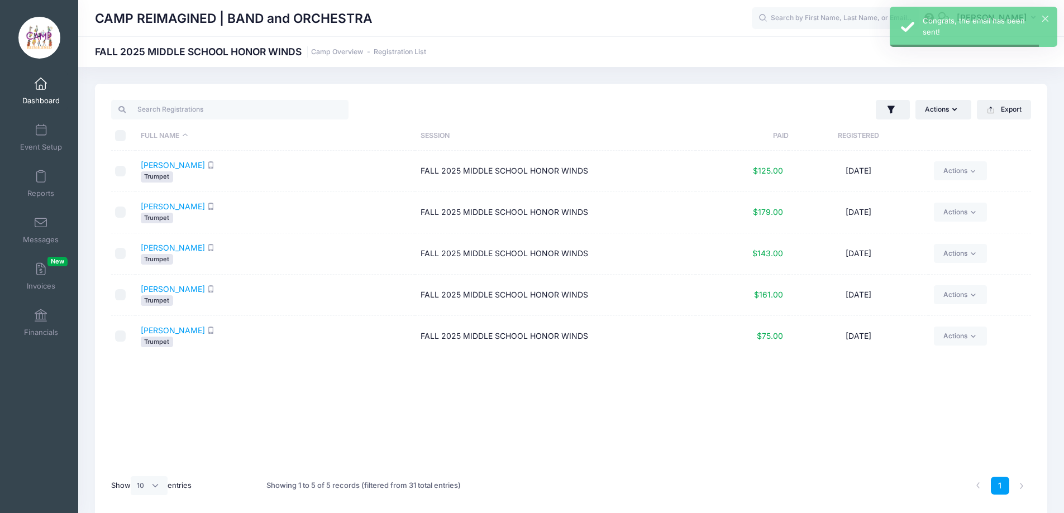
checkbox input "false"
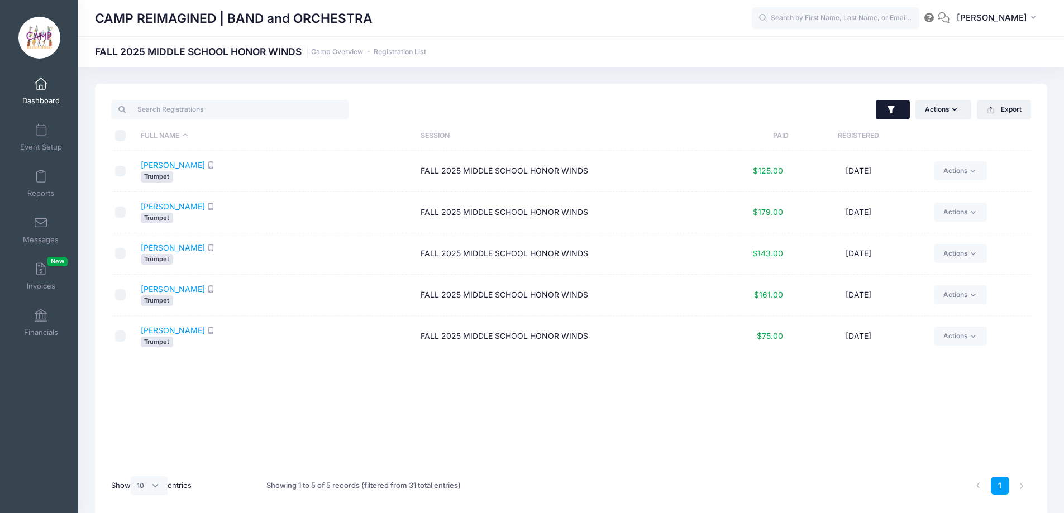
click at [883, 110] on button "button" at bounding box center [893, 110] width 34 height 20
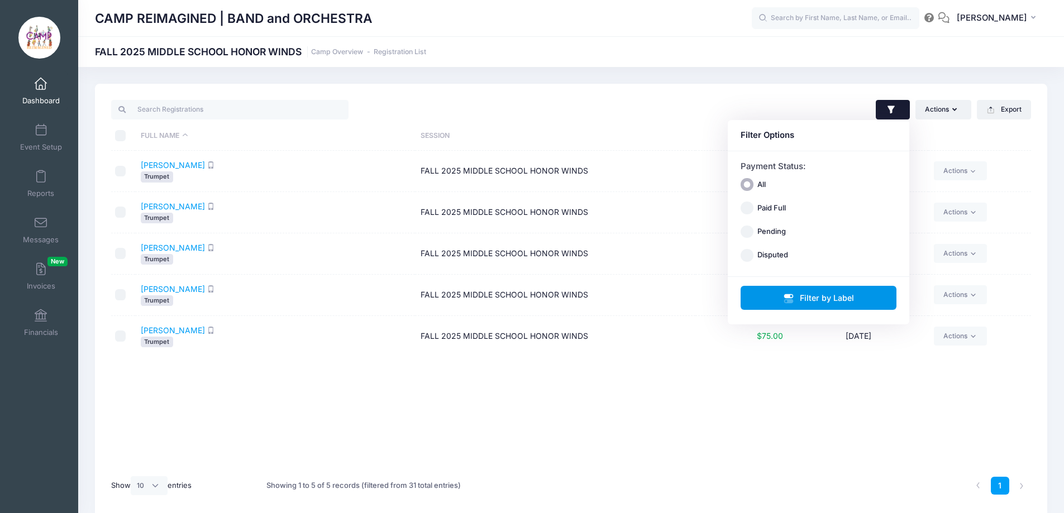
click at [791, 302] on icon "button" at bounding box center [788, 301] width 9 height 4
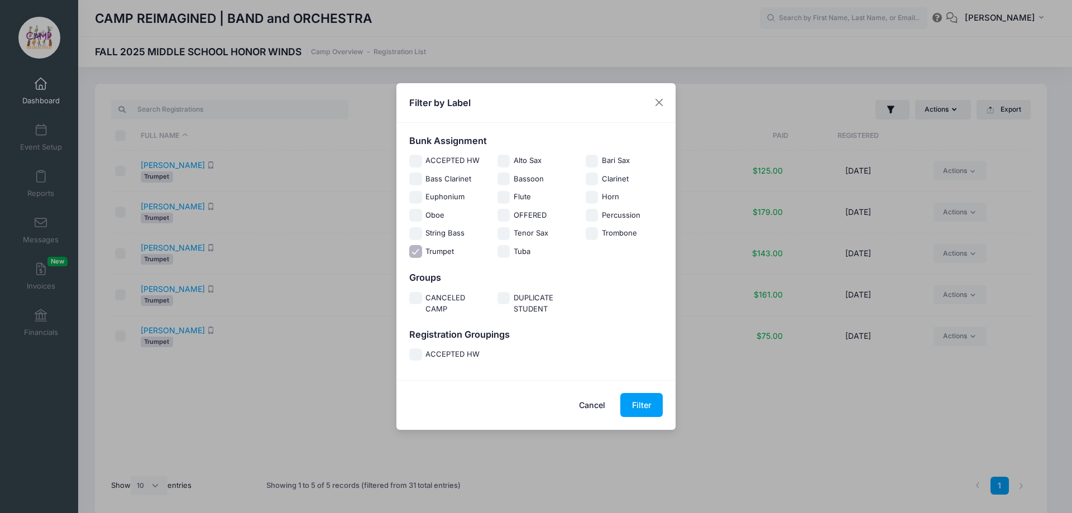
click at [408, 251] on div "Trumpet" at bounding box center [448, 252] width 88 height 13
click at [412, 251] on input "Trumpet" at bounding box center [415, 251] width 13 height 13
checkbox input "false"
click at [592, 237] on input "Trombone" at bounding box center [592, 233] width 13 height 13
checkbox input "true"
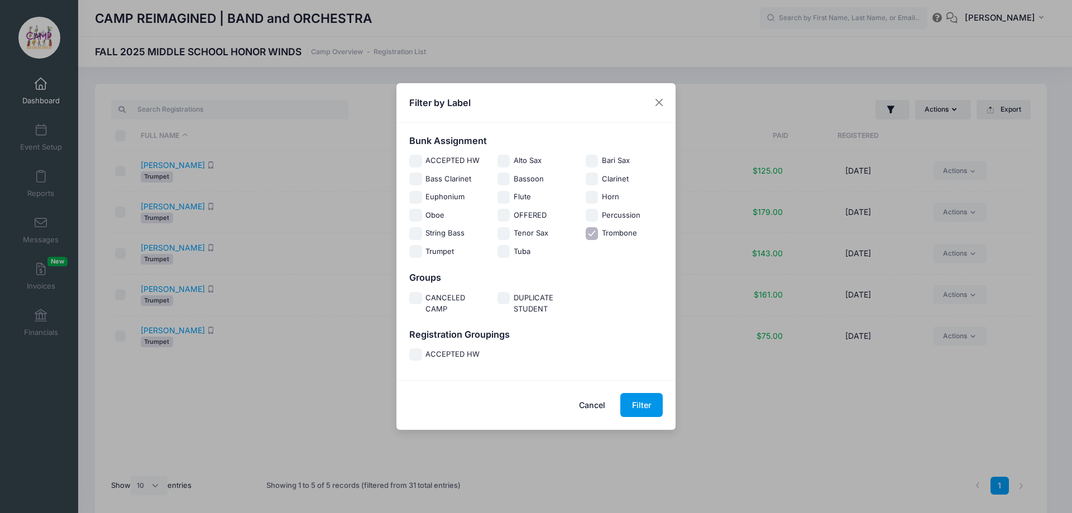
click at [651, 409] on button "Filter" at bounding box center [641, 405] width 42 height 24
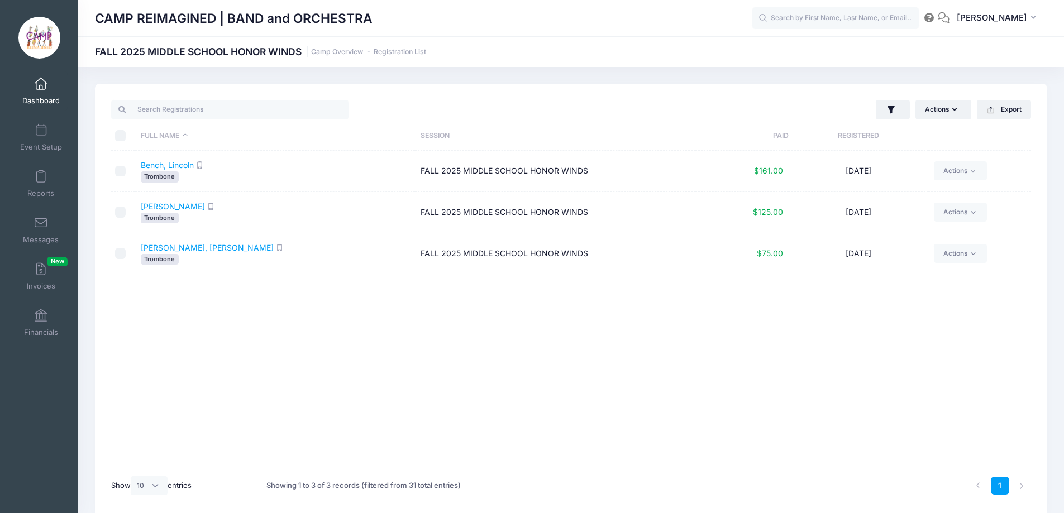
click at [126, 138] on input "\a \a \a \a" at bounding box center [120, 135] width 11 height 11
checkbox input "true"
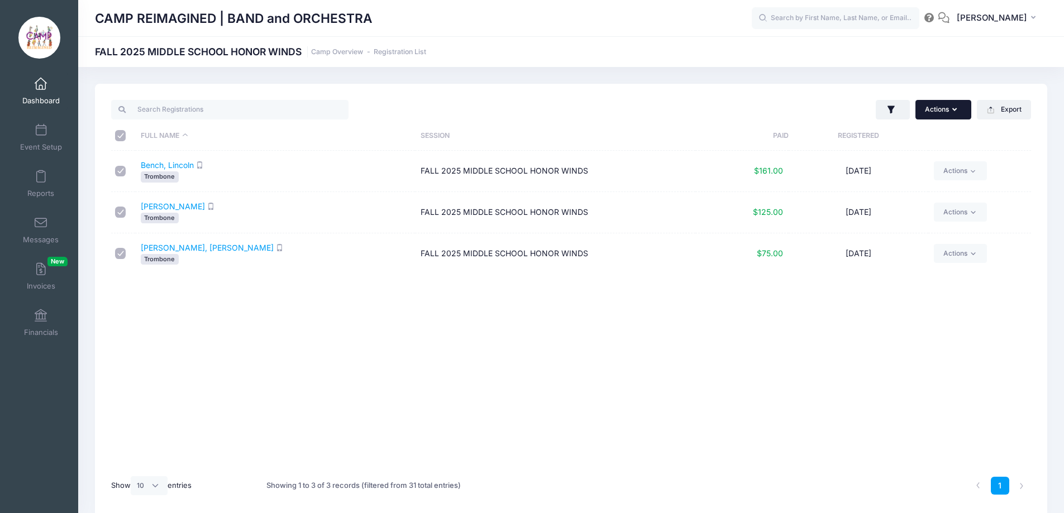
click at [934, 111] on button "Actions" at bounding box center [943, 109] width 56 height 19
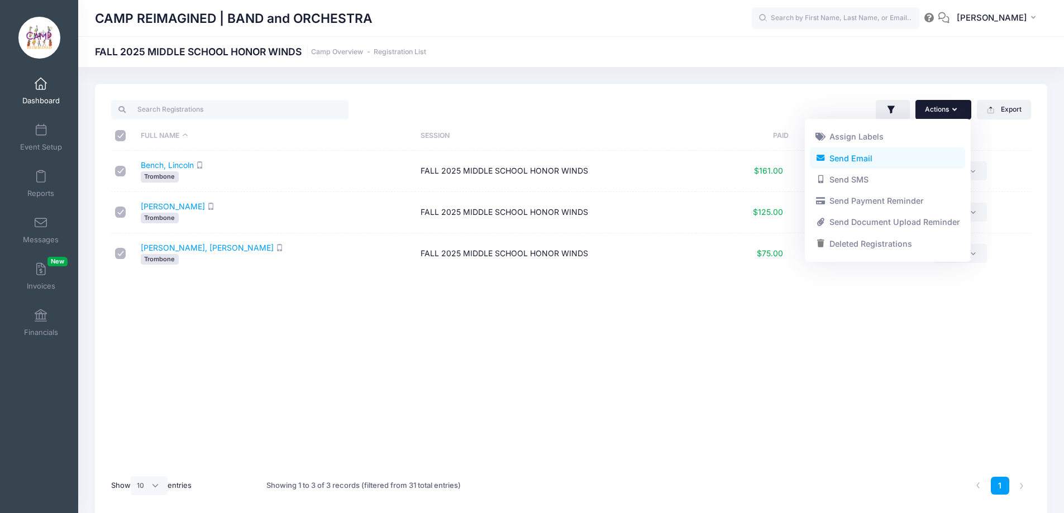
click at [912, 157] on link "Send Email" at bounding box center [887, 157] width 155 height 21
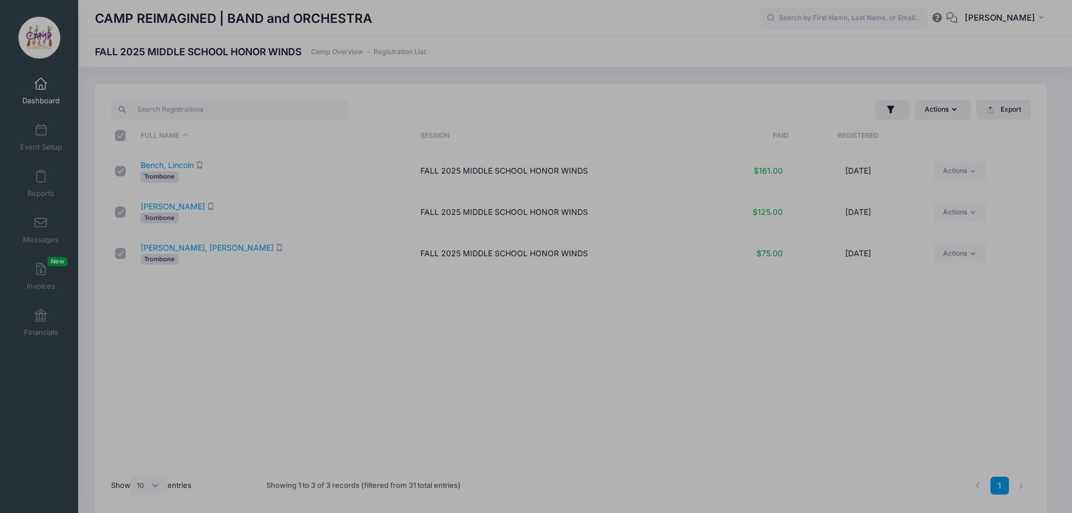
scroll to position [0, 0]
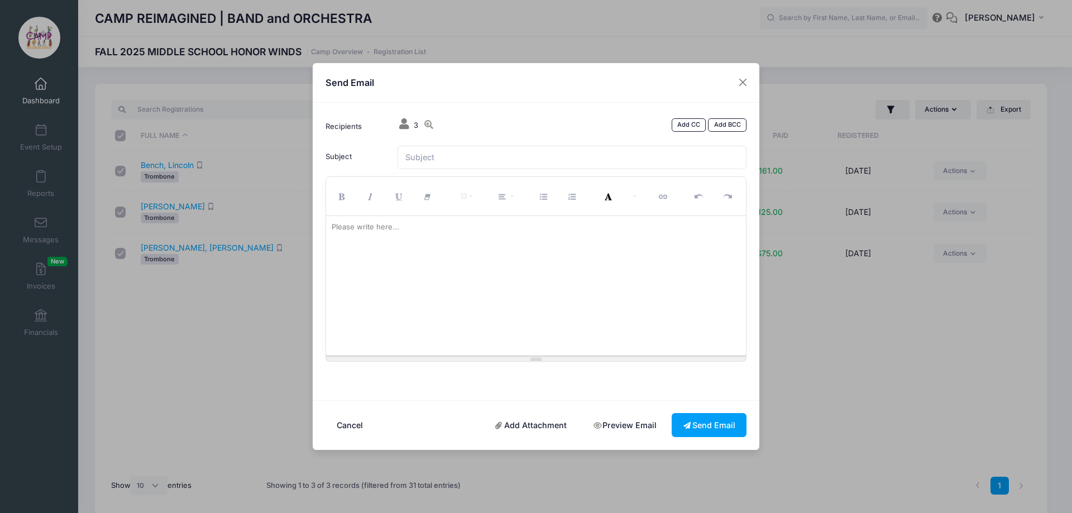
click at [578, 271] on div at bounding box center [536, 286] width 420 height 140
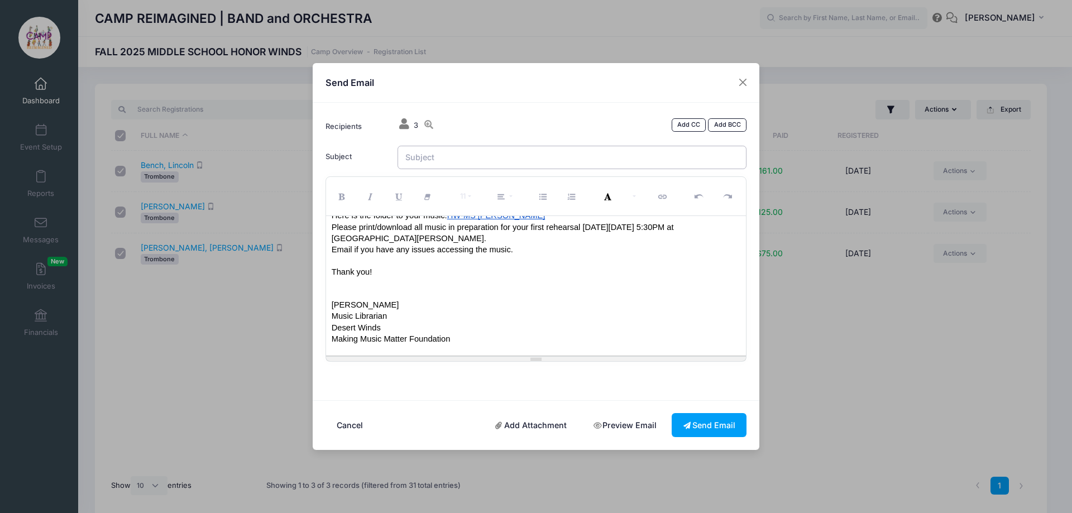
click at [532, 165] on input "Subject" at bounding box center [573, 158] width 350 height 24
type input "Honor Winds Middle School Trombone Music"
click at [711, 419] on button "Send Email" at bounding box center [709, 425] width 75 height 24
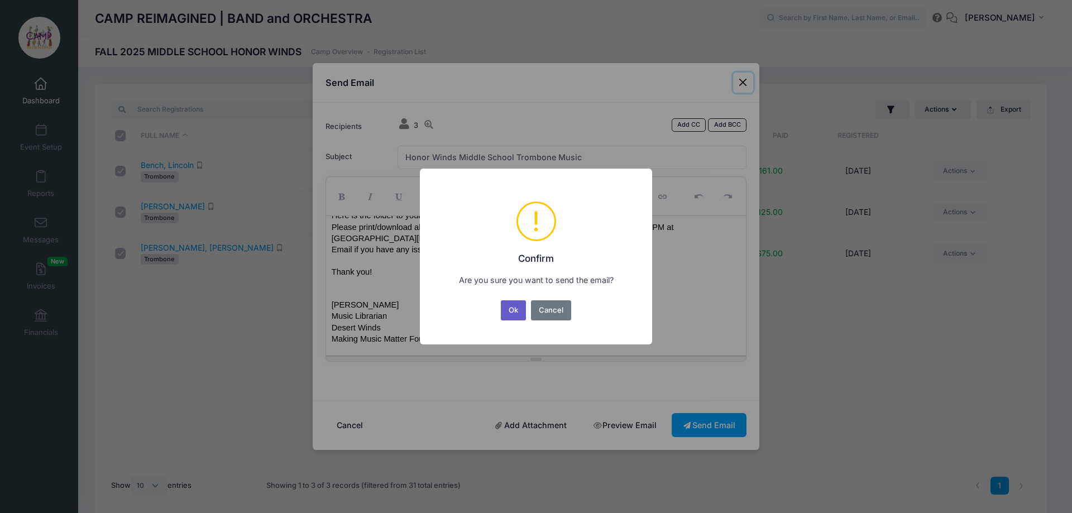
click at [514, 305] on button "Ok" at bounding box center [514, 310] width 26 height 20
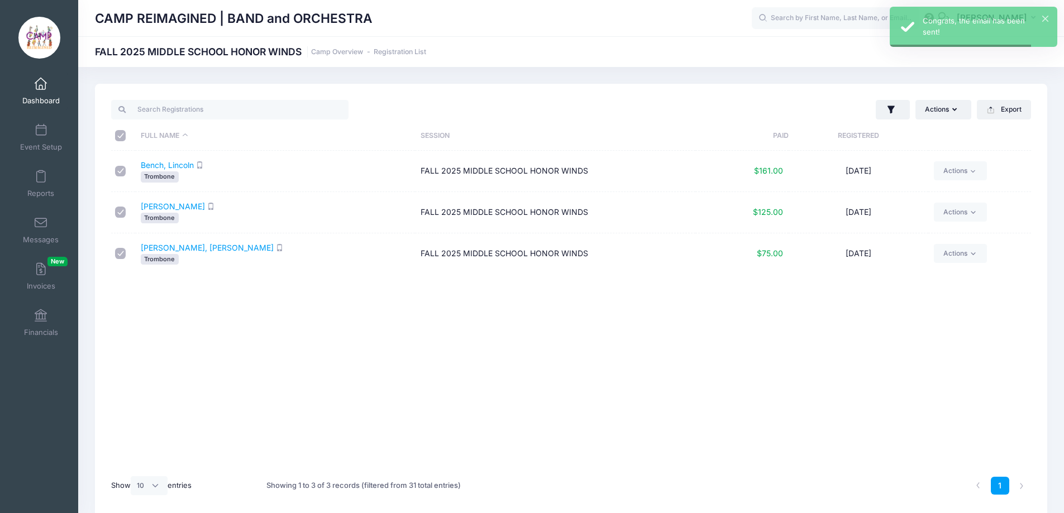
click at [122, 133] on input "\a \a \a \a" at bounding box center [120, 135] width 11 height 11
checkbox input "false"
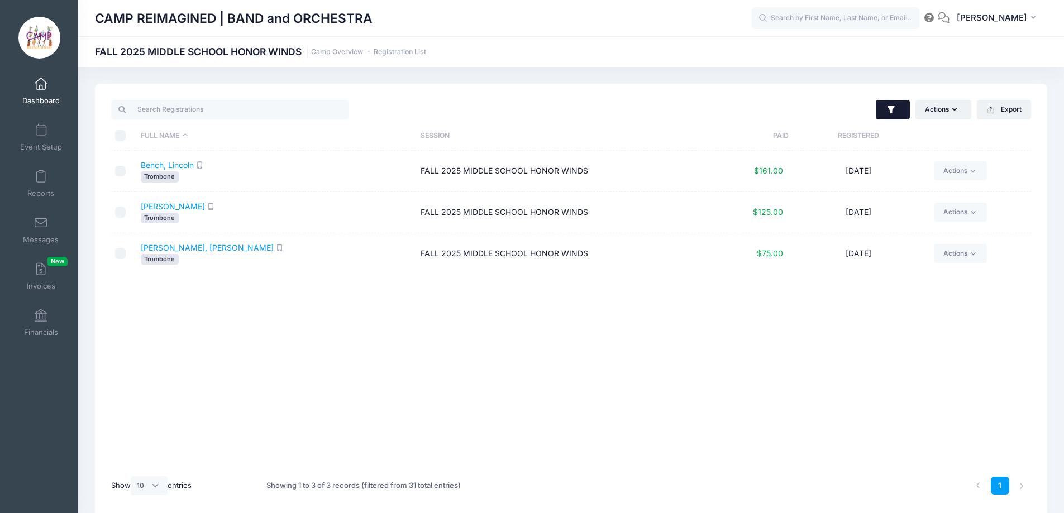
click at [889, 108] on icon "button" at bounding box center [890, 110] width 7 height 8
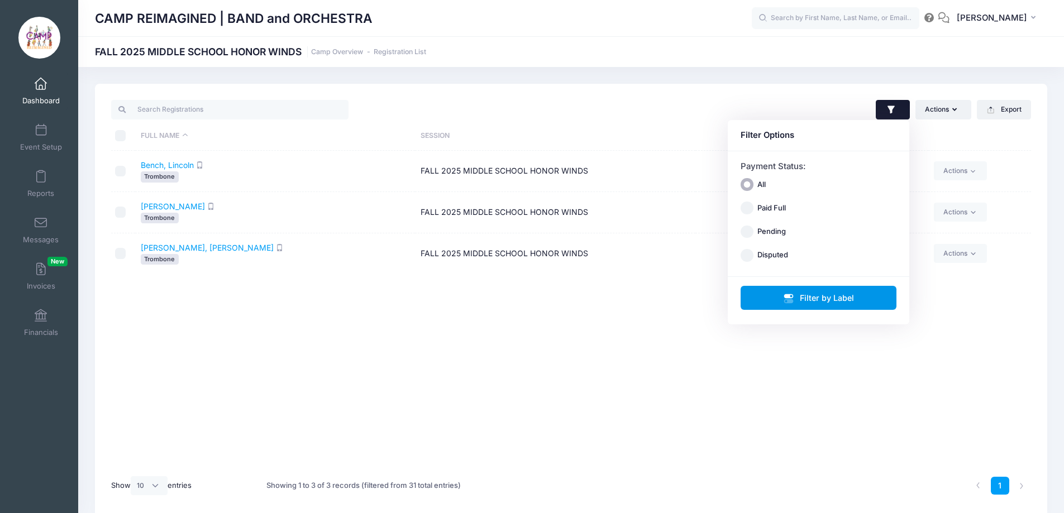
click at [782, 297] on button "Filter by Label" at bounding box center [818, 298] width 156 height 24
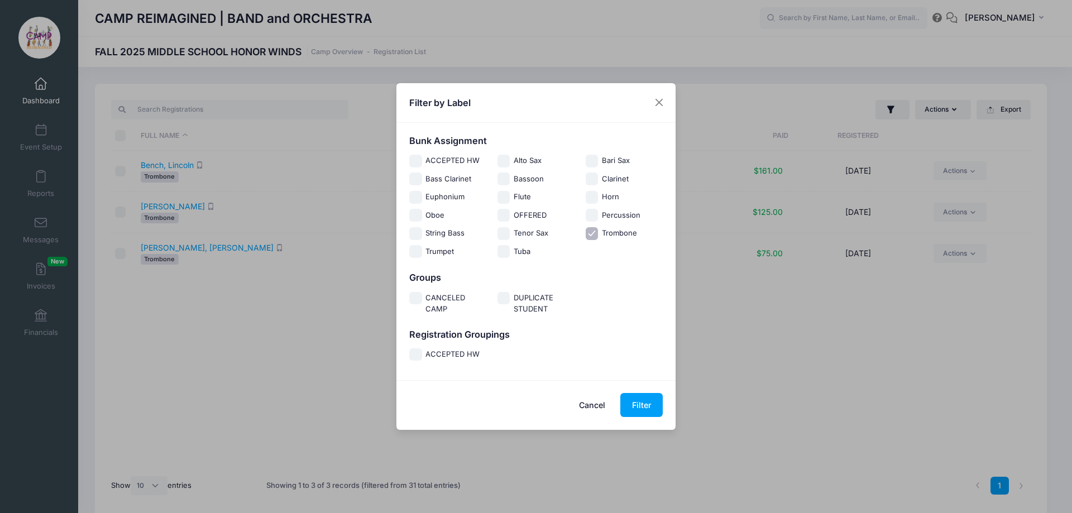
drag, startPoint x: 594, startPoint y: 232, endPoint x: 582, endPoint y: 233, distance: 11.8
click at [594, 232] on input "Trombone" at bounding box center [592, 233] width 13 height 13
checkbox input "false"
click at [416, 197] on input "Euphonium" at bounding box center [415, 197] width 13 height 13
checkbox input "true"
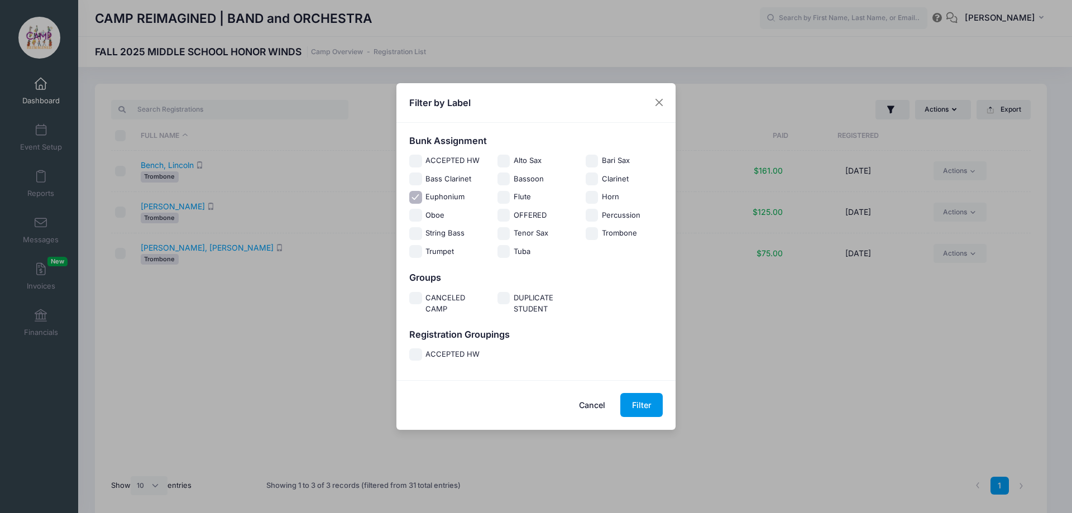
click at [635, 404] on button "Filter" at bounding box center [641, 405] width 42 height 24
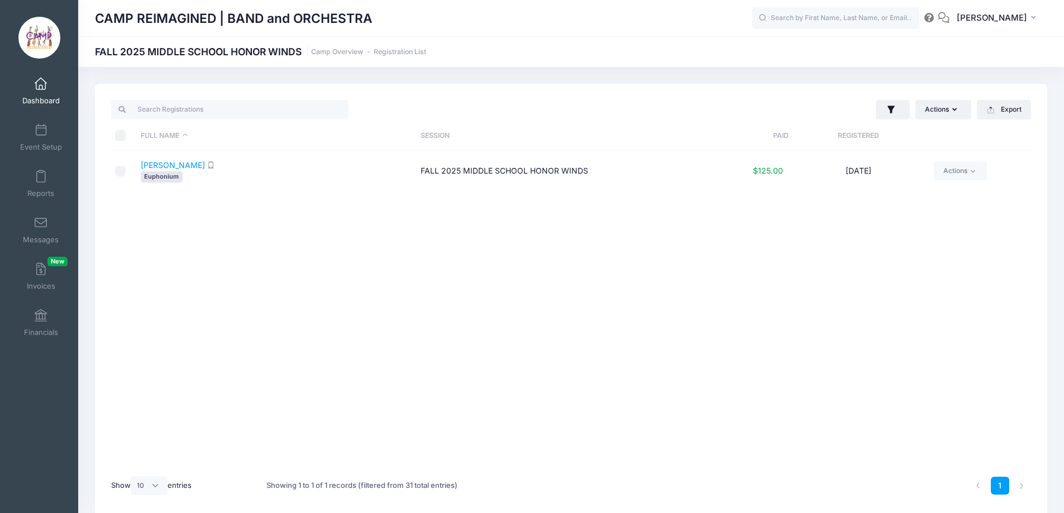
click at [118, 171] on input "checkbox" at bounding box center [120, 171] width 11 height 11
checkbox input "true"
click at [930, 111] on button "Actions" at bounding box center [943, 109] width 56 height 19
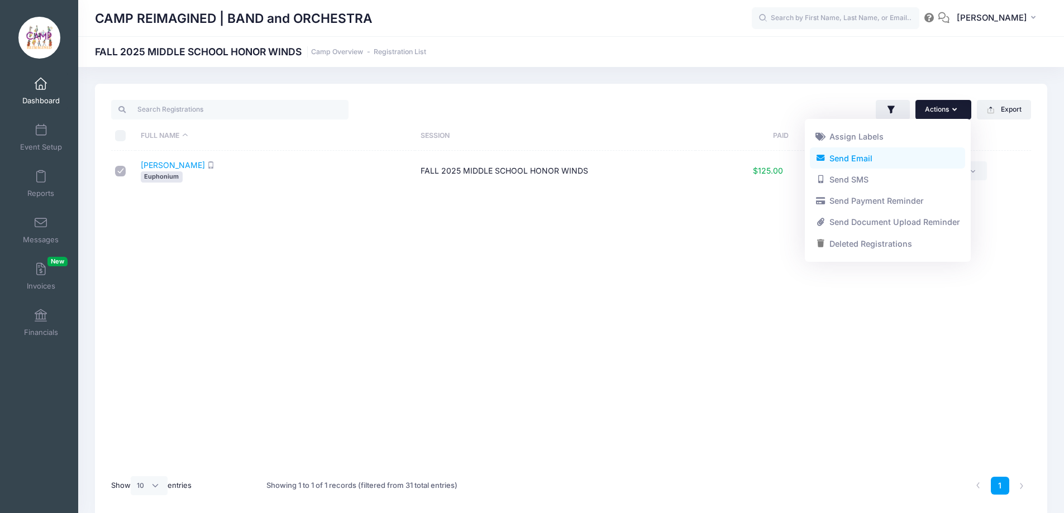
click at [906, 159] on link "Send Email" at bounding box center [887, 157] width 155 height 21
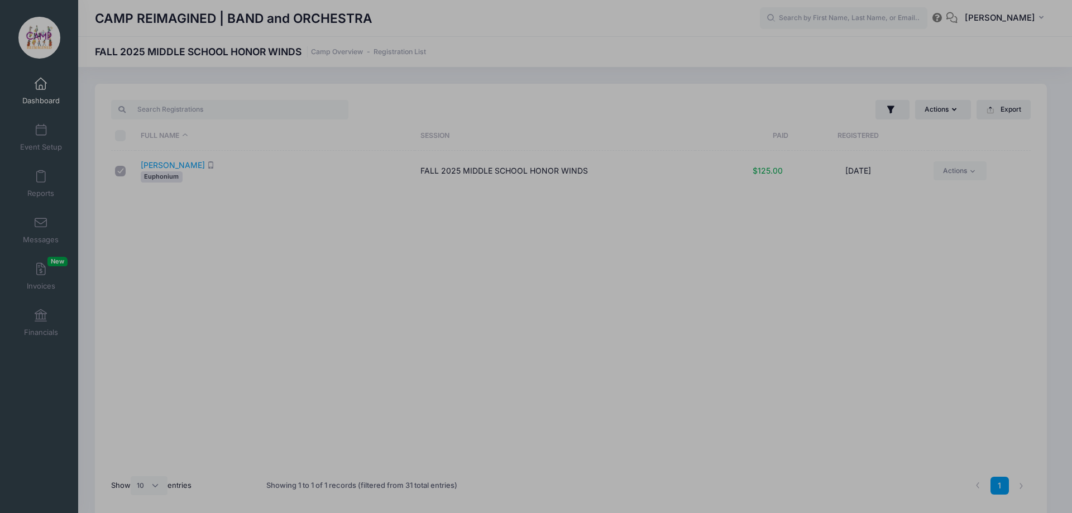
scroll to position [0, 0]
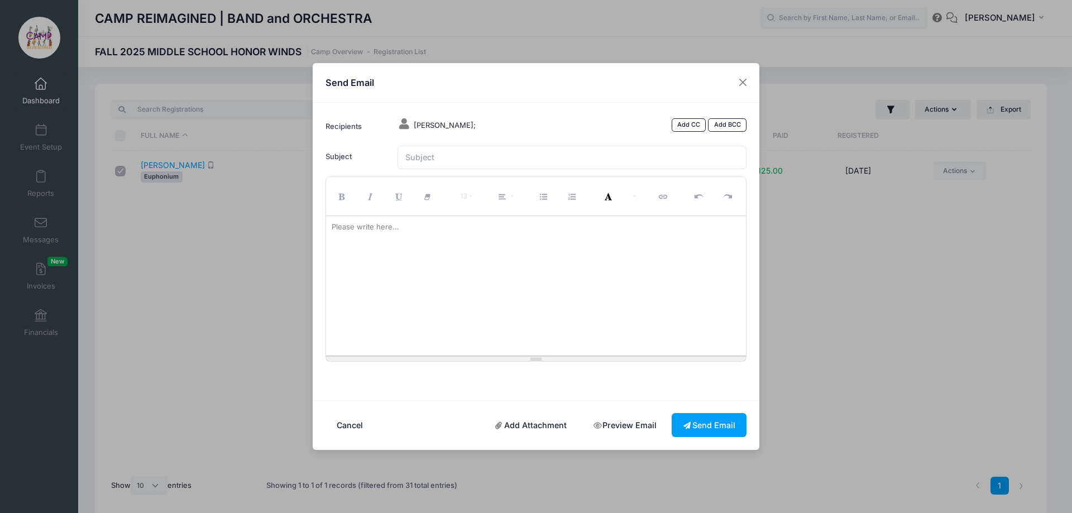
click at [560, 245] on div at bounding box center [536, 286] width 420 height 140
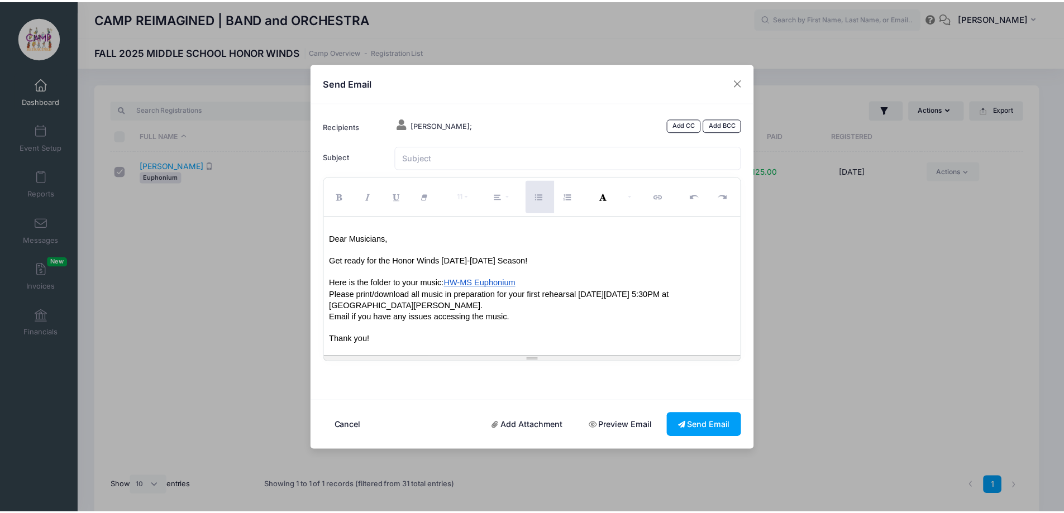
scroll to position [67, 0]
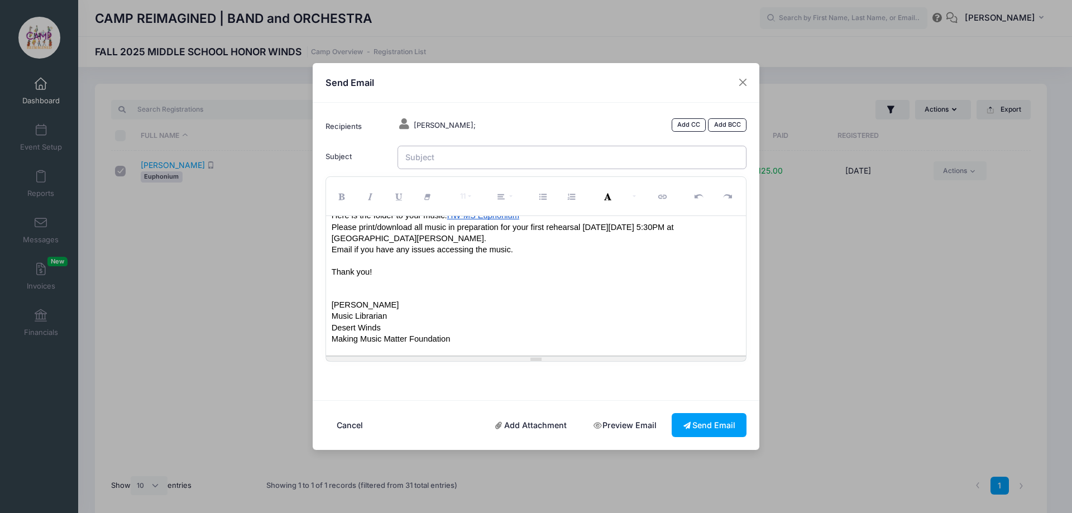
click at [537, 156] on input "Subject" at bounding box center [573, 158] width 350 height 24
type input "Honor Winds Middle School Euphonium Music"
click at [696, 428] on button "Send Email" at bounding box center [709, 425] width 75 height 24
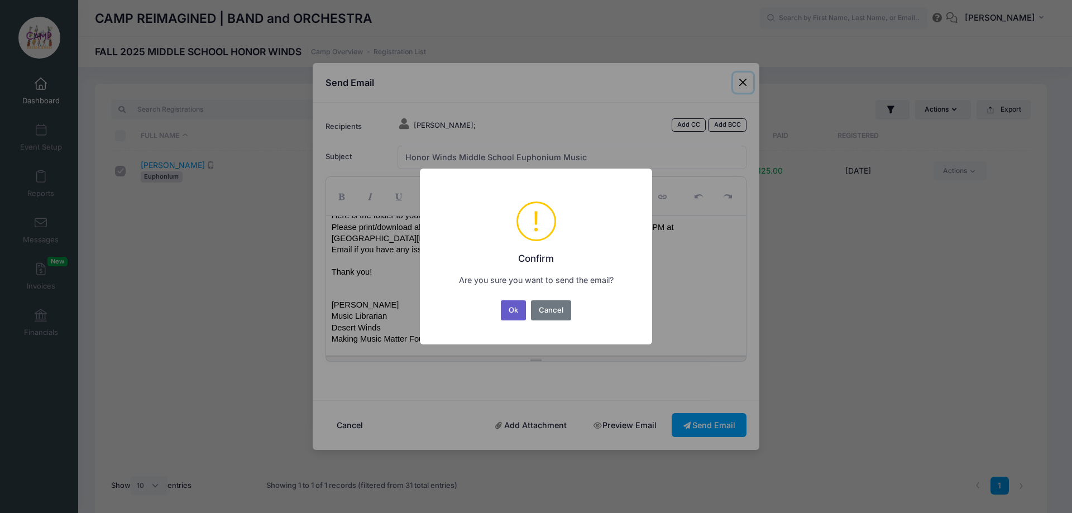
click at [524, 315] on button "Ok" at bounding box center [514, 310] width 26 height 20
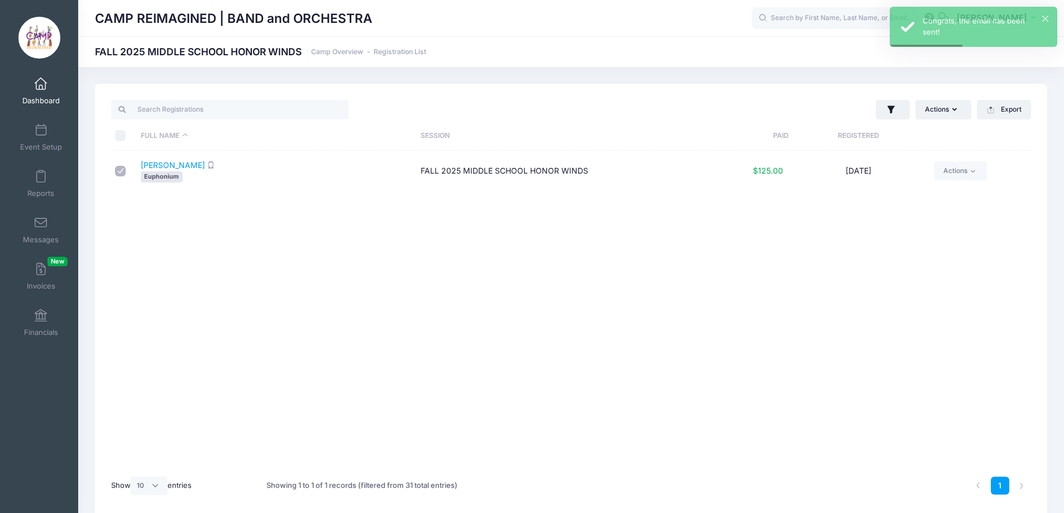
click at [118, 172] on input "checkbox" at bounding box center [120, 171] width 11 height 11
checkbox input "false"
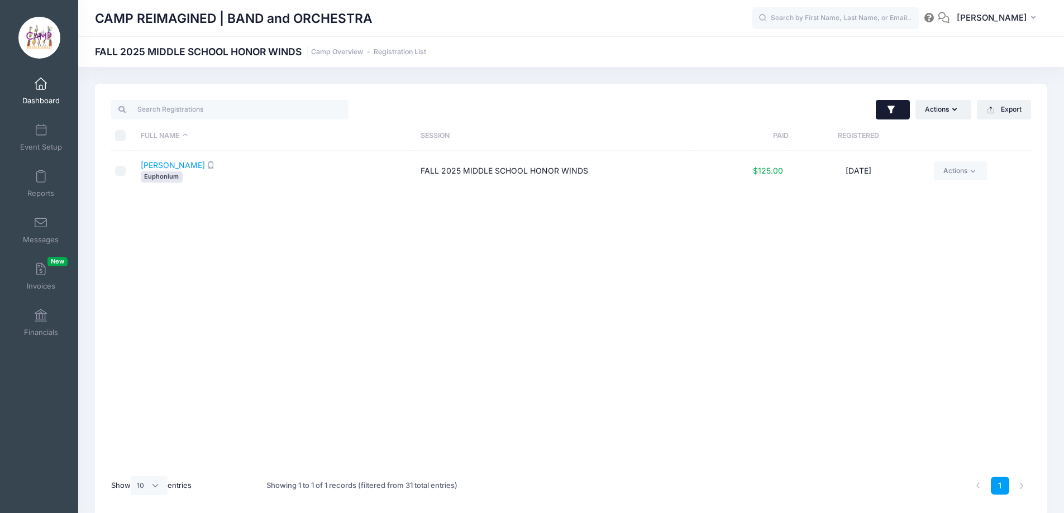
click at [901, 111] on button "button" at bounding box center [893, 110] width 34 height 20
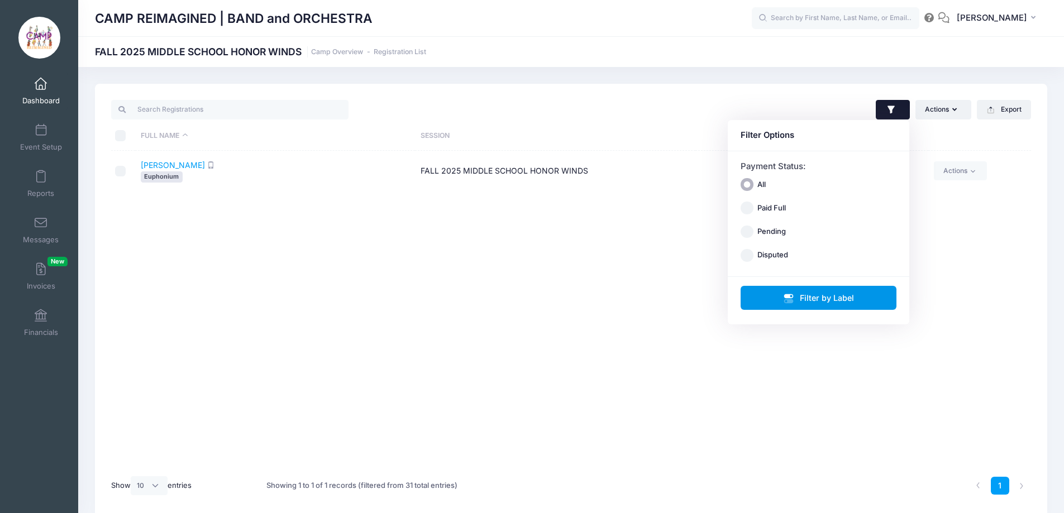
click at [777, 301] on button "Filter by Label" at bounding box center [818, 298] width 156 height 24
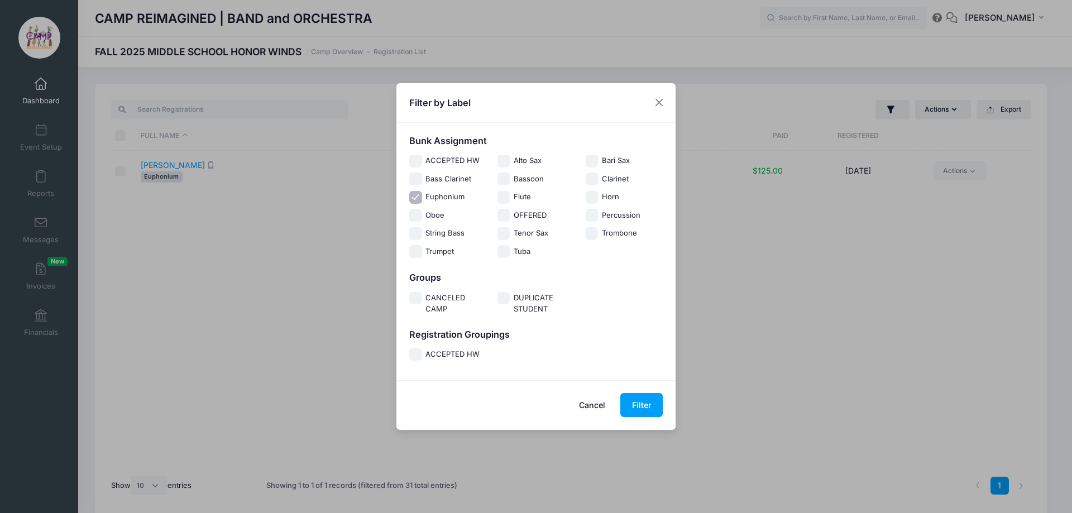
click at [415, 201] on input "Euphonium" at bounding box center [415, 197] width 13 height 13
checkbox input "false"
click at [501, 252] on input "Tuba" at bounding box center [504, 251] width 13 height 13
click at [633, 407] on button "Filter" at bounding box center [641, 405] width 42 height 24
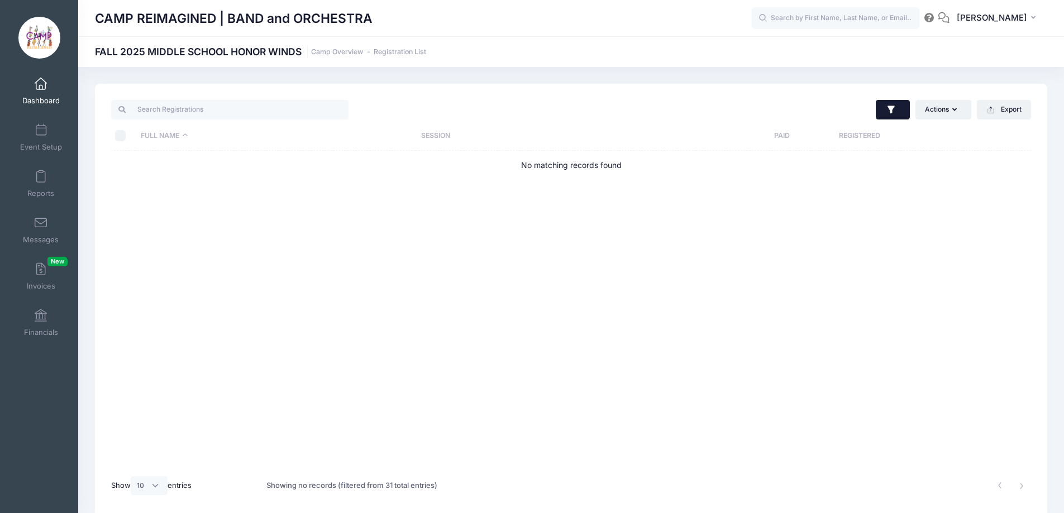
click at [886, 113] on icon "button" at bounding box center [891, 109] width 11 height 11
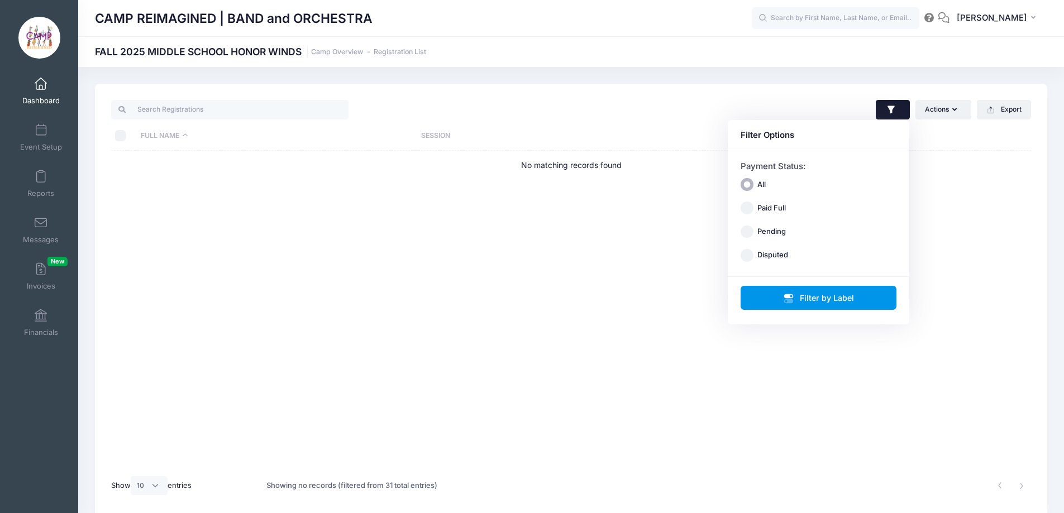
click at [795, 293] on button "Filter by Label" at bounding box center [818, 298] width 156 height 24
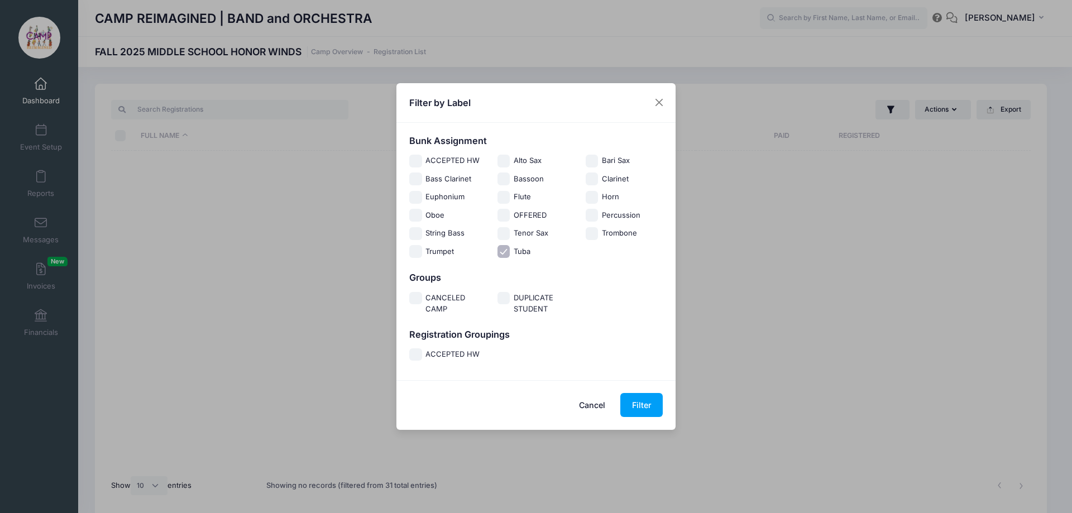
click at [506, 252] on input "Tuba" at bounding box center [504, 251] width 13 height 13
checkbox input "false"
click at [635, 398] on button "Filter" at bounding box center [641, 405] width 42 height 24
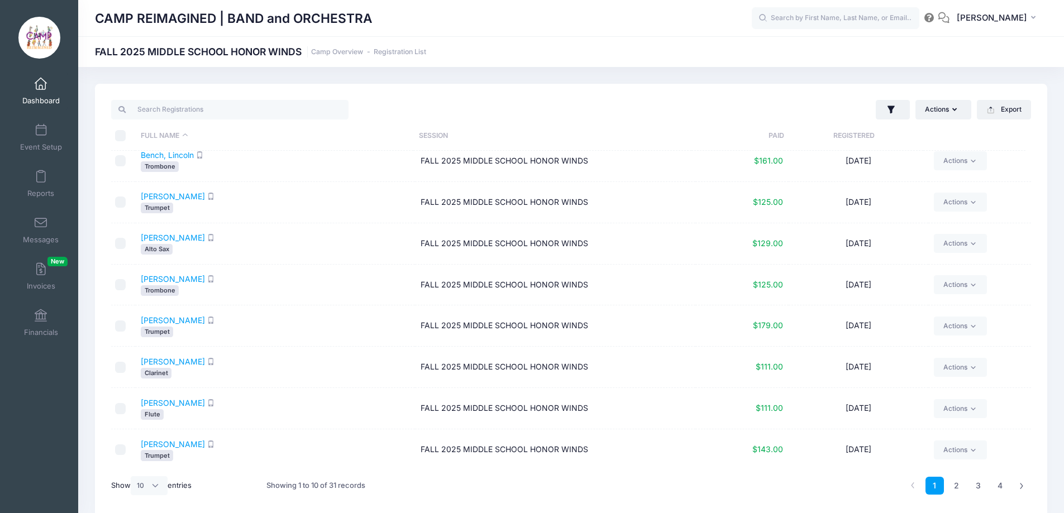
scroll to position [94, 0]
click at [957, 480] on link "2" at bounding box center [956, 486] width 18 height 18
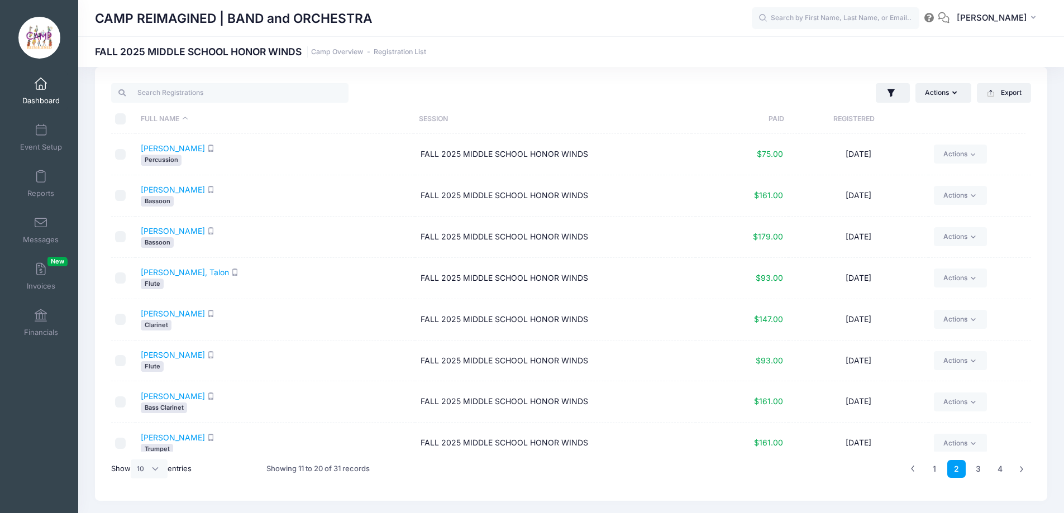
scroll to position [0, 0]
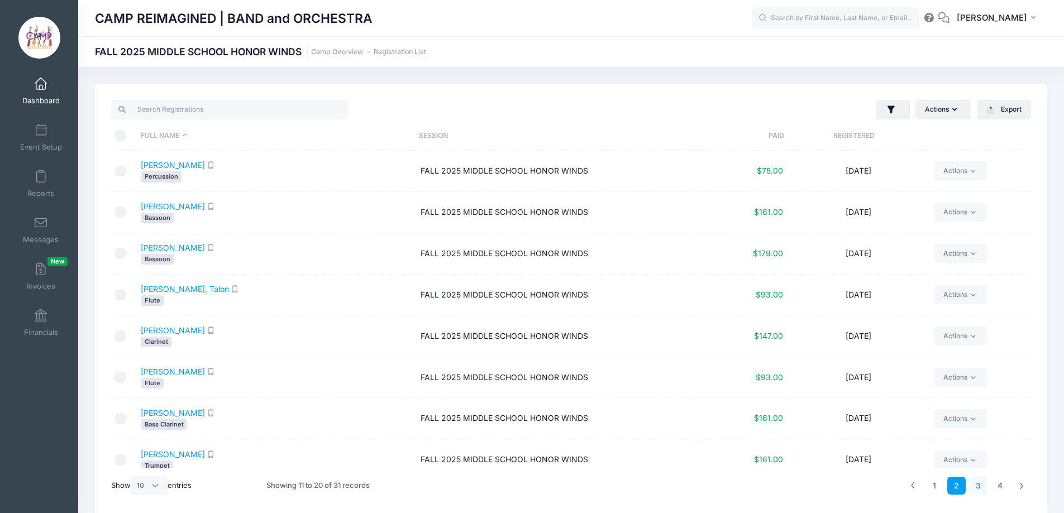
click at [978, 483] on link "3" at bounding box center [978, 486] width 18 height 18
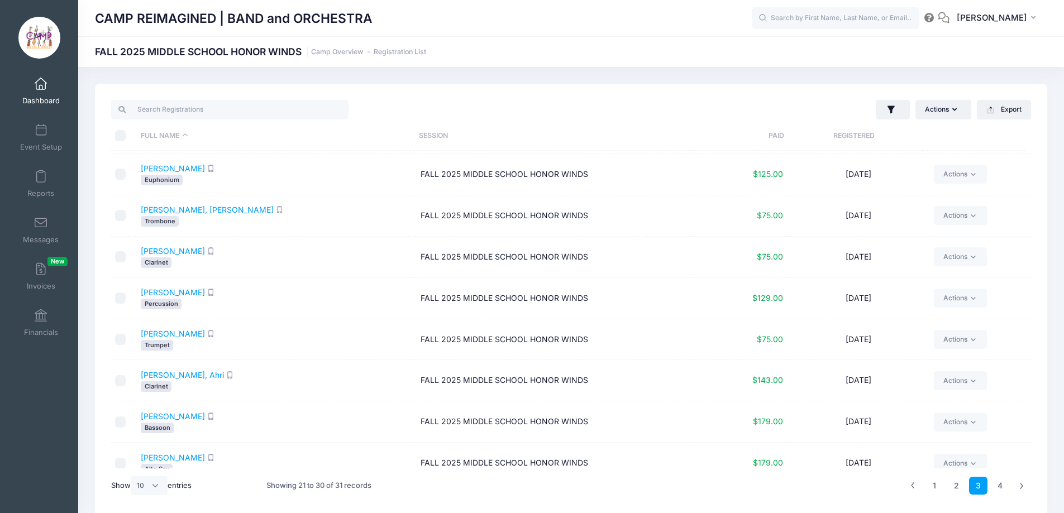
scroll to position [94, 0]
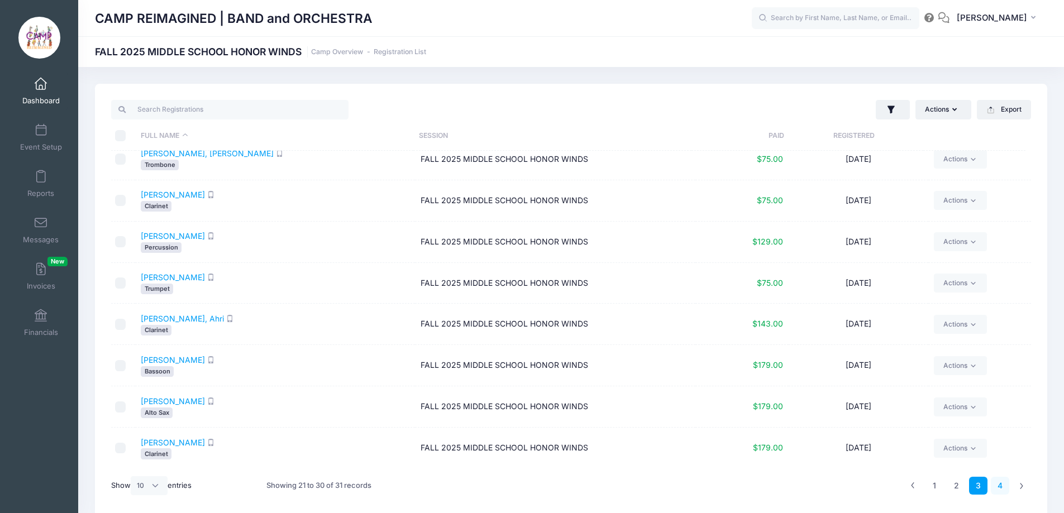
click at [1003, 485] on link "4" at bounding box center [1000, 486] width 18 height 18
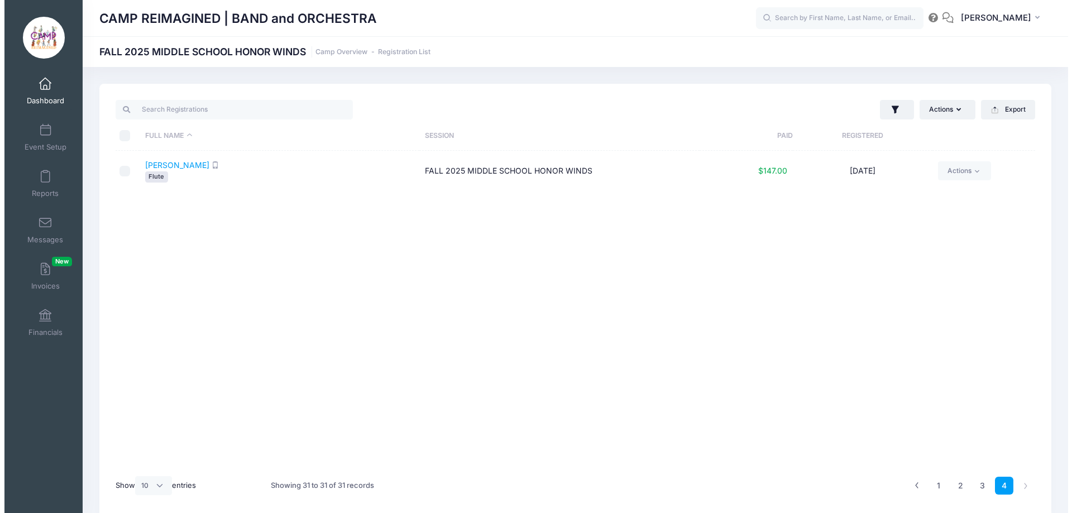
scroll to position [0, 0]
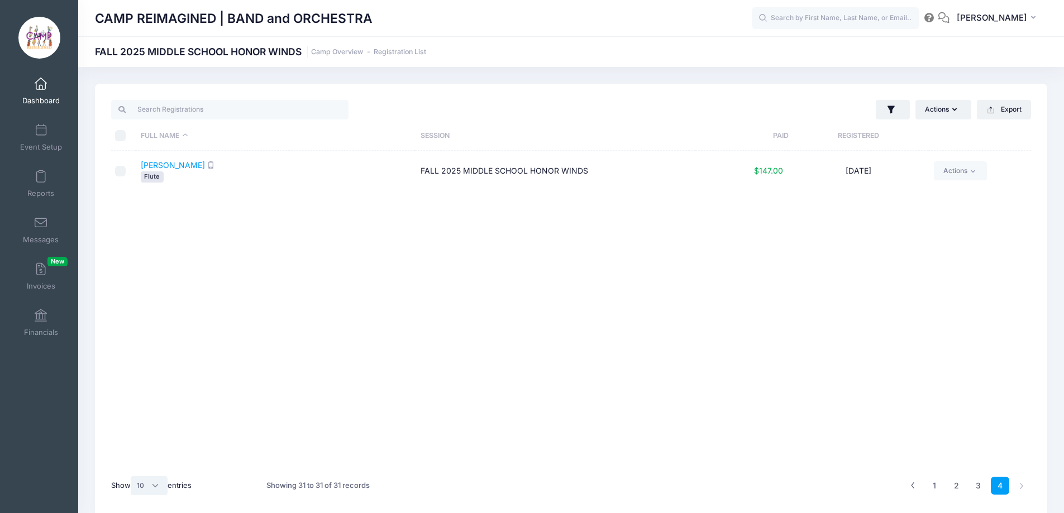
click at [155, 482] on select "All 10 25 50" at bounding box center [149, 485] width 37 height 19
select select "50"
click at [132, 476] on select "All 10 25 50" at bounding box center [149, 485] width 37 height 19
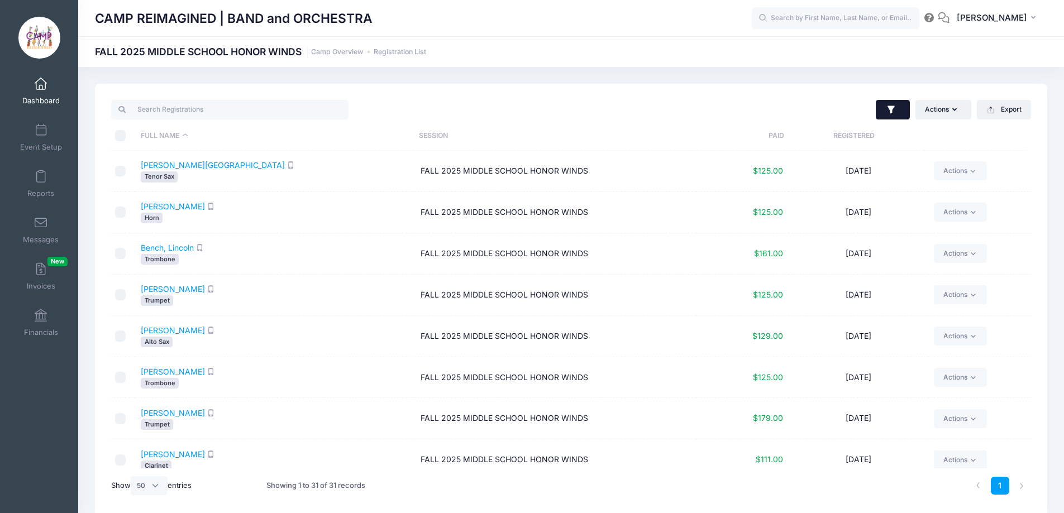
click at [893, 111] on icon "button" at bounding box center [891, 109] width 11 height 11
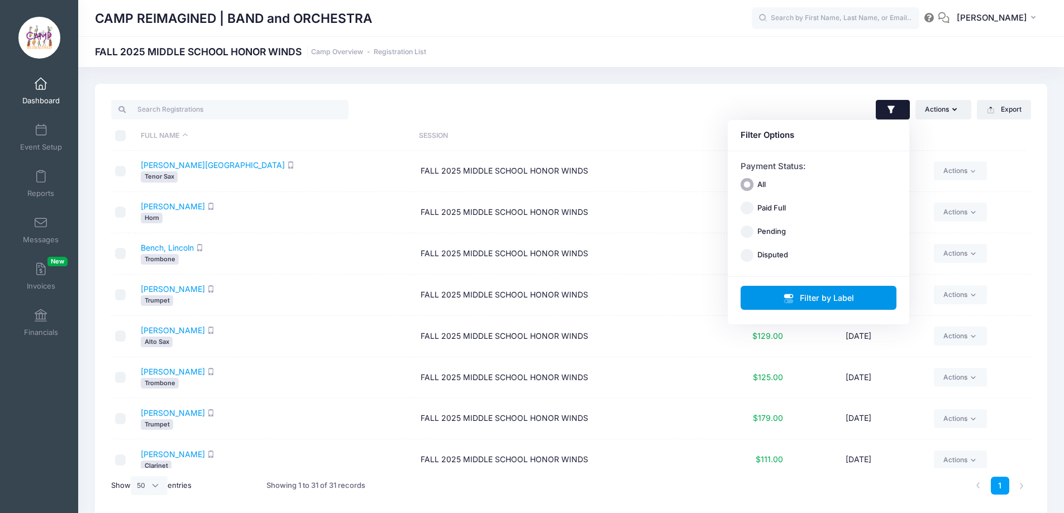
click at [788, 293] on button "Filter by Label" at bounding box center [818, 298] width 156 height 24
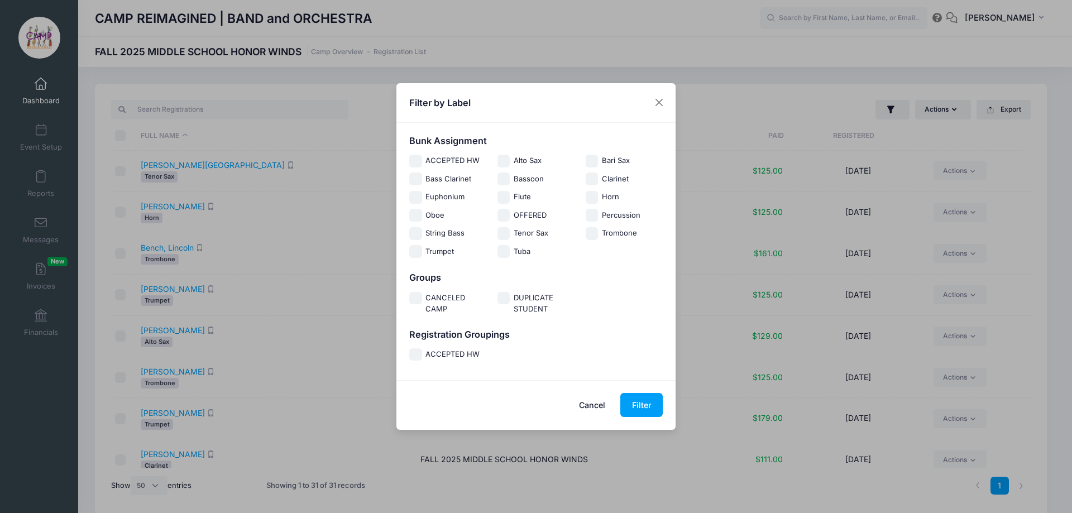
click at [596, 214] on input "Percussion" at bounding box center [592, 215] width 13 height 13
checkbox input "true"
click at [641, 406] on button "Filter" at bounding box center [641, 405] width 42 height 24
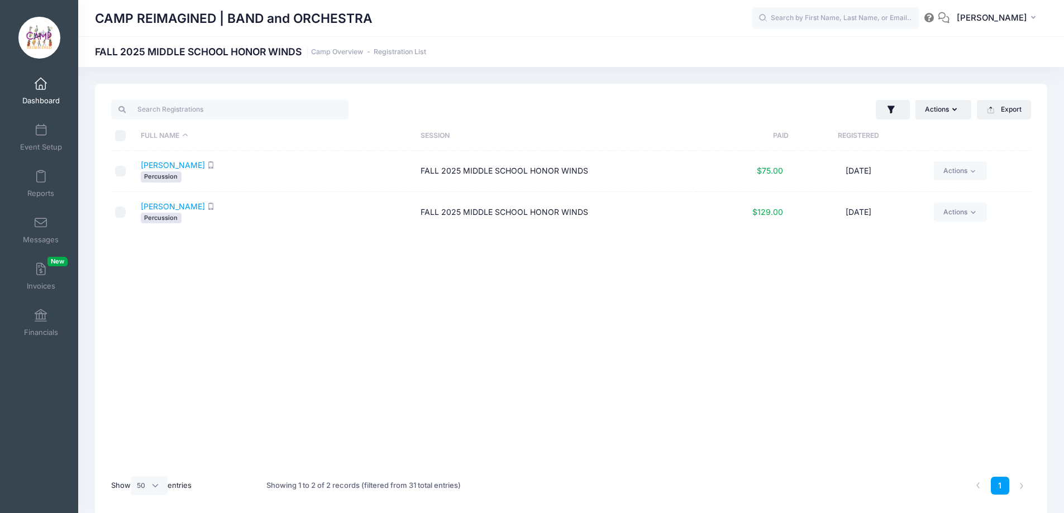
click at [119, 134] on input "\a \a \a \a" at bounding box center [120, 135] width 11 height 11
checkbox input "true"
click at [948, 104] on button "Actions" at bounding box center [943, 109] width 56 height 19
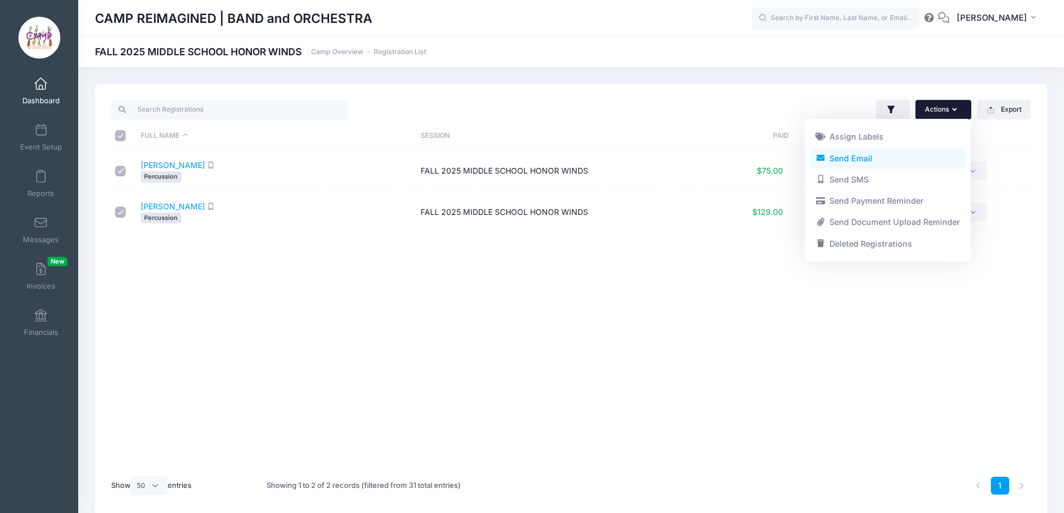
click at [911, 163] on link "Send Email" at bounding box center [887, 157] width 155 height 21
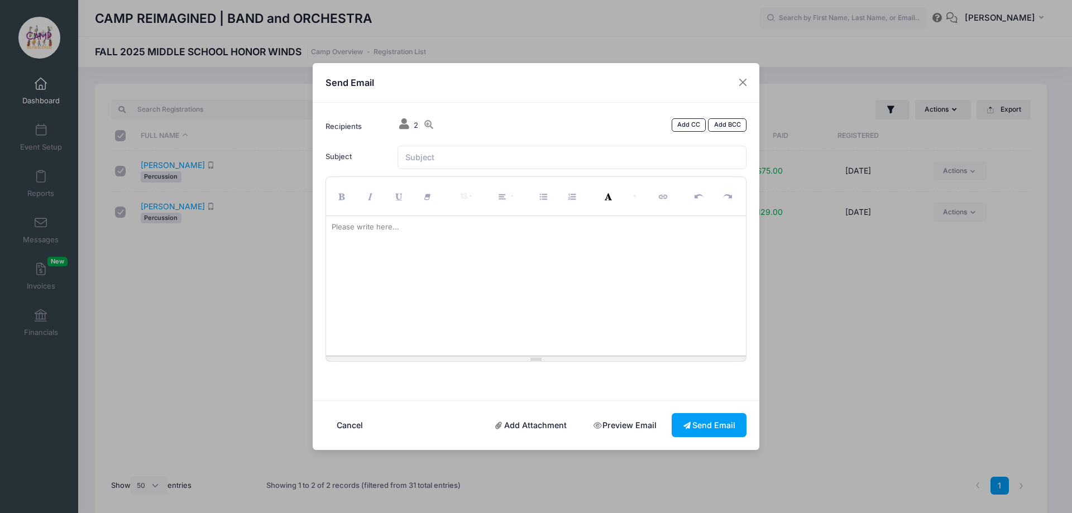
click at [604, 236] on div at bounding box center [536, 286] width 420 height 140
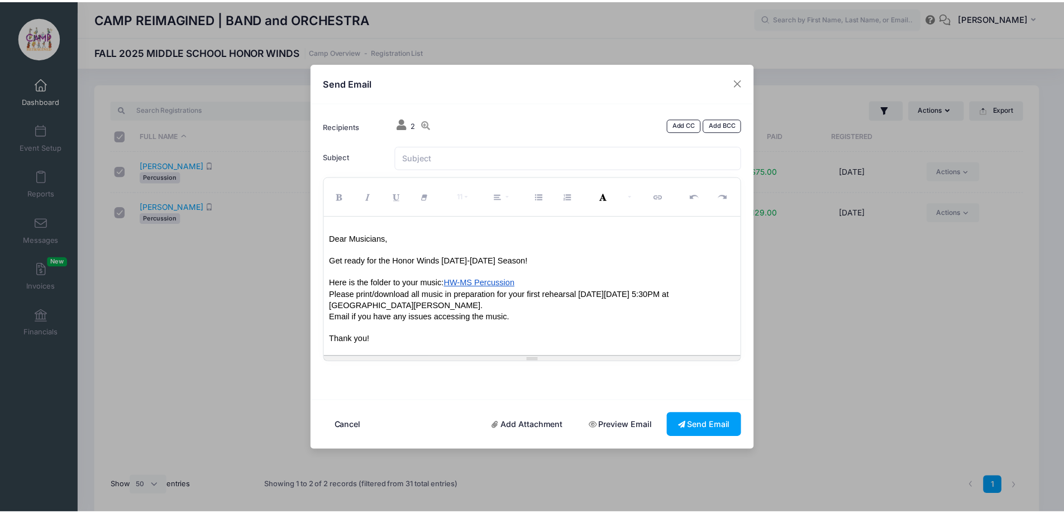
scroll to position [67, 0]
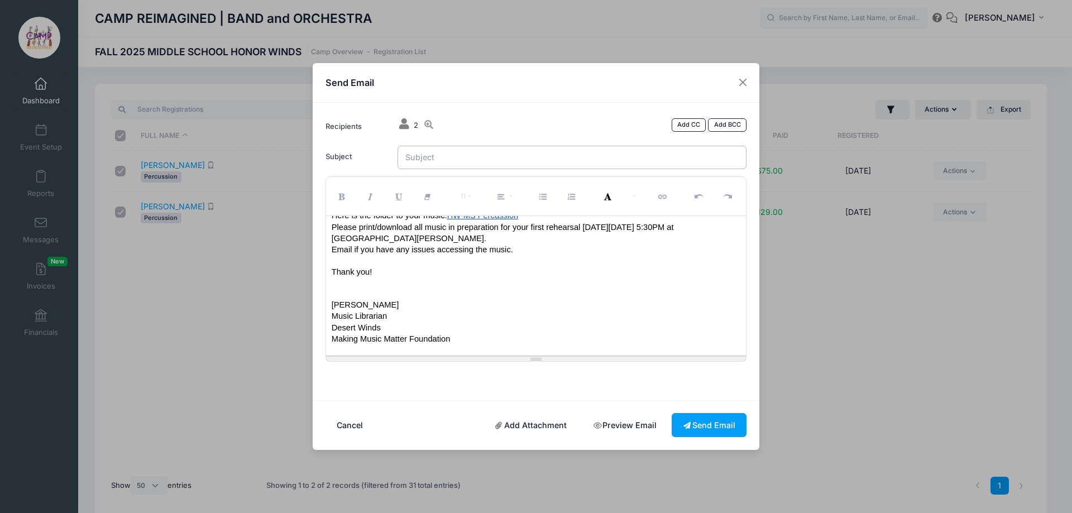
click at [585, 155] on input "Subject" at bounding box center [573, 158] width 350 height 24
type input "Honor Winds Middle School Percussion Music"
click at [687, 122] on link "Add CC" at bounding box center [689, 124] width 35 height 13
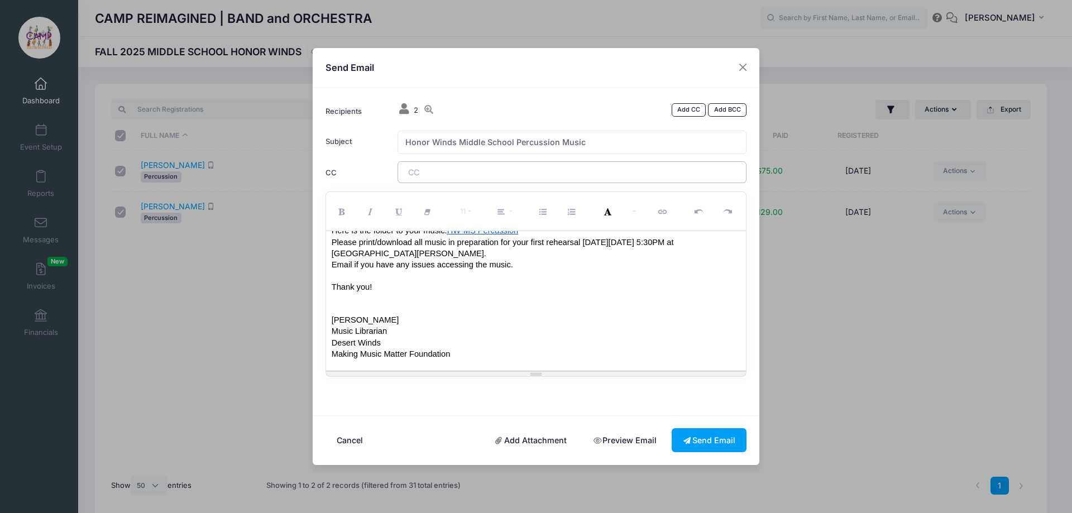
click at [602, 171] on tags "​" at bounding box center [573, 171] width 350 height 21
click at [721, 432] on button "Send Email" at bounding box center [709, 440] width 75 height 24
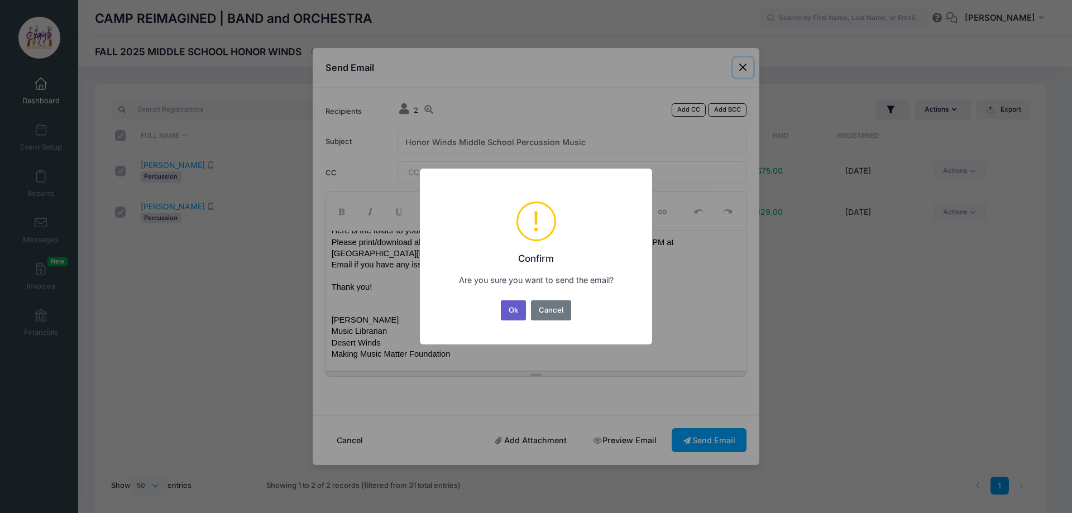
click at [509, 312] on button "Ok" at bounding box center [514, 310] width 26 height 20
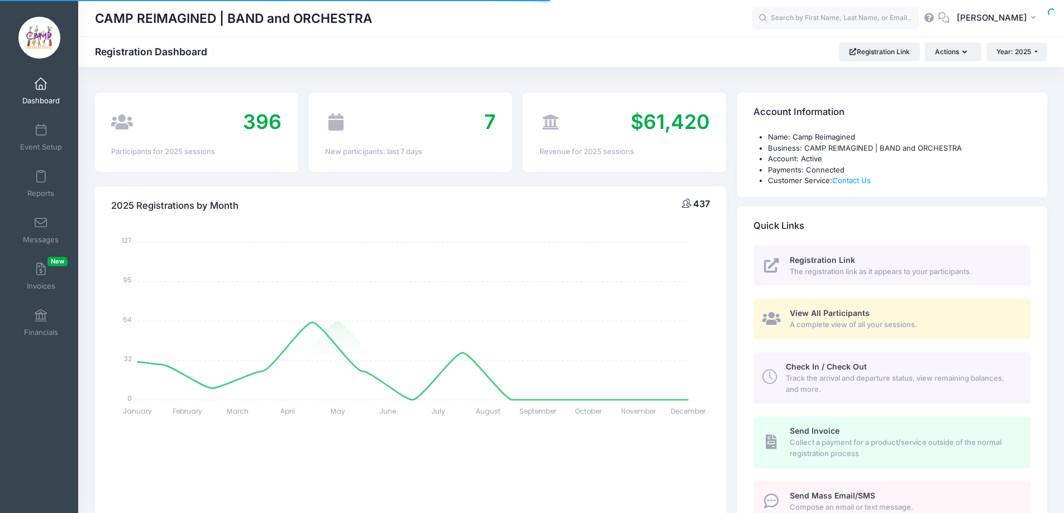
click at [0, 0] on div at bounding box center [0, 0] width 0 height 0
select select
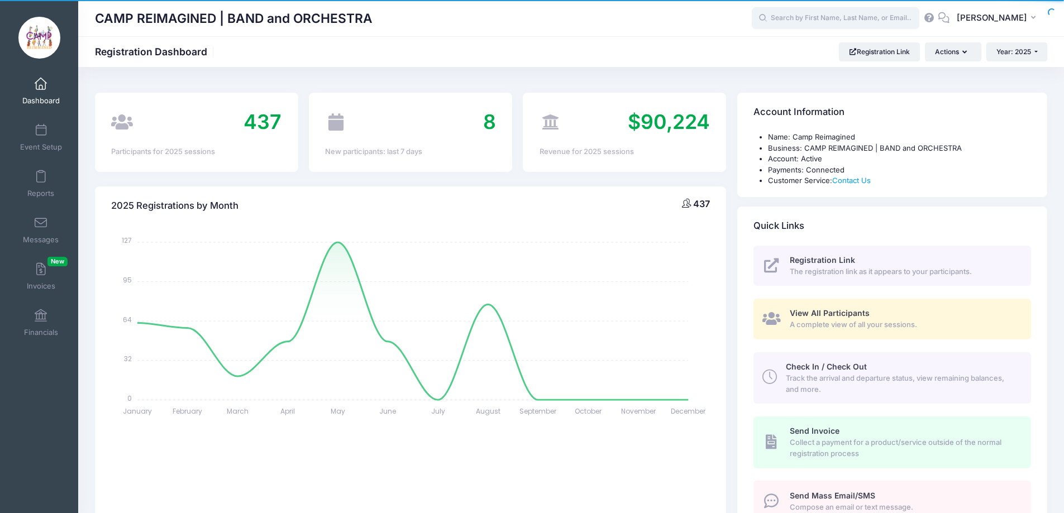
click at [821, 17] on input "text" at bounding box center [836, 18] width 168 height 22
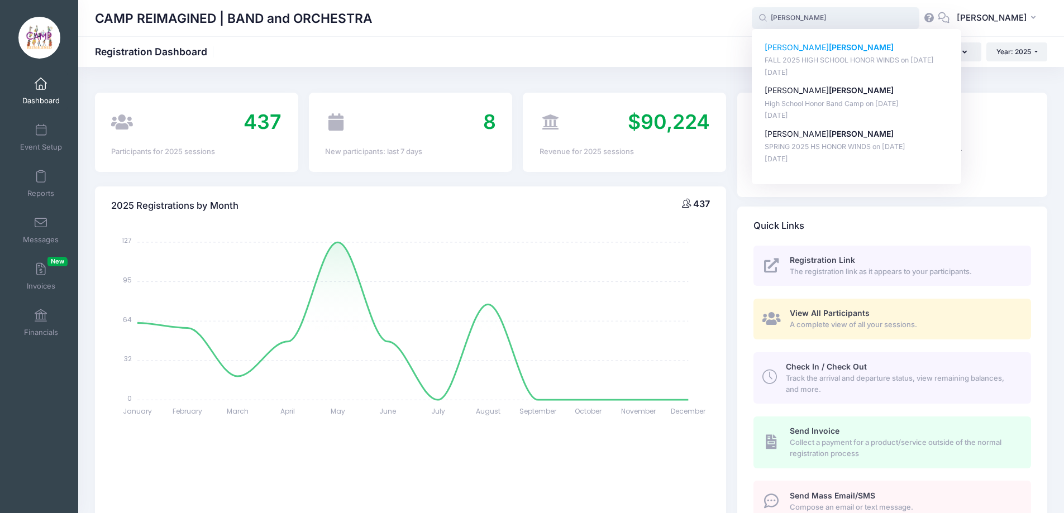
click at [782, 47] on p "Andrew Dix" at bounding box center [856, 48] width 184 height 12
type input "Andrew Dix (FALL 2025 HIGH SCHOOL HONOR WINDS, Aug-18, 2025)"
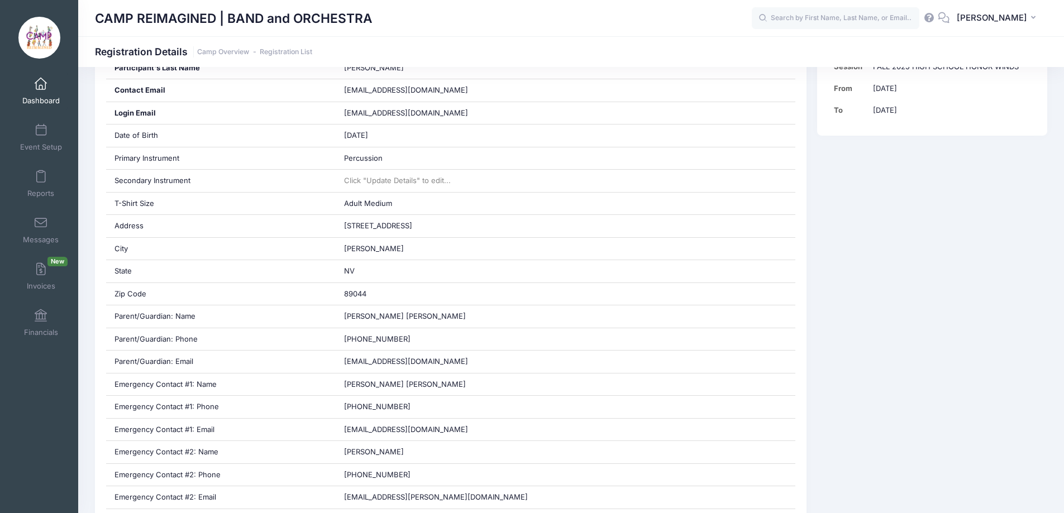
scroll to position [191, 0]
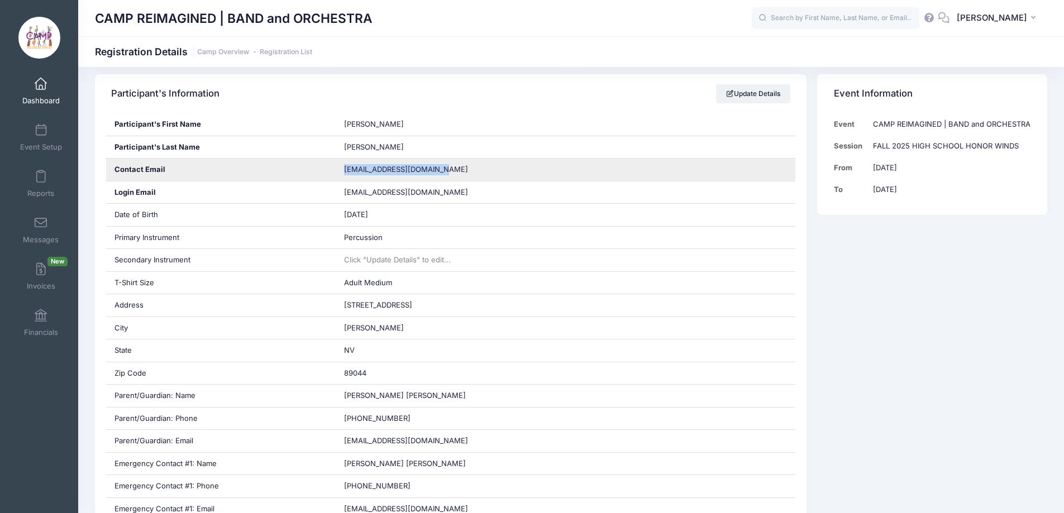
drag, startPoint x: 441, startPoint y: 168, endPoint x: 345, endPoint y: 173, distance: 96.7
click at [345, 173] on div "[EMAIL_ADDRESS][DOMAIN_NAME]" at bounding box center [566, 170] width 460 height 22
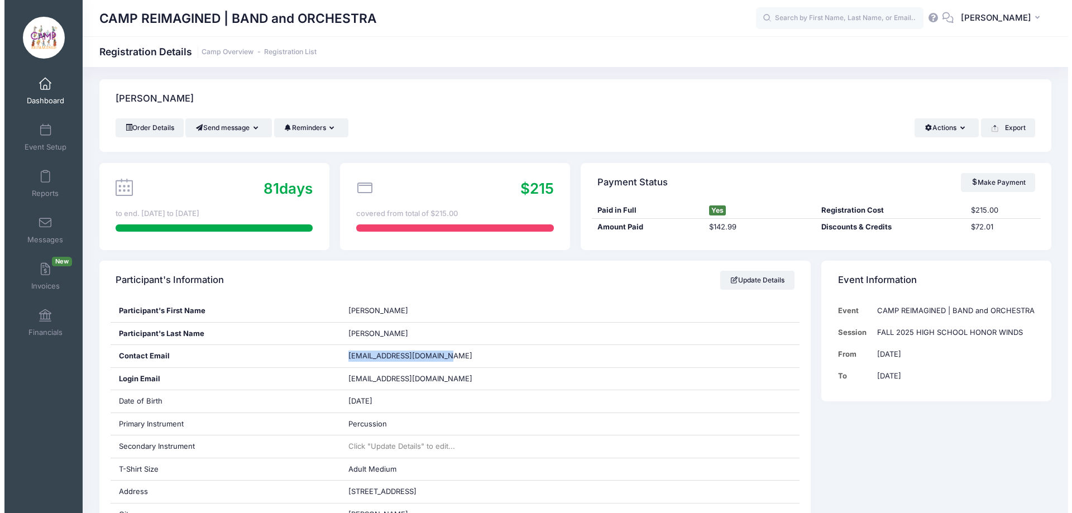
scroll to position [0, 0]
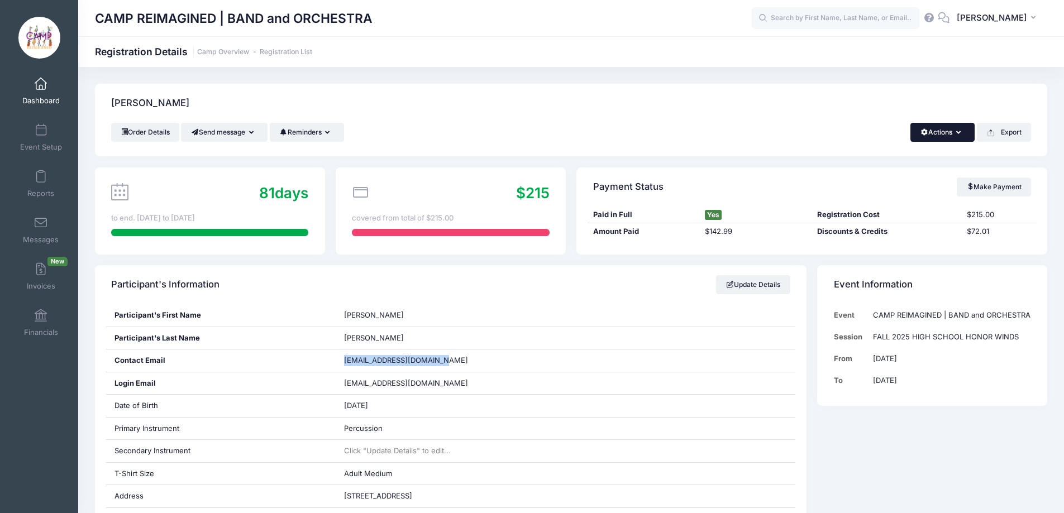
click at [944, 136] on button "Actions" at bounding box center [942, 132] width 64 height 19
click at [751, 123] on div "Order Details Send message Send Email Send SMS Reminders Send Payment Reminder …" at bounding box center [571, 132] width 920 height 19
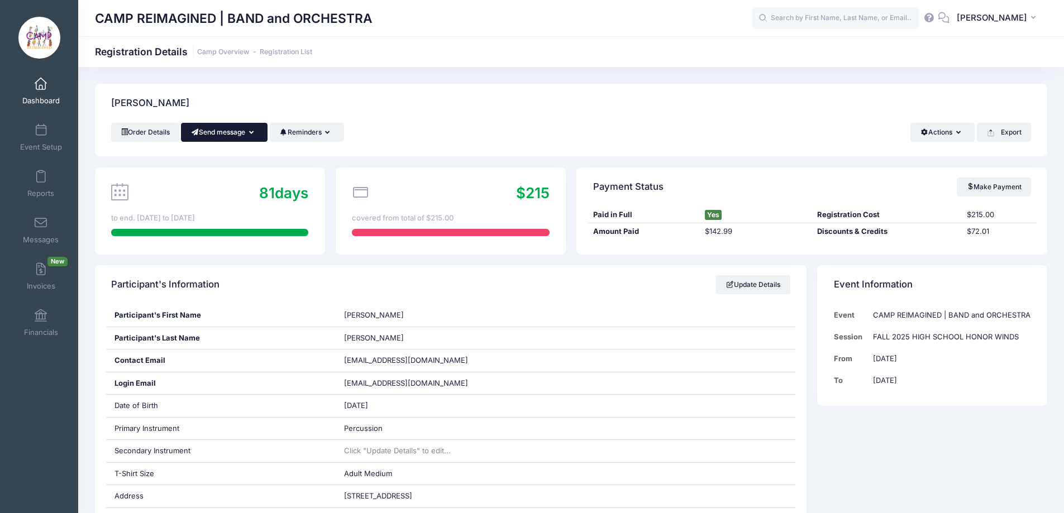
click at [252, 126] on button "Send message" at bounding box center [224, 132] width 87 height 19
click at [246, 160] on link "Send Email" at bounding box center [233, 159] width 68 height 21
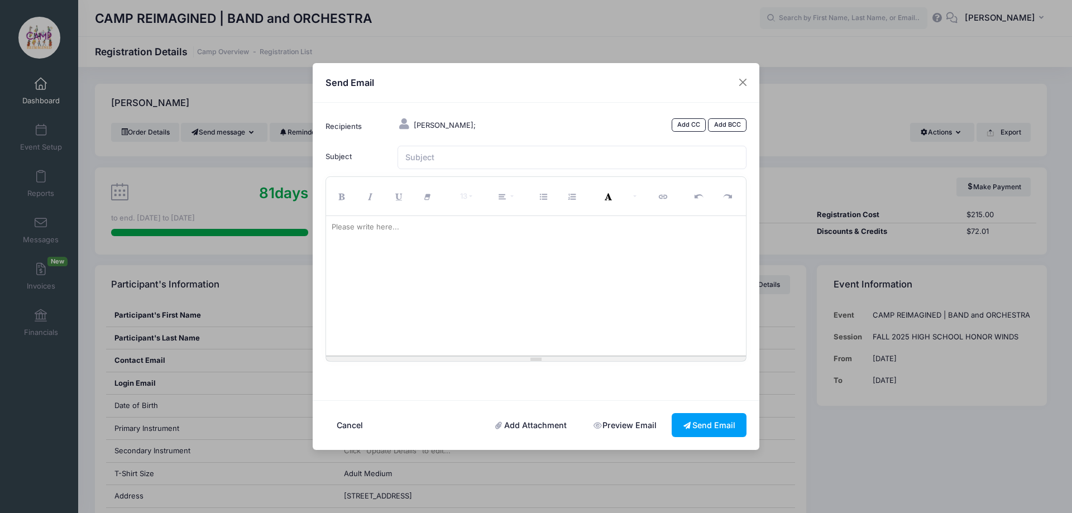
click at [498, 234] on div at bounding box center [536, 286] width 420 height 140
paste div
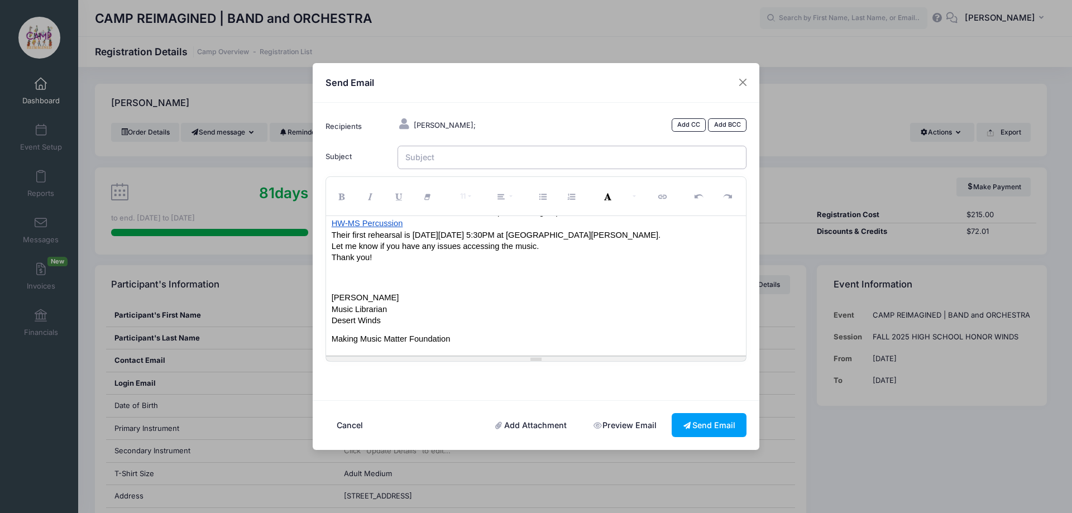
click at [488, 155] on input "Subject" at bounding box center [573, 158] width 350 height 24
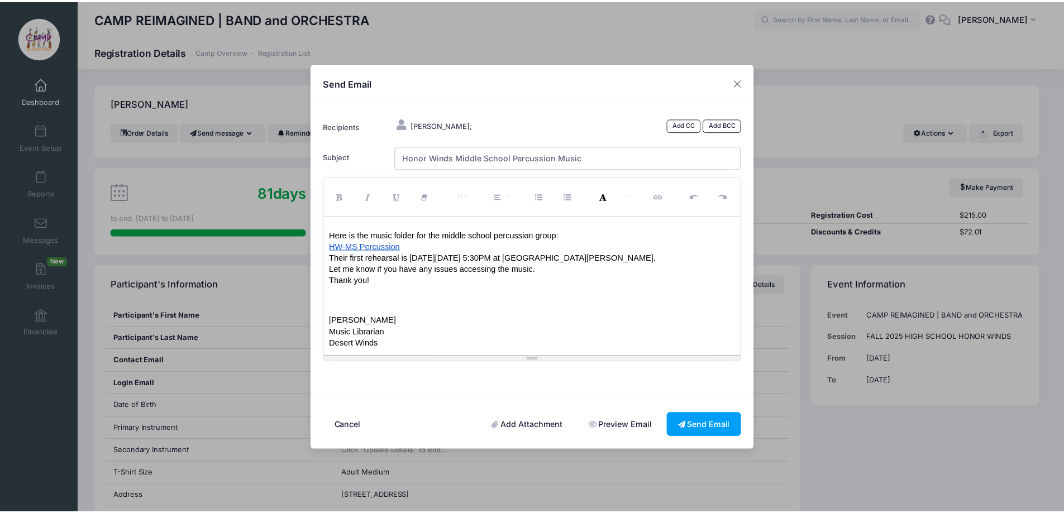
scroll to position [0, 0]
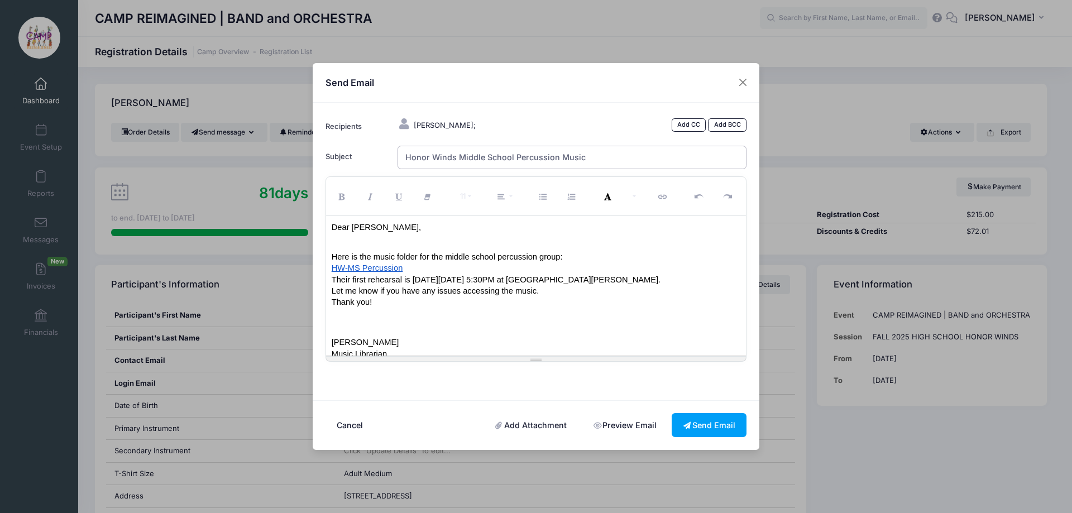
type input "Honor Winds Middle School Percussion Music"
click at [581, 256] on p "Here is the music folder for the middle school percussion group:" at bounding box center [536, 256] width 409 height 11
click at [705, 424] on button "Send Email" at bounding box center [709, 425] width 75 height 24
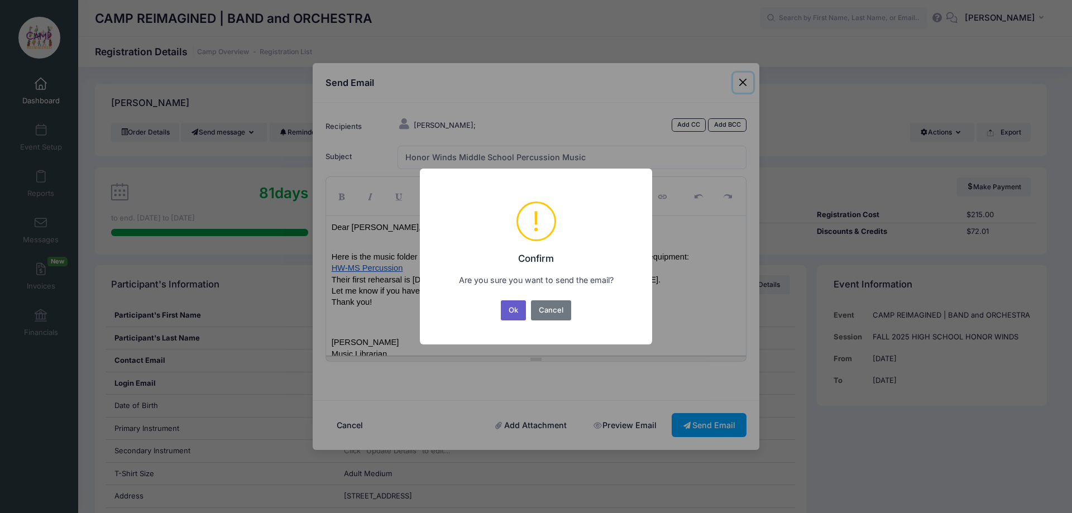
click at [516, 312] on button "Ok" at bounding box center [514, 310] width 26 height 20
